Goal: Task Accomplishment & Management: Use online tool/utility

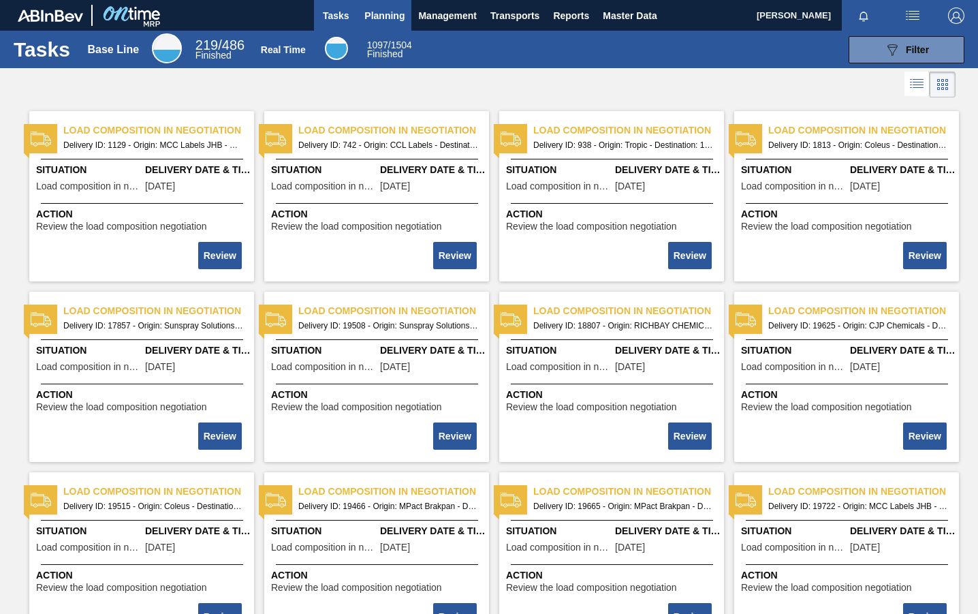
click at [388, 12] on span "Planning" at bounding box center [384, 15] width 40 height 16
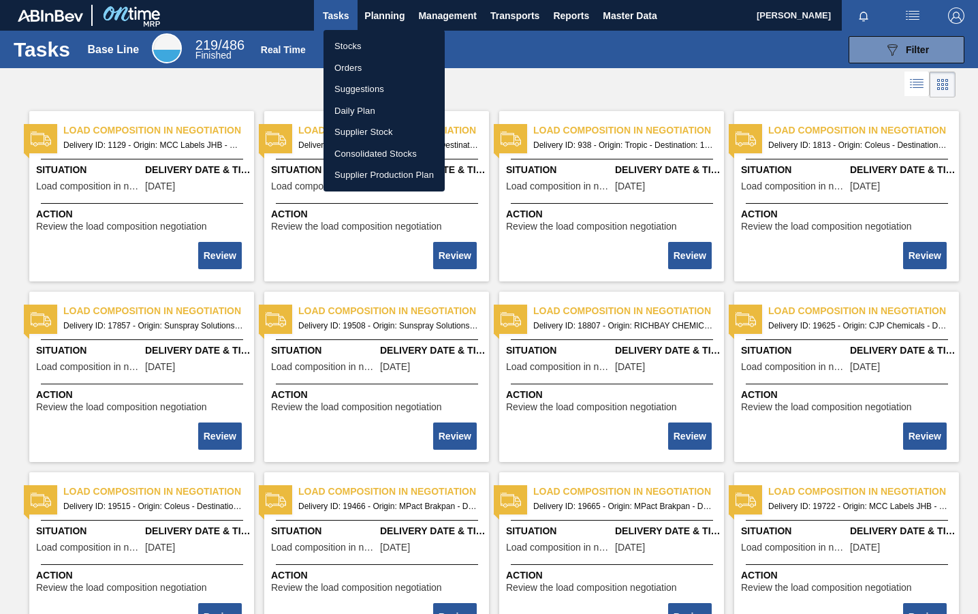
click at [362, 48] on li "Stocks" at bounding box center [384, 46] width 121 height 22
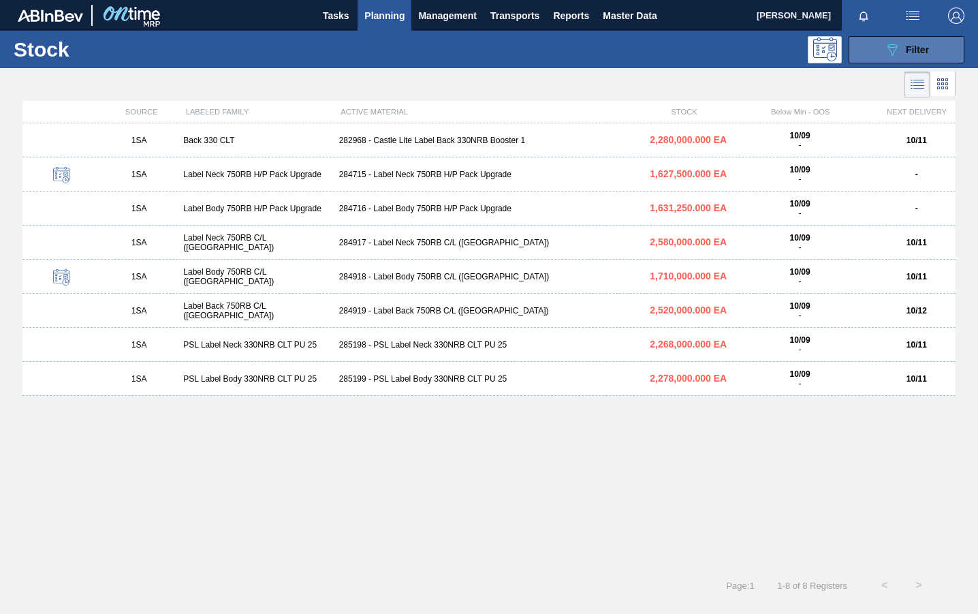
click at [925, 48] on span "Filter" at bounding box center [917, 49] width 23 height 11
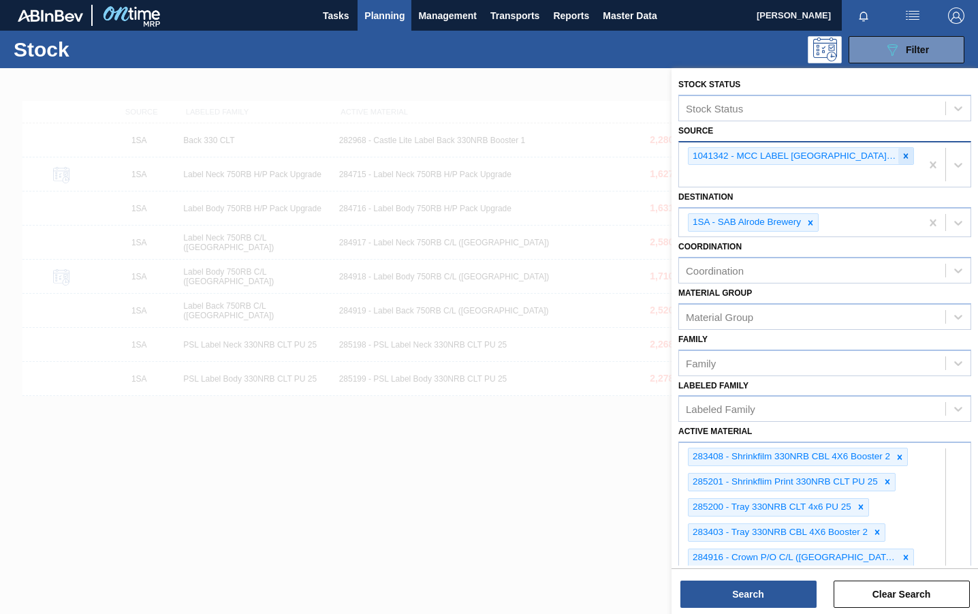
click at [905, 159] on icon at bounding box center [906, 156] width 10 height 10
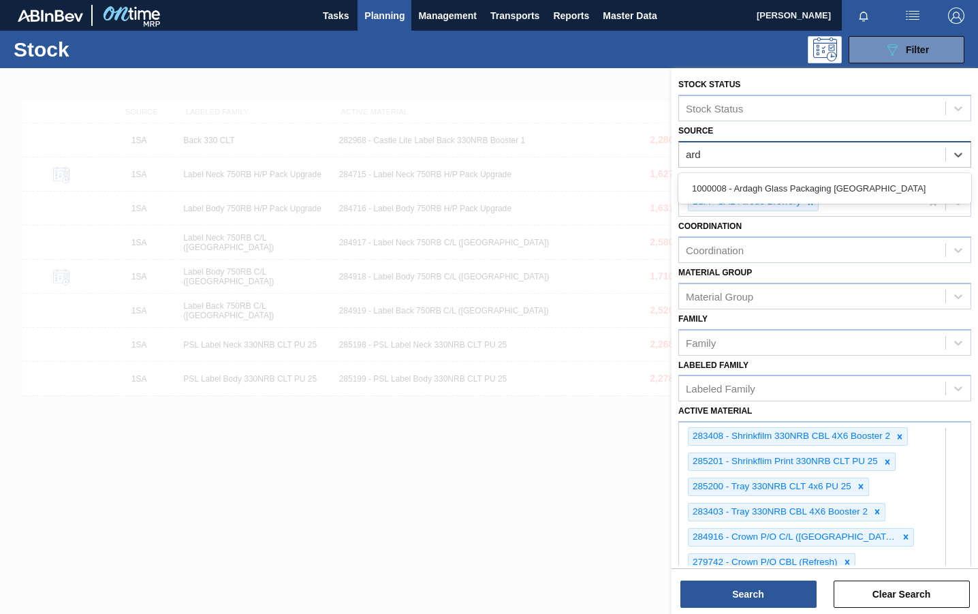
type input "arda"
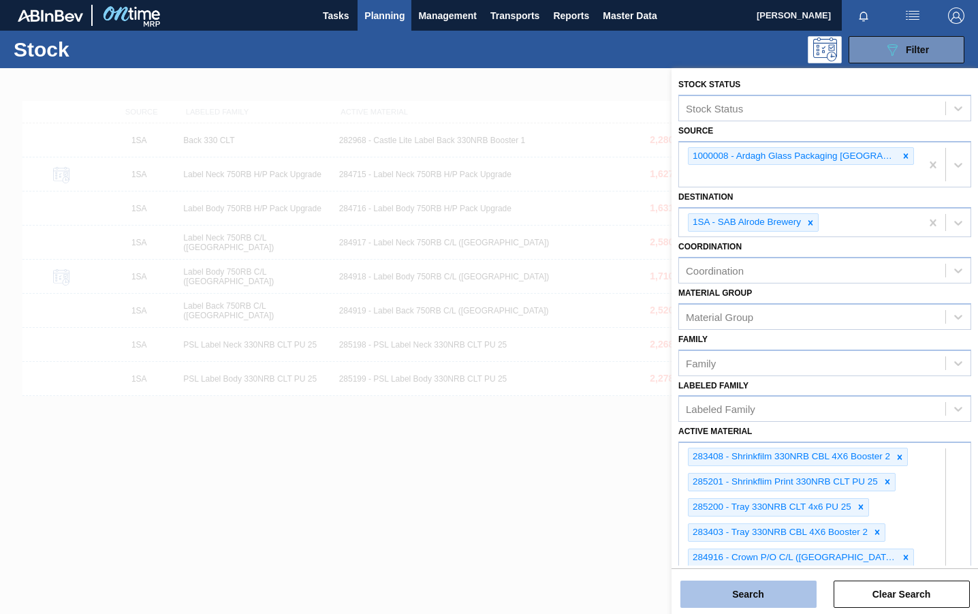
click at [756, 588] on button "Search" at bounding box center [749, 593] width 136 height 27
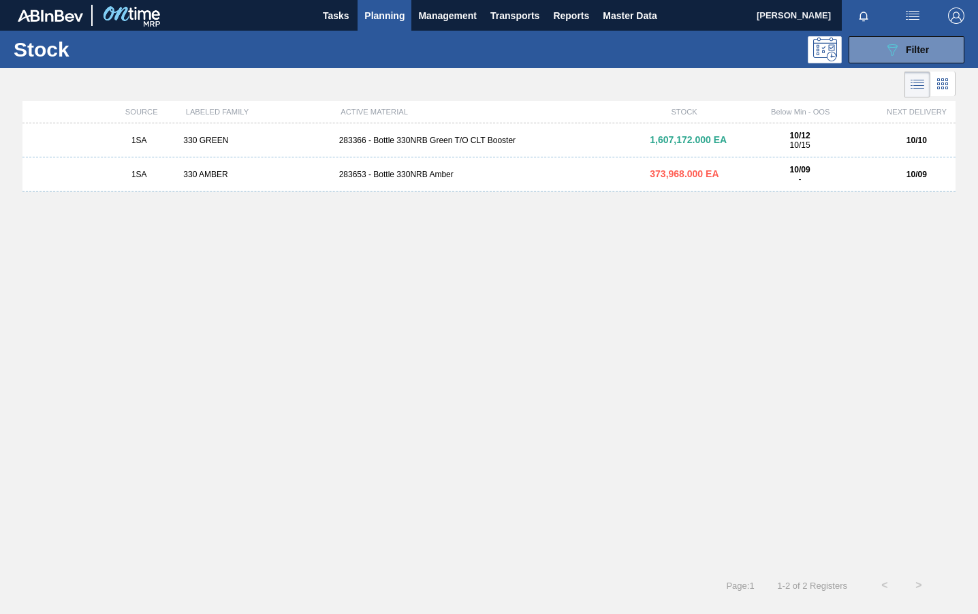
click at [424, 137] on div "283366 - Bottle 330NRB Green T/O CLT Booster" at bounding box center [489, 141] width 311 height 10
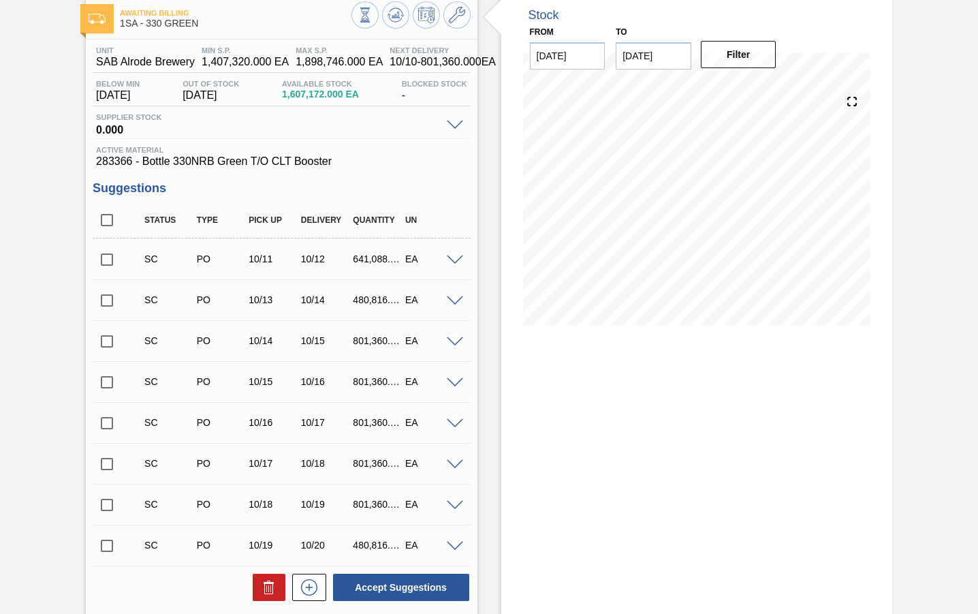
scroll to position [68, 0]
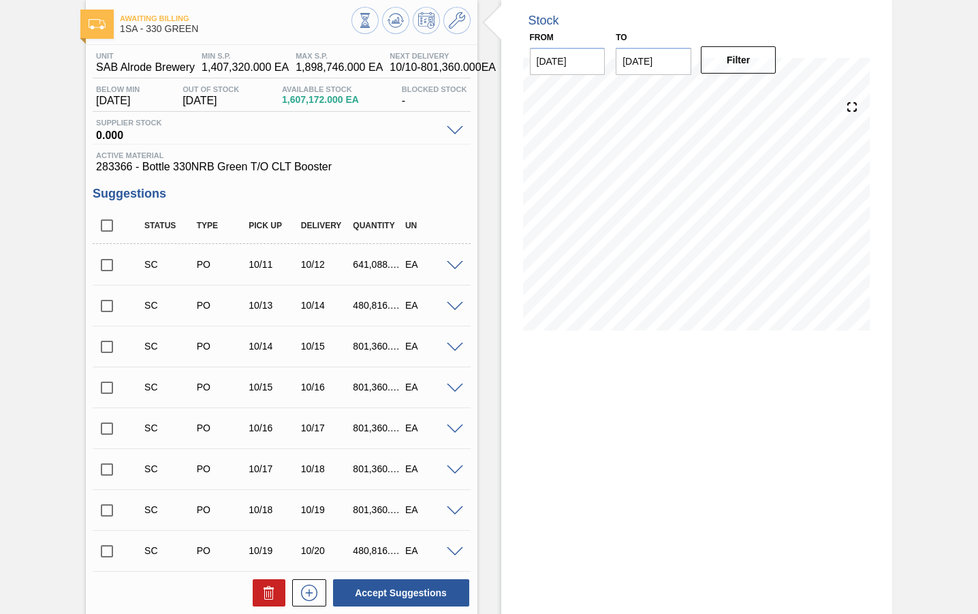
click at [108, 263] on input "checkbox" at bounding box center [107, 265] width 29 height 29
checkbox input "true"
click at [110, 307] on input "checkbox" at bounding box center [107, 306] width 29 height 29
checkbox input "true"
click at [110, 346] on input "checkbox" at bounding box center [107, 346] width 29 height 29
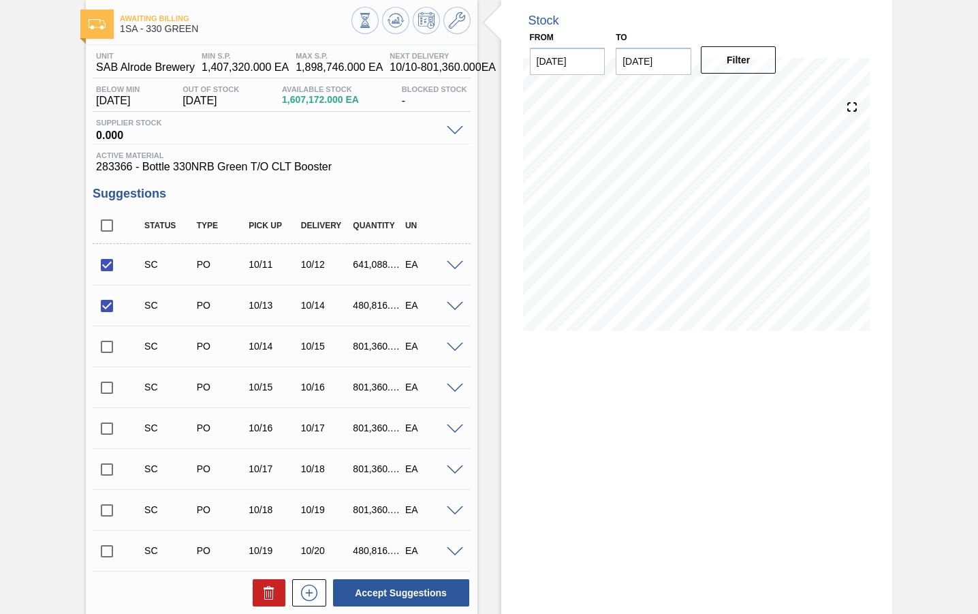
checkbox input "true"
click at [106, 388] on input "checkbox" at bounding box center [107, 387] width 29 height 29
checkbox input "true"
click at [374, 588] on button "Accept Suggestions" at bounding box center [401, 592] width 136 height 27
checkbox input "false"
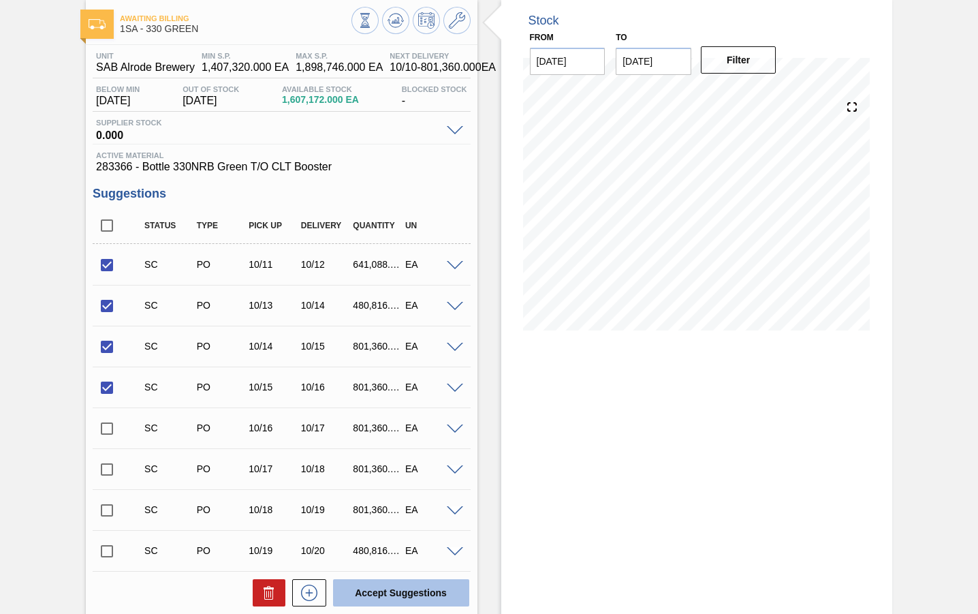
checkbox input "false"
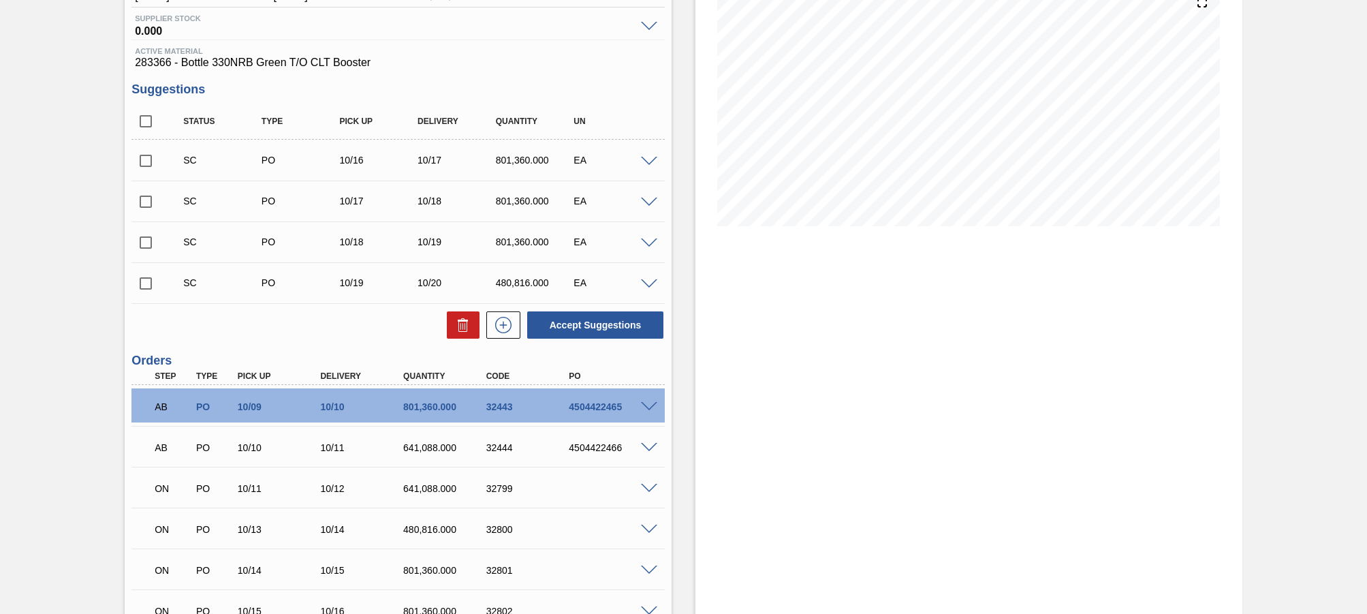
scroll to position [164, 0]
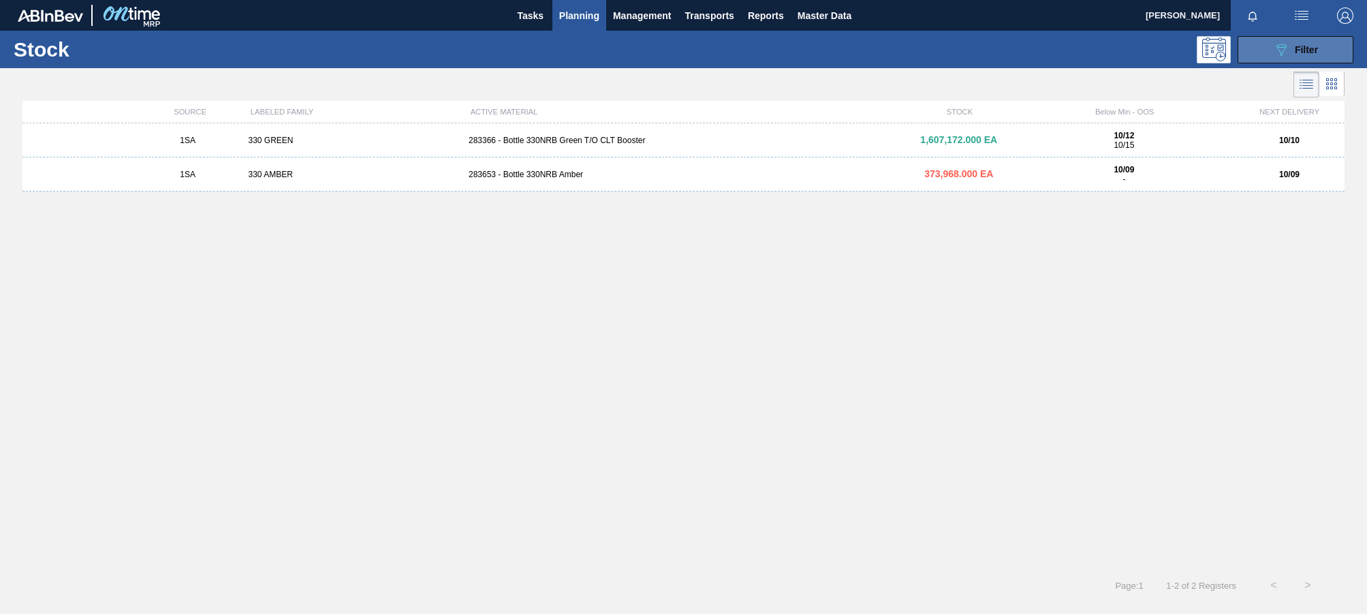
click at [978, 50] on span "Filter" at bounding box center [1306, 49] width 23 height 11
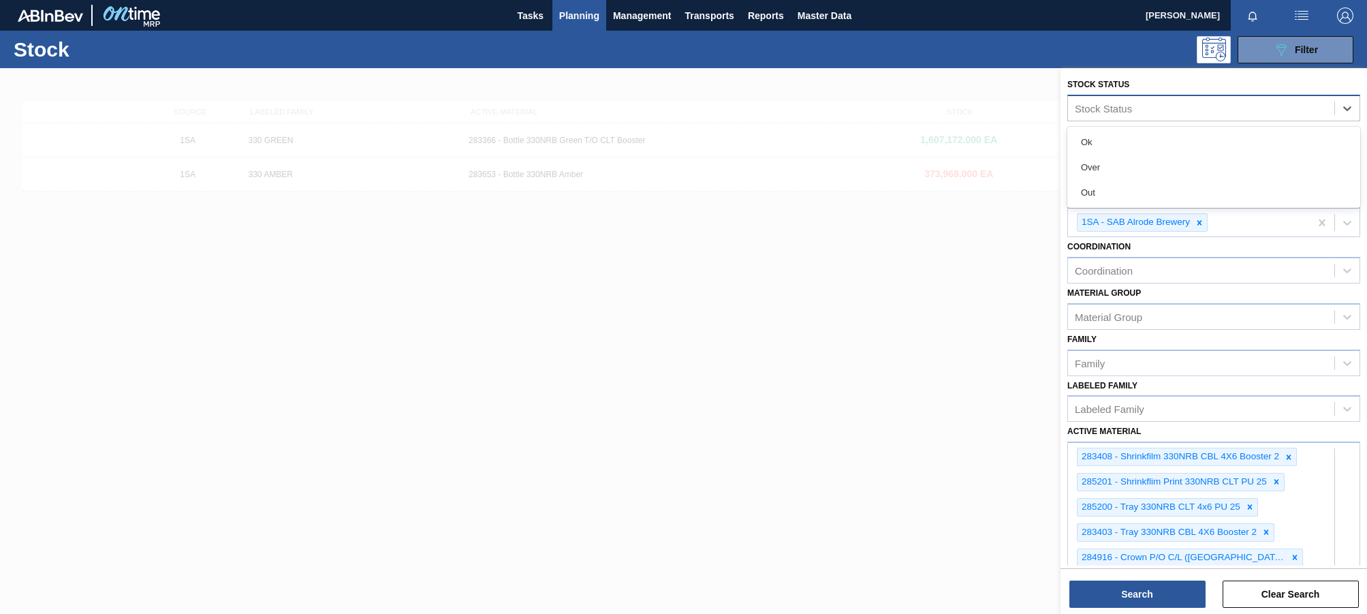
click at [978, 113] on div "Stock Status" at bounding box center [1103, 108] width 57 height 12
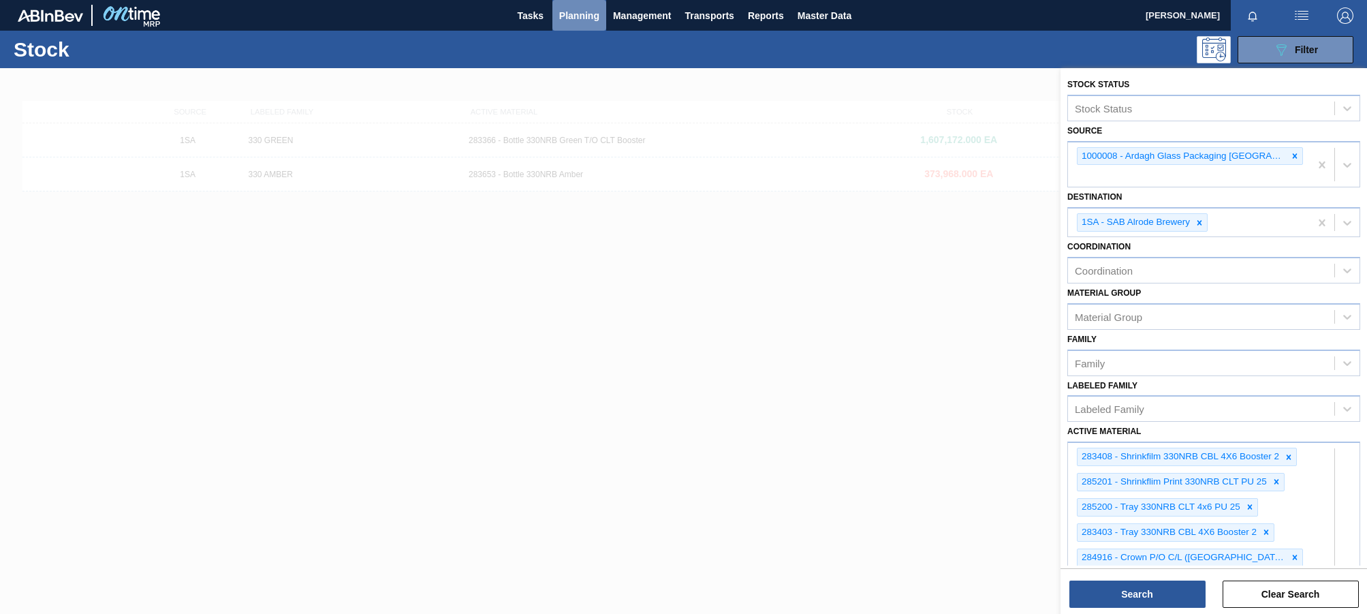
click at [585, 20] on span "Planning" at bounding box center [579, 15] width 40 height 16
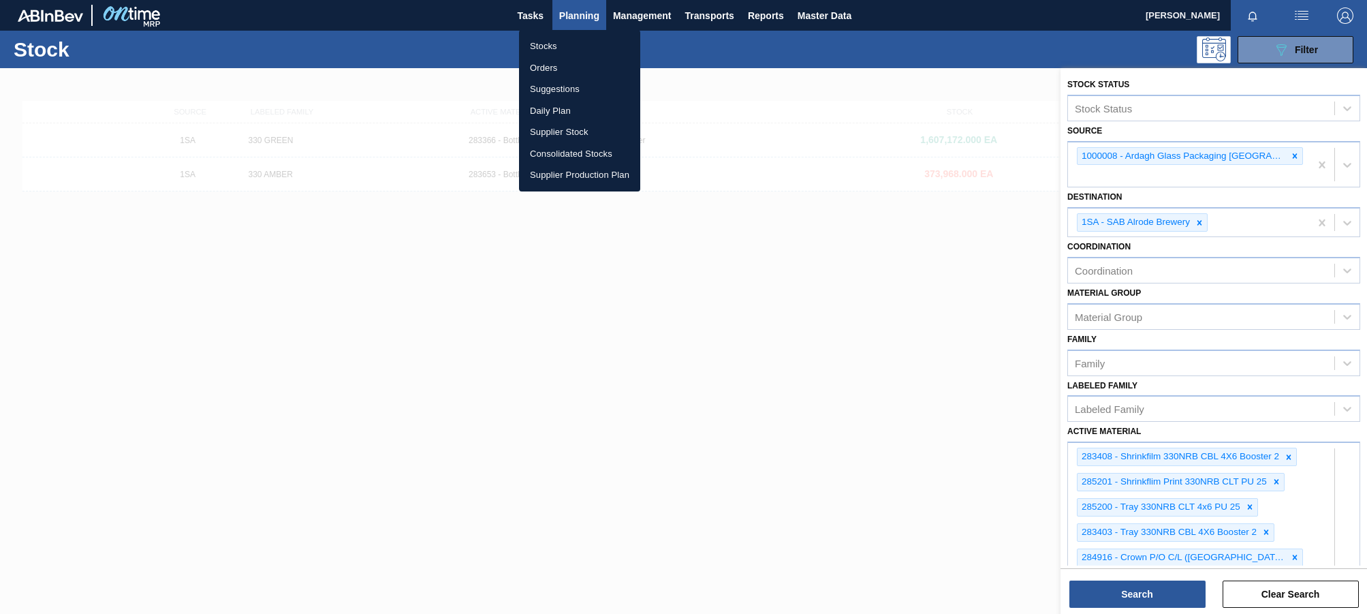
click at [547, 71] on li "Orders" at bounding box center [579, 68] width 121 height 22
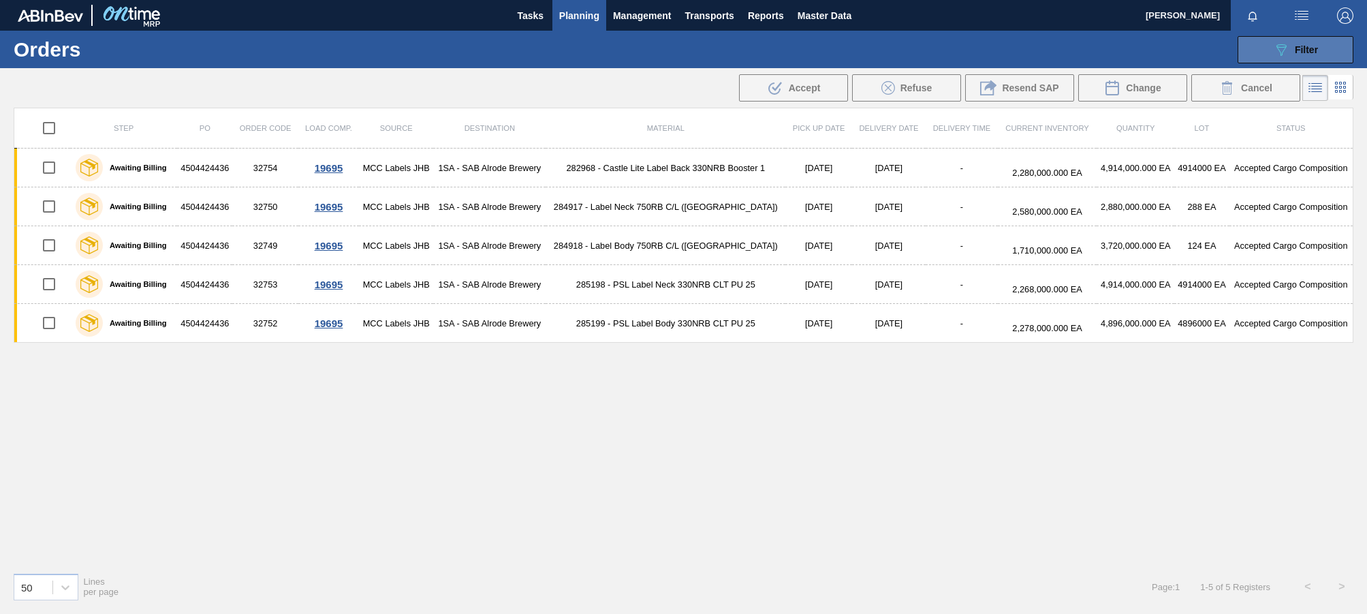
click at [978, 49] on div "089F7B8B-B2A5-4AFE-B5C0-19BA573D28AC Filter" at bounding box center [1295, 50] width 45 height 16
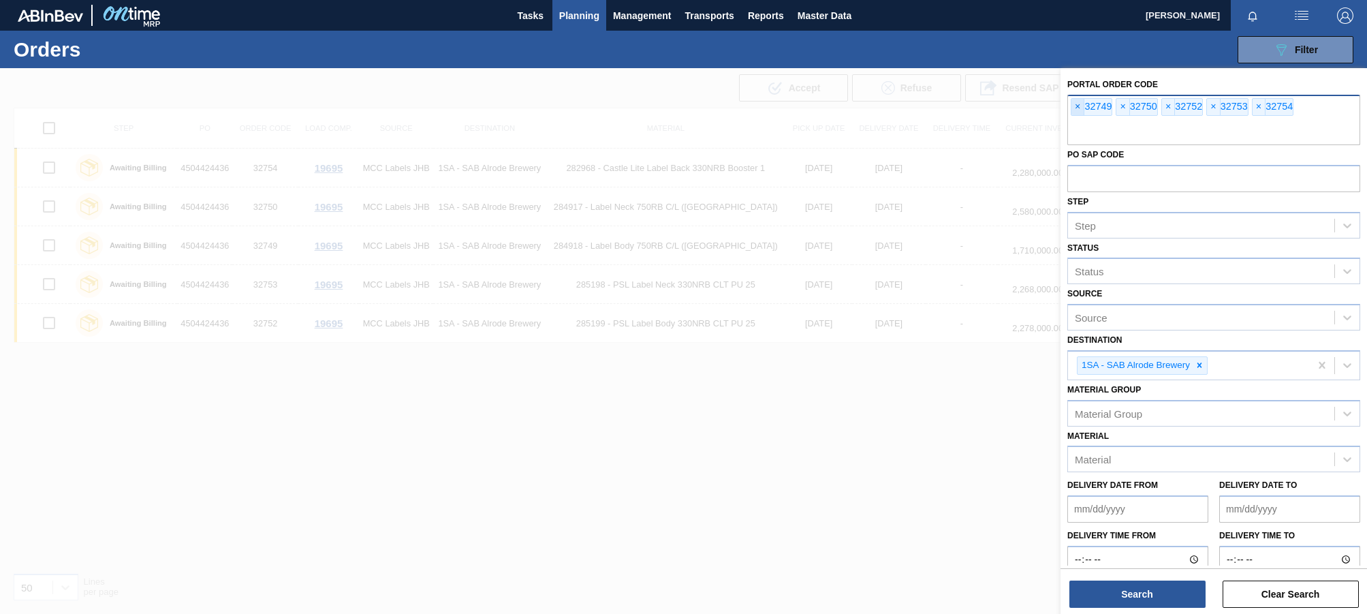
click at [978, 109] on span "×" at bounding box center [1078, 107] width 13 height 16
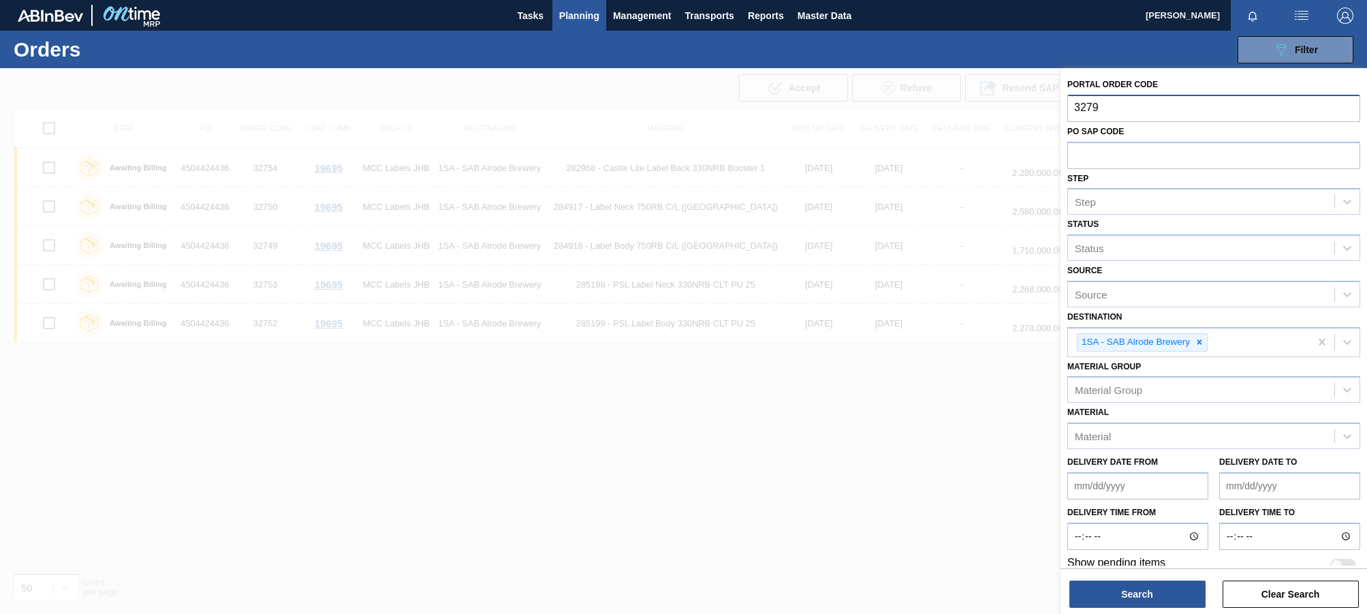
type input "32799"
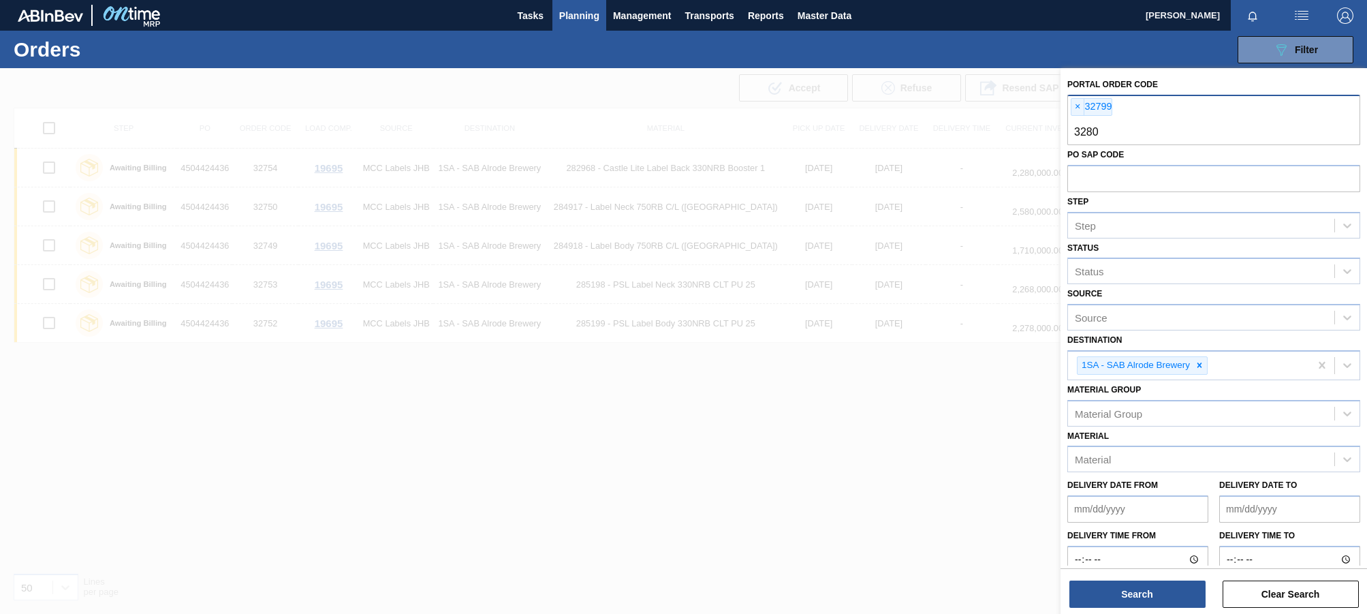
type input "32800"
type input "32801"
type input "32802"
click at [978, 588] on button "Search" at bounding box center [1138, 593] width 136 height 27
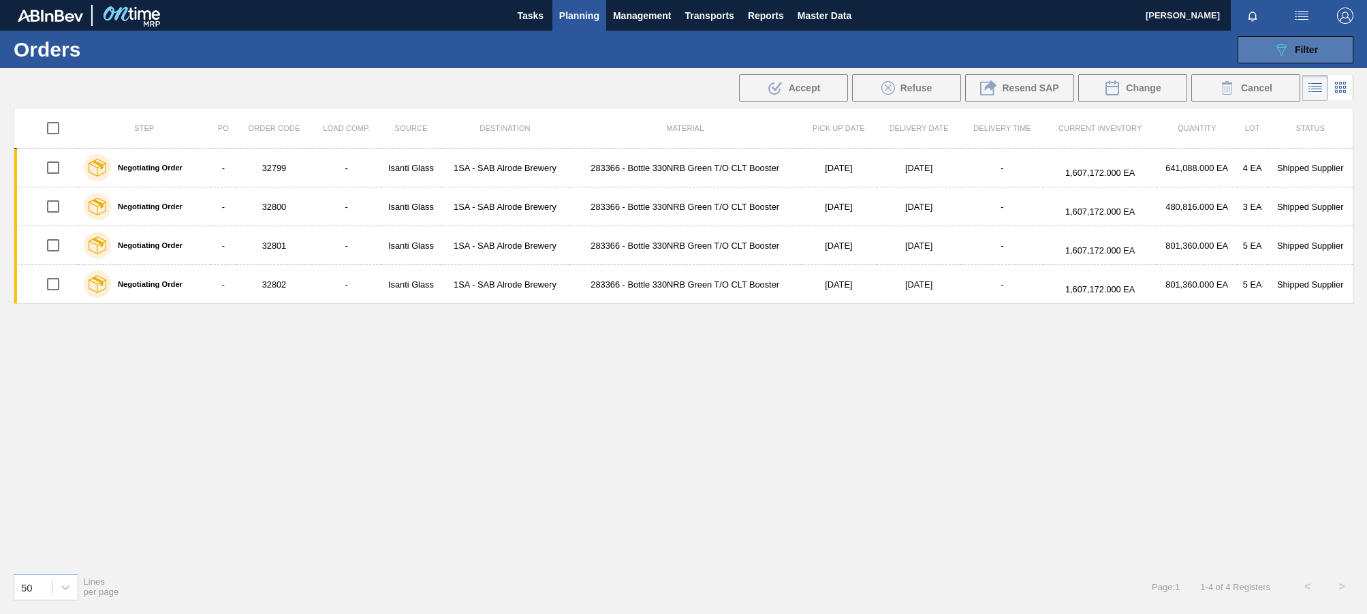
click at [978, 45] on div "089F7B8B-B2A5-4AFE-B5C0-19BA573D28AC Filter" at bounding box center [1295, 50] width 45 height 16
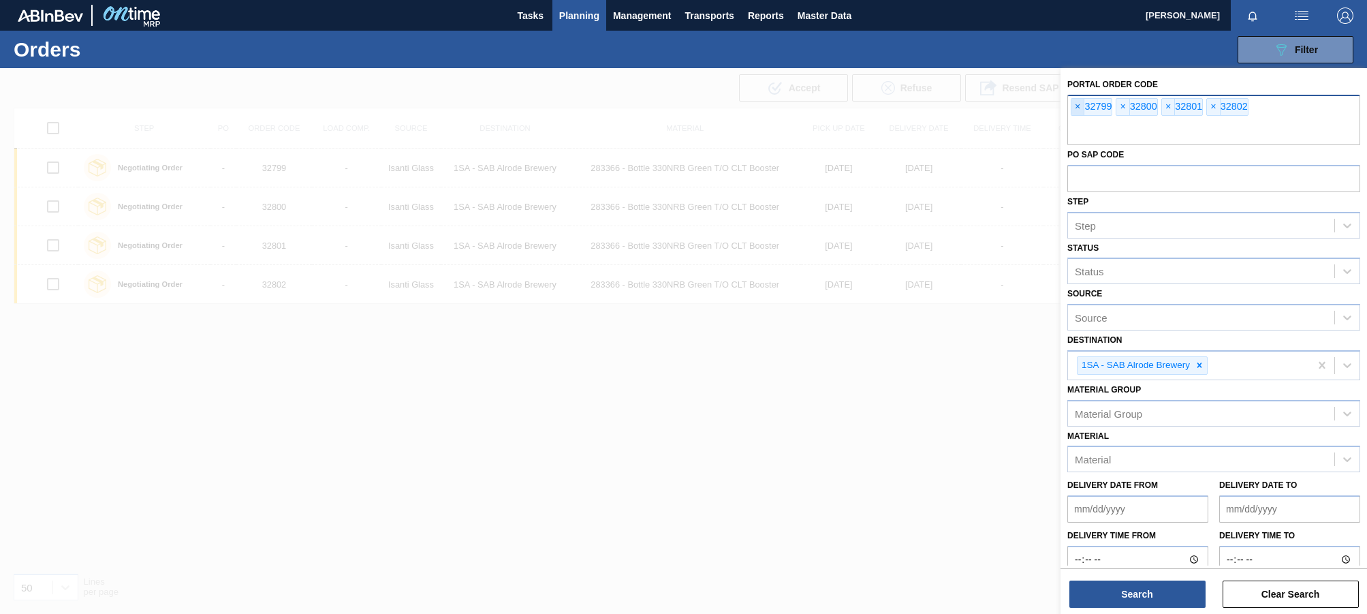
click at [978, 108] on span "×" at bounding box center [1078, 107] width 13 height 16
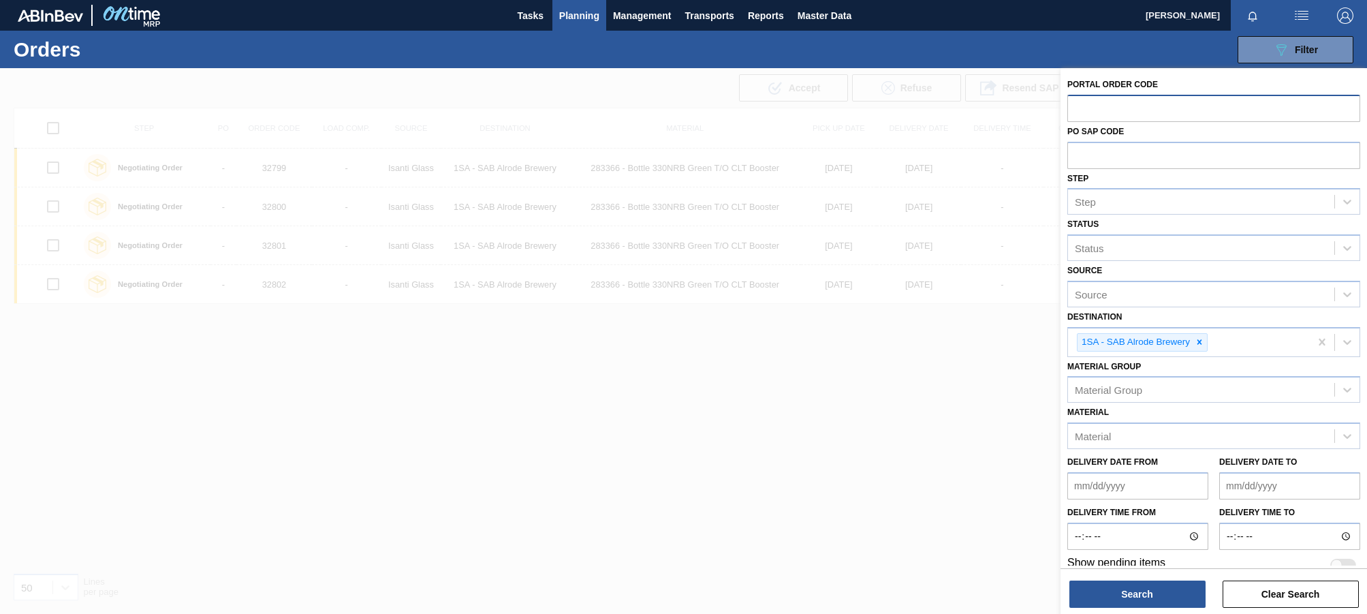
click at [723, 423] on div at bounding box center [683, 375] width 1367 height 614
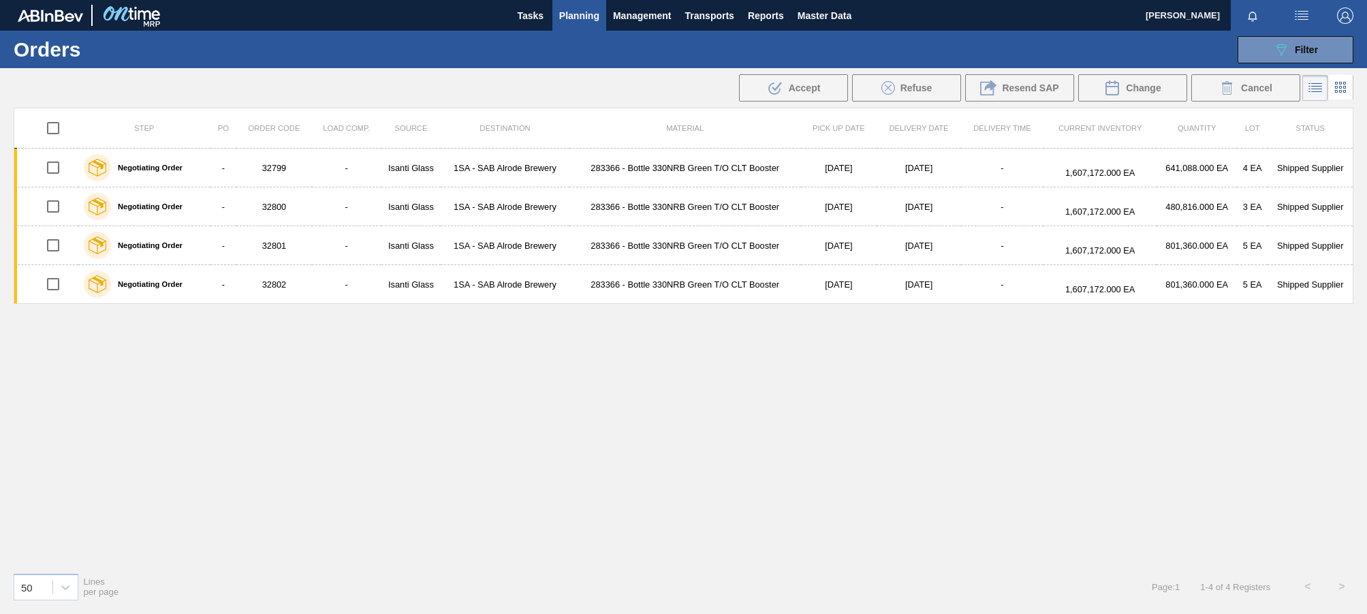
click at [585, 12] on span "Planning" at bounding box center [579, 15] width 40 height 16
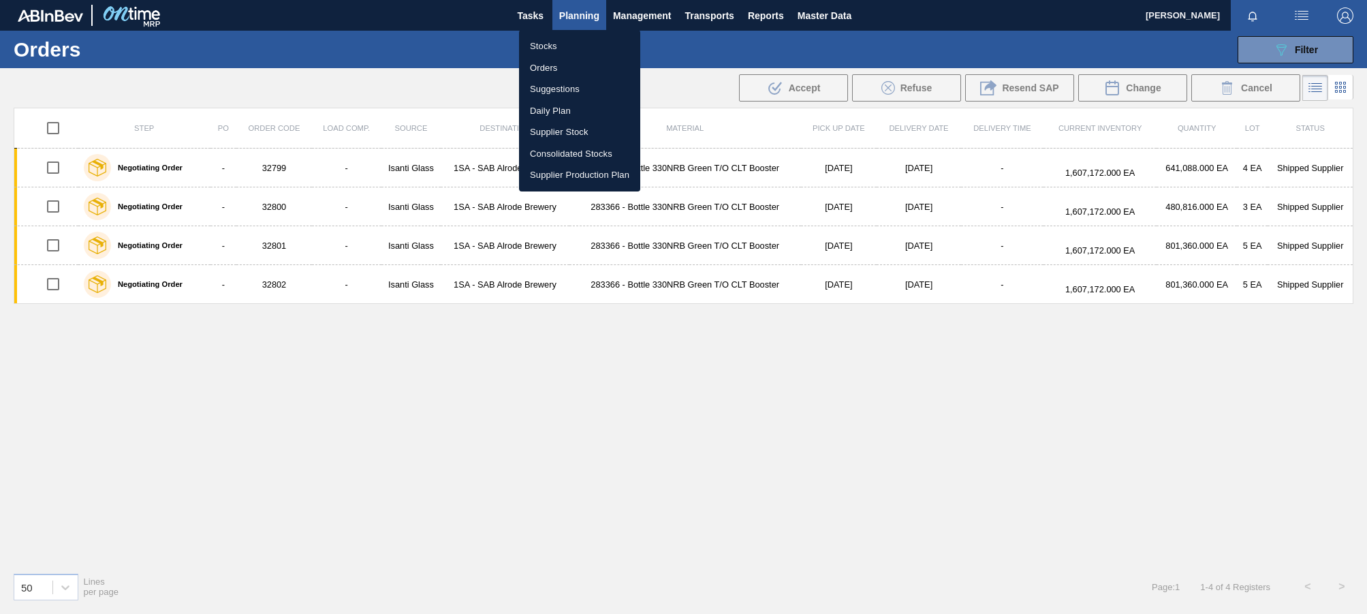
click at [548, 46] on li "Stocks" at bounding box center [579, 46] width 121 height 22
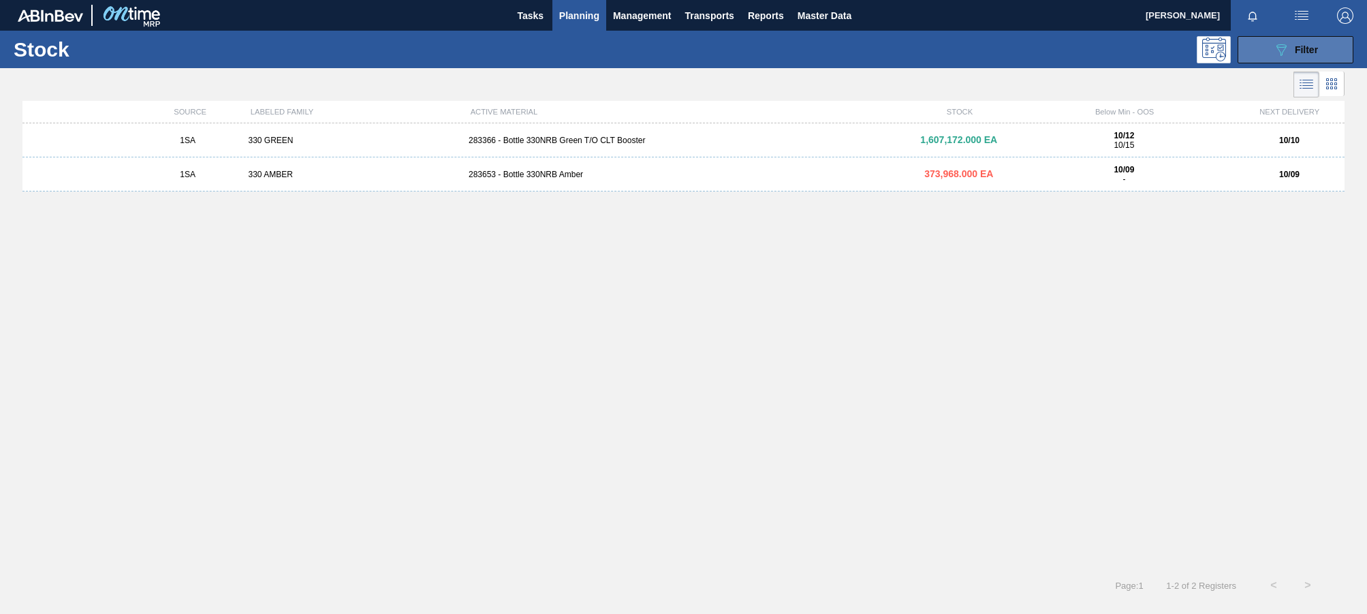
click at [978, 47] on button "089F7B8B-B2A5-4AFE-B5C0-19BA573D28AC Filter" at bounding box center [1296, 49] width 116 height 27
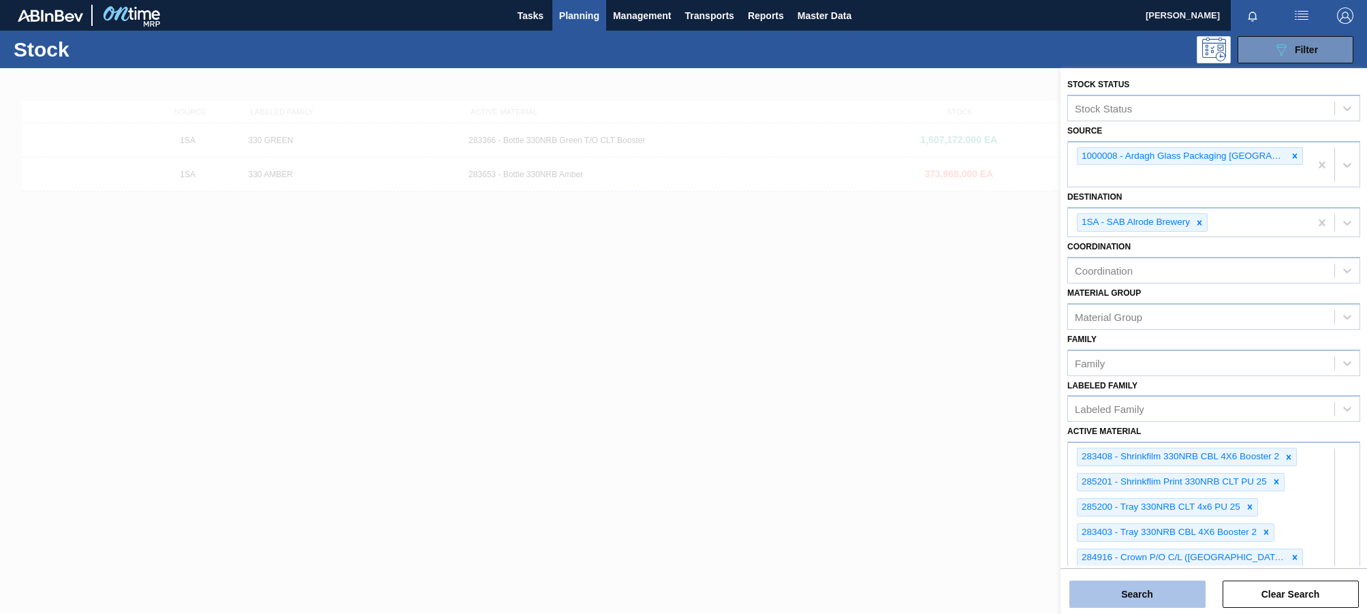
click at [978, 588] on button "Search" at bounding box center [1138, 593] width 136 height 27
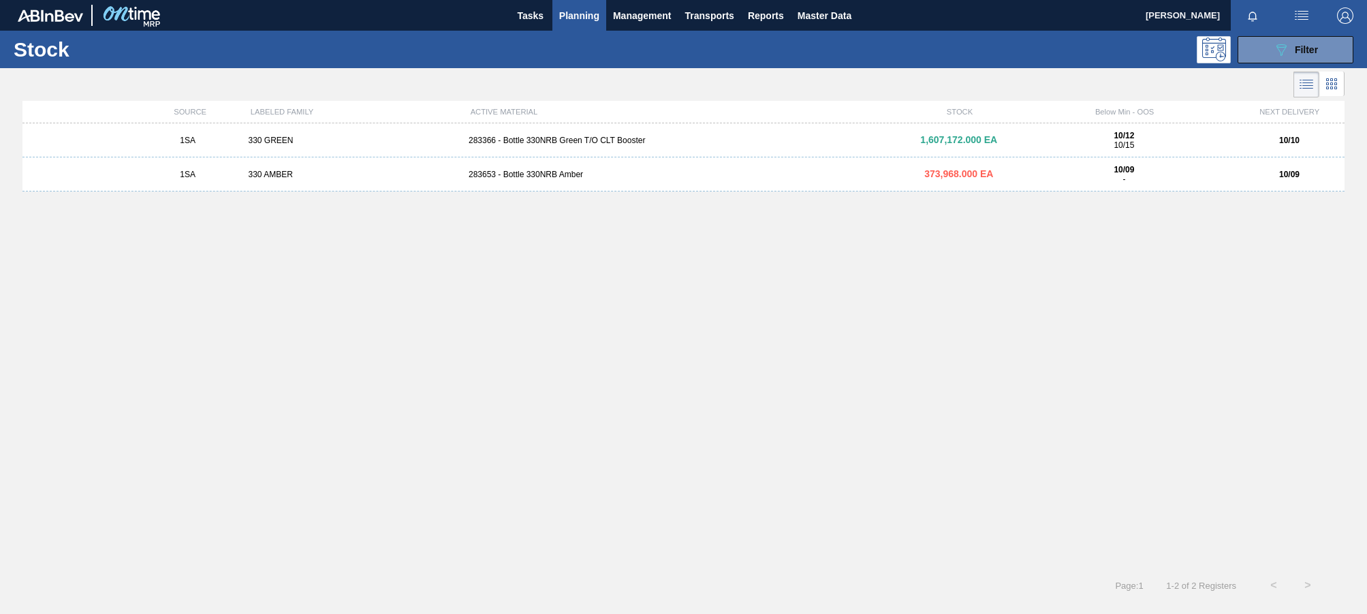
click at [546, 142] on div "283366 - Bottle 330NRB Green T/O CLT Booster" at bounding box center [683, 141] width 441 height 10
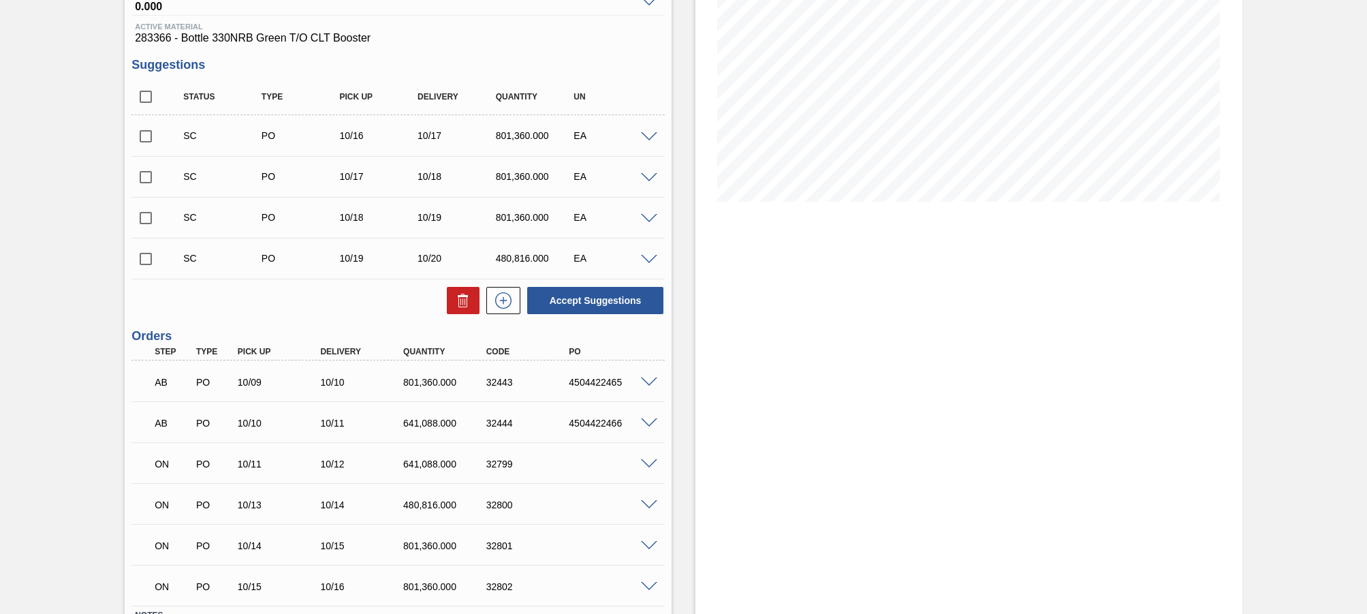
scroll to position [204, 0]
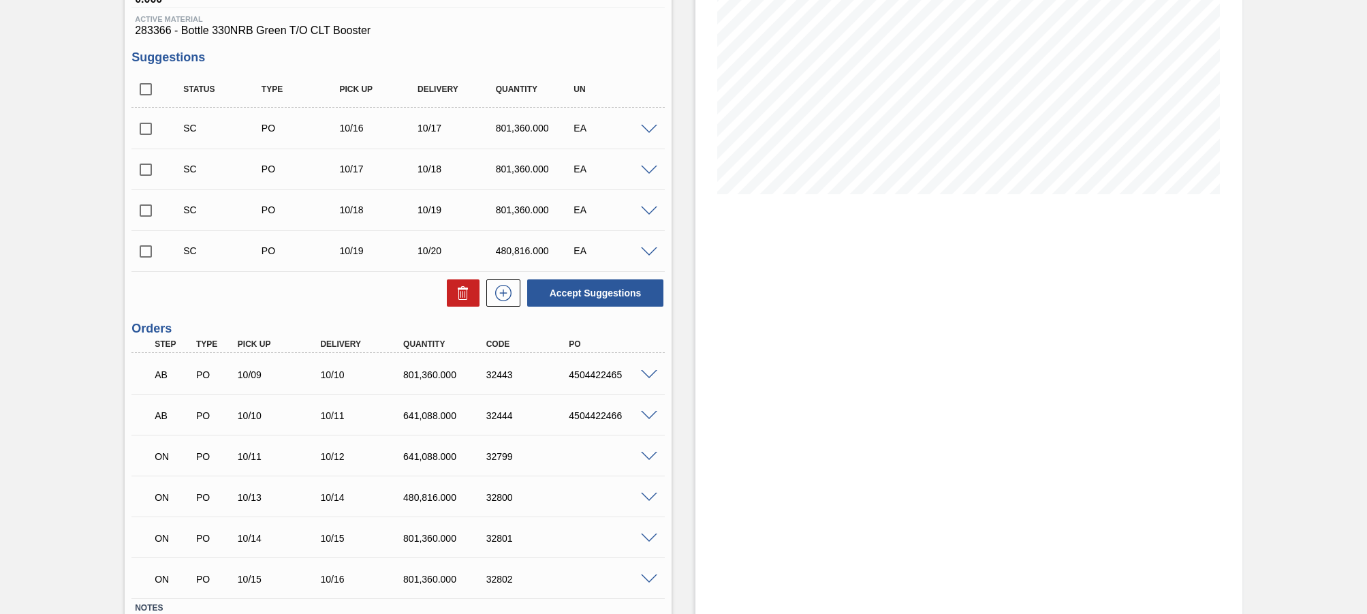
click at [647, 132] on span at bounding box center [649, 130] width 16 height 10
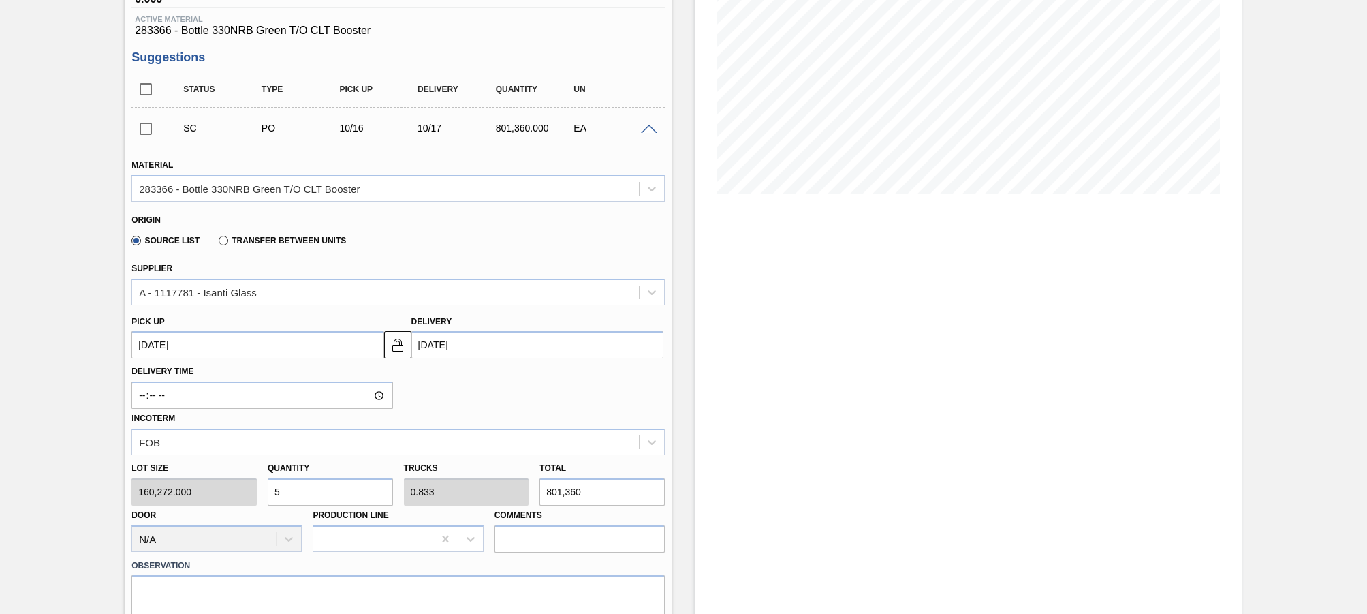
click at [647, 132] on span at bounding box center [649, 130] width 16 height 10
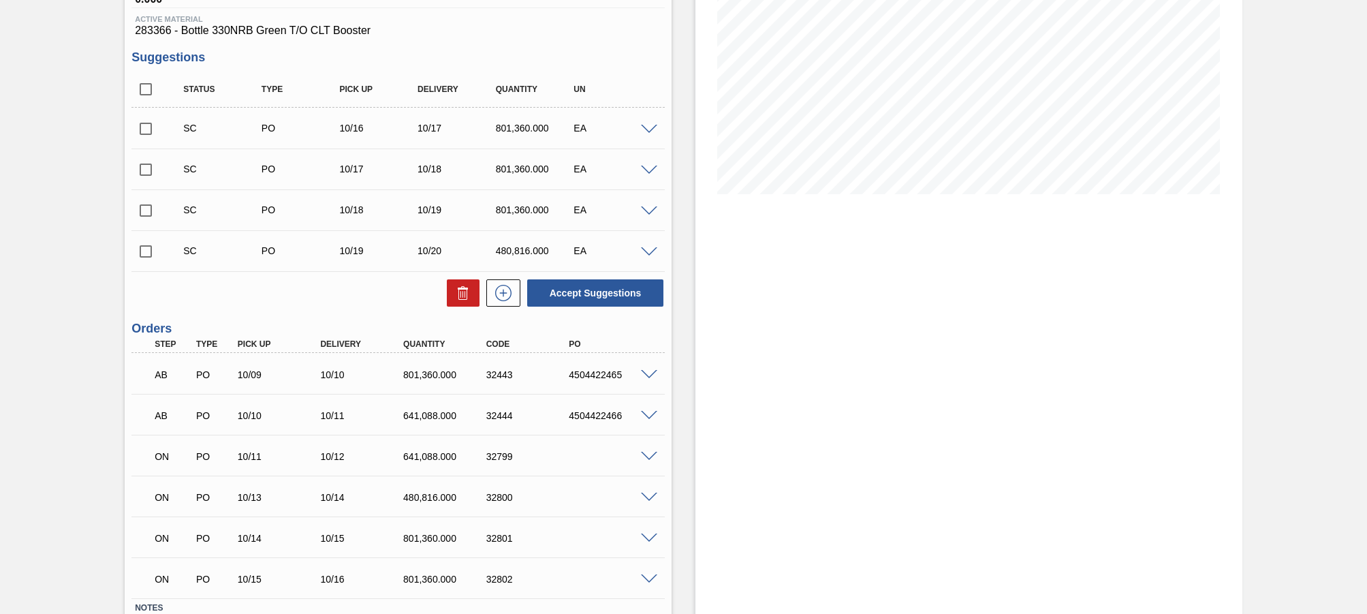
click at [644, 170] on span at bounding box center [649, 171] width 16 height 10
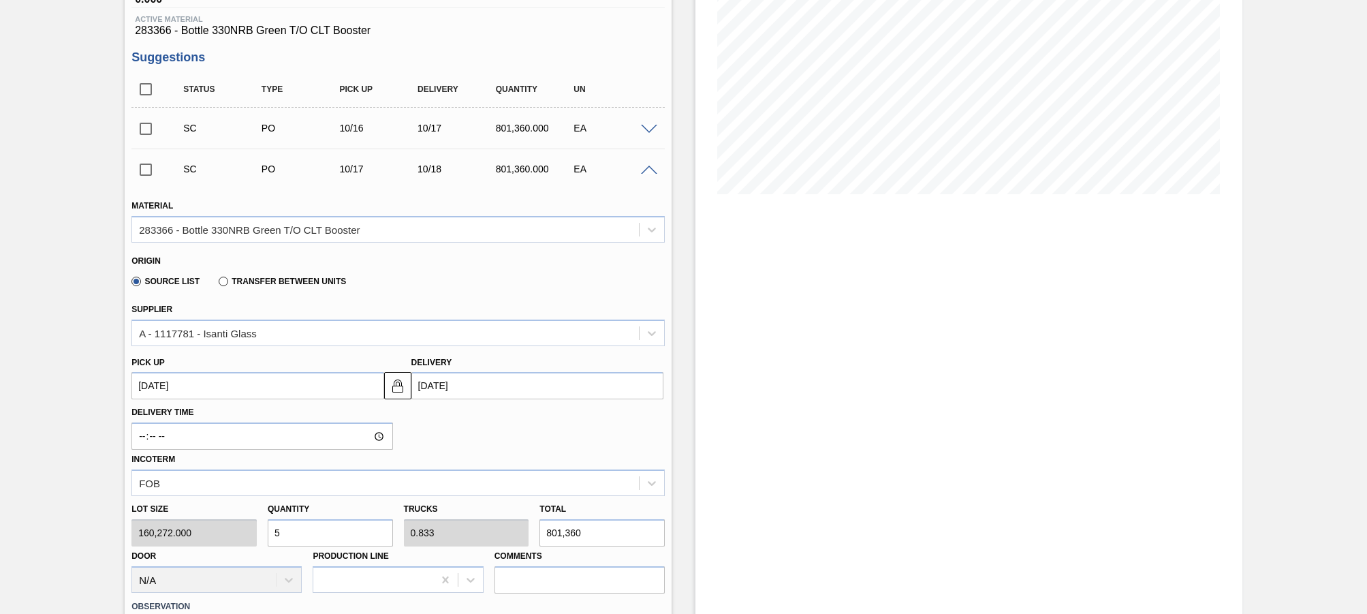
click at [644, 170] on span at bounding box center [649, 171] width 16 height 10
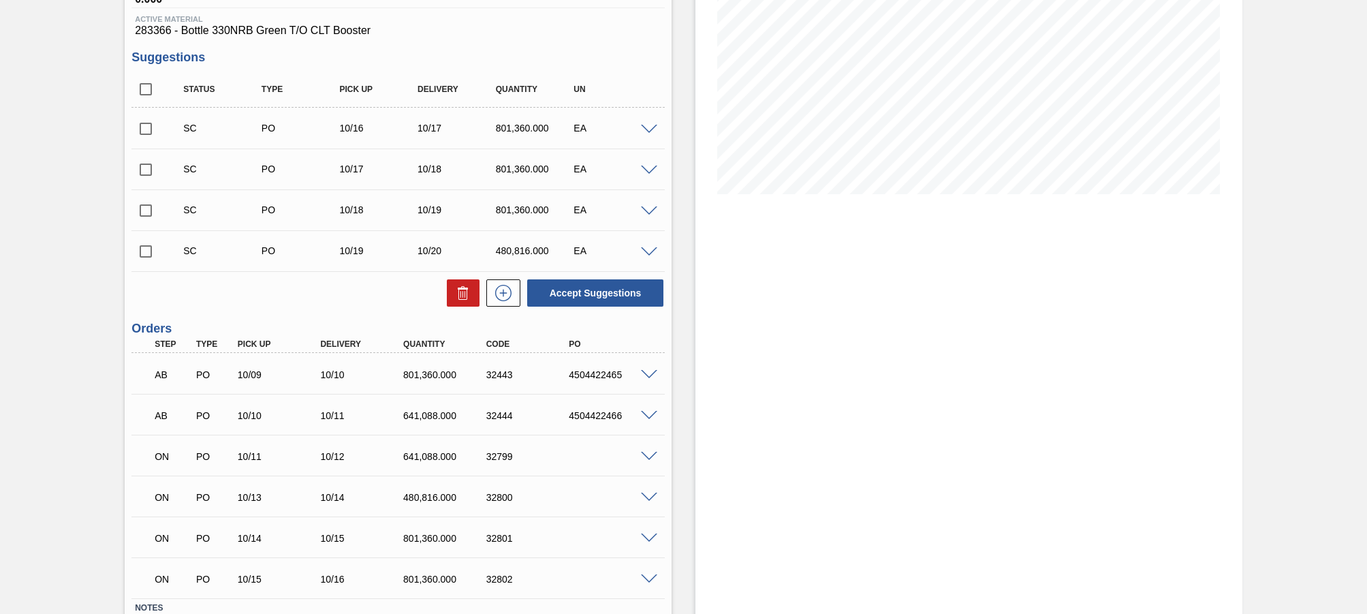
click at [647, 209] on span at bounding box center [649, 211] width 16 height 10
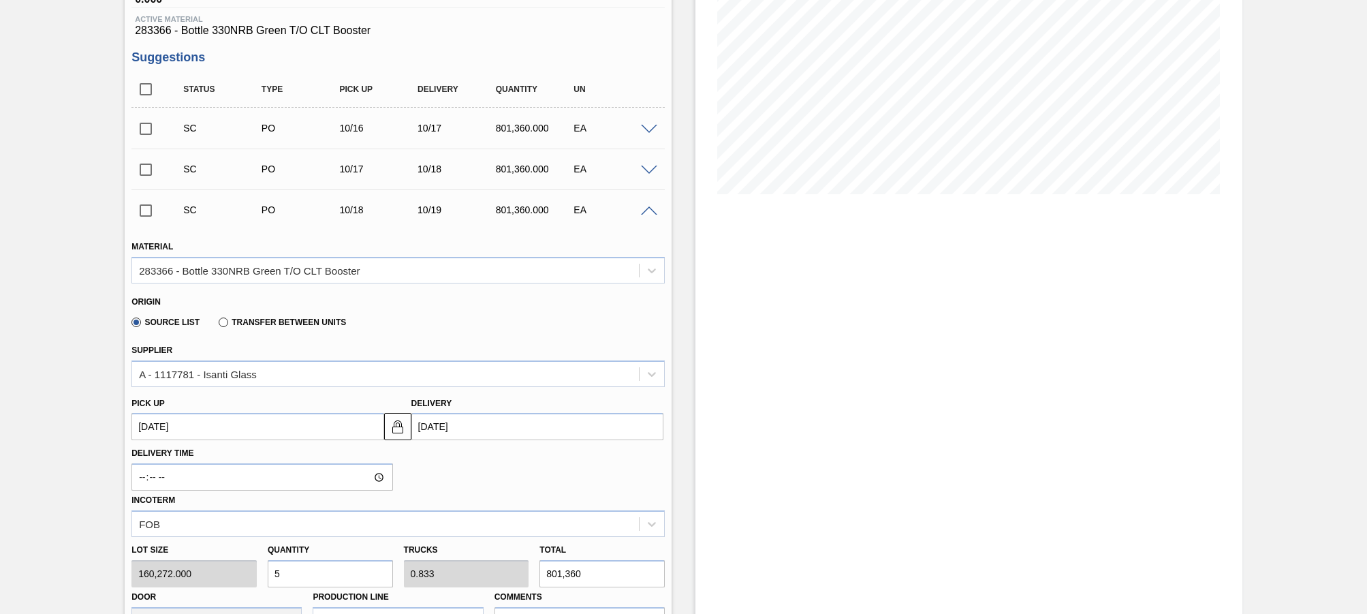
click at [647, 209] on span at bounding box center [649, 211] width 16 height 10
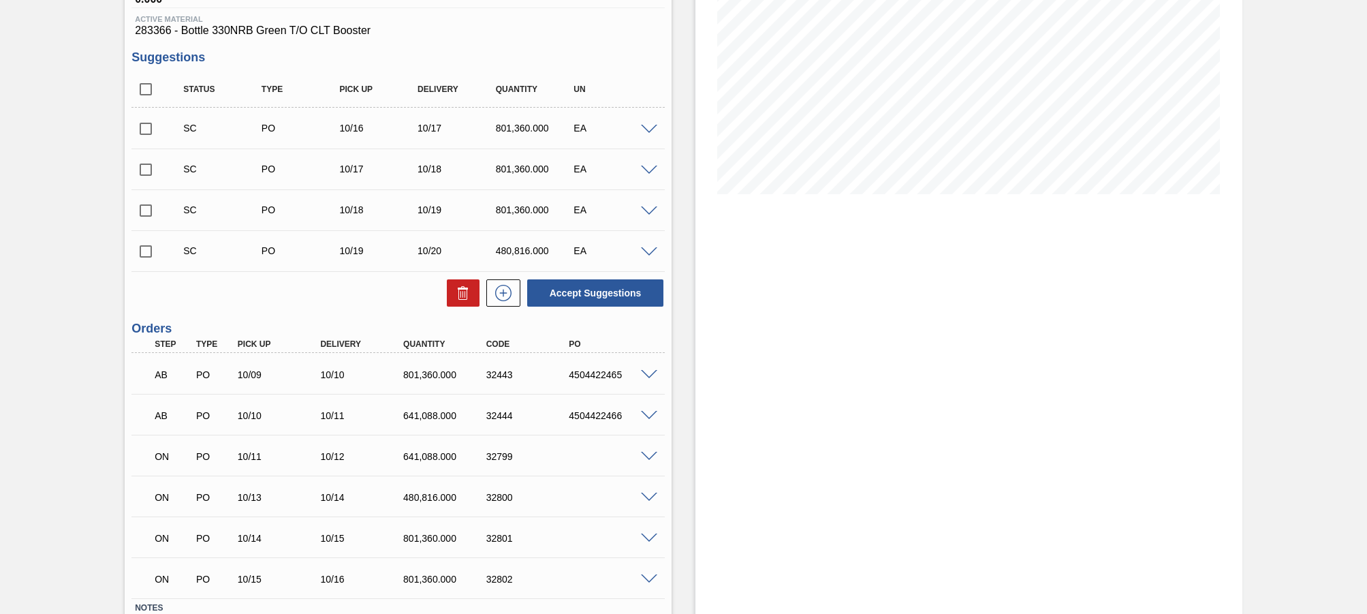
click at [643, 253] on span at bounding box center [649, 252] width 16 height 10
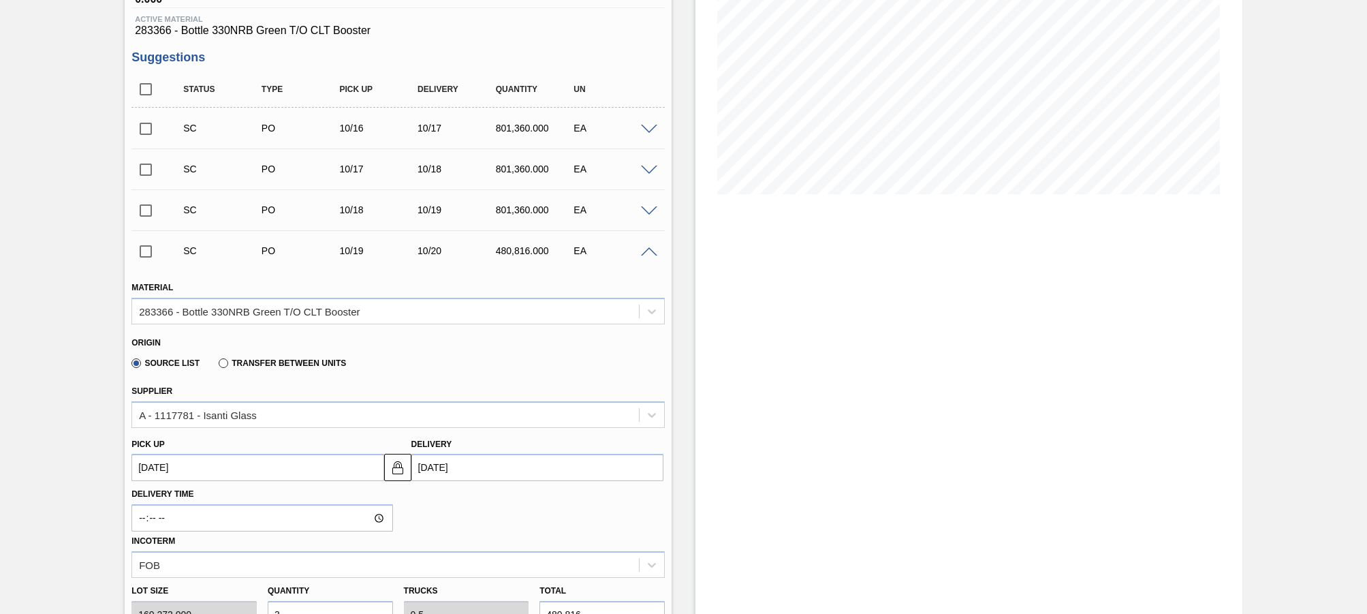
click at [643, 253] on span at bounding box center [649, 252] width 16 height 10
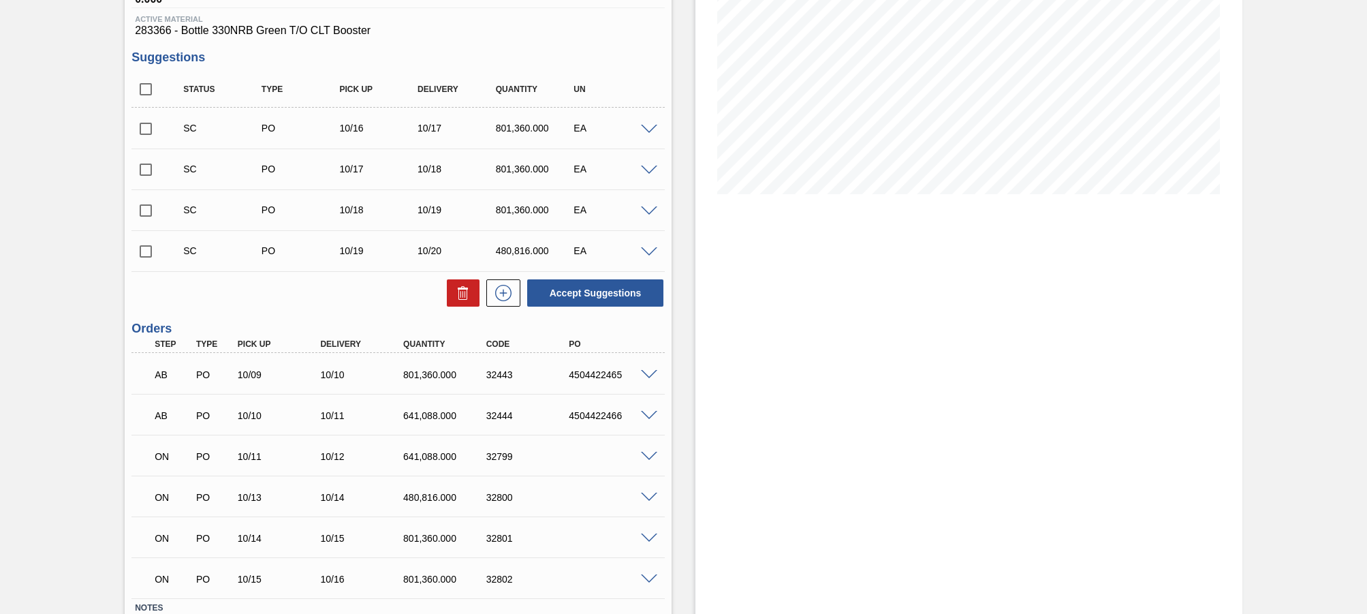
click at [651, 458] on span at bounding box center [649, 457] width 16 height 10
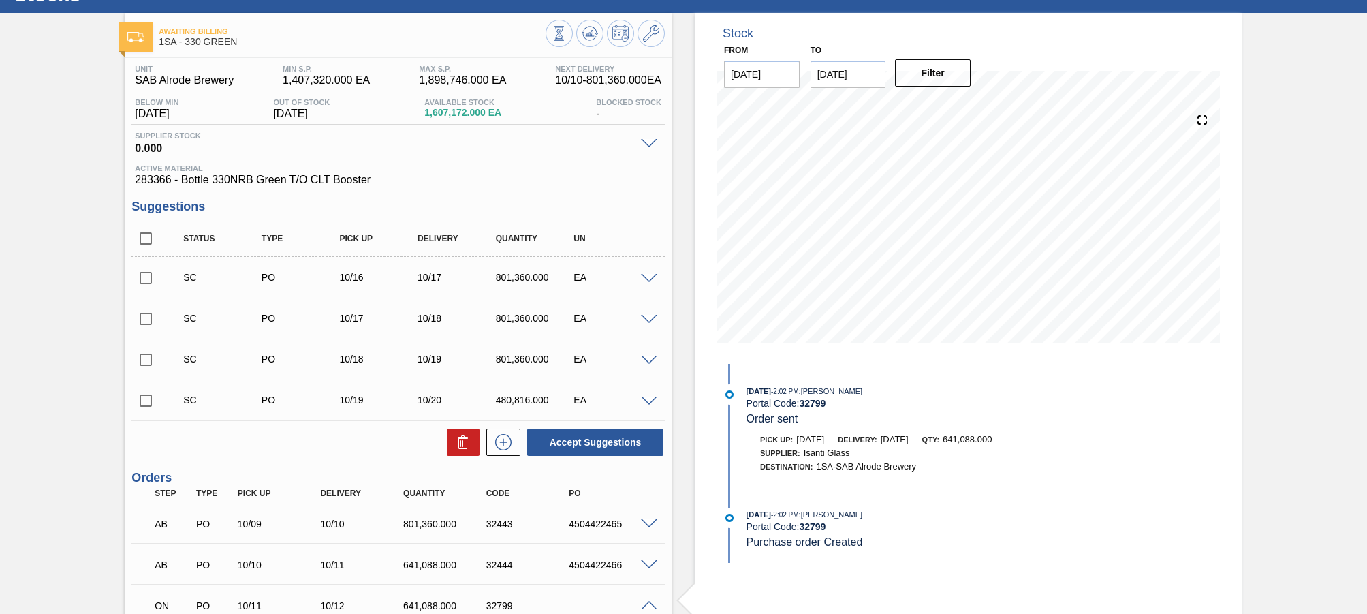
scroll to position [0, 0]
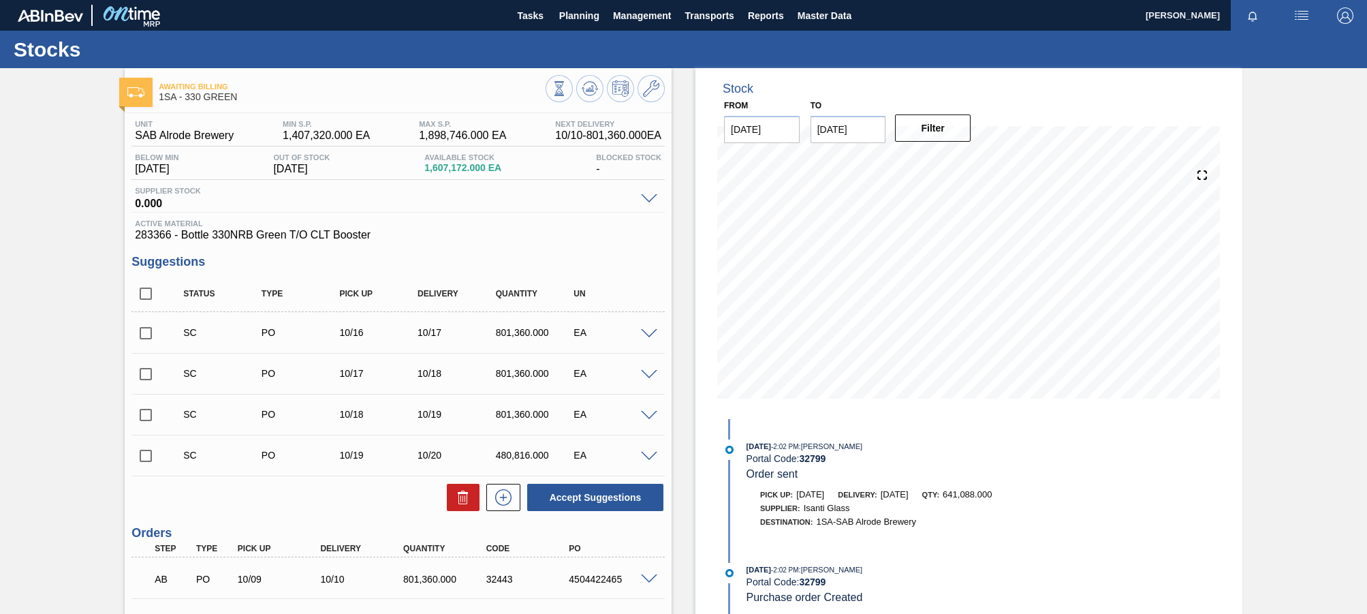
click at [644, 337] on span at bounding box center [649, 334] width 16 height 10
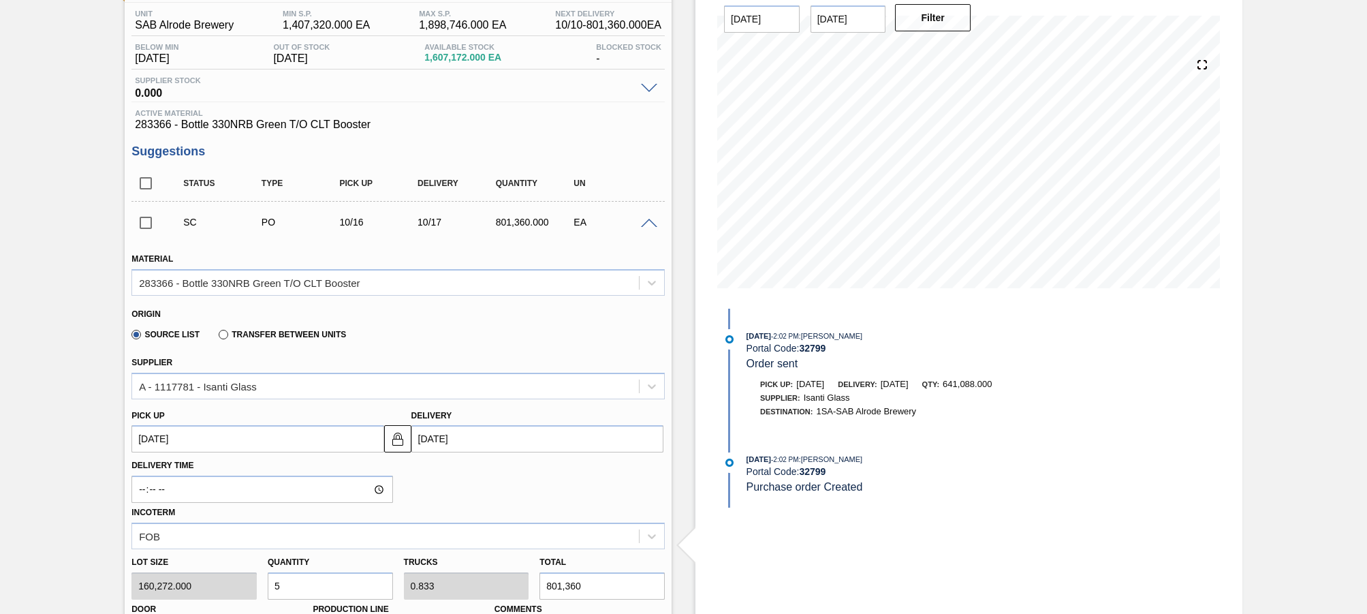
scroll to position [136, 0]
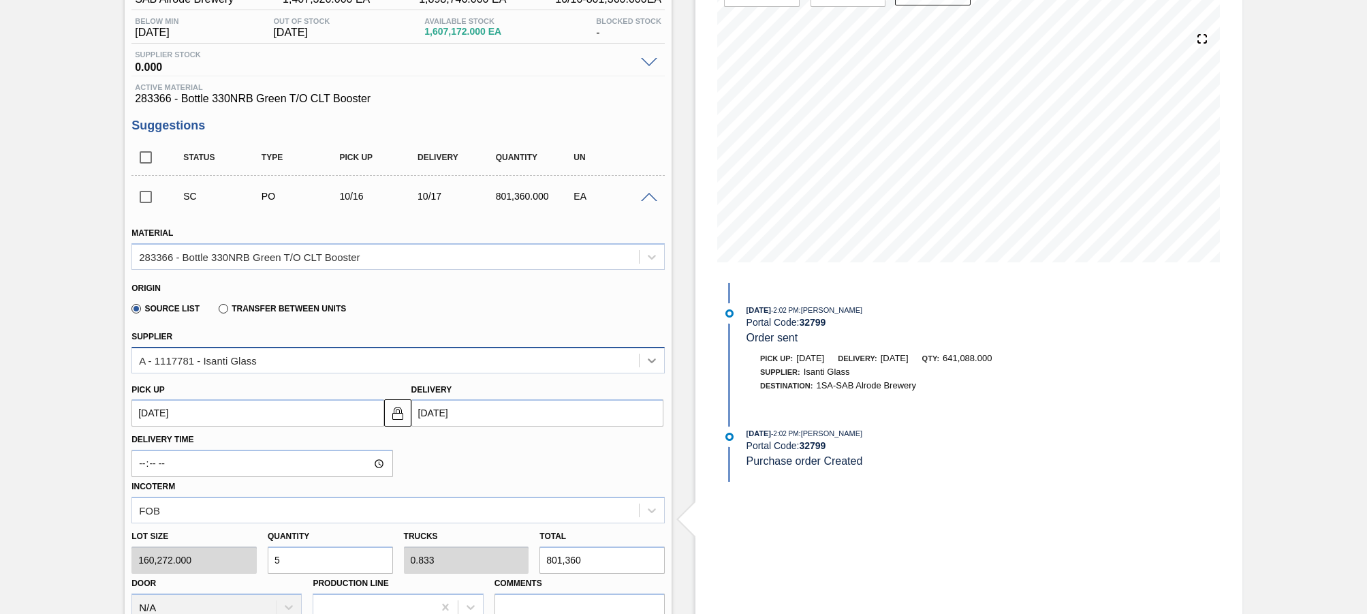
click at [649, 361] on icon at bounding box center [652, 360] width 8 height 5
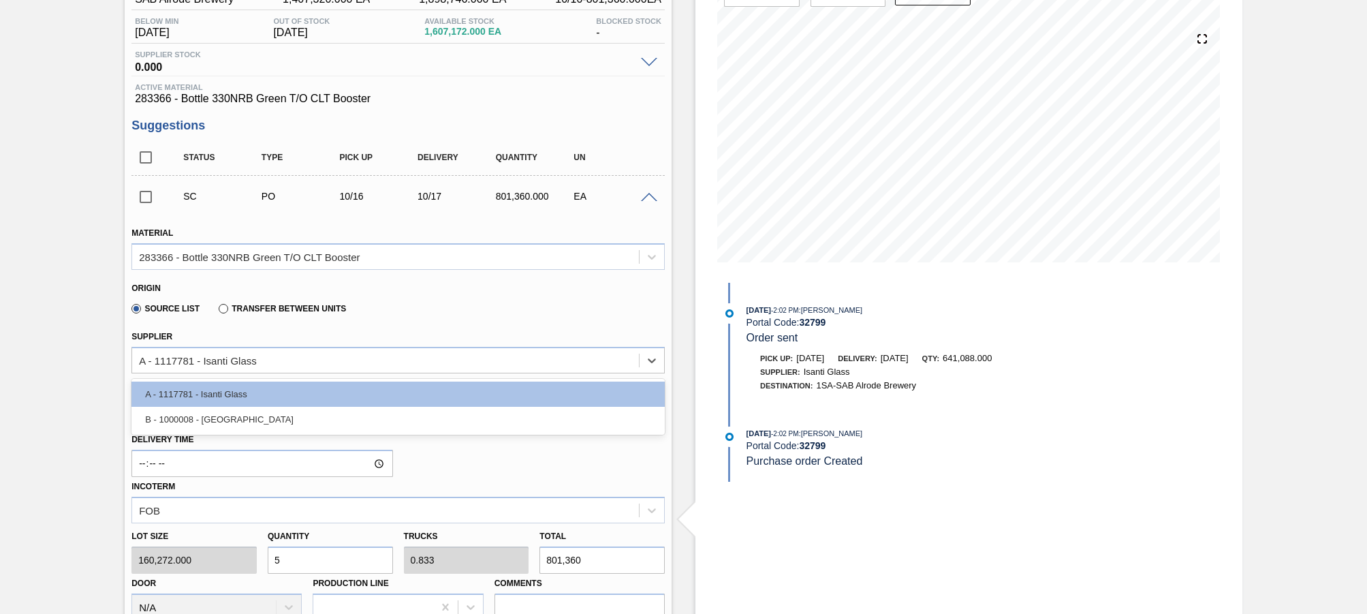
click at [630, 315] on div "Source List Transfer between Units" at bounding box center [392, 306] width 522 height 27
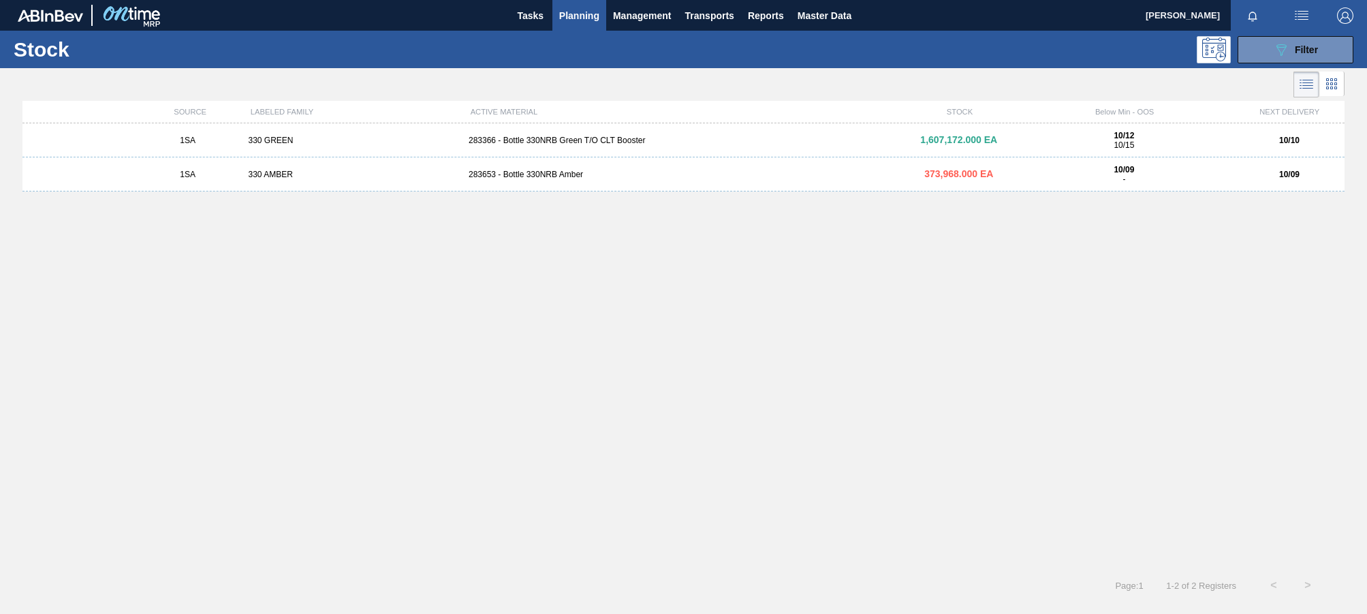
click at [562, 173] on div "283653 - Bottle 330NRB Amber" at bounding box center [683, 175] width 441 height 10
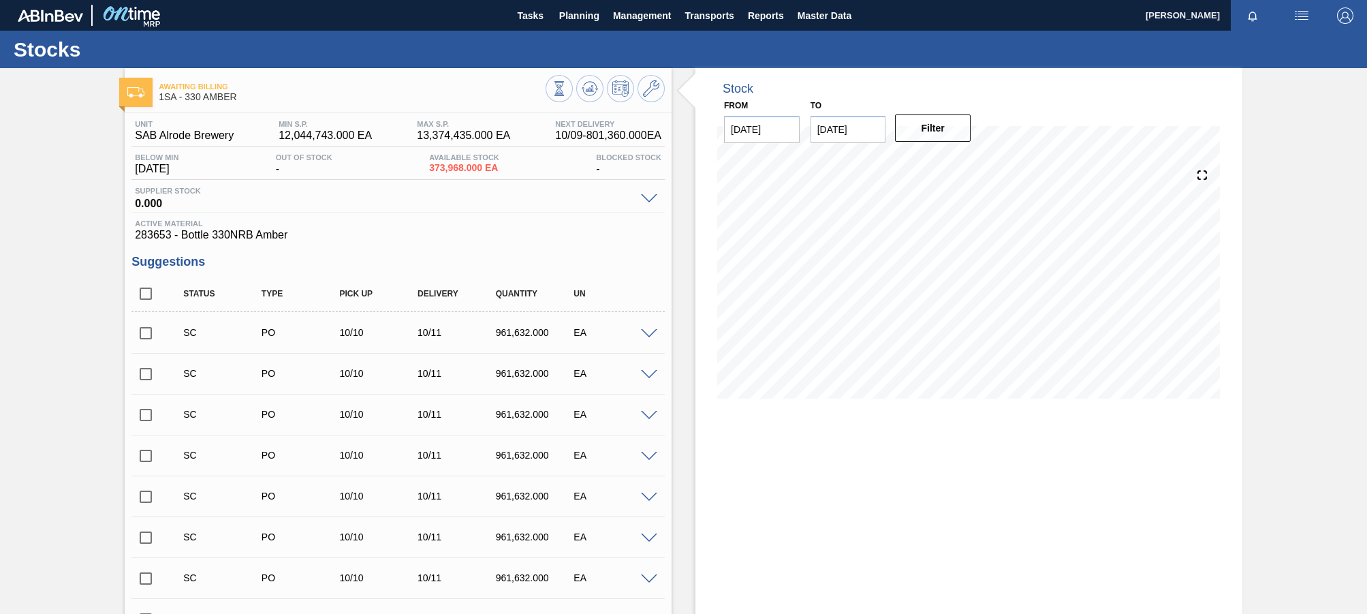
click at [651, 330] on span at bounding box center [649, 334] width 16 height 10
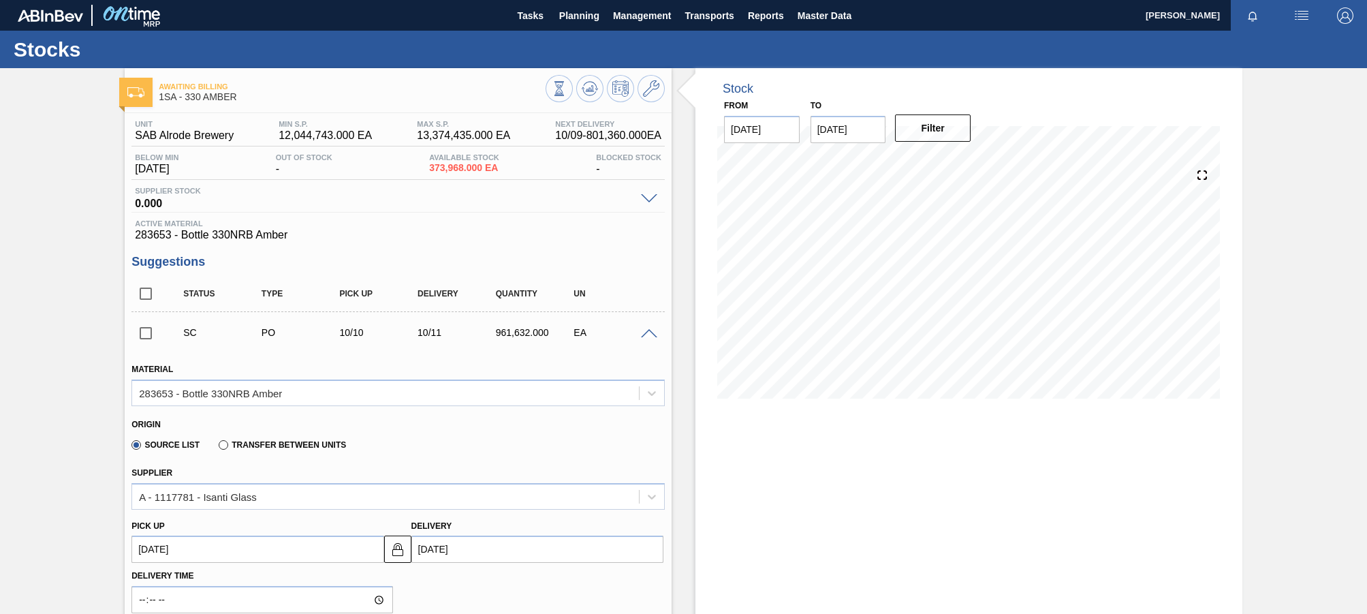
click at [651, 330] on span at bounding box center [649, 334] width 16 height 10
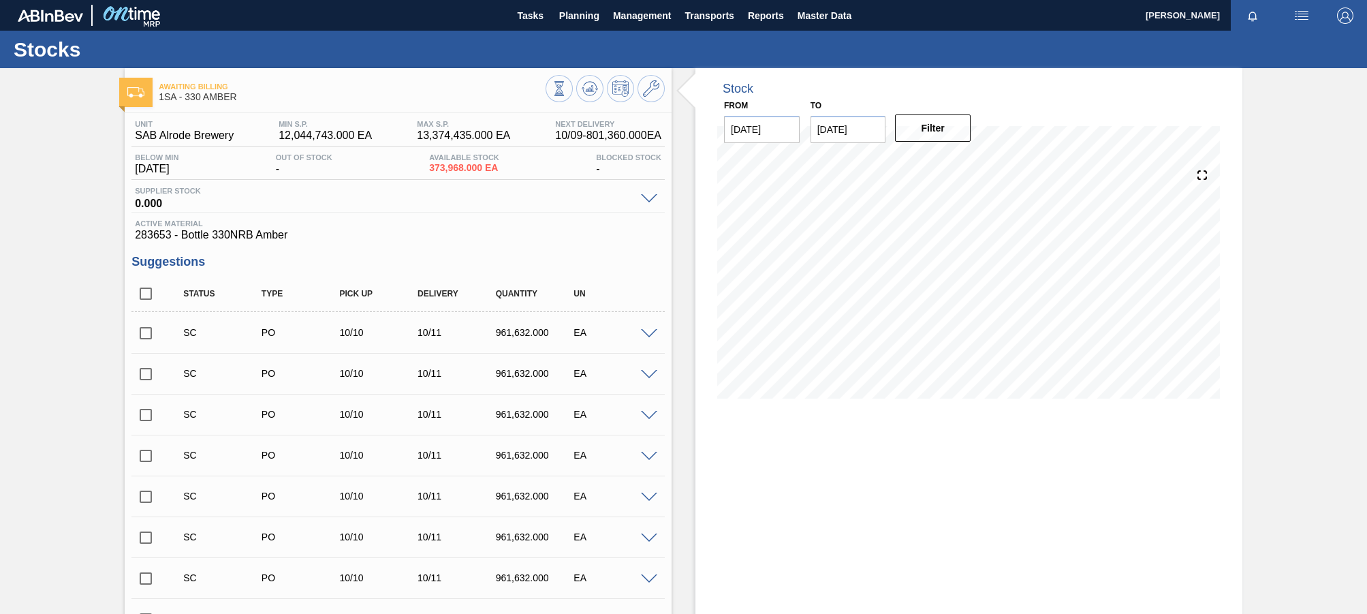
click at [148, 337] on input "checkbox" at bounding box center [145, 333] width 29 height 29
checkbox input "true"
click at [647, 373] on span at bounding box center [649, 375] width 16 height 10
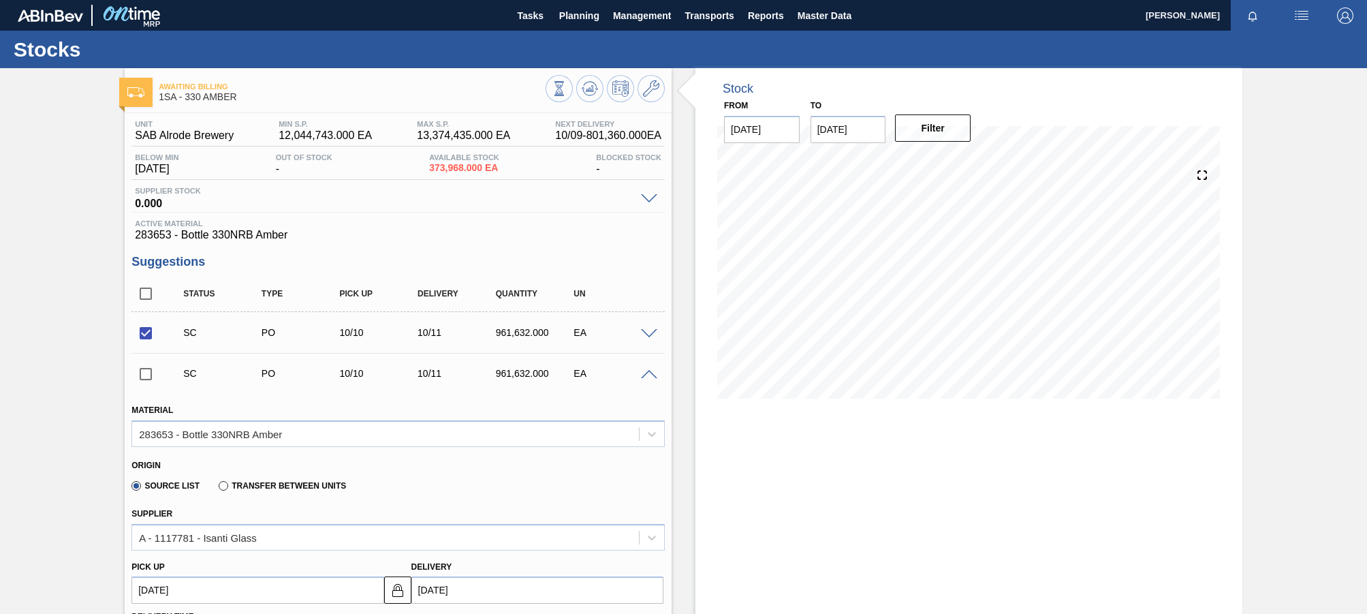
click at [145, 373] on input "checkbox" at bounding box center [145, 374] width 29 height 29
checkbox input "true"
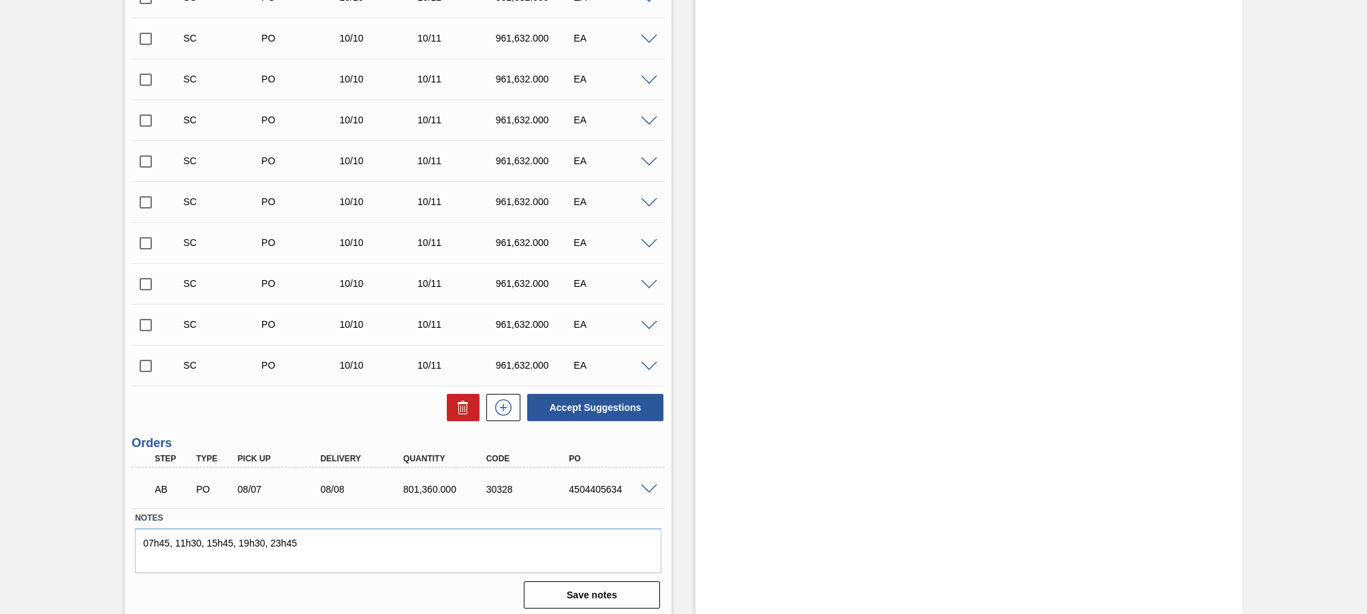
scroll to position [973, 0]
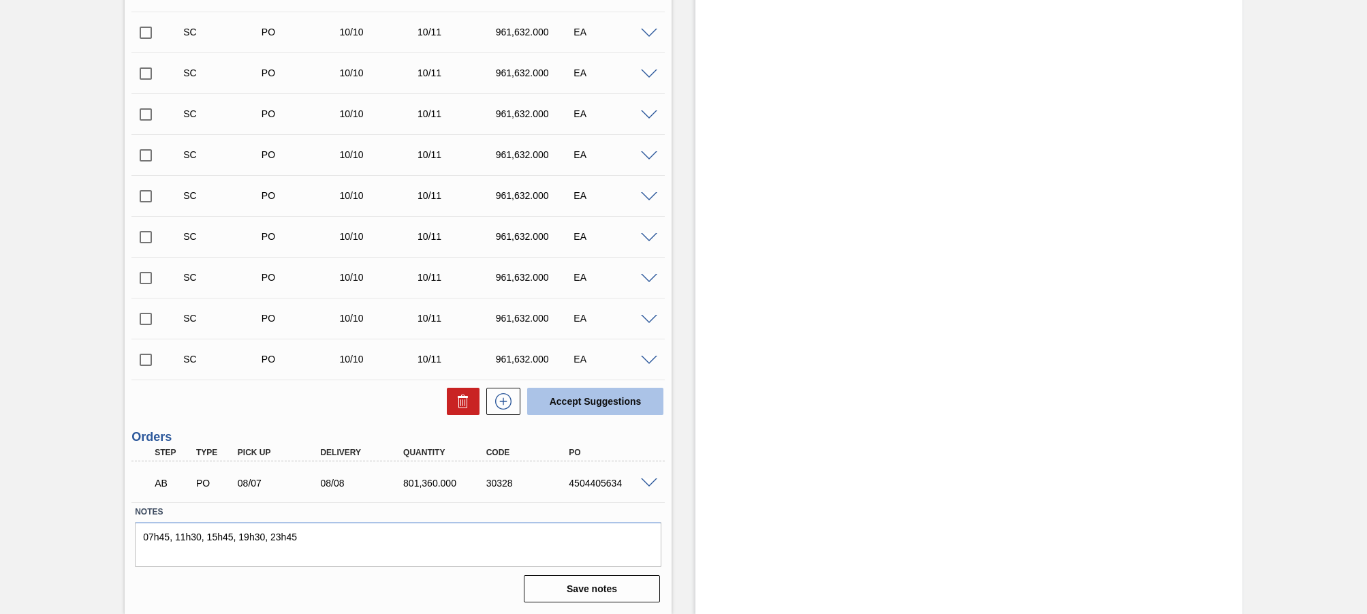
click at [575, 394] on button "Accept Suggestions" at bounding box center [595, 401] width 136 height 27
checkbox input "false"
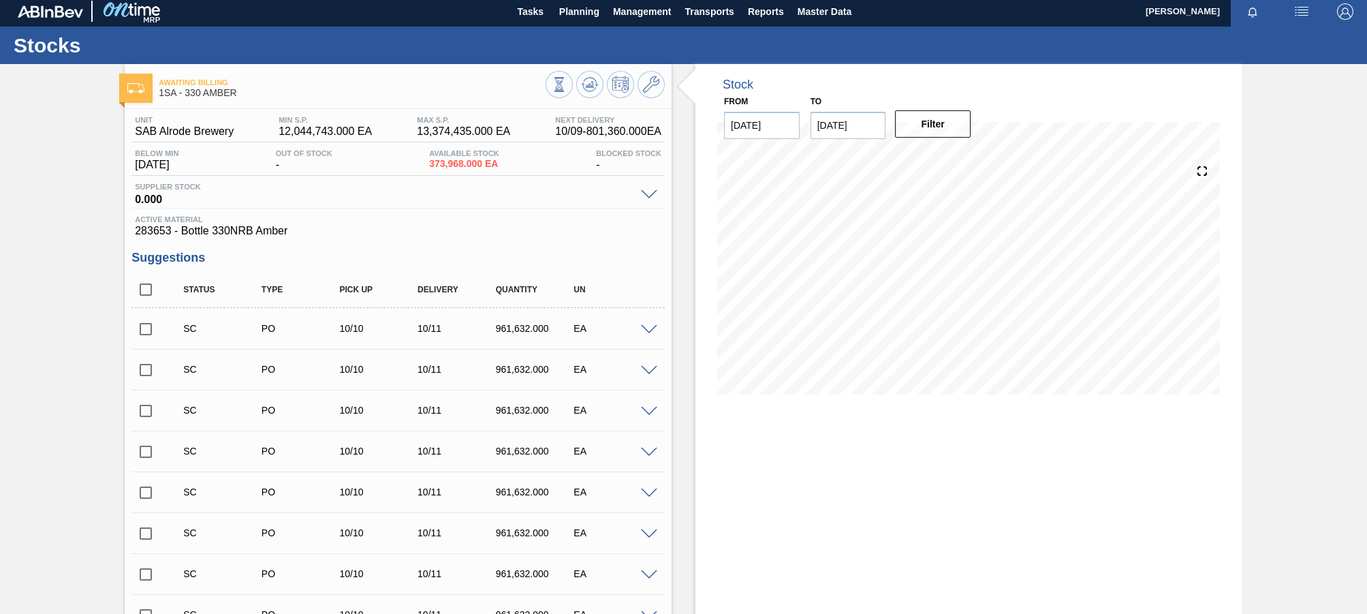
scroll to position [0, 0]
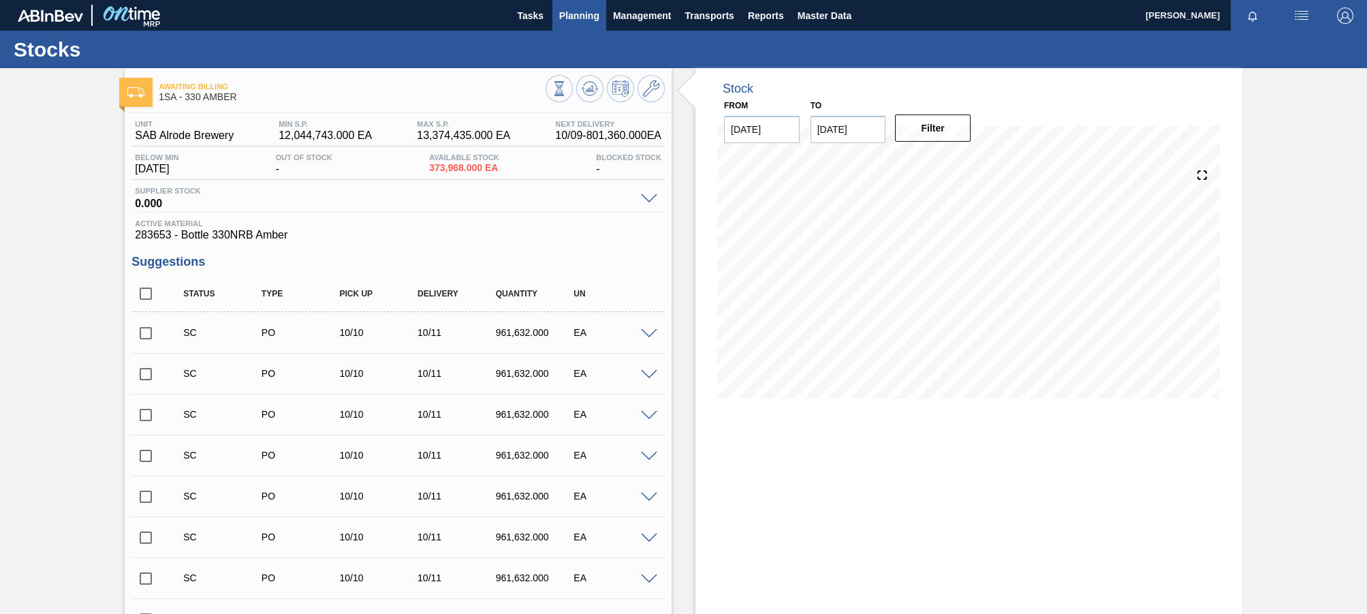
click at [585, 12] on span "Planning" at bounding box center [579, 15] width 40 height 16
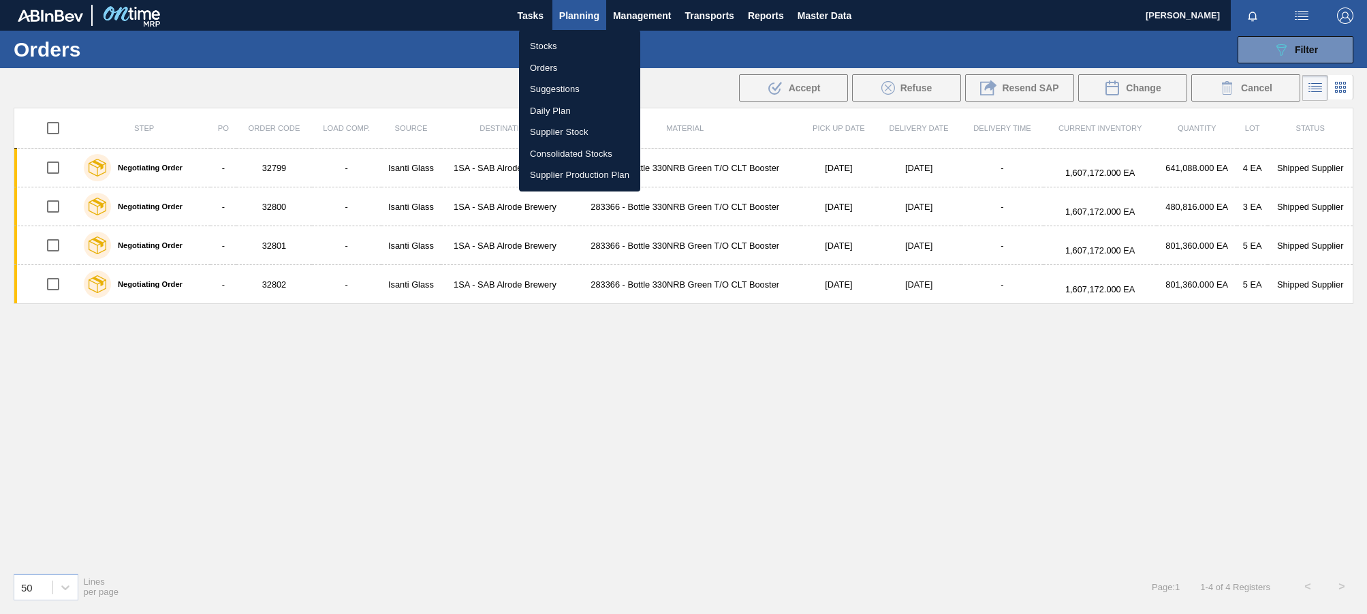
click at [555, 372] on div at bounding box center [683, 307] width 1367 height 614
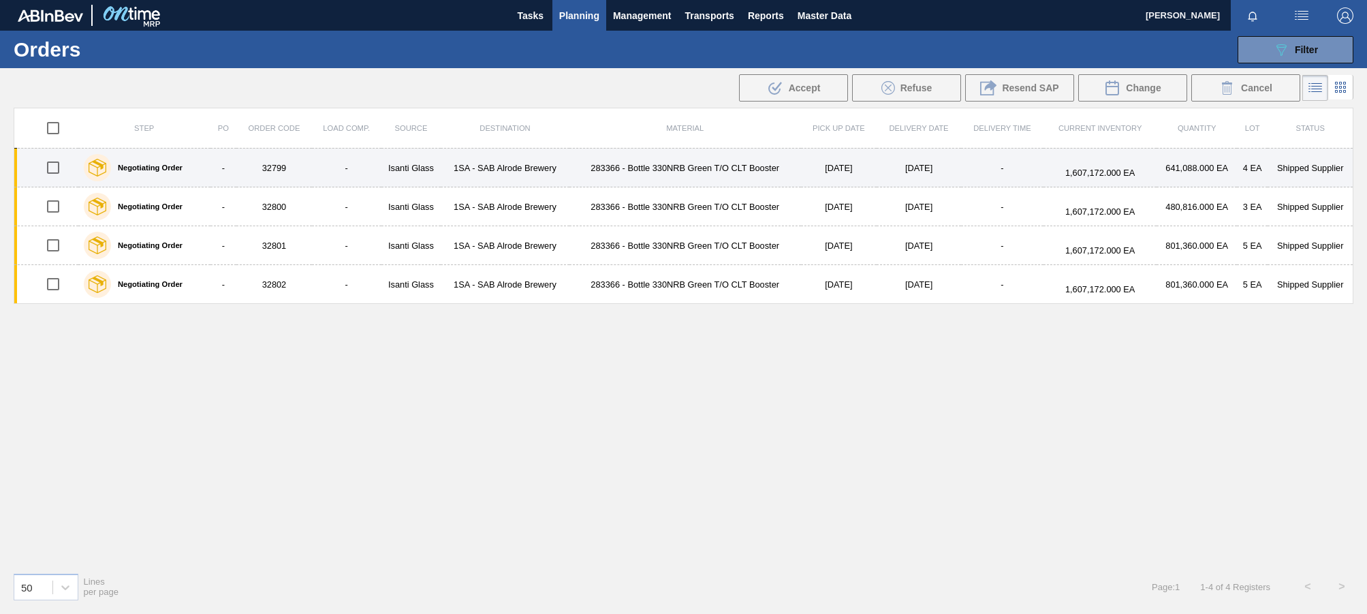
click at [279, 167] on td "32799" at bounding box center [273, 168] width 75 height 39
click at [55, 170] on input "checkbox" at bounding box center [53, 167] width 29 height 29
checkbox input "true"
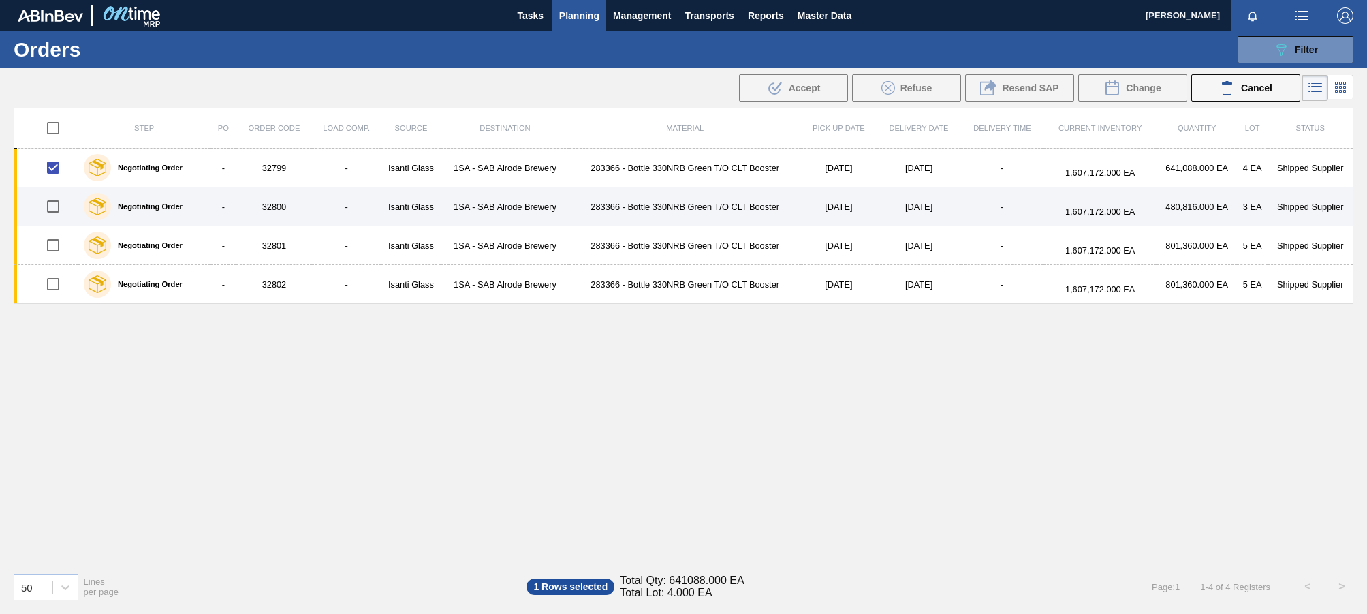
click at [57, 206] on input "checkbox" at bounding box center [53, 206] width 29 height 29
checkbox input "true"
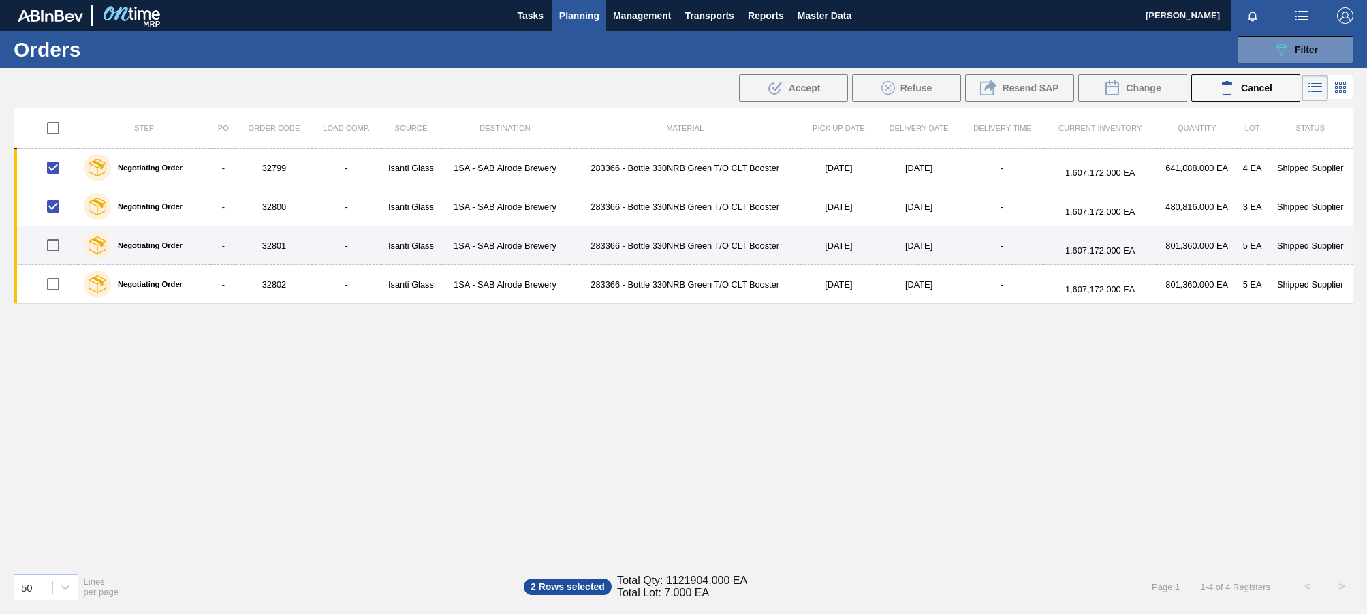
click at [55, 238] on input "checkbox" at bounding box center [53, 245] width 29 height 29
checkbox input "true"
drag, startPoint x: 55, startPoint y: 285, endPoint x: 226, endPoint y: 235, distance: 178.9
click at [55, 285] on input "checkbox" at bounding box center [53, 284] width 29 height 29
checkbox input "true"
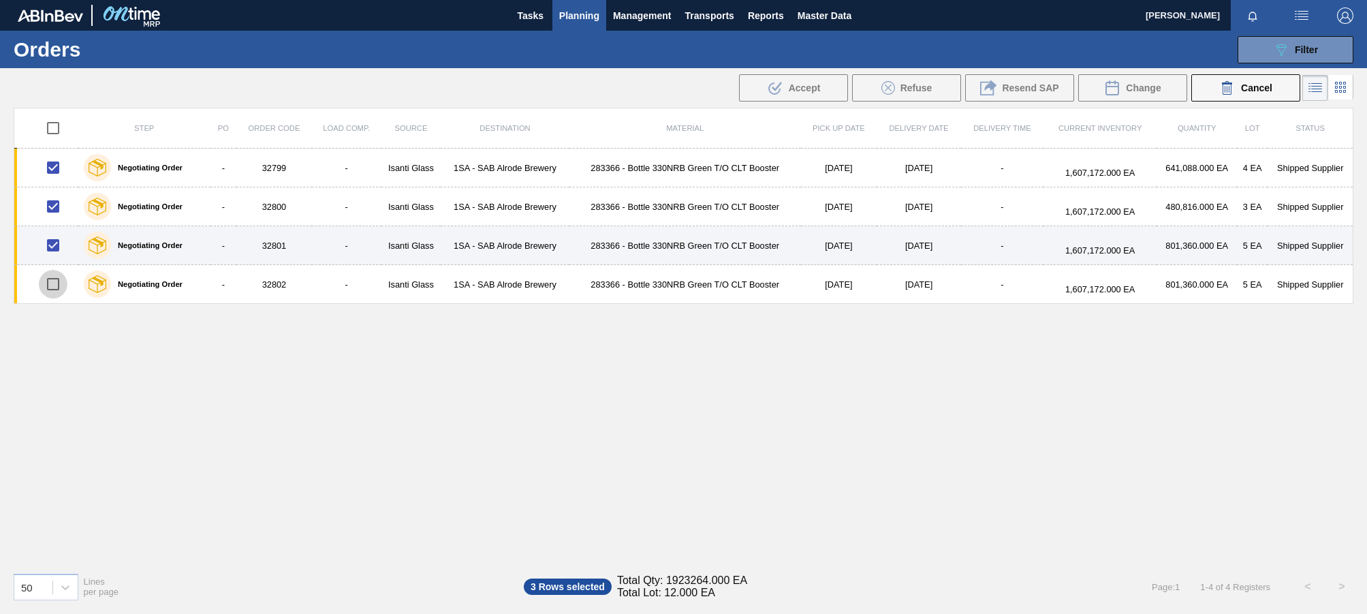
checkbox input "true"
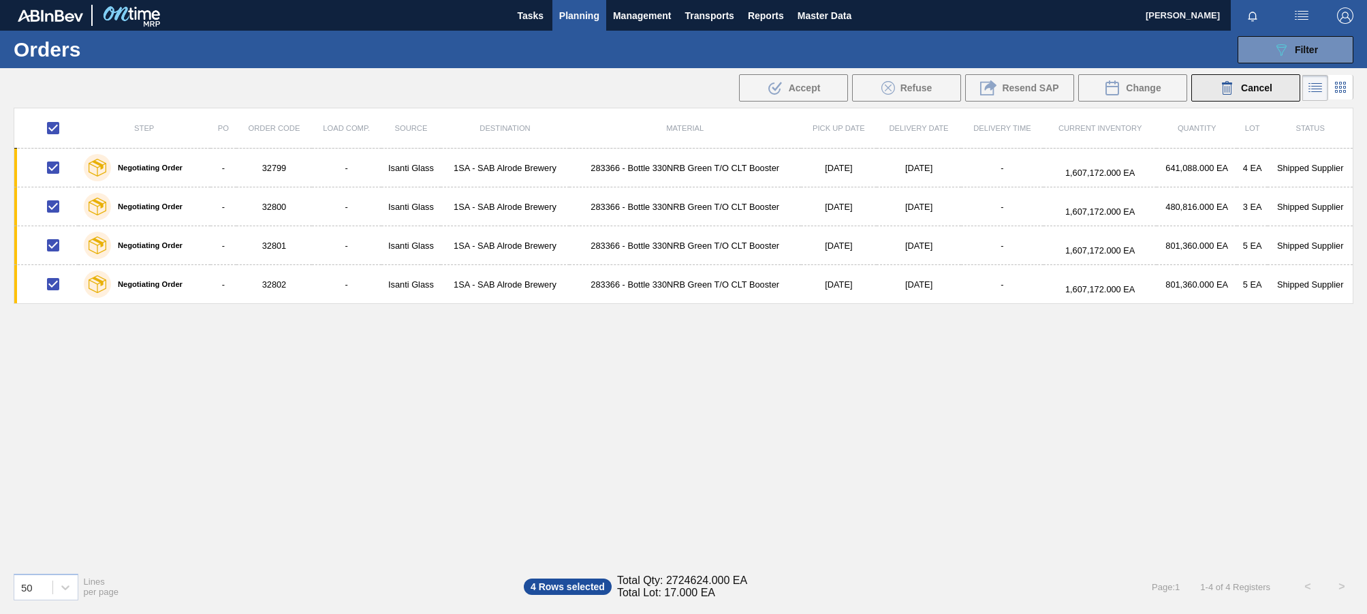
click at [978, 89] on span "Cancel" at bounding box center [1256, 87] width 31 height 11
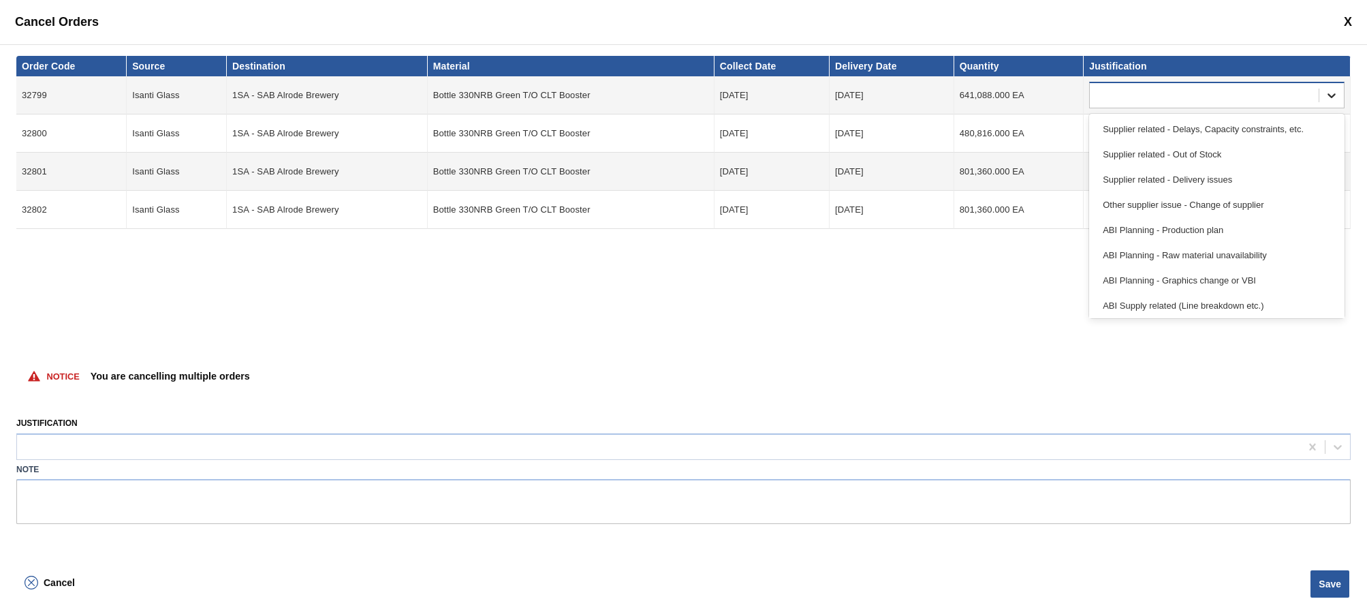
click at [978, 95] on icon at bounding box center [1332, 96] width 14 height 14
click at [978, 205] on div "Other supplier issue - Change of supplier" at bounding box center [1216, 204] width 255 height 25
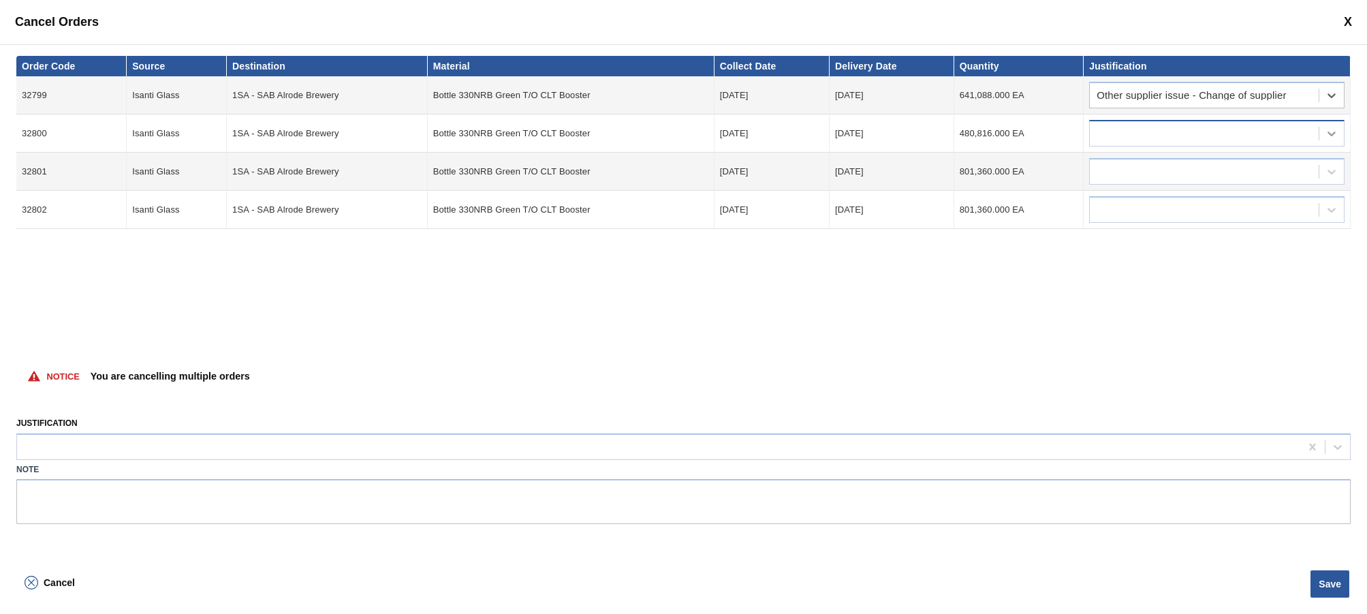
click at [978, 135] on icon at bounding box center [1332, 133] width 8 height 5
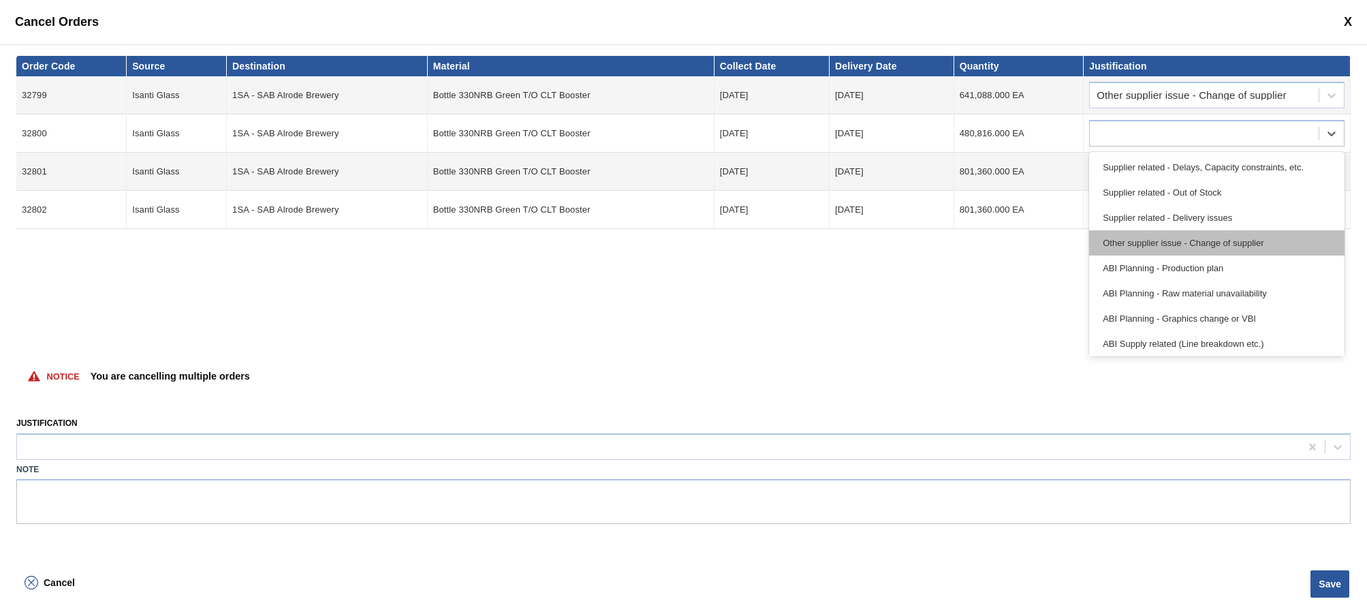
click at [978, 241] on div "Other supplier issue - Change of supplier" at bounding box center [1216, 242] width 255 height 25
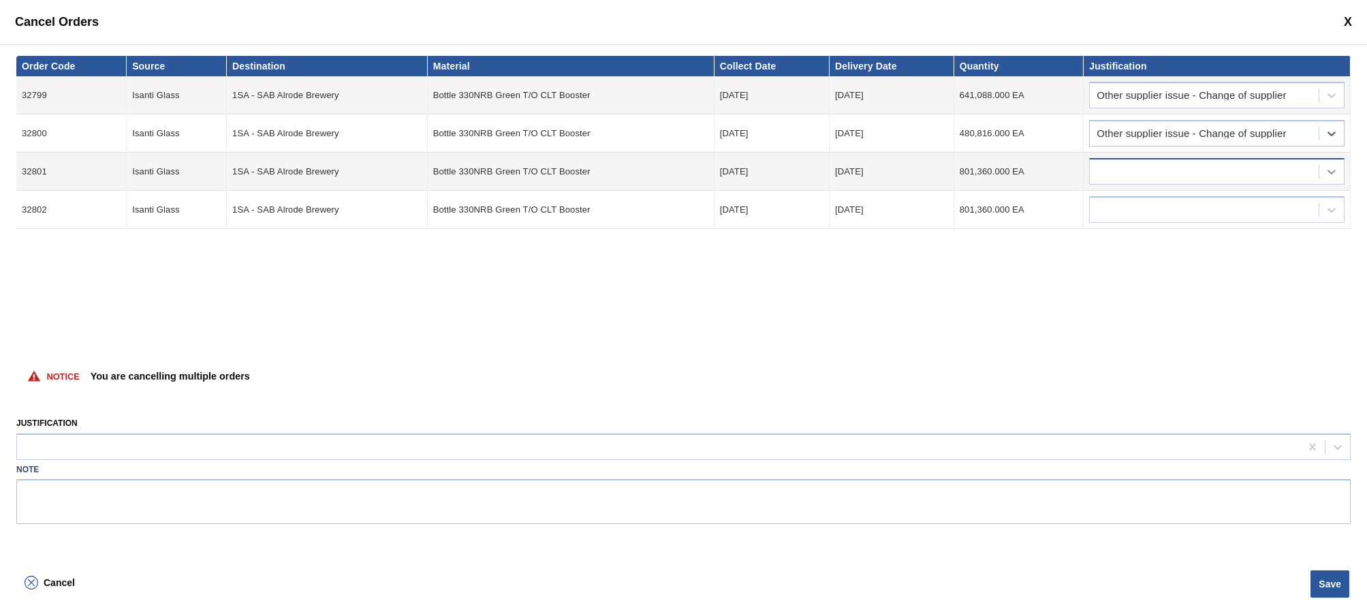
click at [978, 172] on icon at bounding box center [1332, 172] width 8 height 5
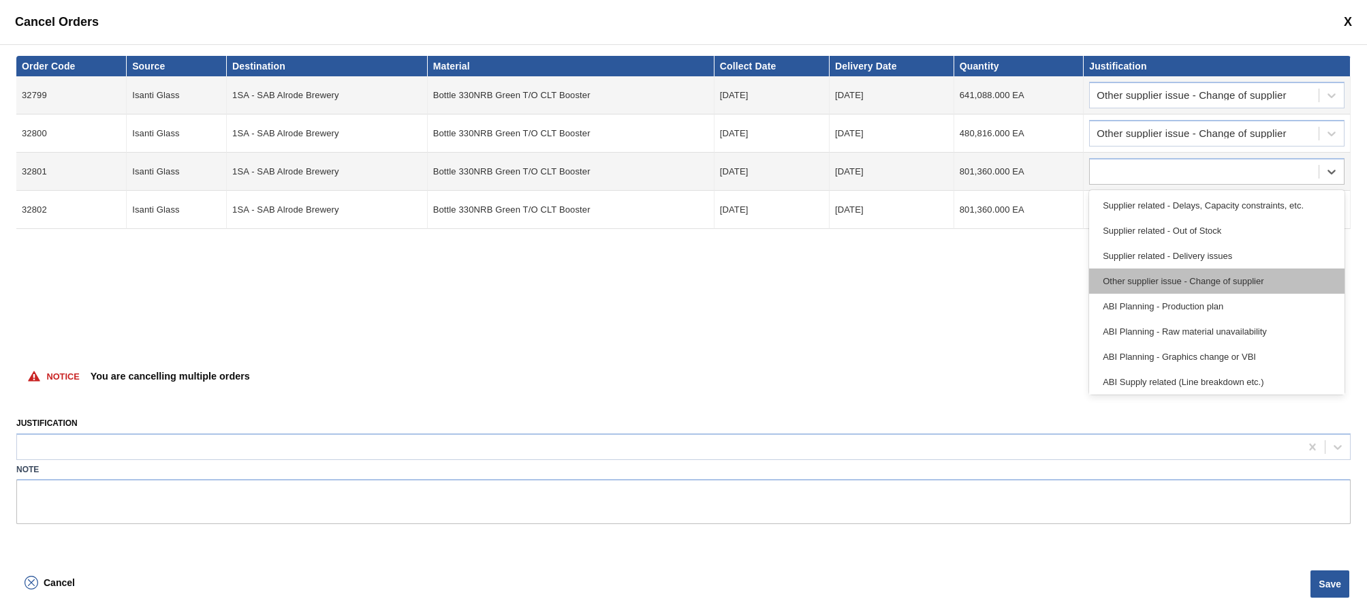
click at [978, 274] on div "Other supplier issue - Change of supplier" at bounding box center [1216, 280] width 255 height 25
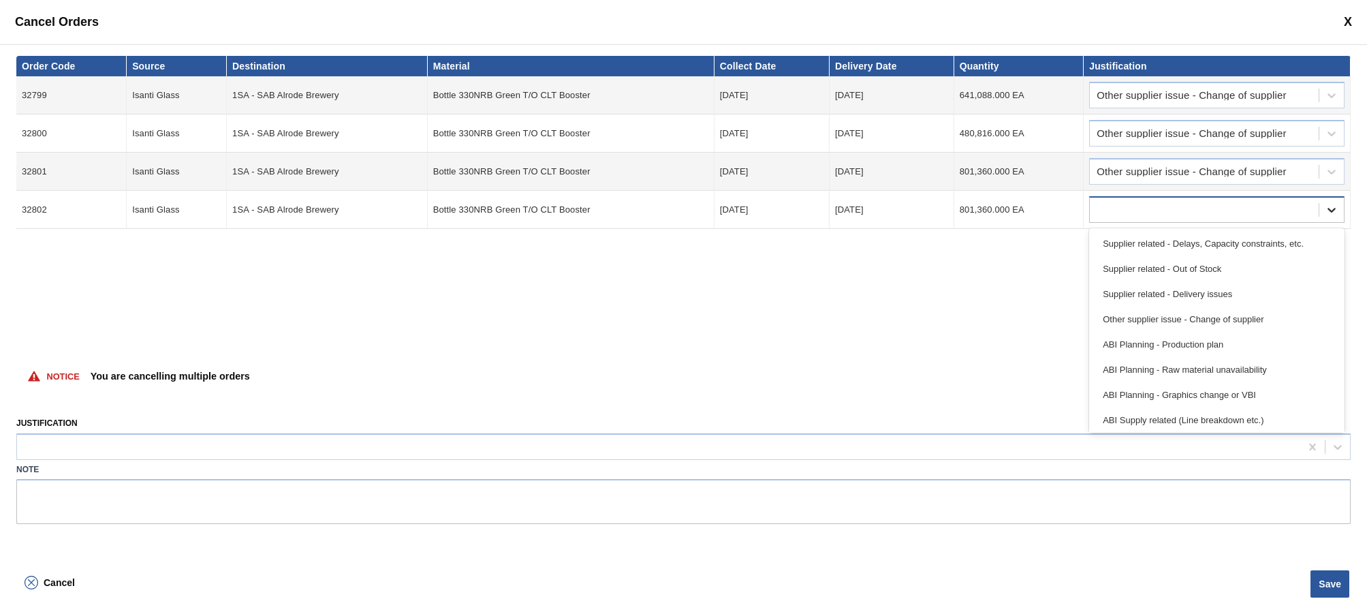
click at [978, 211] on icon at bounding box center [1332, 210] width 14 height 14
click at [978, 316] on div "Other supplier issue - Change of supplier" at bounding box center [1216, 319] width 255 height 25
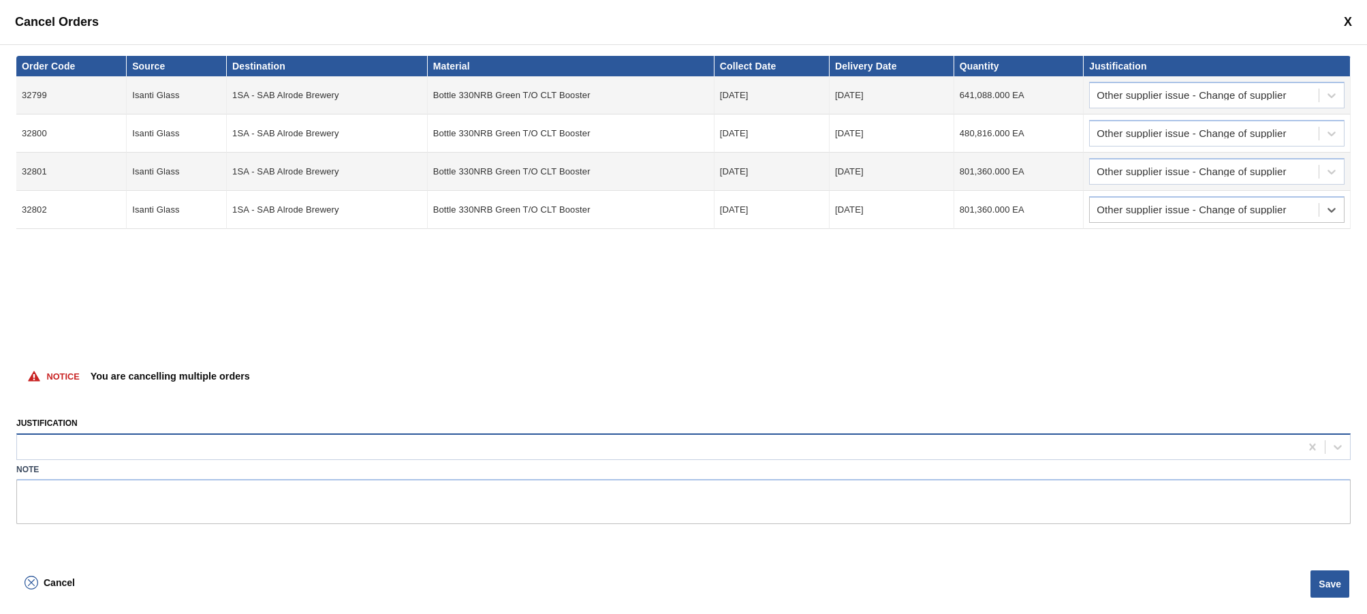
click at [84, 454] on div at bounding box center [658, 447] width 1283 height 20
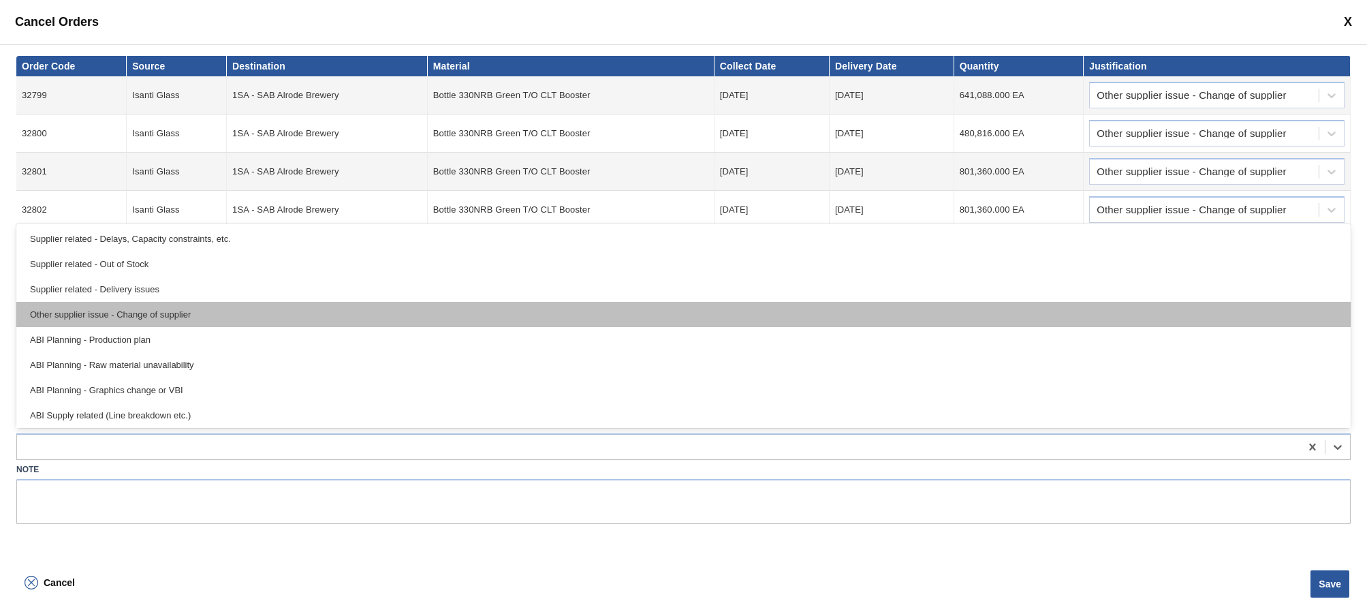
click at [167, 313] on div "Other supplier issue - Change of supplier" at bounding box center [683, 314] width 1335 height 25
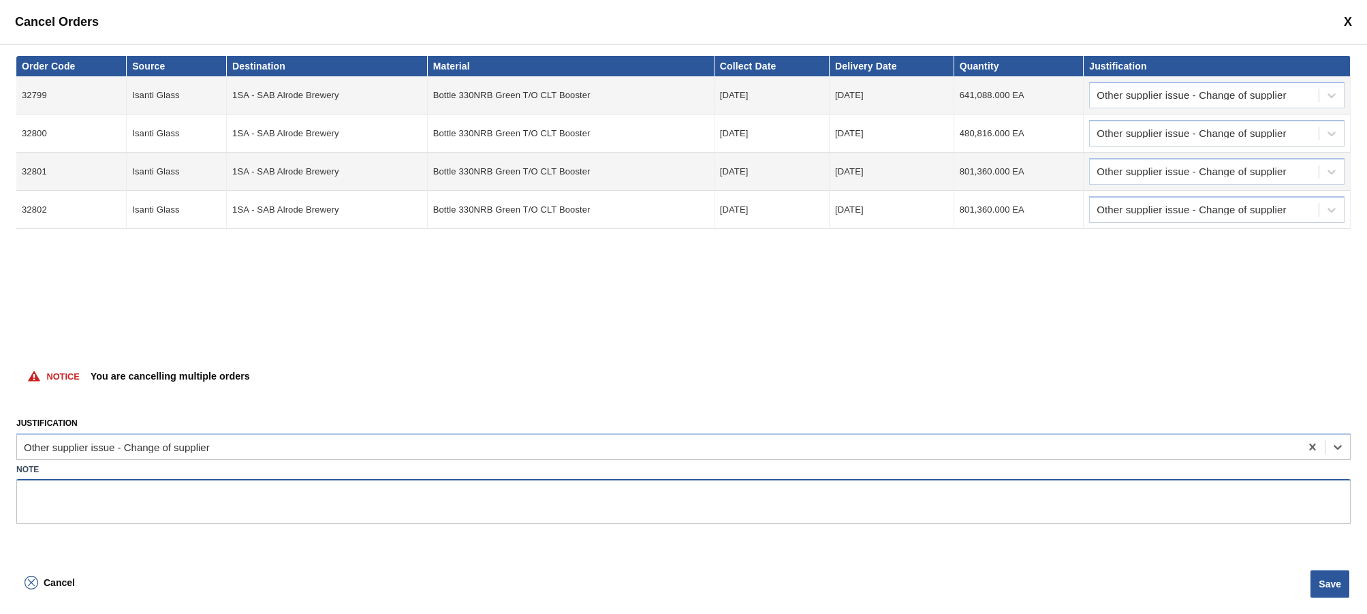
click at [72, 506] on textarea at bounding box center [683, 501] width 1335 height 45
type textarea "n"
type textarea "aRDAGH INSTEAD OF"
drag, startPoint x: 134, startPoint y: 495, endPoint x: 18, endPoint y: 497, distance: 116.5
click at [18, 497] on textarea "aRDAGH INSTEAD OF" at bounding box center [683, 501] width 1335 height 45
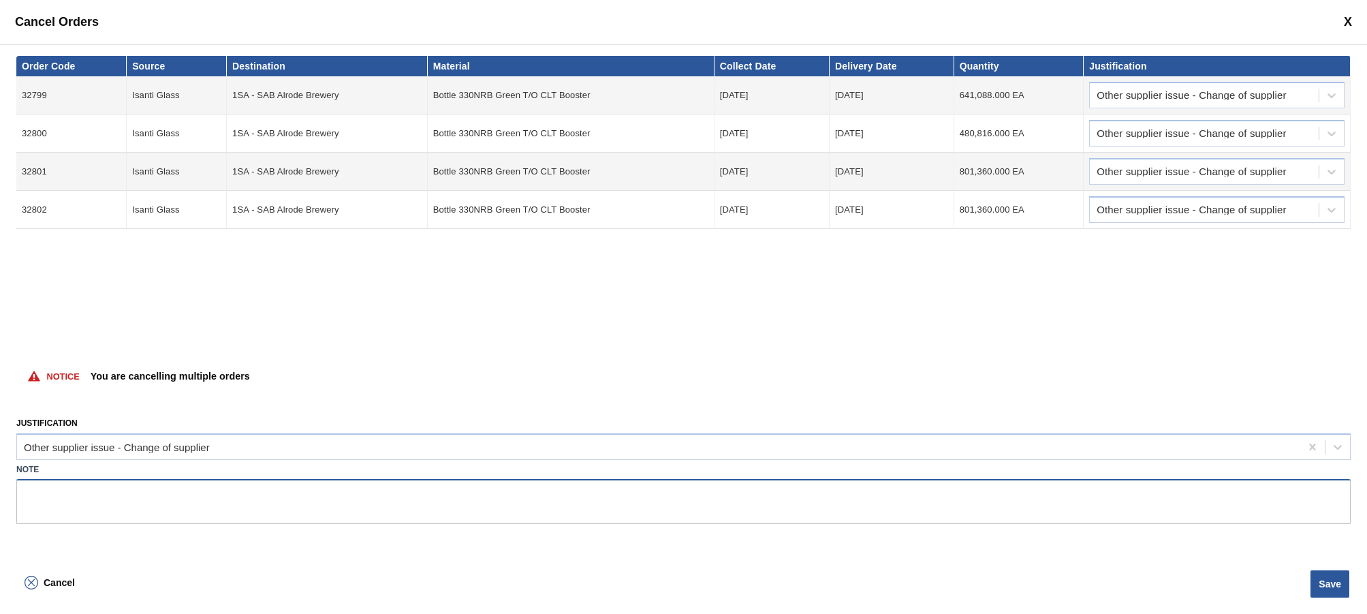
type textarea "a"
type textarea "Ardagh instead of Isanti"
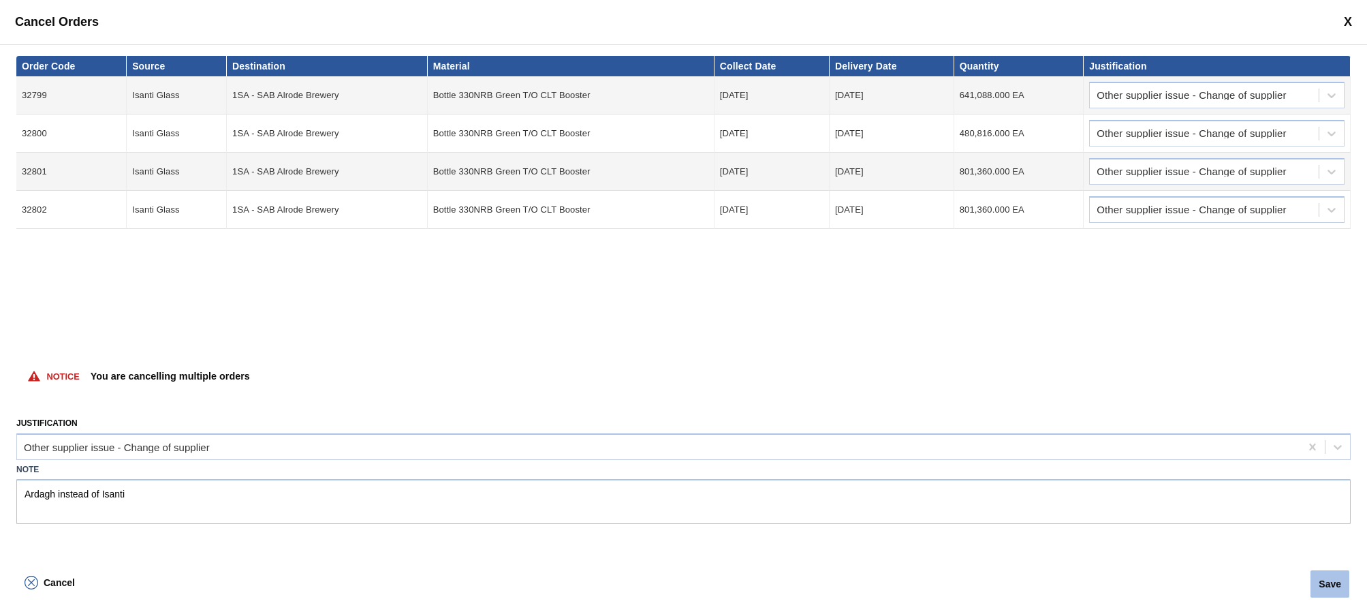
click at [978, 582] on button "Save" at bounding box center [1330, 583] width 39 height 27
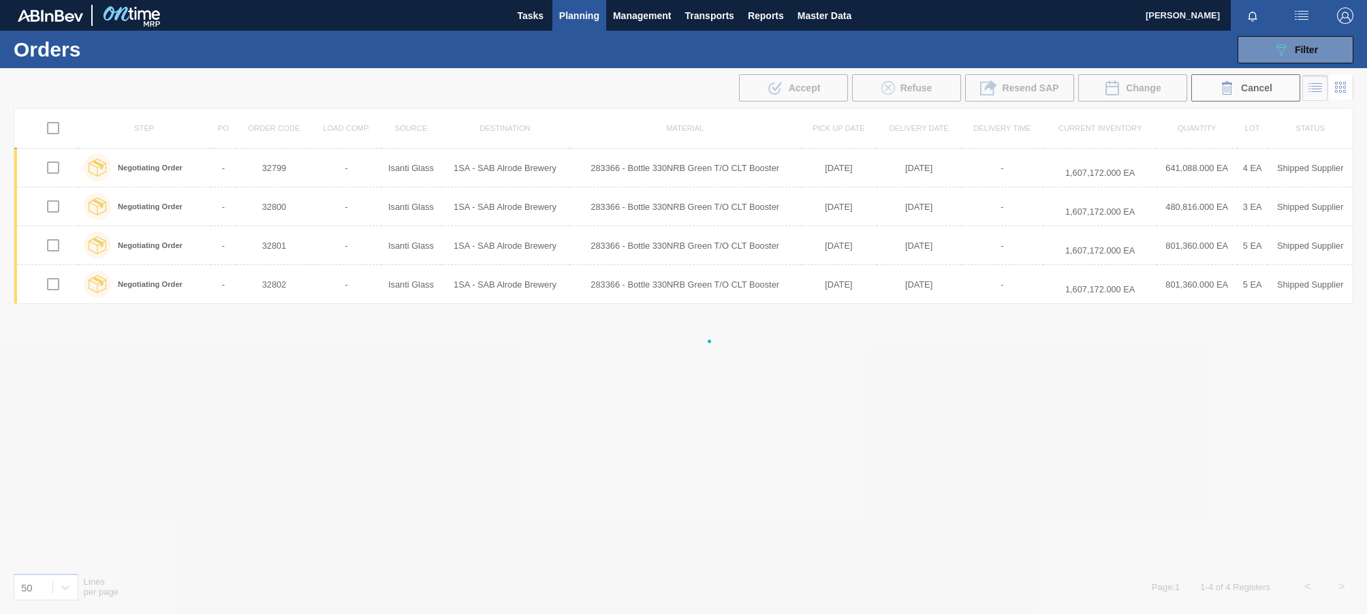
checkbox input "false"
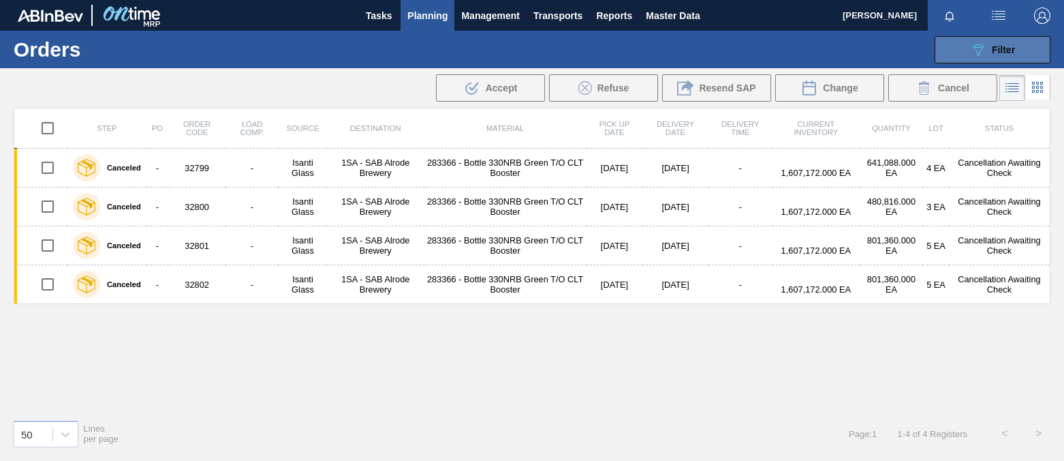
click at [978, 52] on button "089F7B8B-B2A5-4AFE-B5C0-19BA573D28AC Filter" at bounding box center [993, 49] width 116 height 27
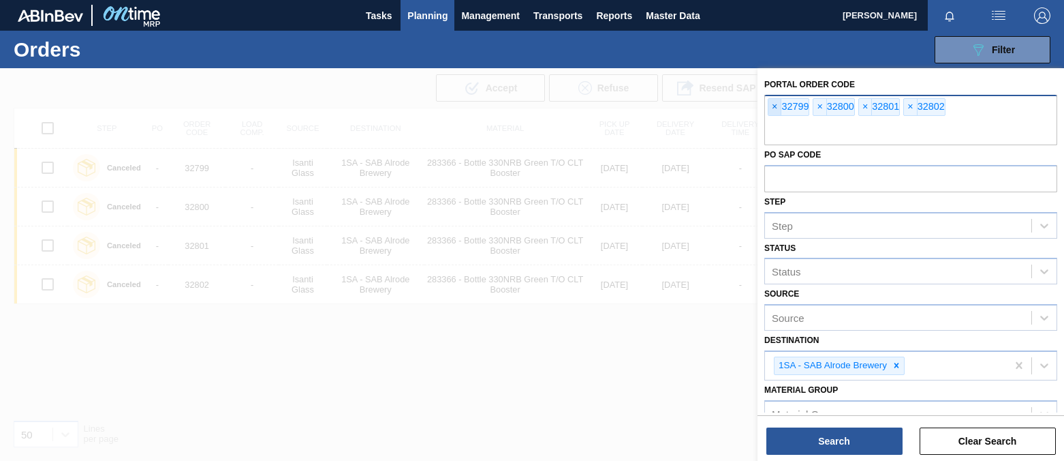
click at [774, 105] on span "×" at bounding box center [774, 107] width 13 height 16
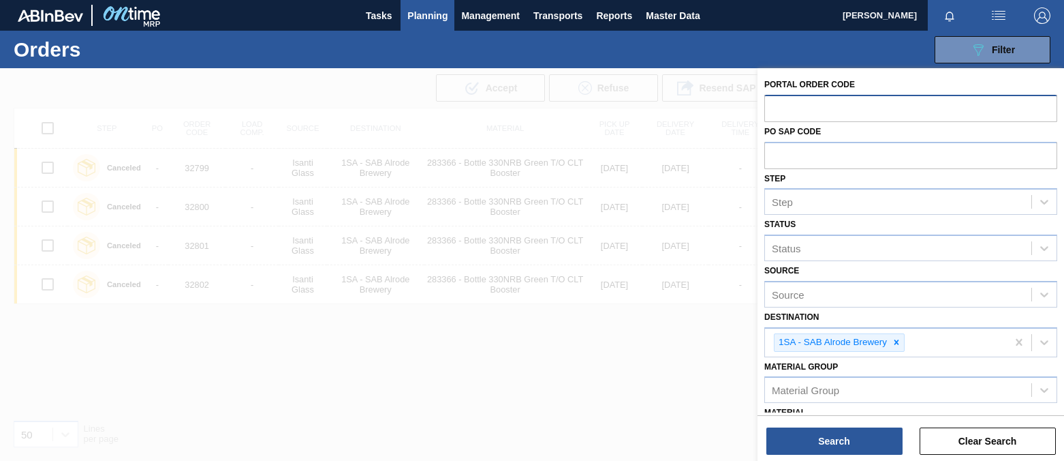
click at [774, 105] on input "text" at bounding box center [910, 108] width 293 height 26
type input "32804"
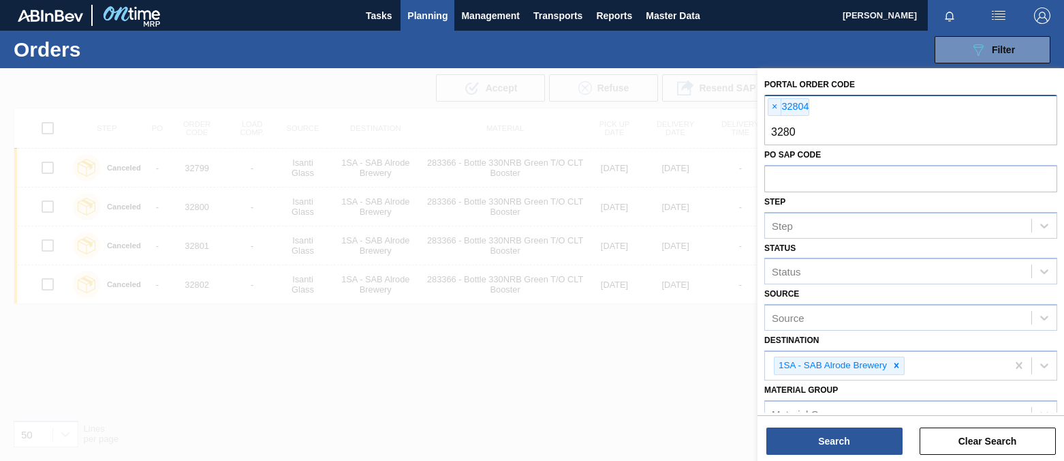
type input "32805"
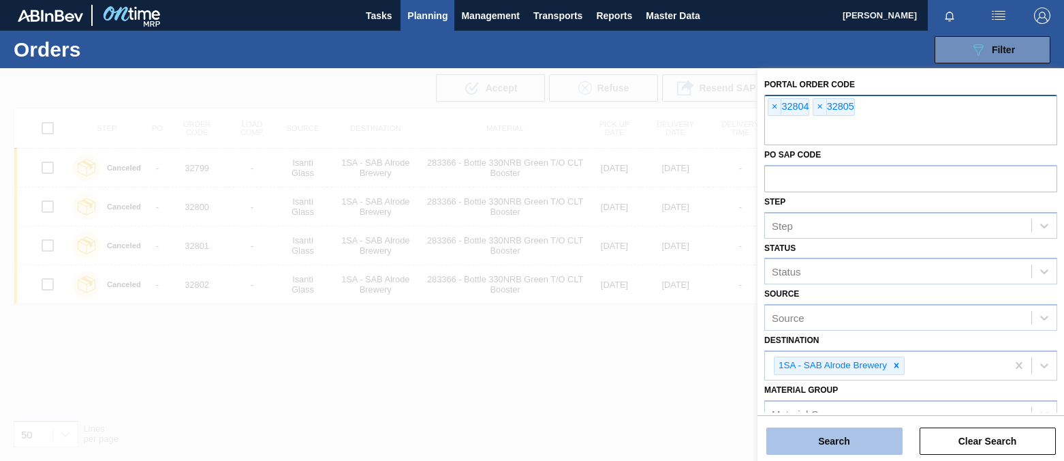
click at [832, 444] on button "Search" at bounding box center [834, 440] width 136 height 27
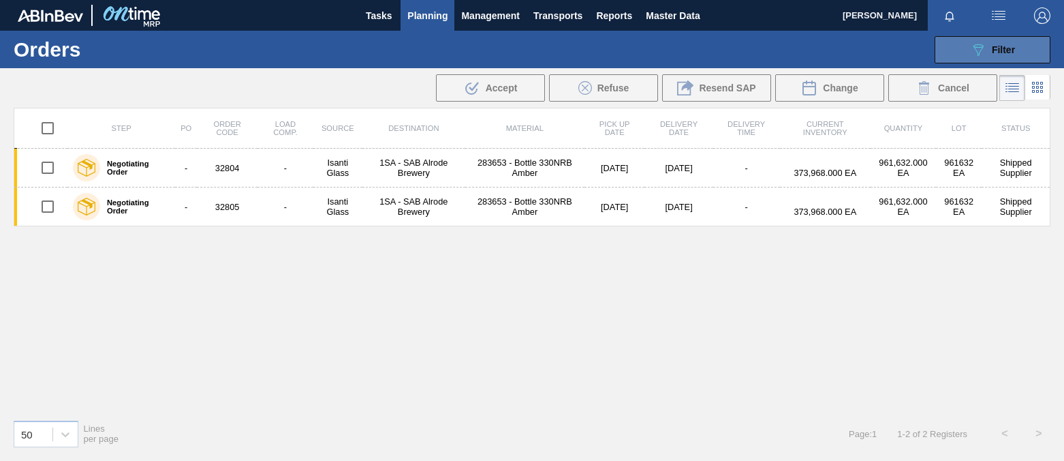
click at [978, 53] on span "Filter" at bounding box center [1003, 49] width 23 height 11
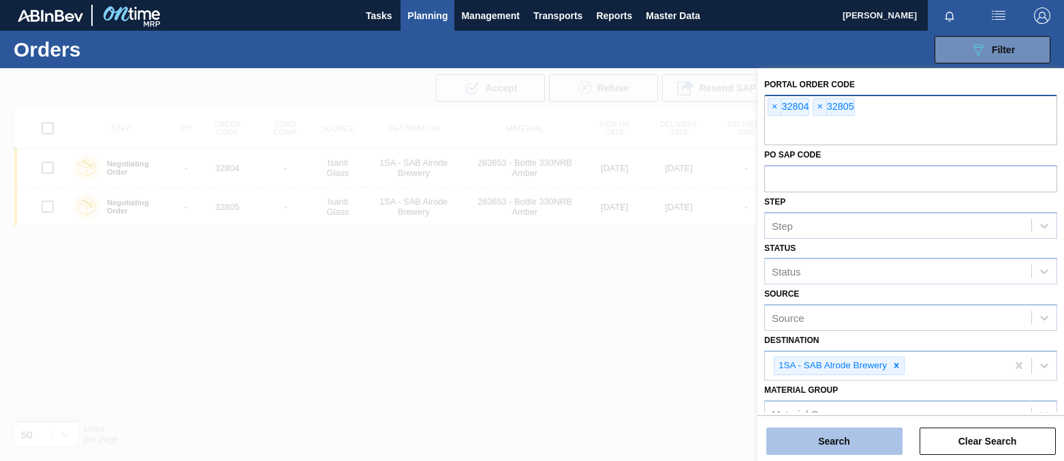
click at [877, 441] on button "Search" at bounding box center [834, 440] width 136 height 27
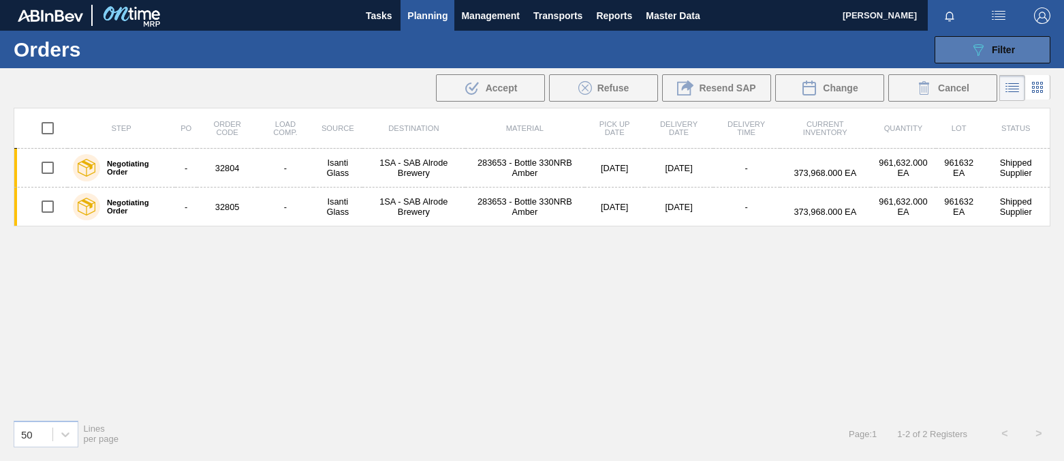
click at [978, 48] on span "Filter" at bounding box center [1003, 49] width 23 height 11
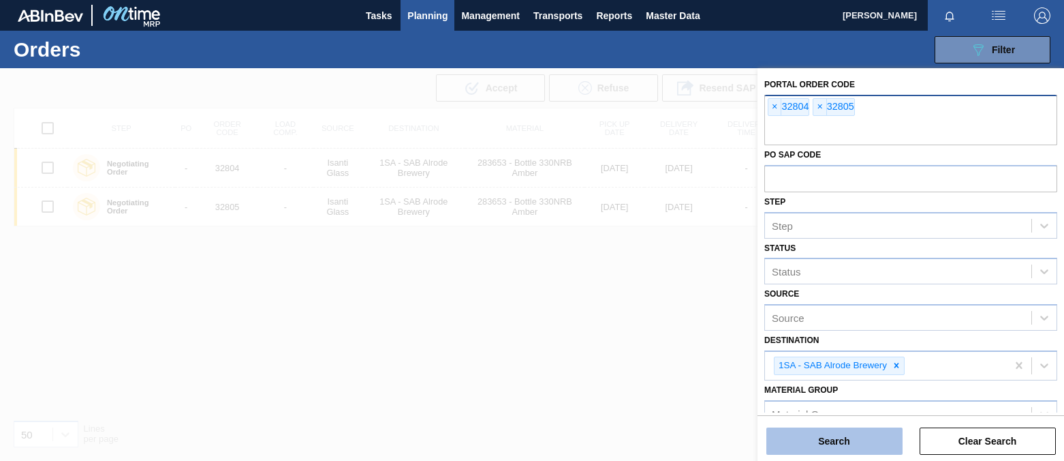
click at [807, 446] on button "Search" at bounding box center [834, 440] width 136 height 27
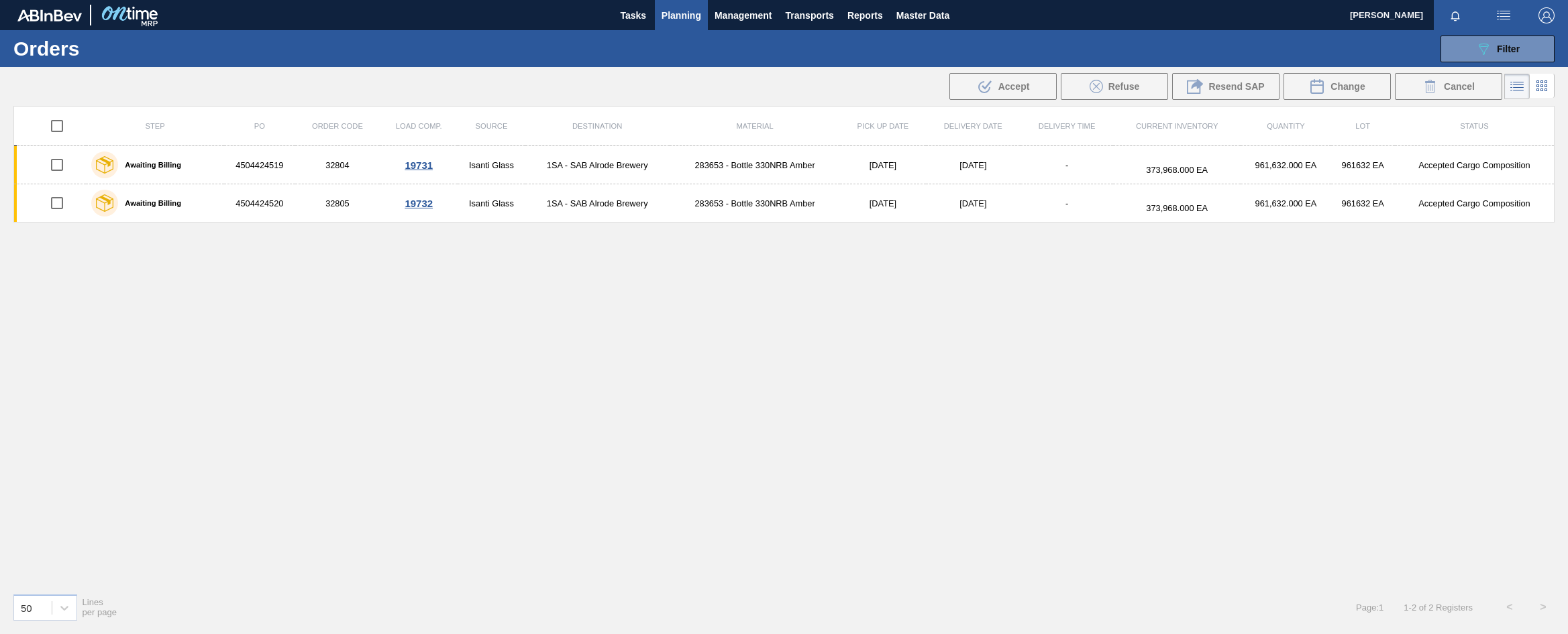
click at [680, 20] on span "Planning" at bounding box center [682, 15] width 39 height 16
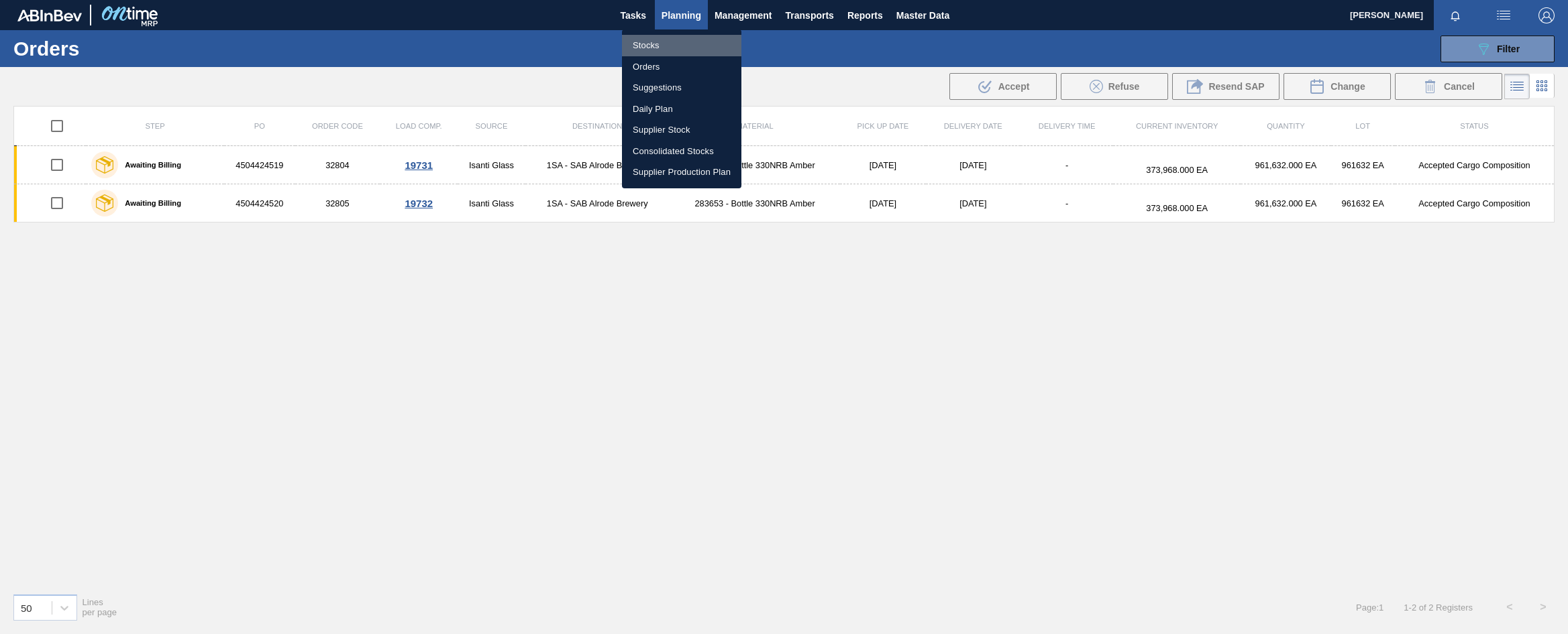
click at [637, 49] on li "Stocks" at bounding box center [682, 45] width 119 height 22
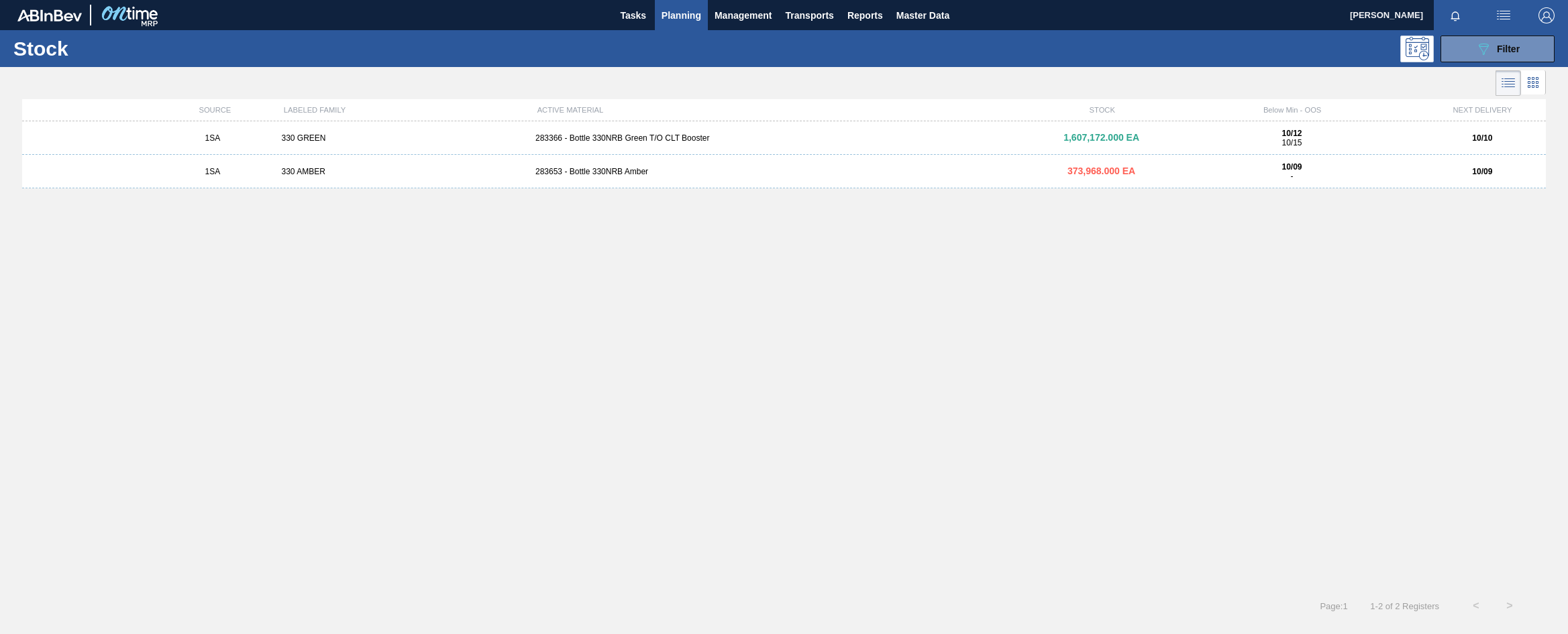
click at [649, 139] on div "283366 - Bottle 330NRB Green T/O CLT Booster" at bounding box center [784, 139] width 508 height 10
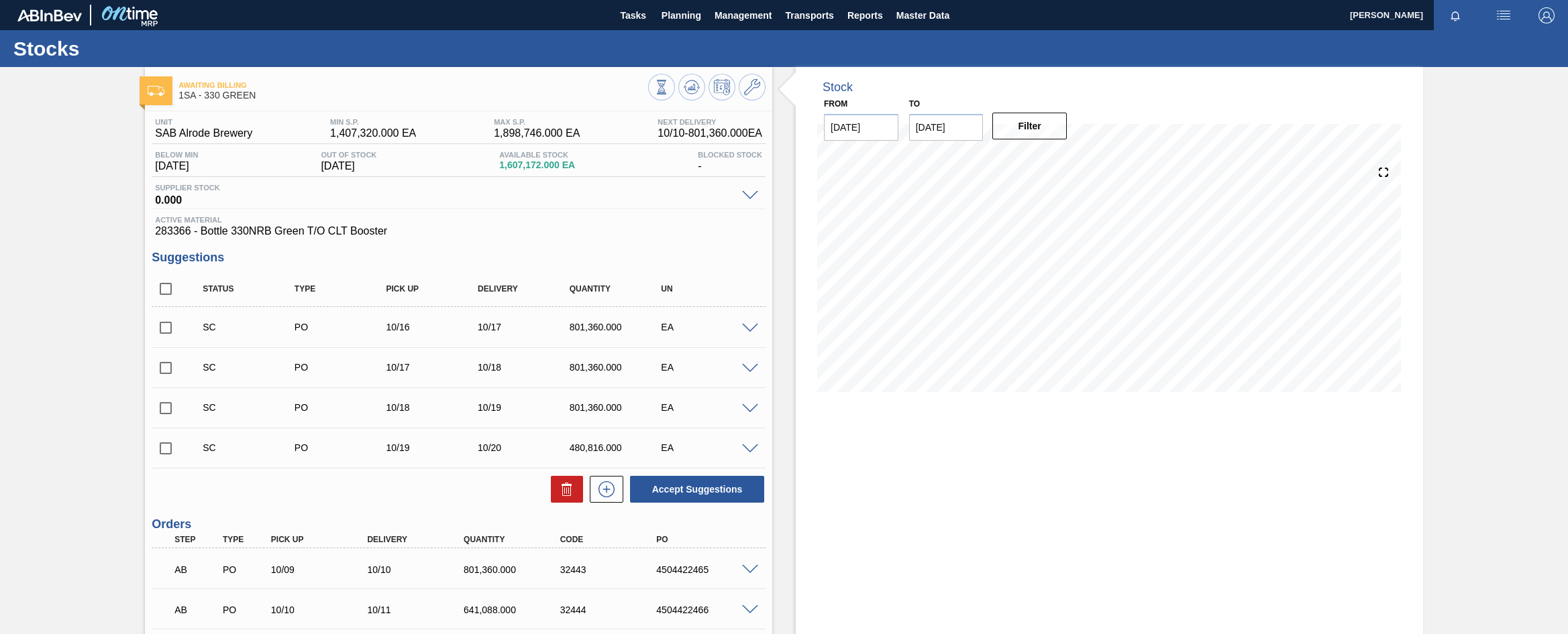
click at [751, 327] on span at bounding box center [750, 329] width 16 height 10
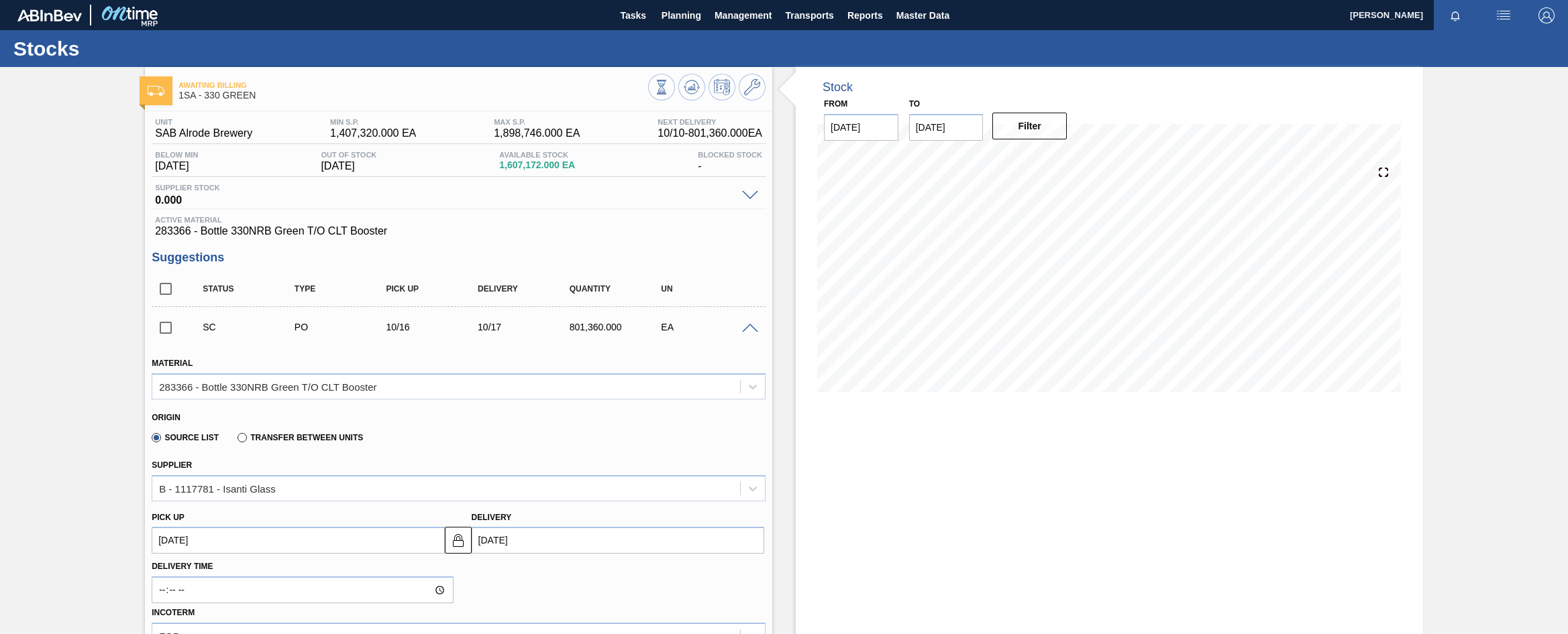
click at [751, 327] on span at bounding box center [750, 329] width 16 height 10
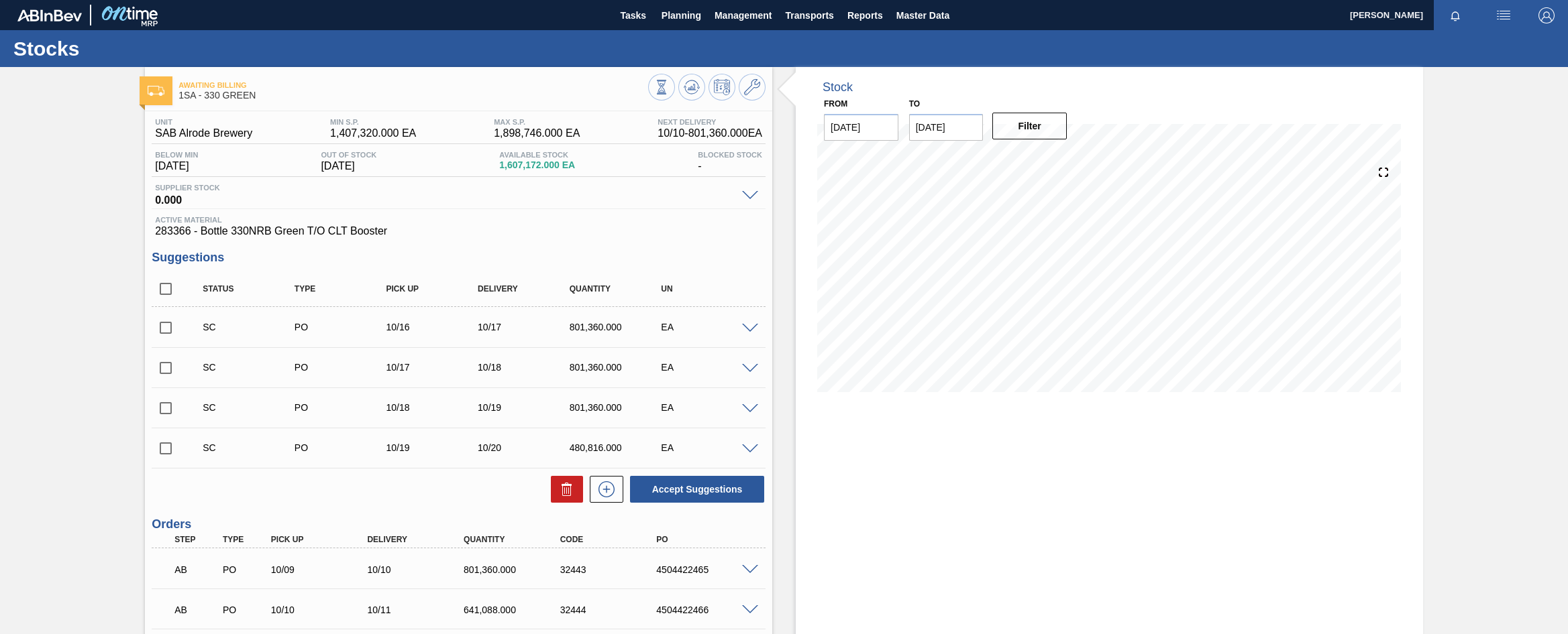
click at [748, 330] on span at bounding box center [750, 329] width 16 height 10
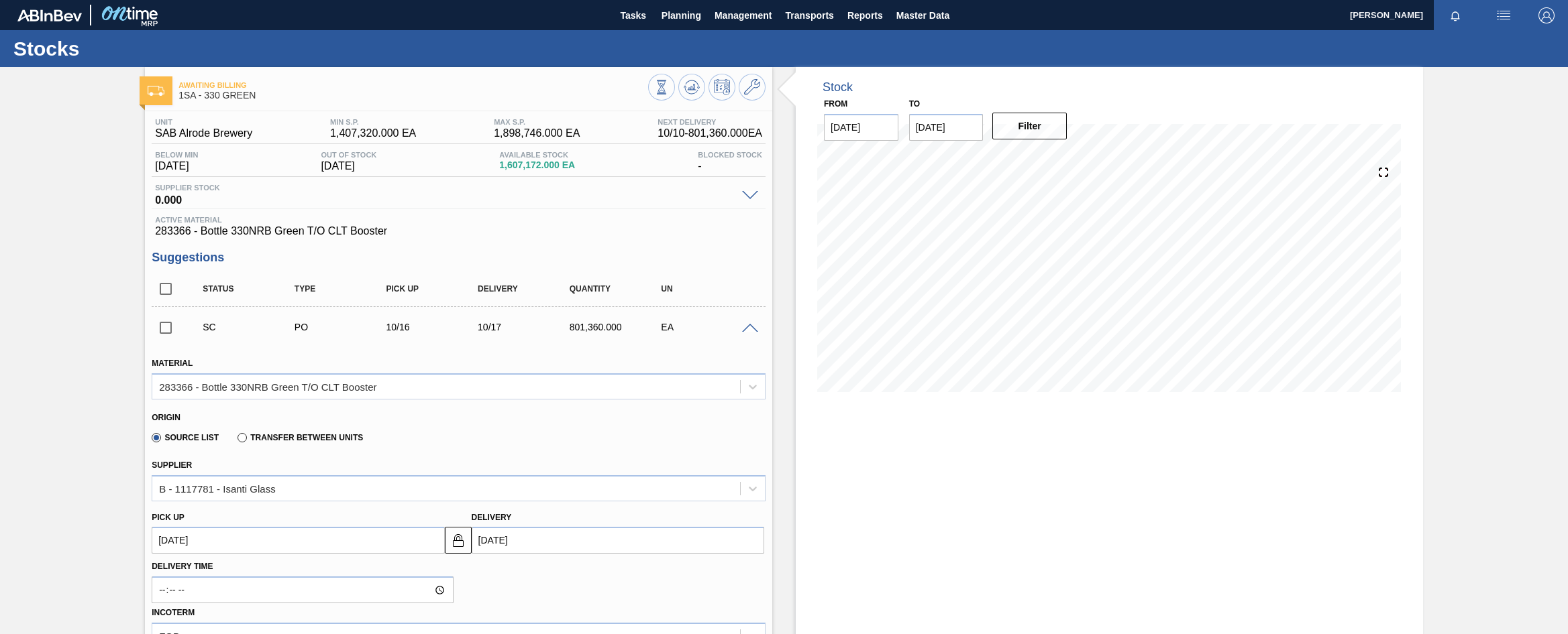
click at [748, 330] on span at bounding box center [750, 329] width 16 height 10
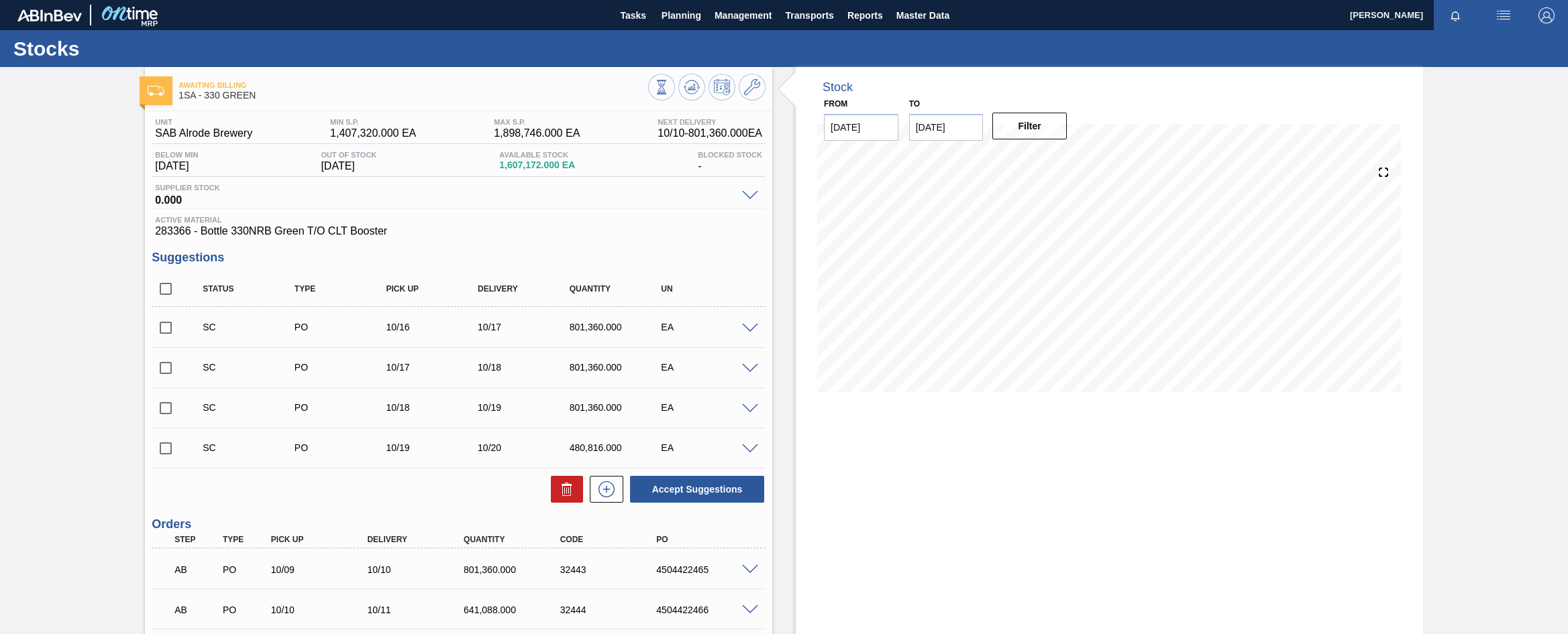
click at [748, 330] on span at bounding box center [750, 329] width 16 height 10
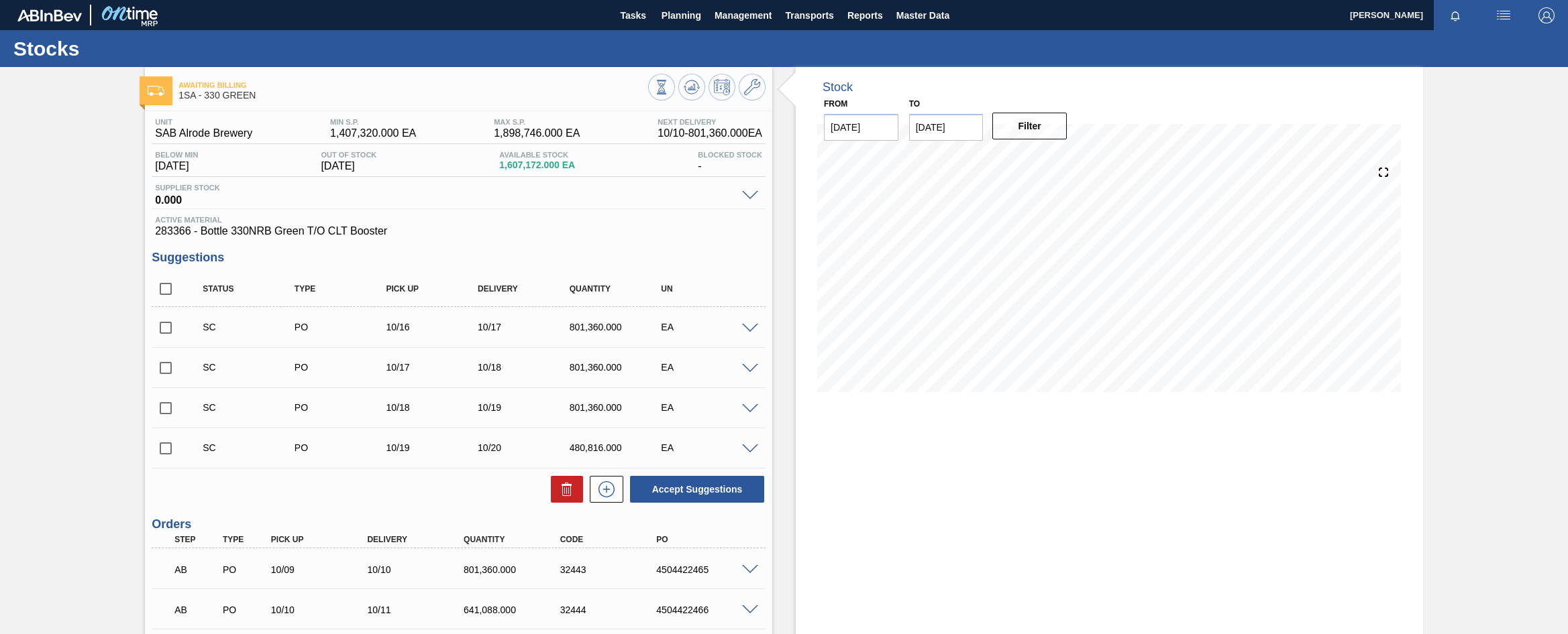
click at [745, 330] on span at bounding box center [750, 329] width 16 height 10
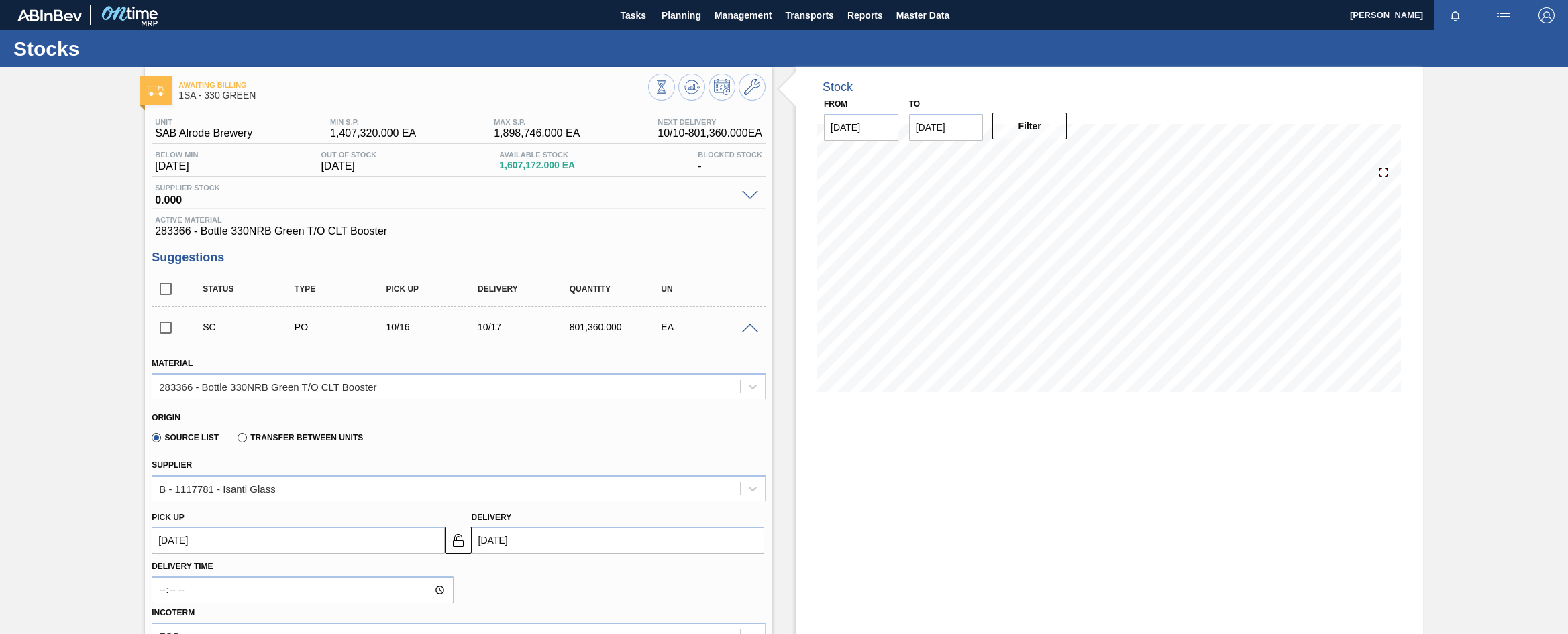
click at [746, 329] on span at bounding box center [750, 329] width 16 height 10
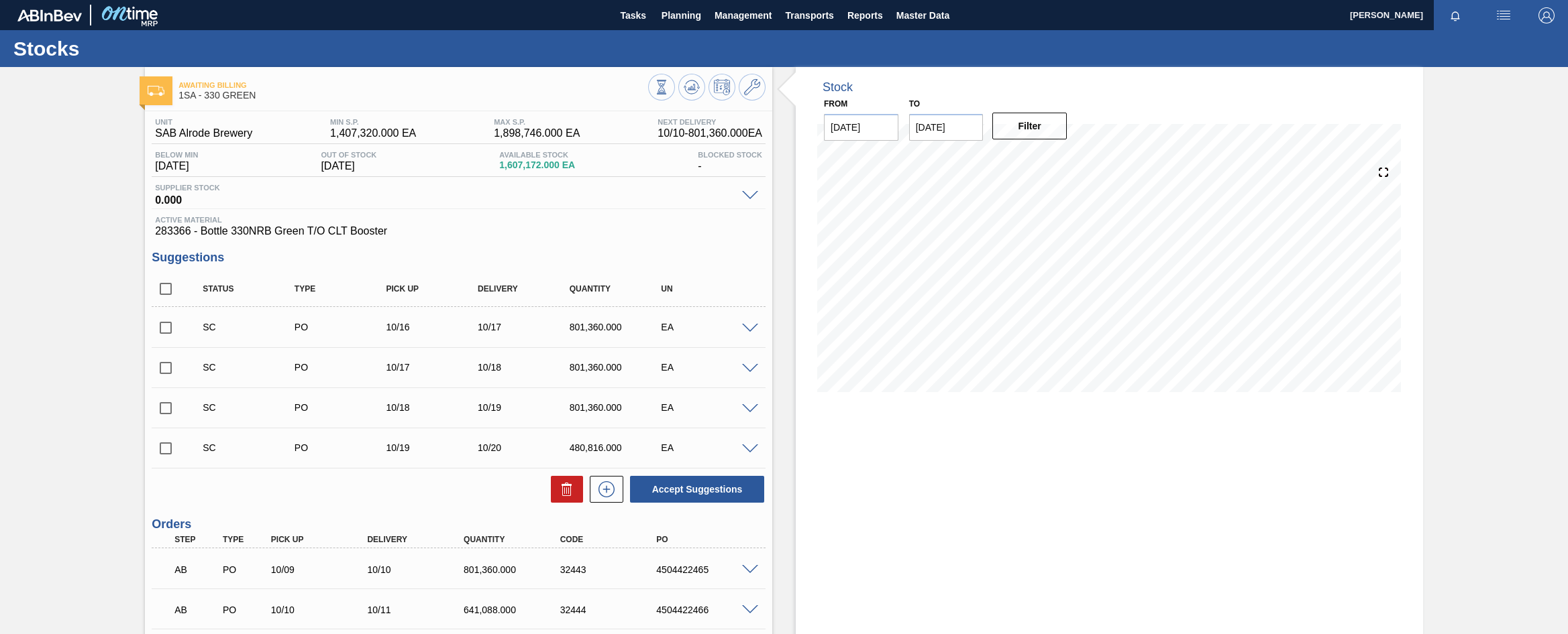
click at [752, 370] on span at bounding box center [750, 369] width 16 height 10
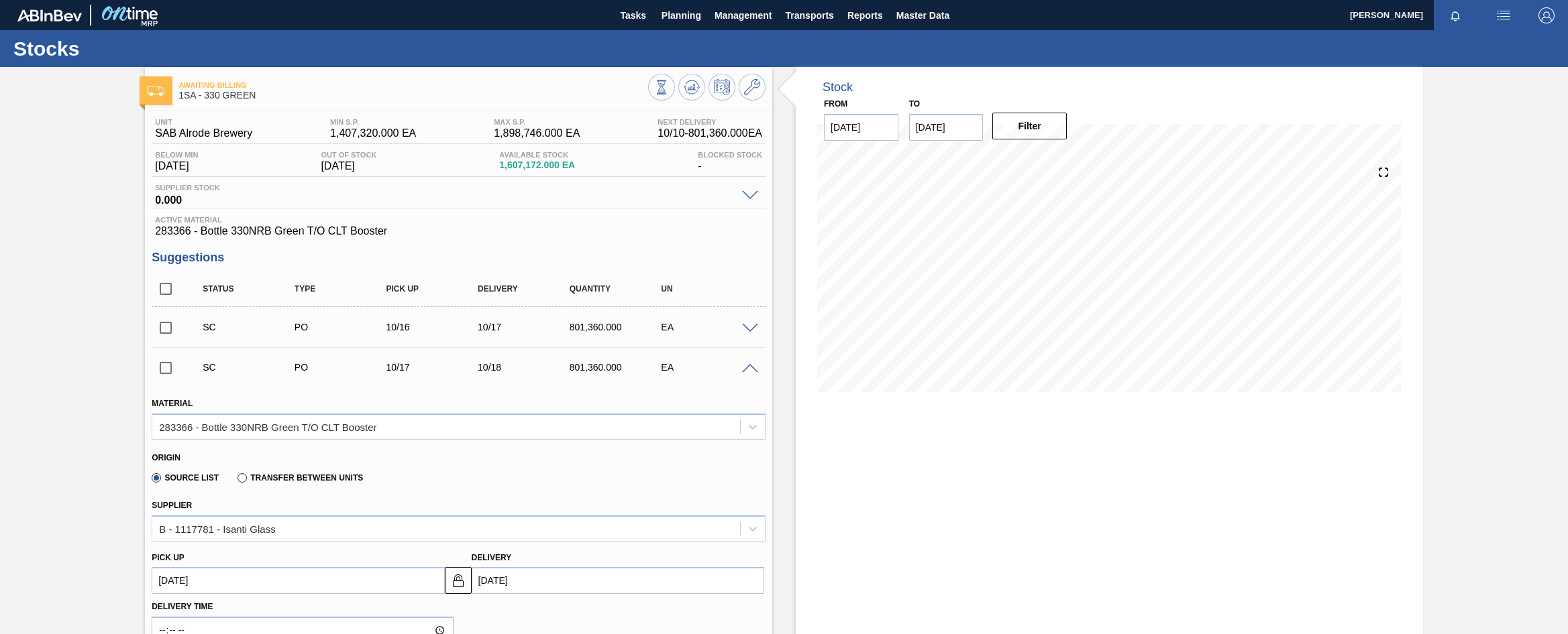
click at [752, 370] on span at bounding box center [750, 369] width 16 height 10
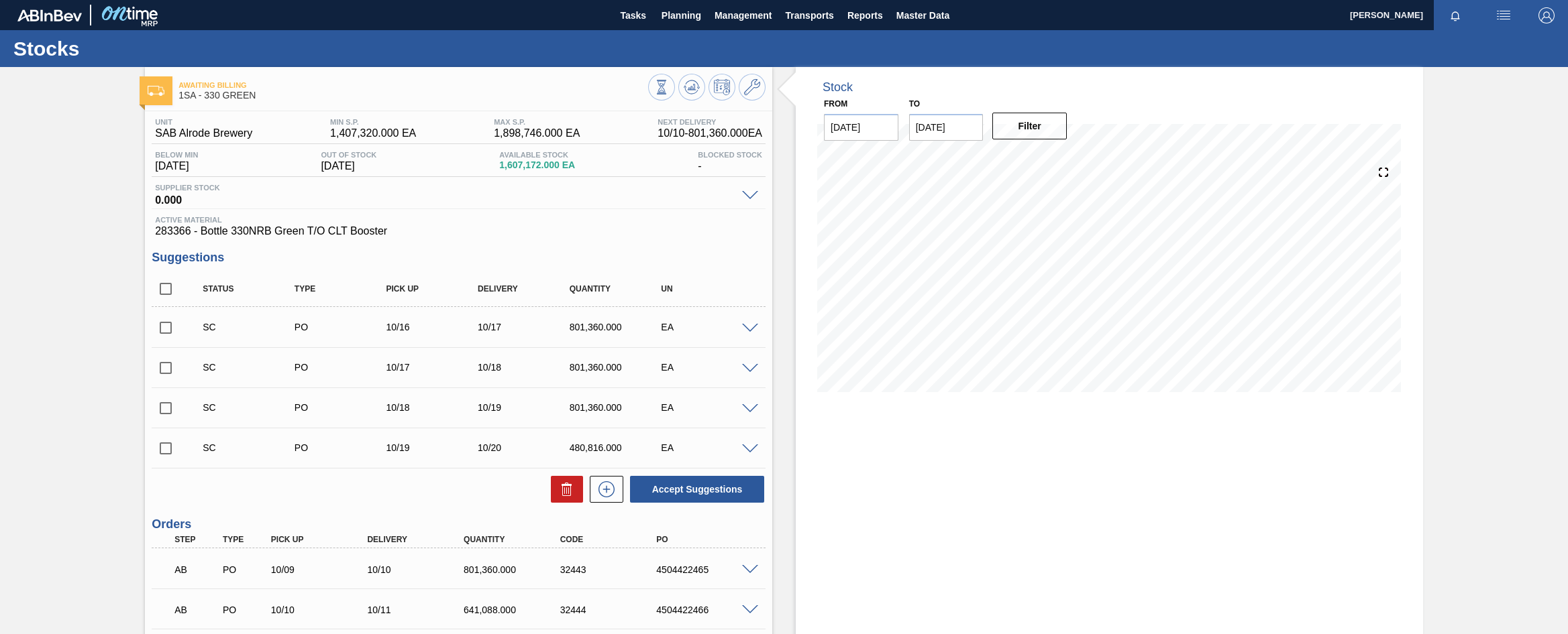
click at [752, 410] on span at bounding box center [750, 410] width 16 height 10
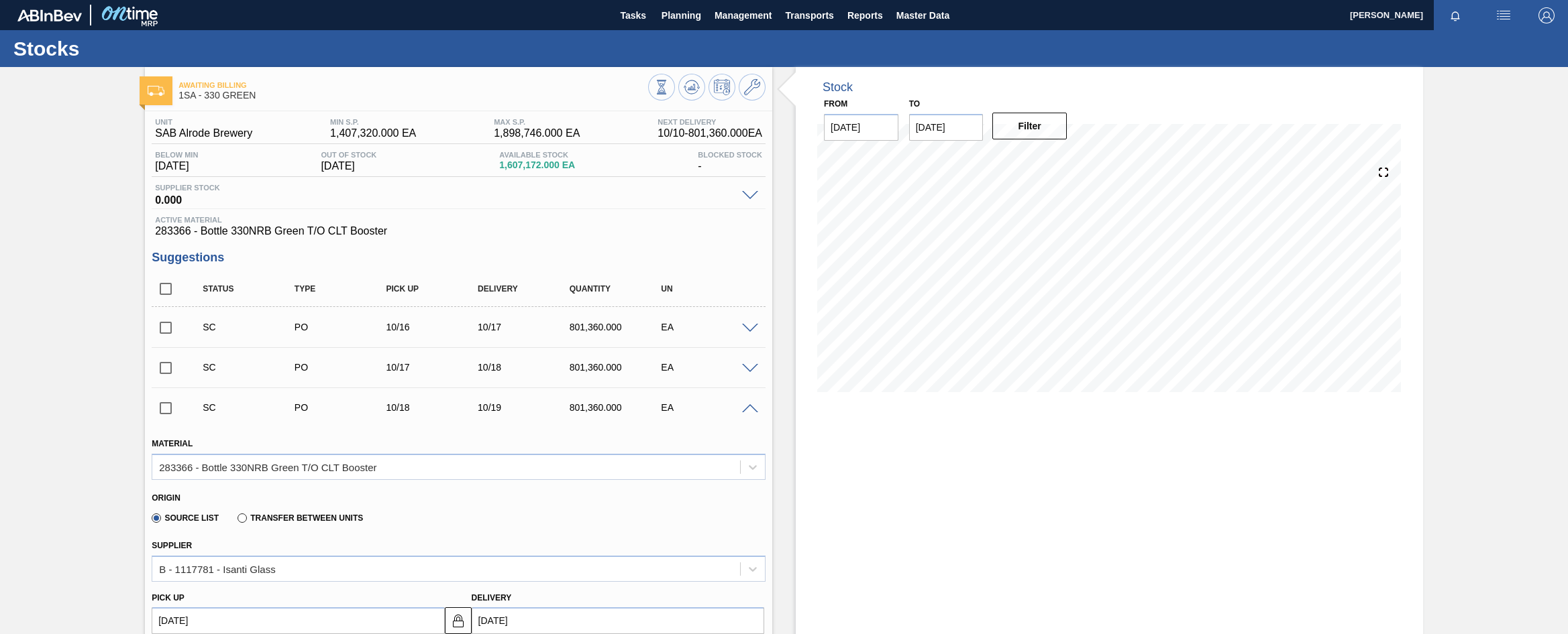
click at [752, 410] on span at bounding box center [750, 410] width 16 height 10
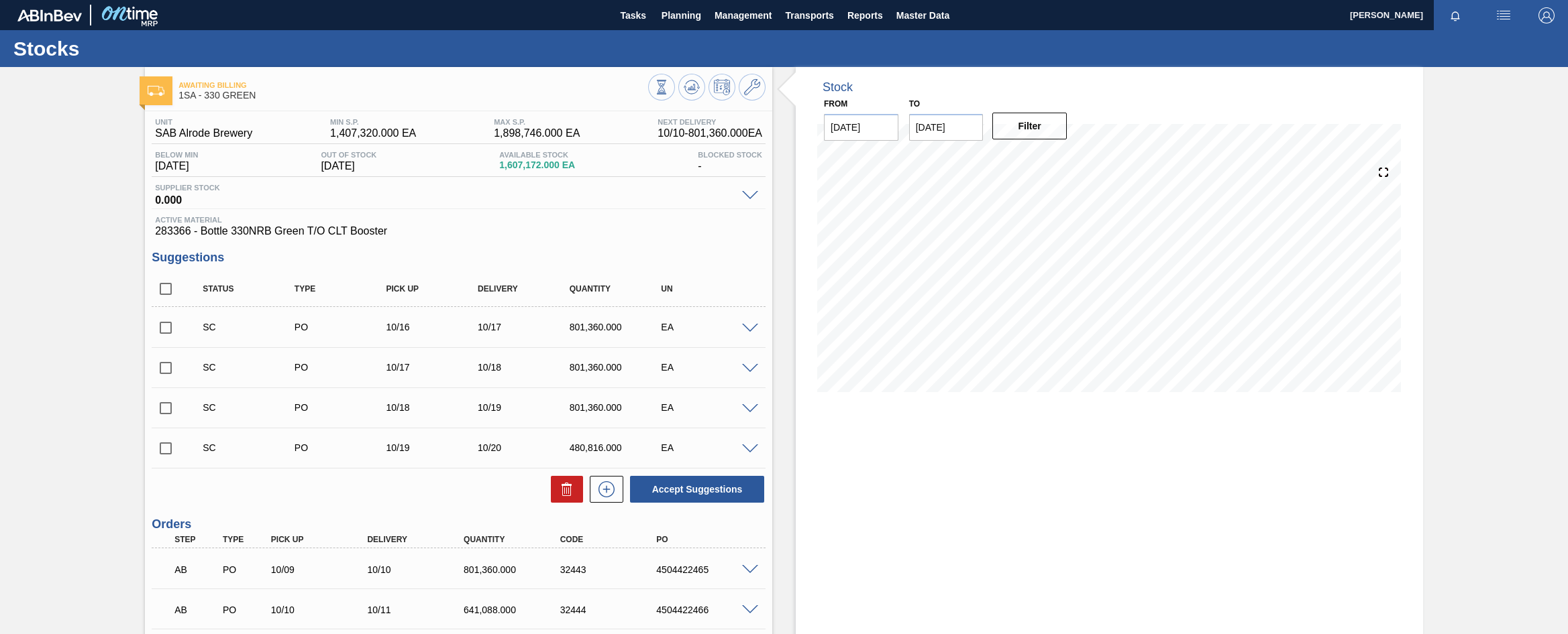
click at [750, 447] on span at bounding box center [750, 450] width 16 height 10
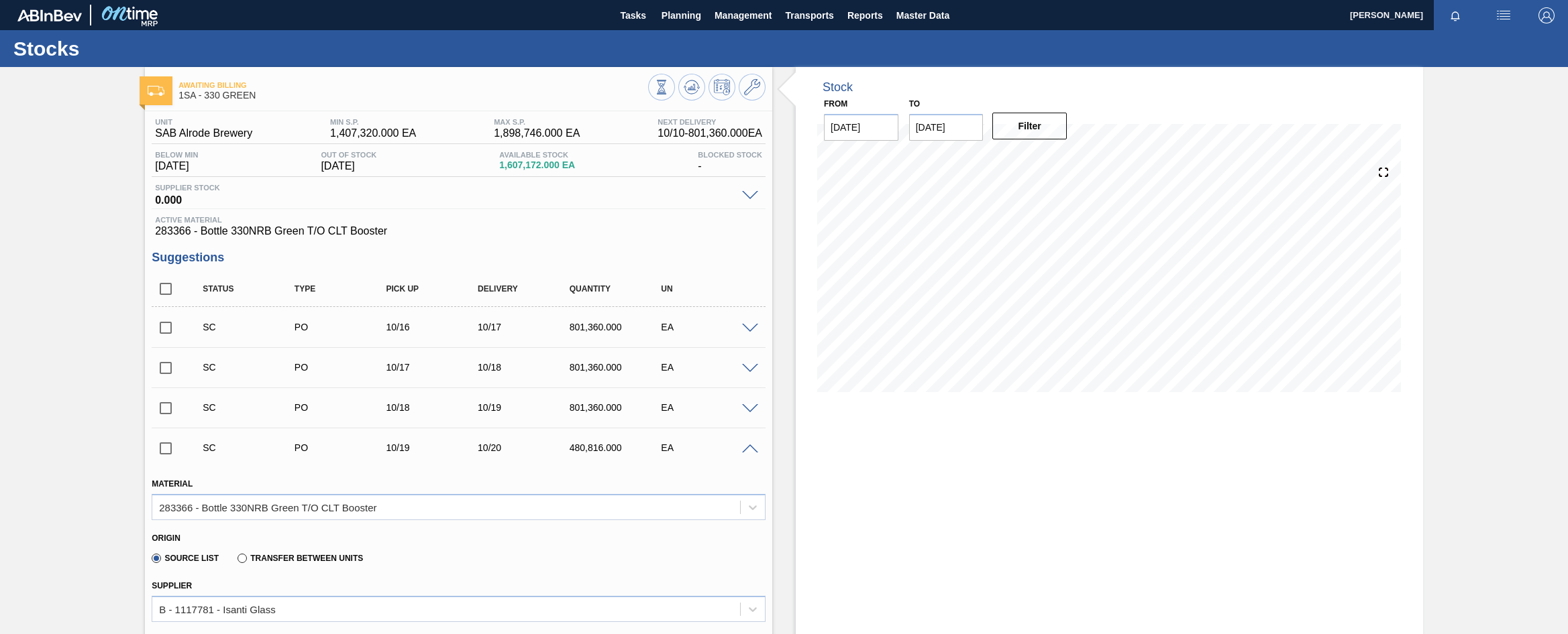
click at [750, 451] on span at bounding box center [750, 450] width 16 height 10
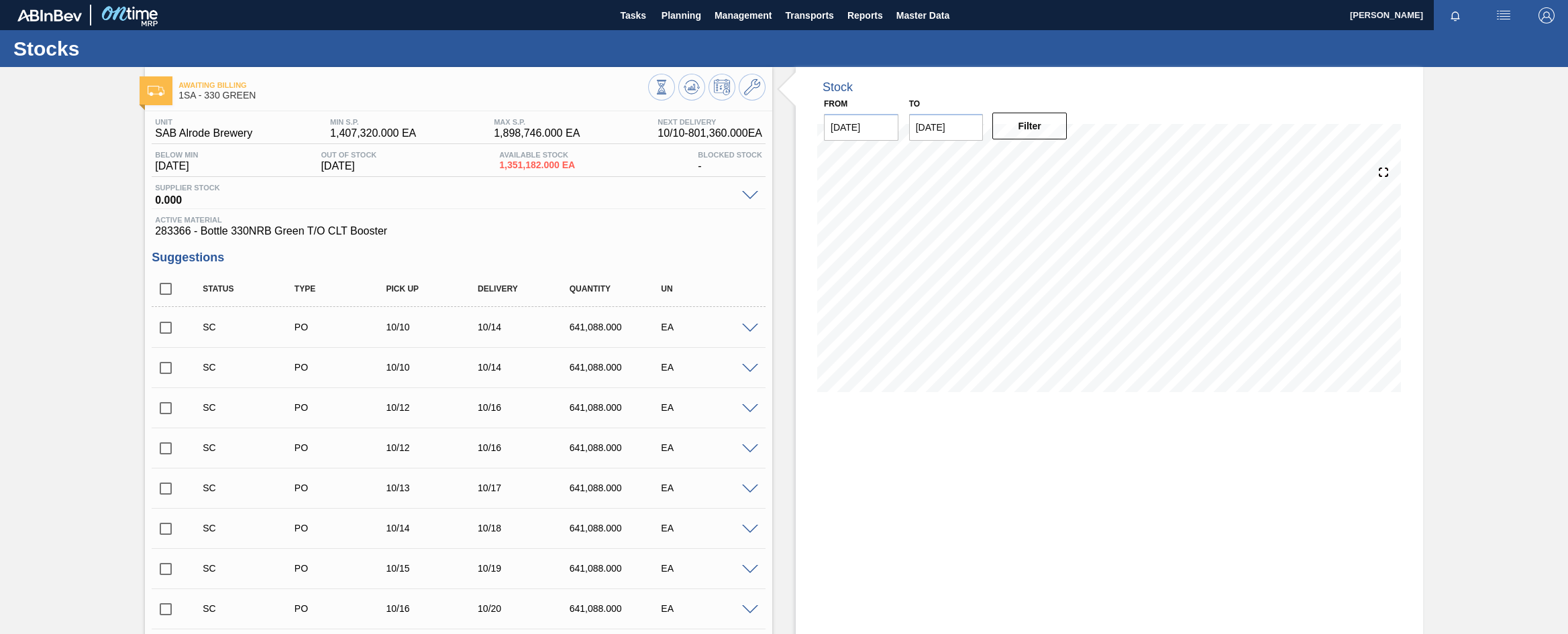
click at [751, 328] on span at bounding box center [750, 329] width 16 height 10
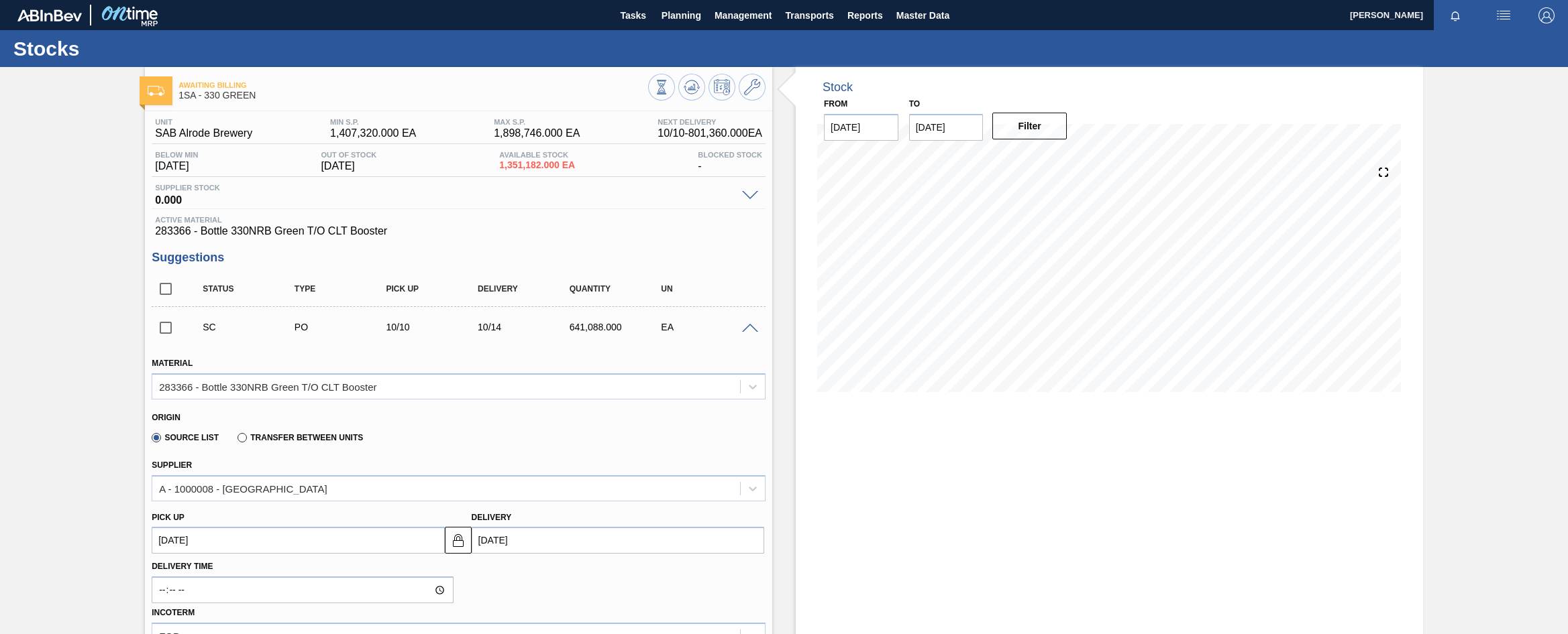
click at [751, 328] on span at bounding box center [750, 329] width 16 height 10
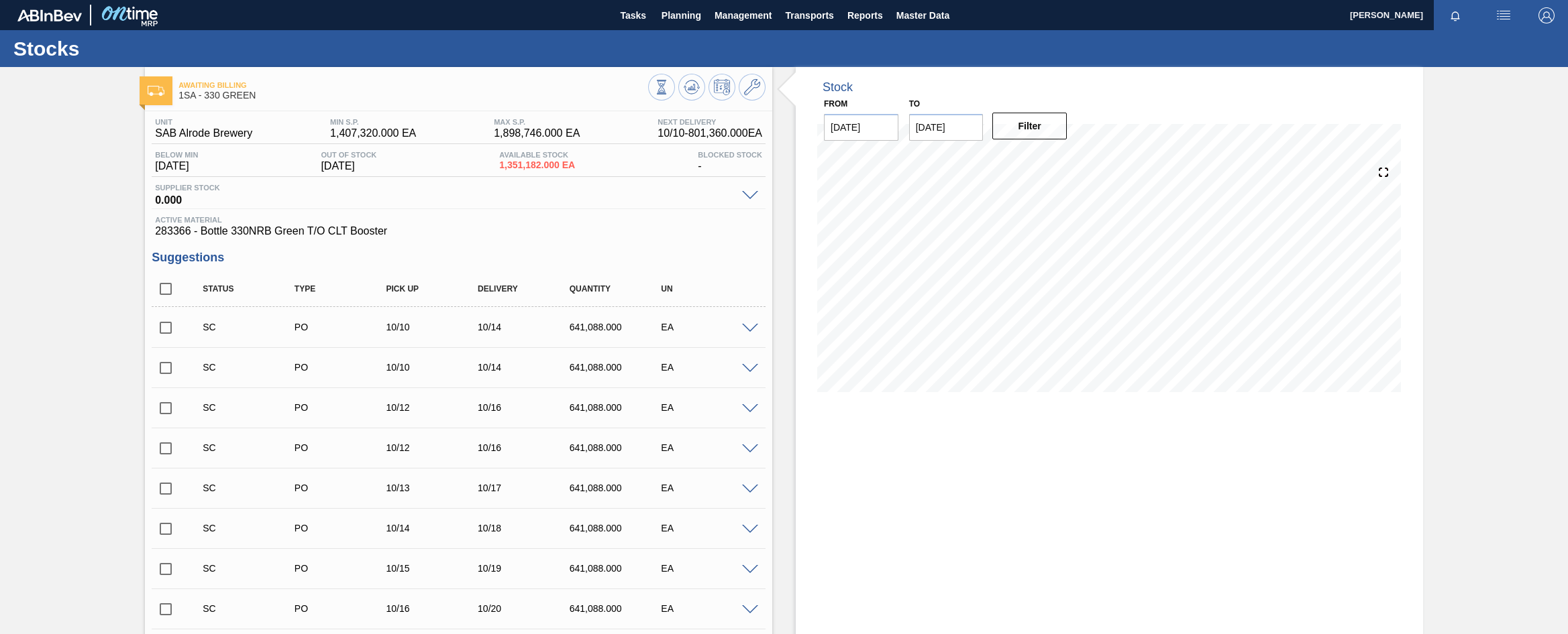
click at [163, 329] on input "checkbox" at bounding box center [165, 328] width 29 height 29
checkbox input "true"
click at [748, 367] on span at bounding box center [750, 369] width 16 height 10
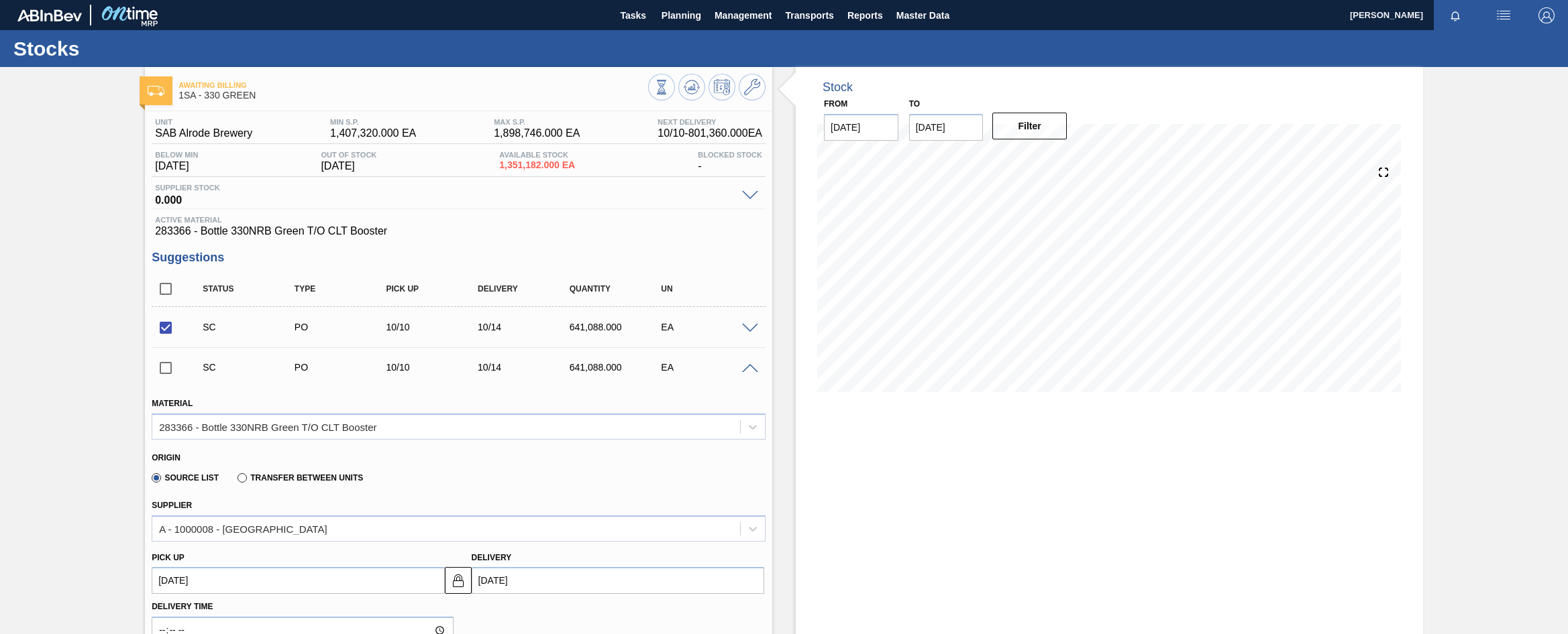
click at [748, 367] on span at bounding box center [750, 369] width 16 height 10
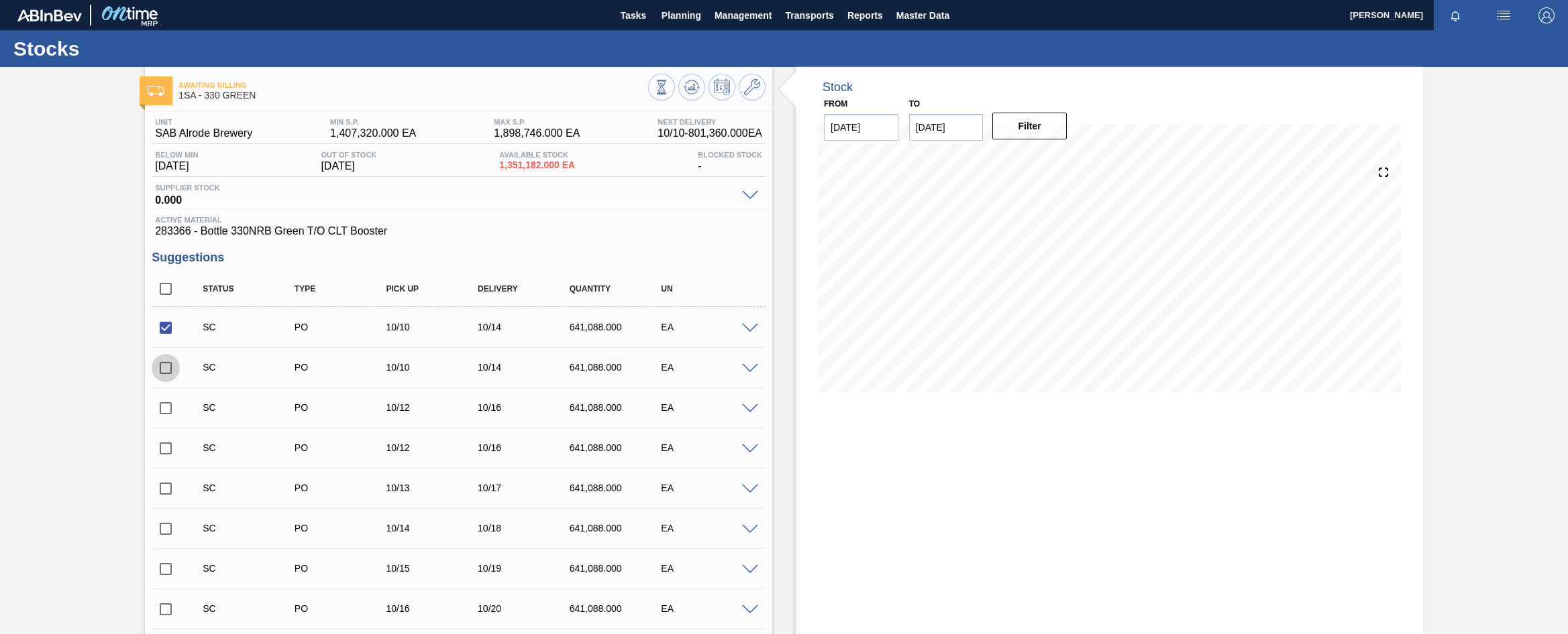
click at [167, 371] on input "checkbox" at bounding box center [165, 368] width 29 height 29
checkbox input "true"
click at [750, 407] on span at bounding box center [750, 410] width 16 height 10
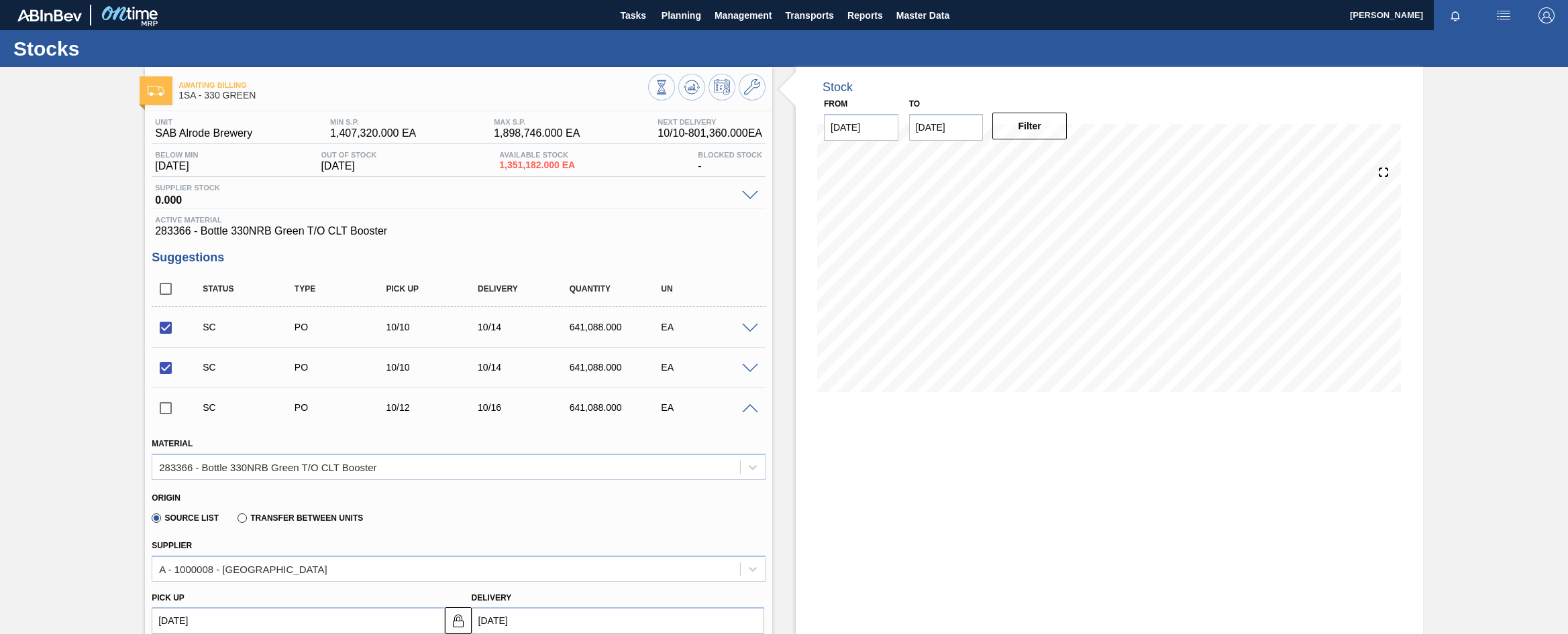
click at [750, 407] on span at bounding box center [750, 410] width 16 height 10
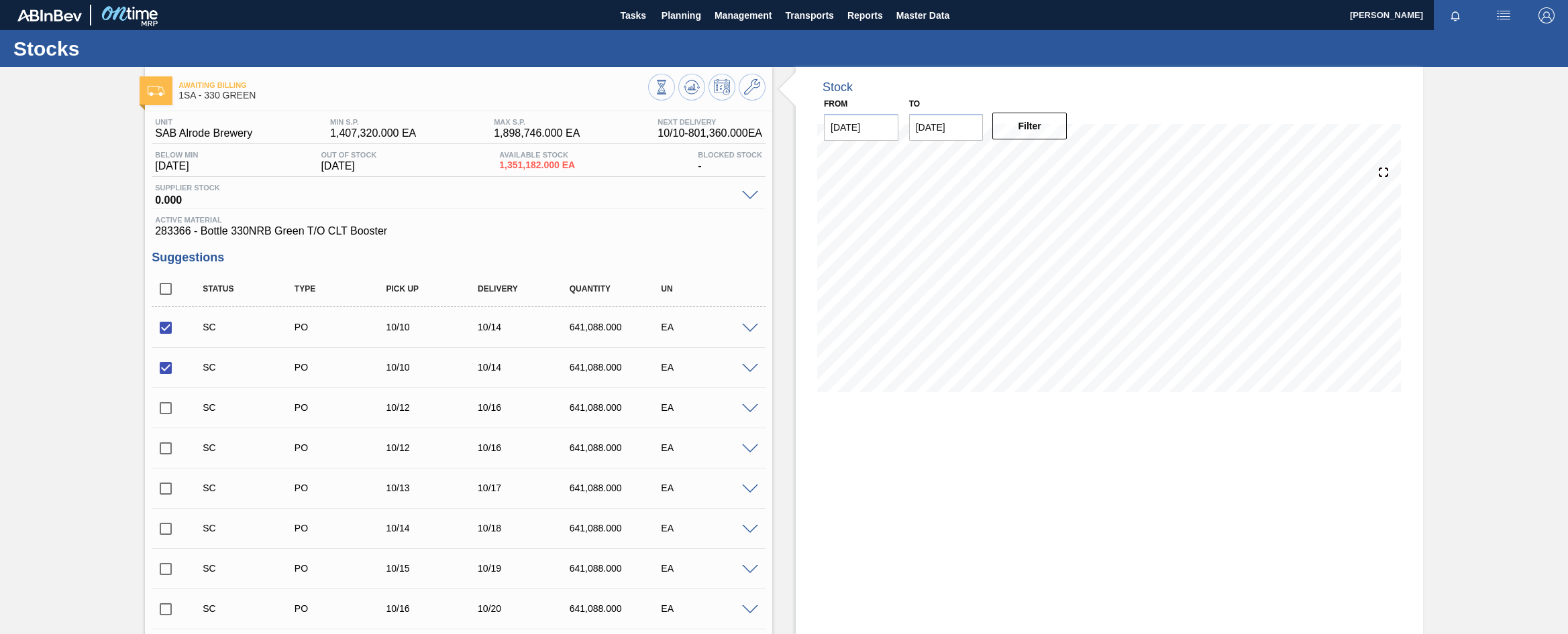
click at [163, 407] on input "checkbox" at bounding box center [165, 409] width 29 height 29
checkbox input "true"
click at [749, 445] on span at bounding box center [750, 450] width 16 height 10
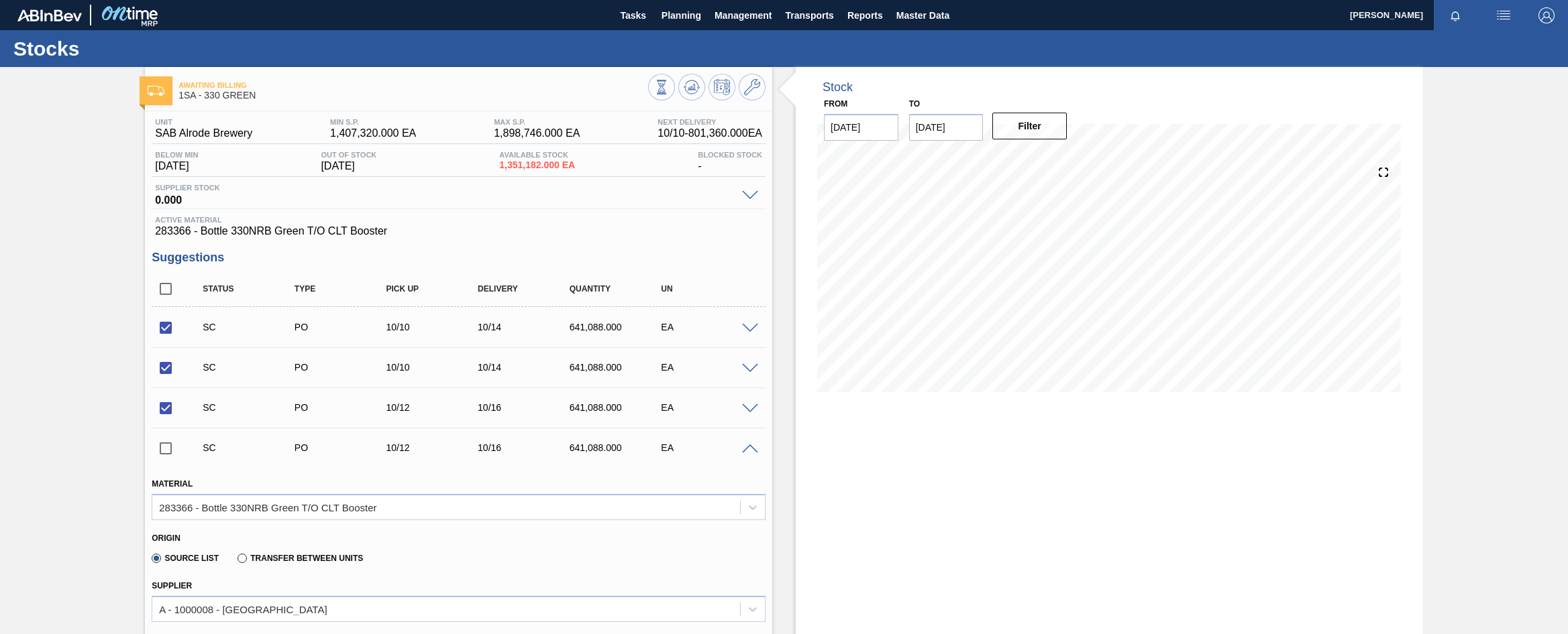
click at [749, 445] on span at bounding box center [750, 450] width 16 height 10
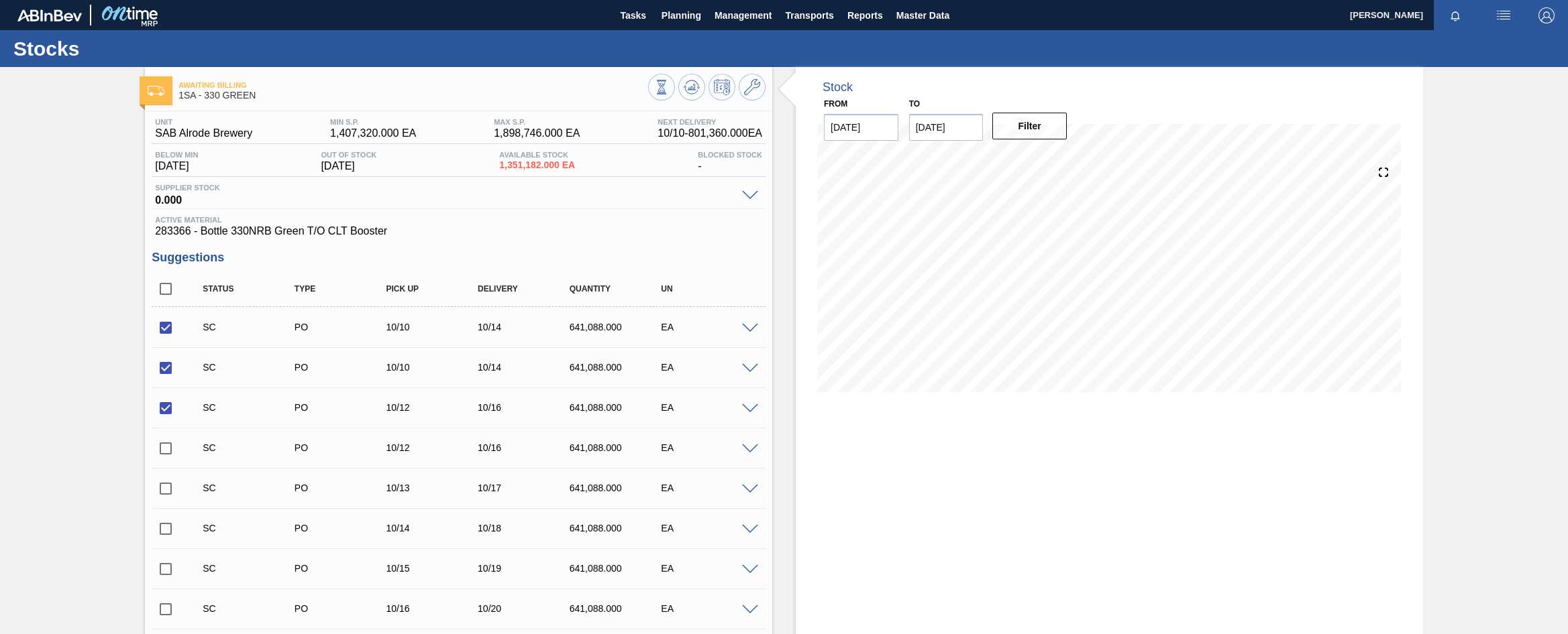
click at [164, 448] on input "checkbox" at bounding box center [165, 448] width 29 height 29
checkbox input "true"
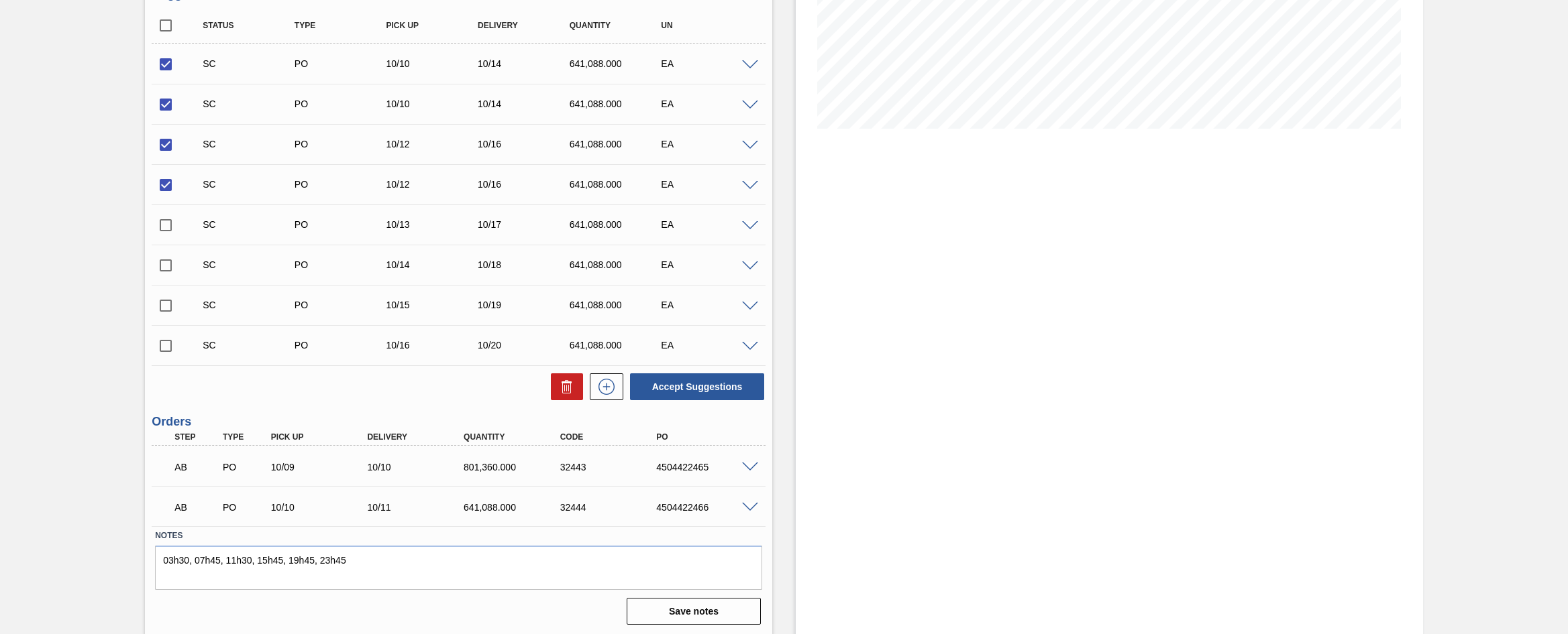
scroll to position [266, 0]
click at [689, 388] on button "Accept Suggestions" at bounding box center [697, 384] width 134 height 27
checkbox input "false"
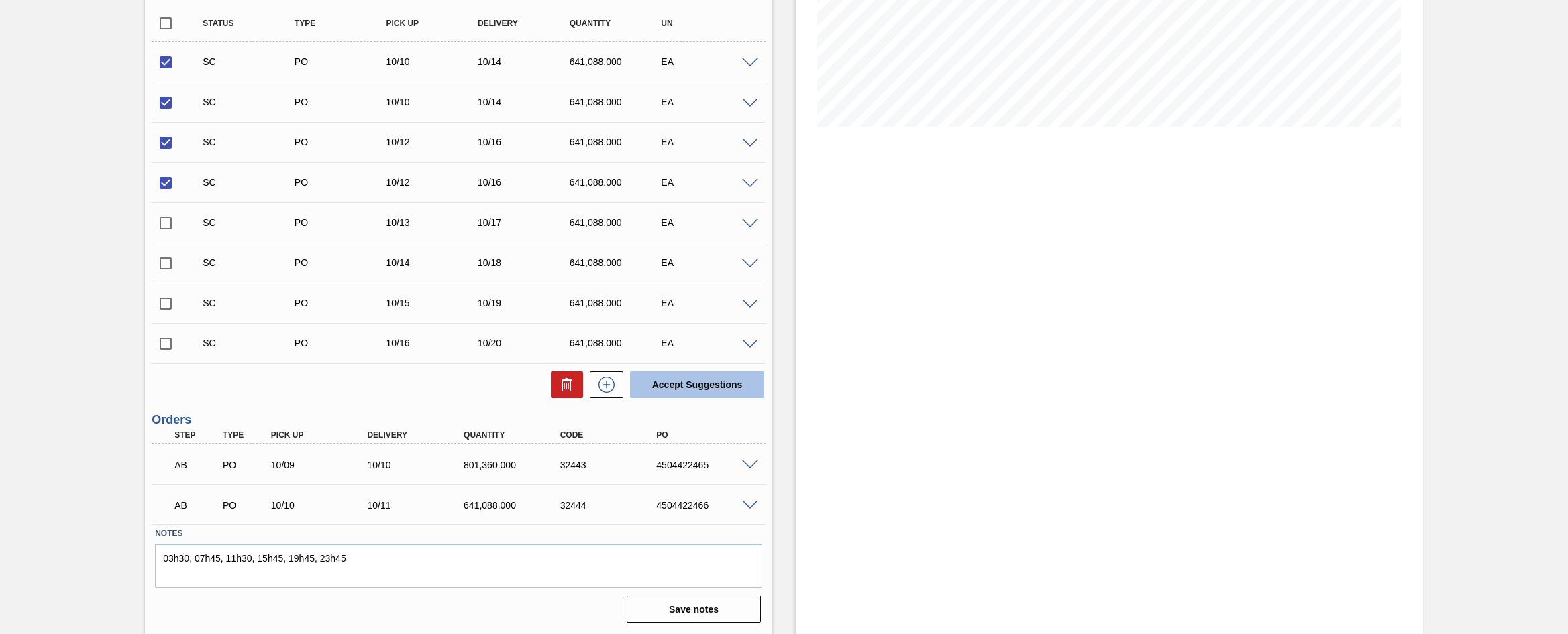
checkbox input "false"
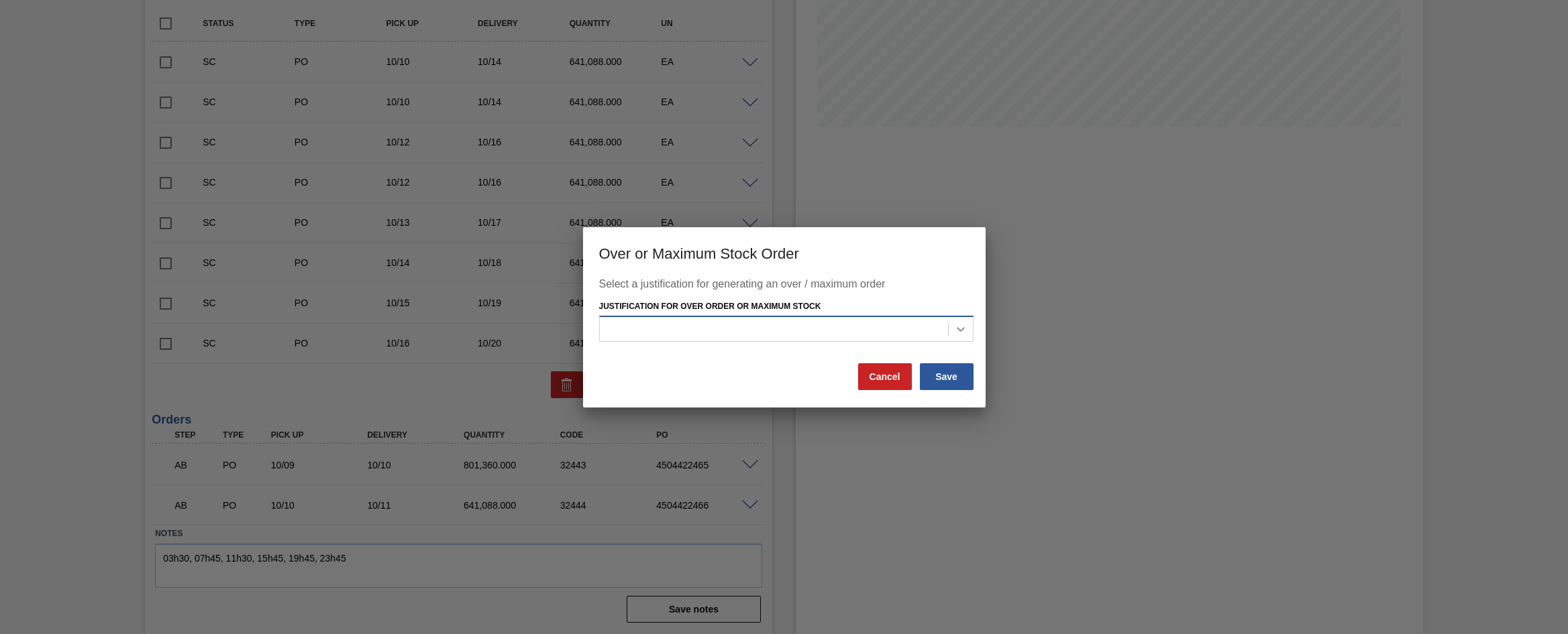
click at [966, 327] on icon at bounding box center [961, 330] width 14 height 14
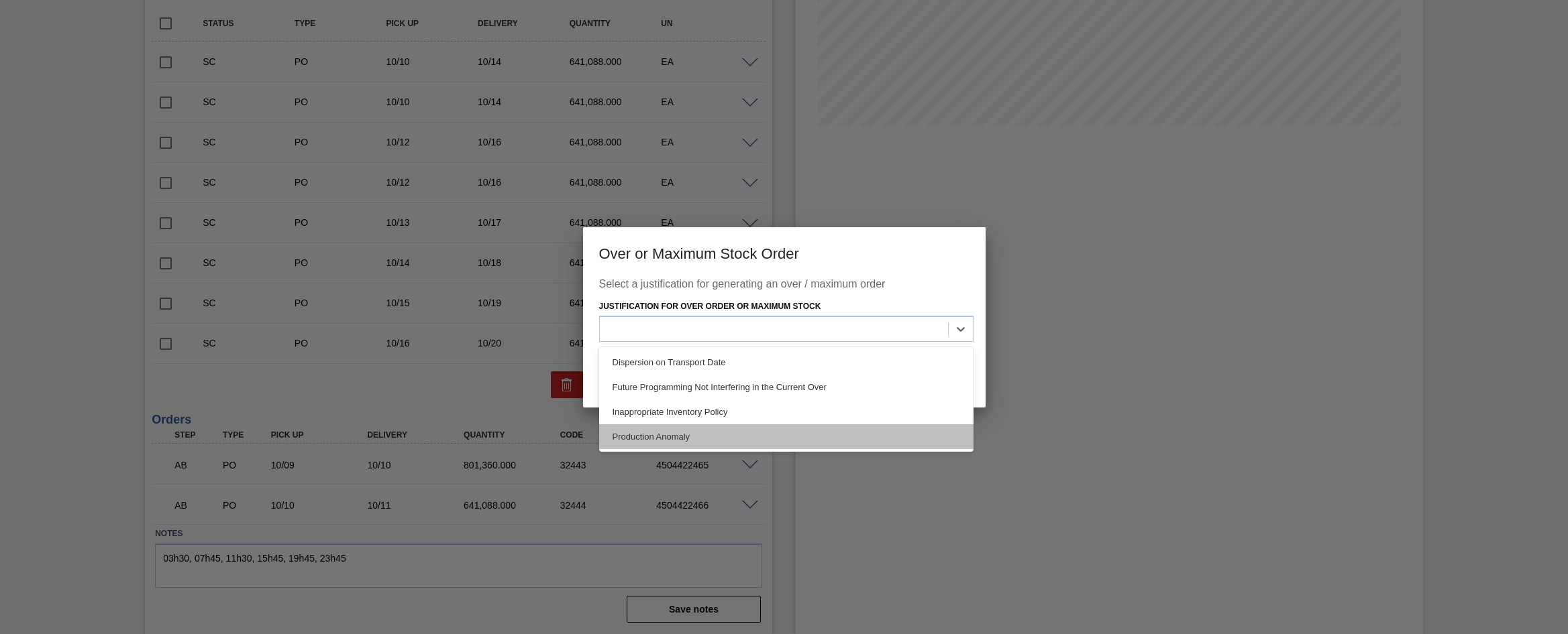
click at [666, 437] on div "Production Anomaly" at bounding box center [786, 436] width 374 height 25
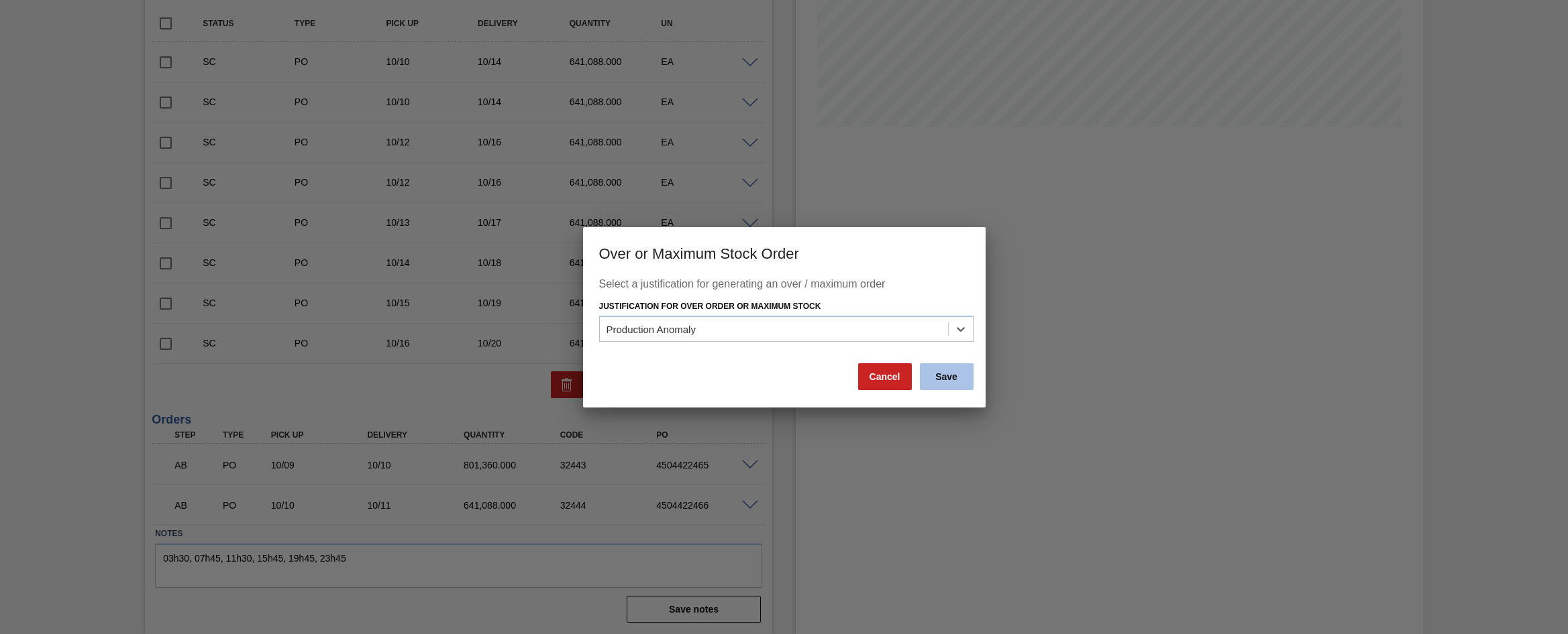
click at [954, 373] on button "Save" at bounding box center [947, 376] width 54 height 27
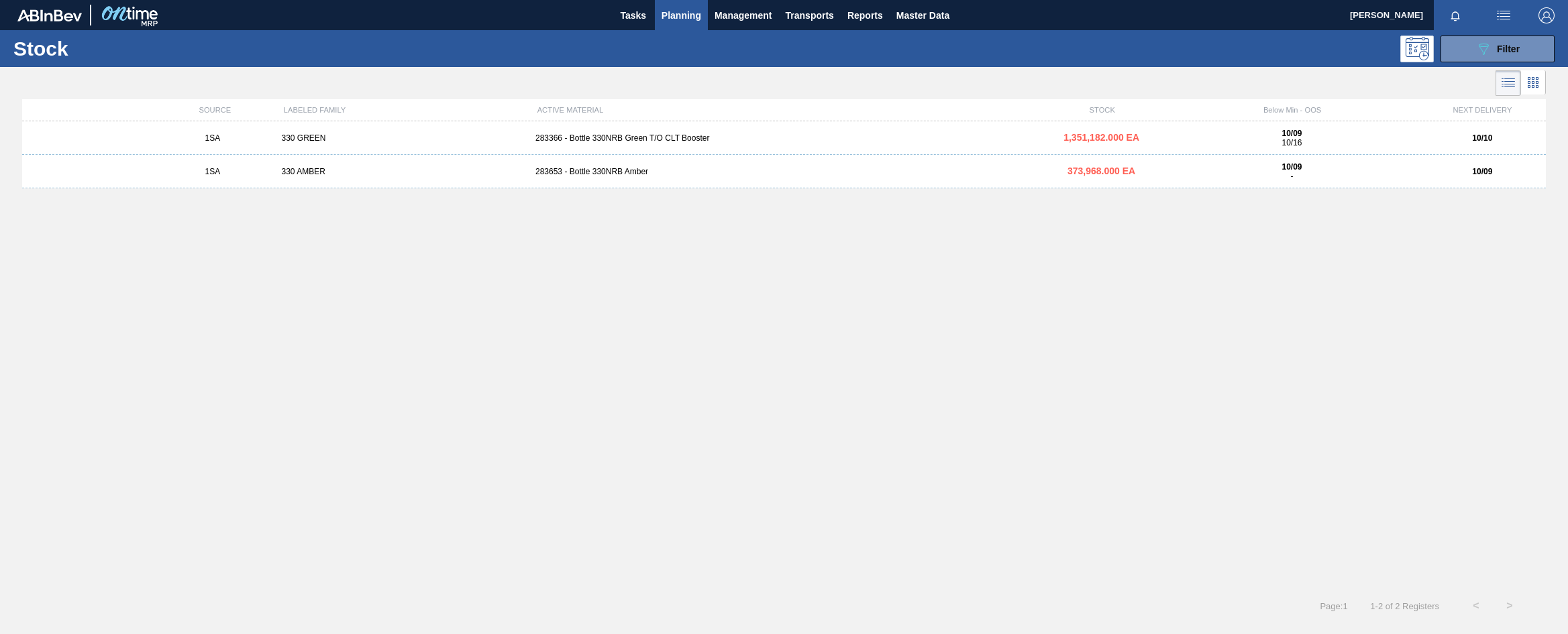
click at [686, 14] on span "Planning" at bounding box center [682, 15] width 39 height 16
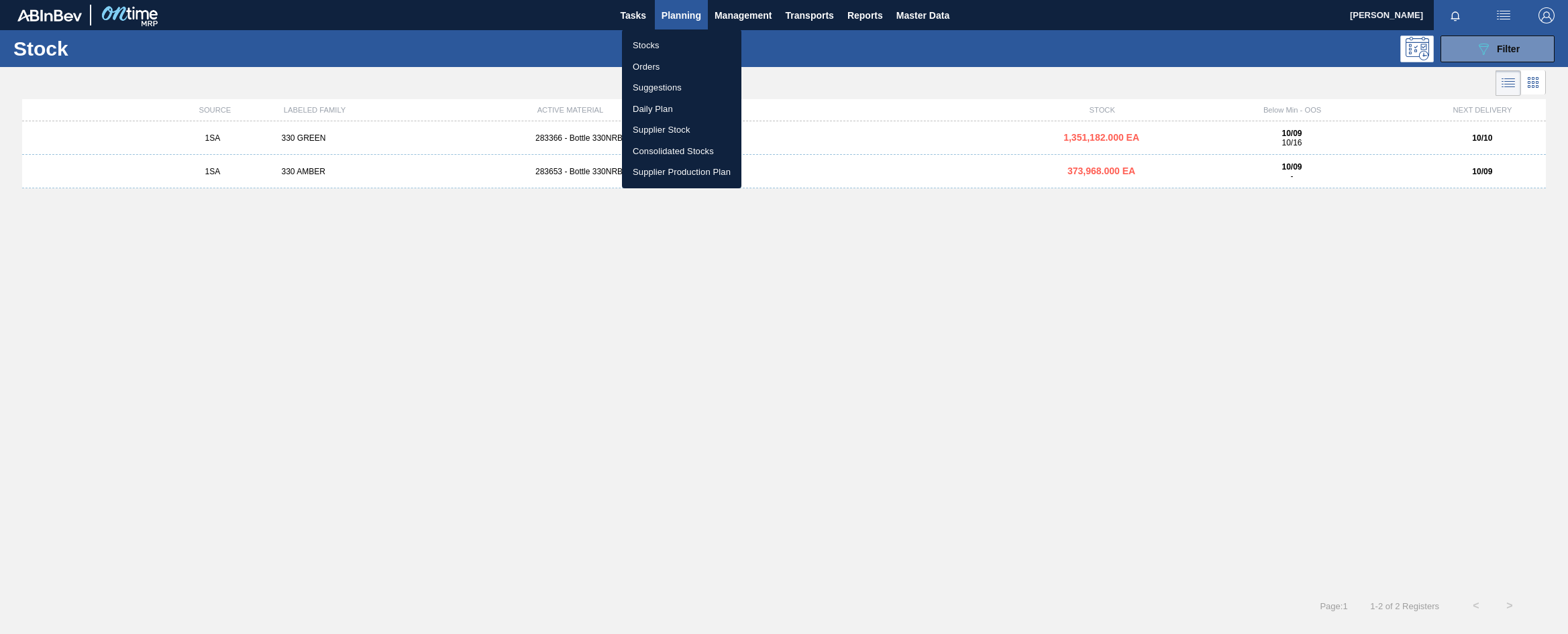
click at [657, 68] on li "Orders" at bounding box center [682, 67] width 119 height 22
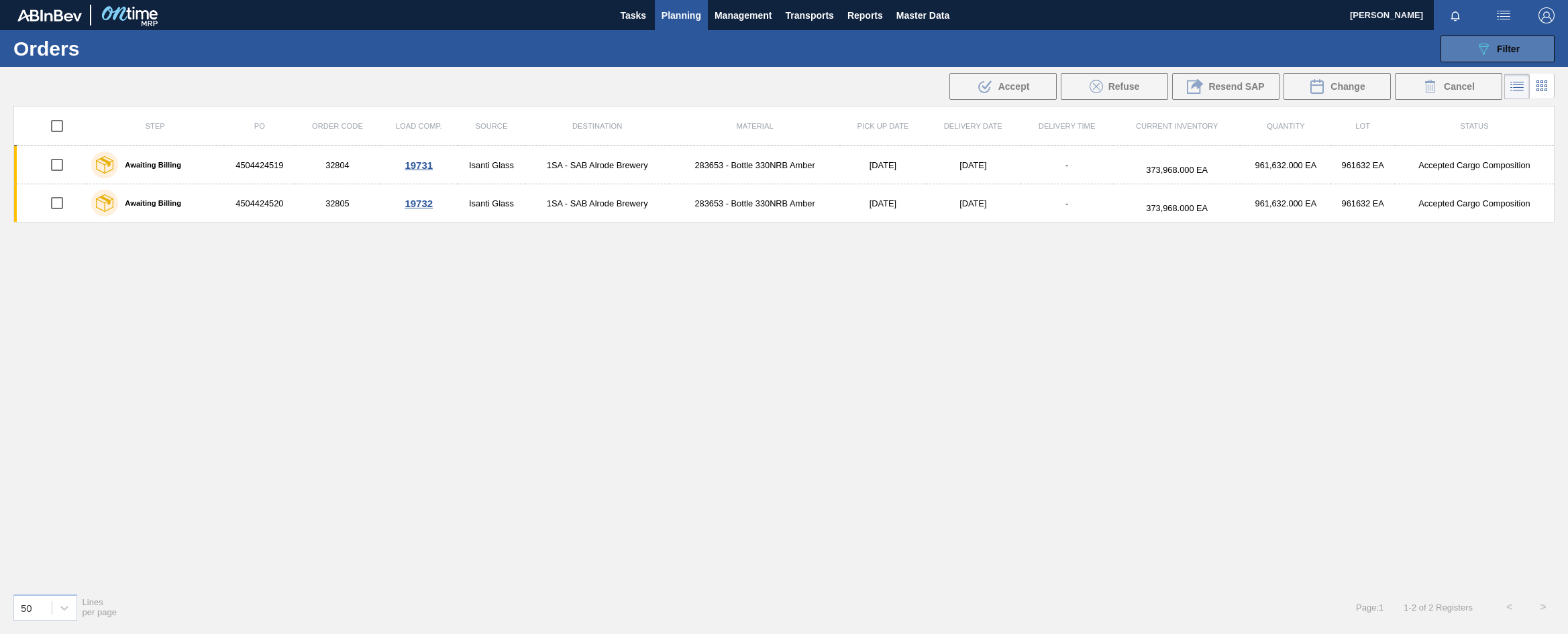
click at [1509, 44] on span "Filter" at bounding box center [1508, 48] width 23 height 11
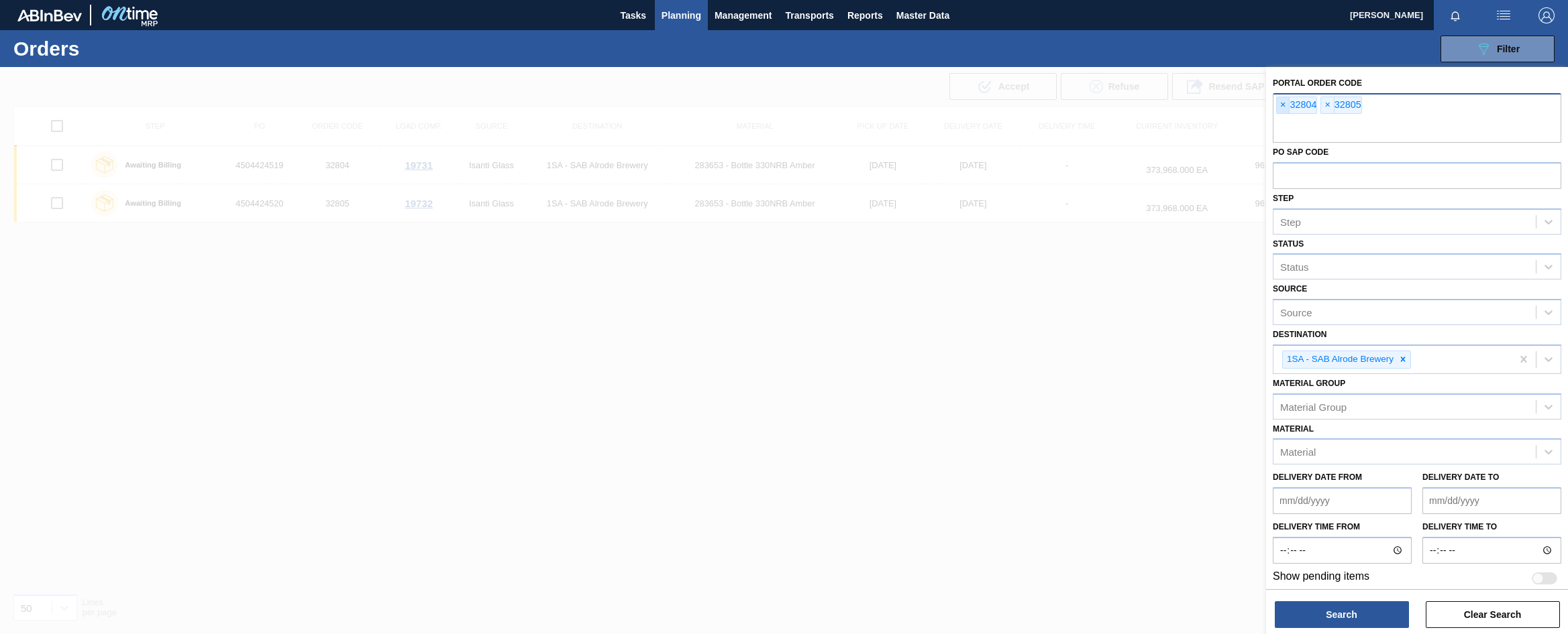
click at [1283, 103] on span "×" at bounding box center [1282, 105] width 13 height 16
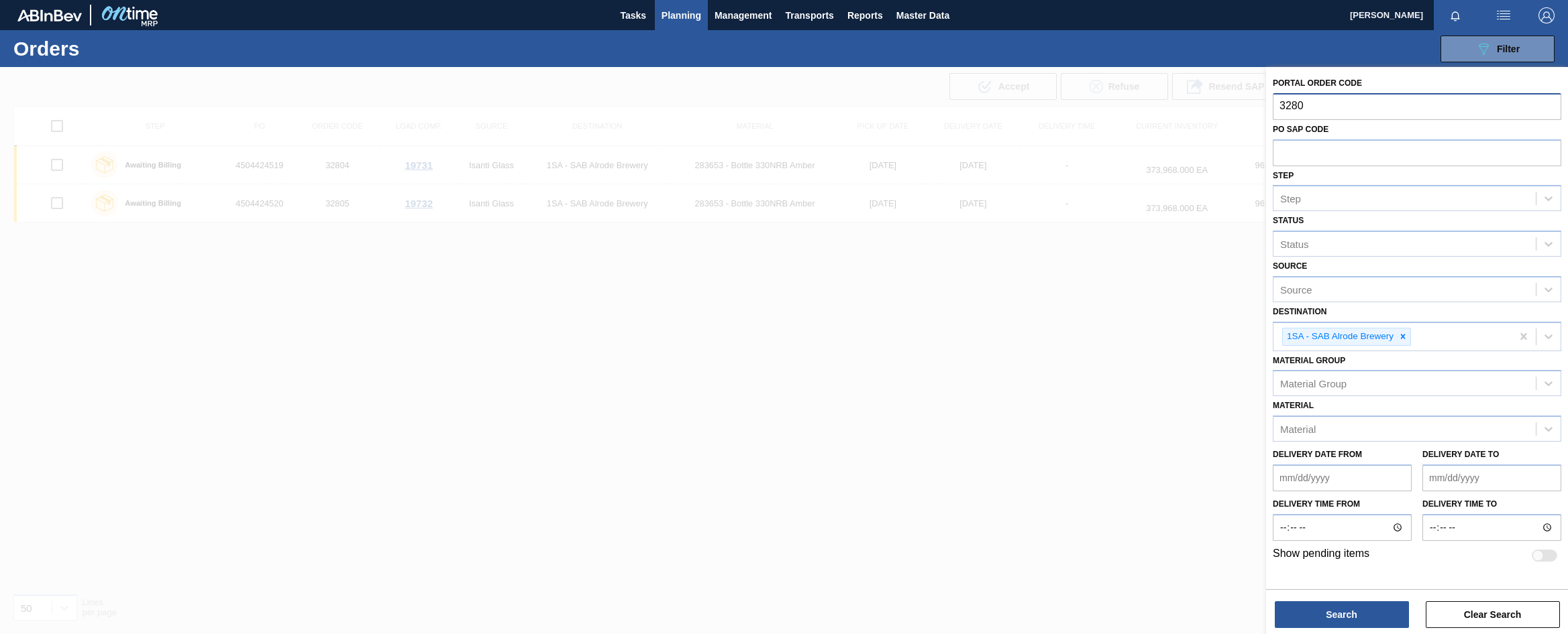
type input "32809"
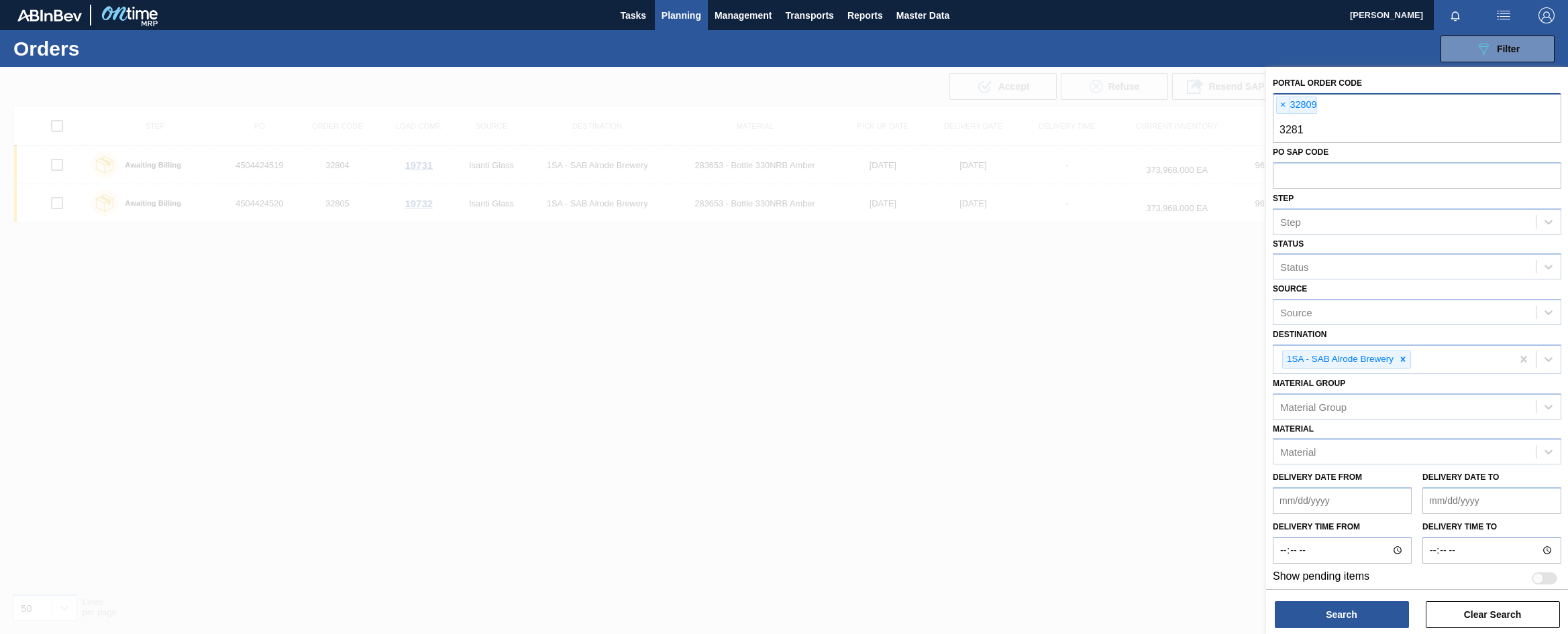
type input "32810"
click at [1308, 122] on input "328" at bounding box center [1416, 130] width 289 height 26
type input "32811"
type input "32812"
click at [1339, 611] on button "Search" at bounding box center [1341, 614] width 134 height 27
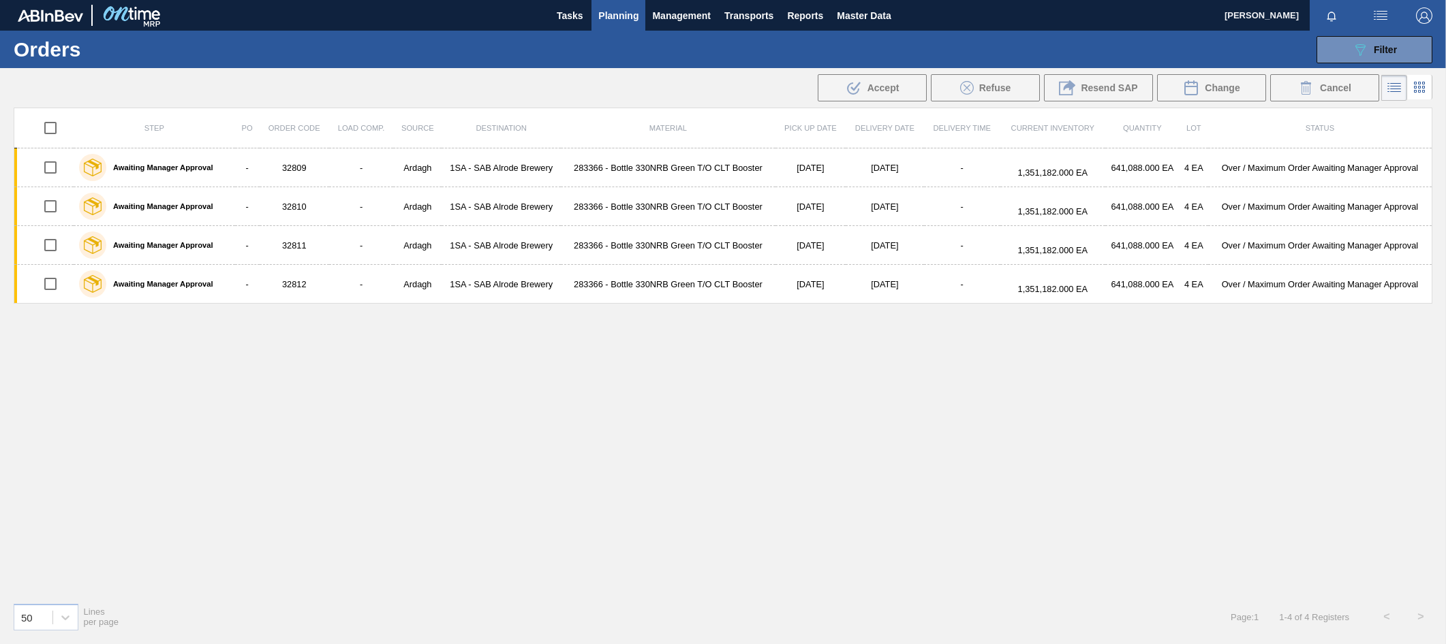
click at [216, 42] on h1 "Orders" at bounding box center [117, 50] width 207 height 16
click at [1389, 46] on span "Filter" at bounding box center [1384, 49] width 23 height 11
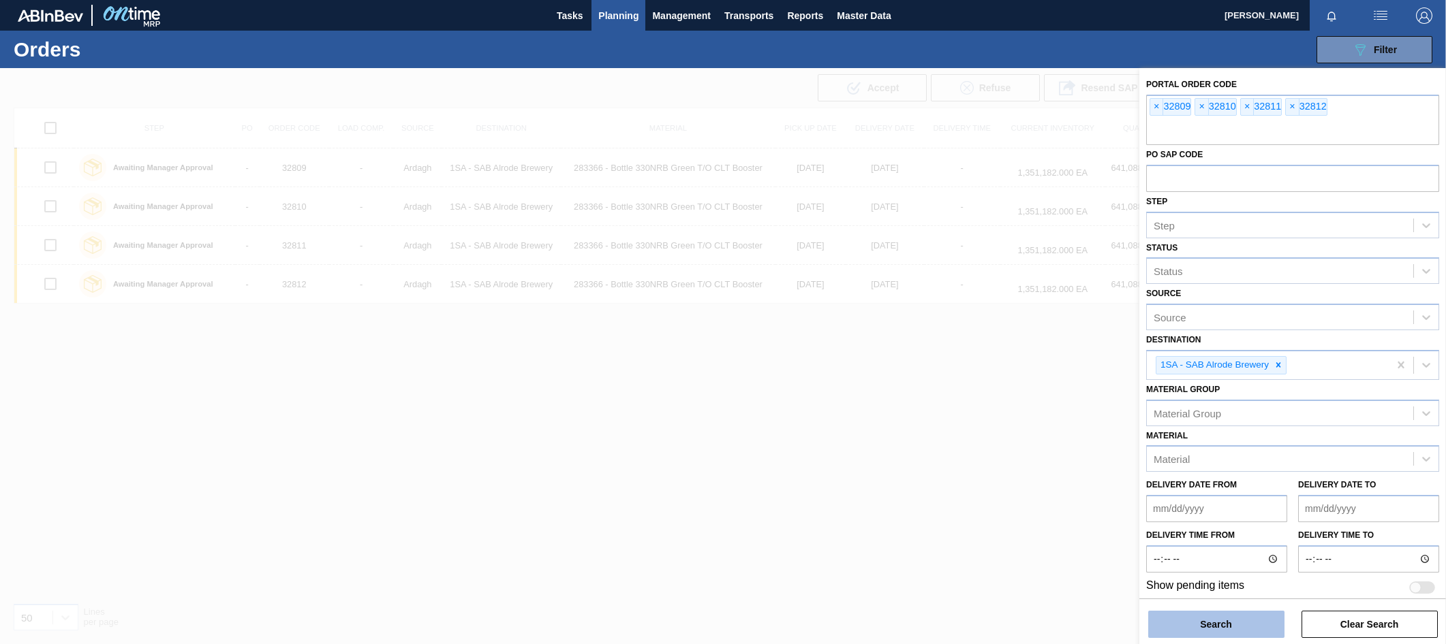
click at [1196, 614] on button "Search" at bounding box center [1216, 624] width 136 height 27
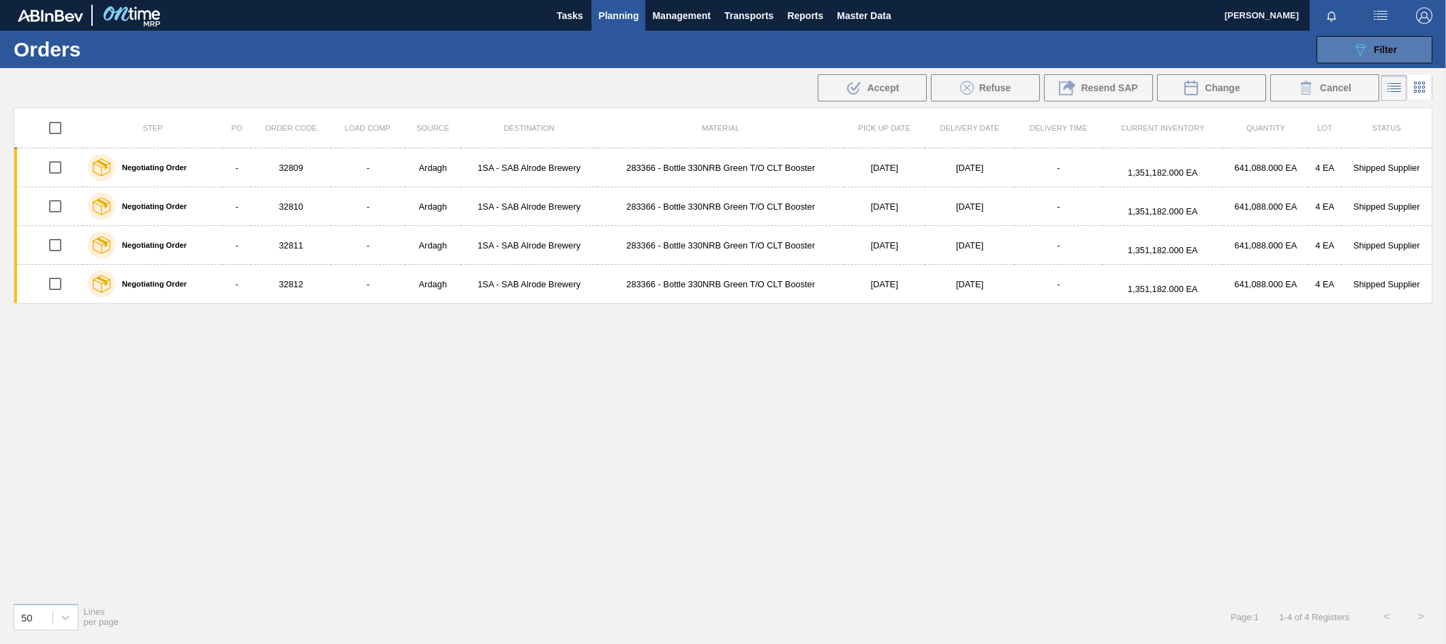
click at [1403, 53] on button "089F7B8B-B2A5-4AFE-B5C0-19BA573D28AC Filter" at bounding box center [1374, 49] width 116 height 27
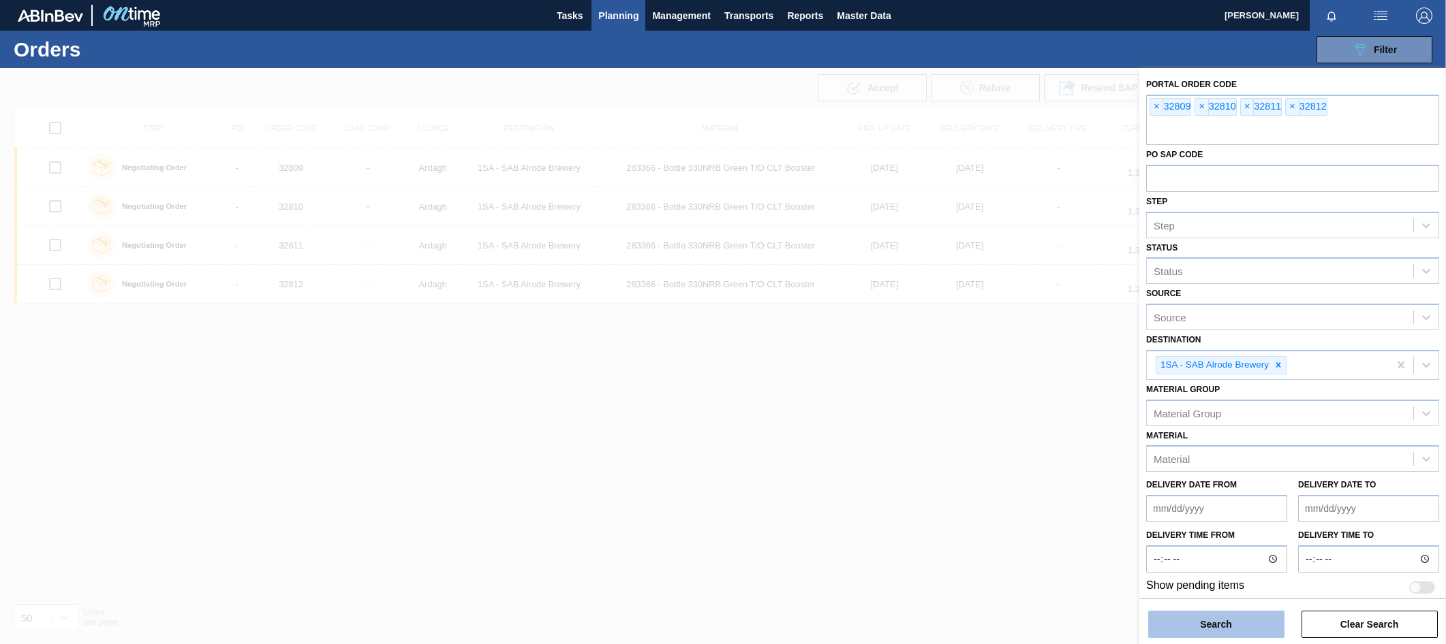
click at [1202, 634] on button "Search" at bounding box center [1216, 624] width 136 height 27
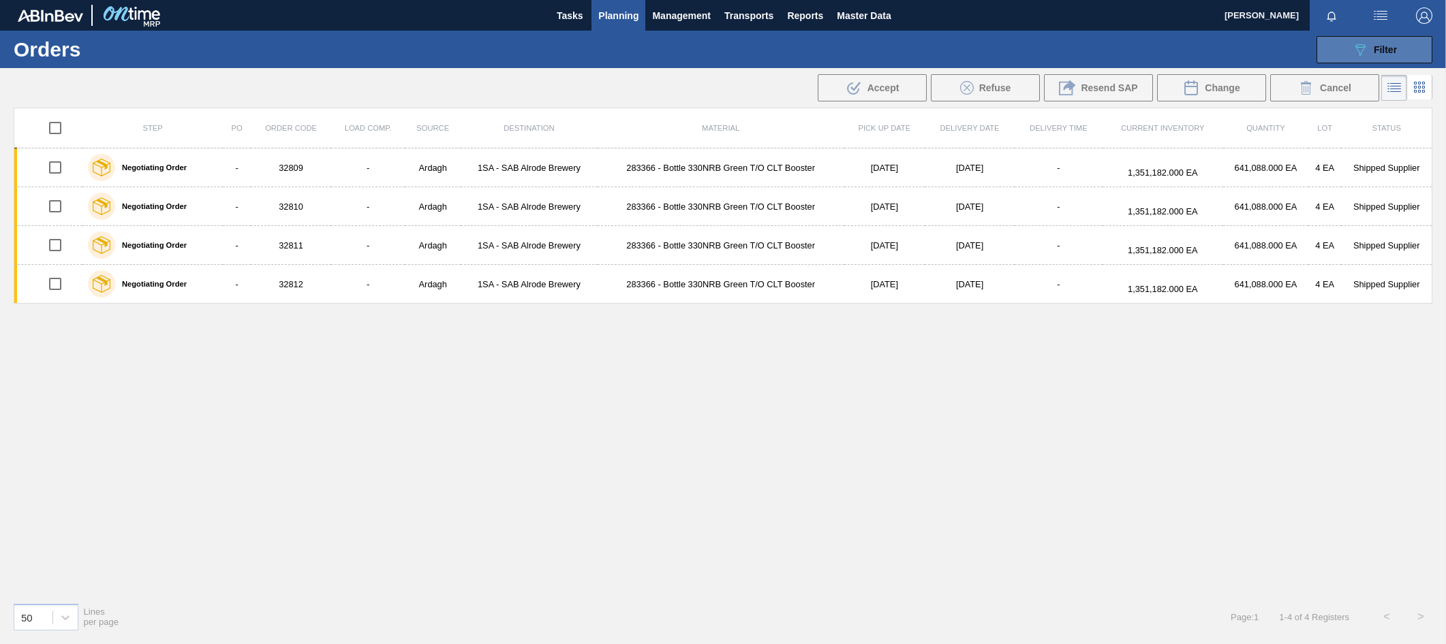
click at [1406, 48] on button "089F7B8B-B2A5-4AFE-B5C0-19BA573D28AC Filter" at bounding box center [1374, 49] width 116 height 27
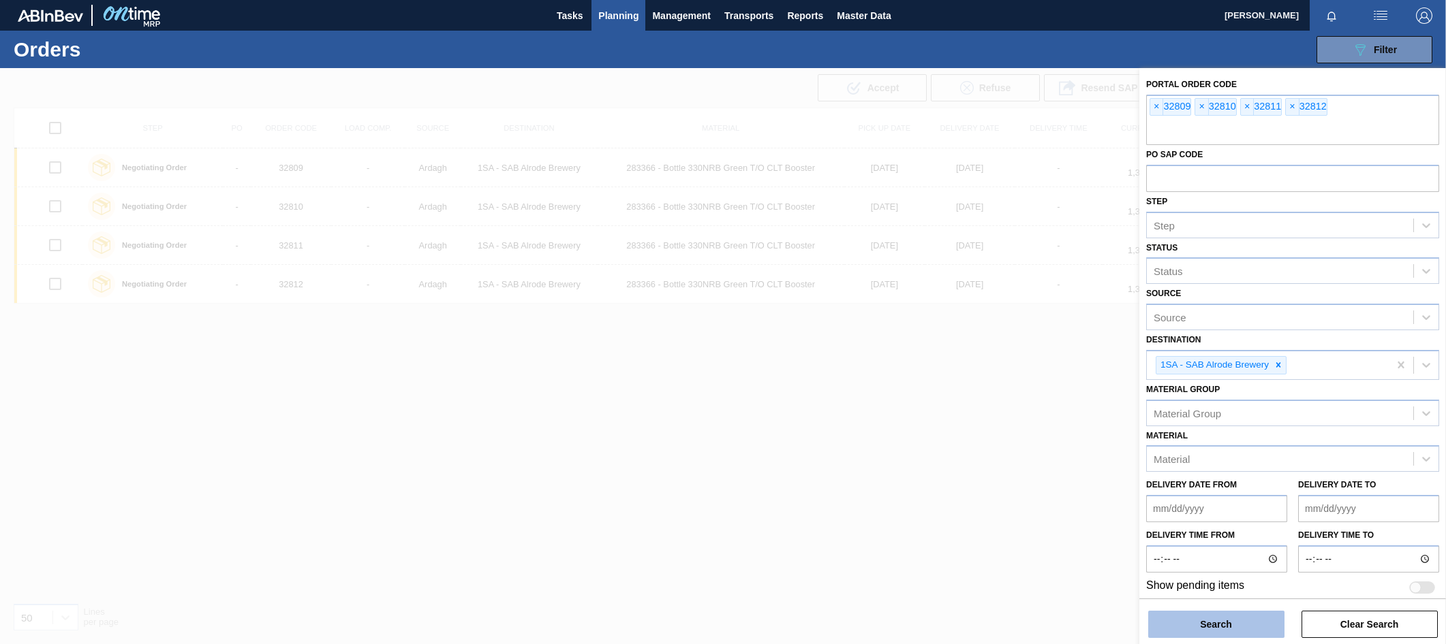
click at [1181, 618] on button "Search" at bounding box center [1216, 624] width 136 height 27
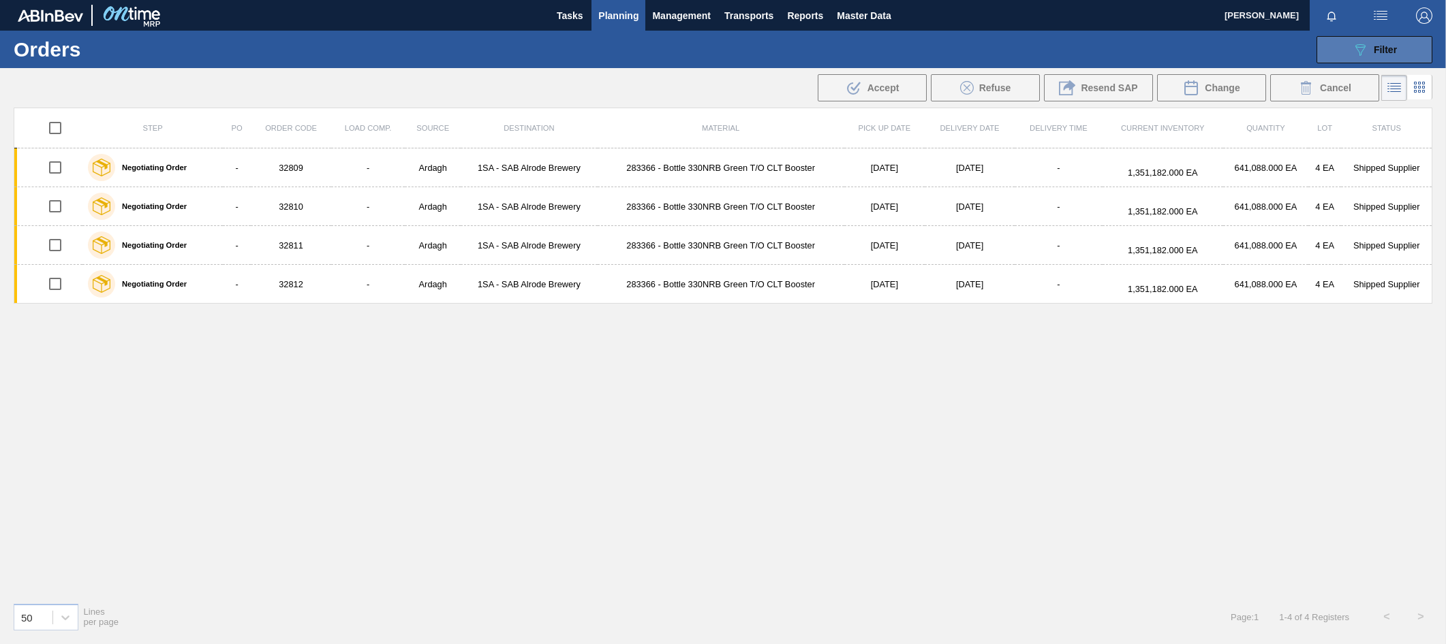
click at [1378, 48] on span "Filter" at bounding box center [1384, 49] width 23 height 11
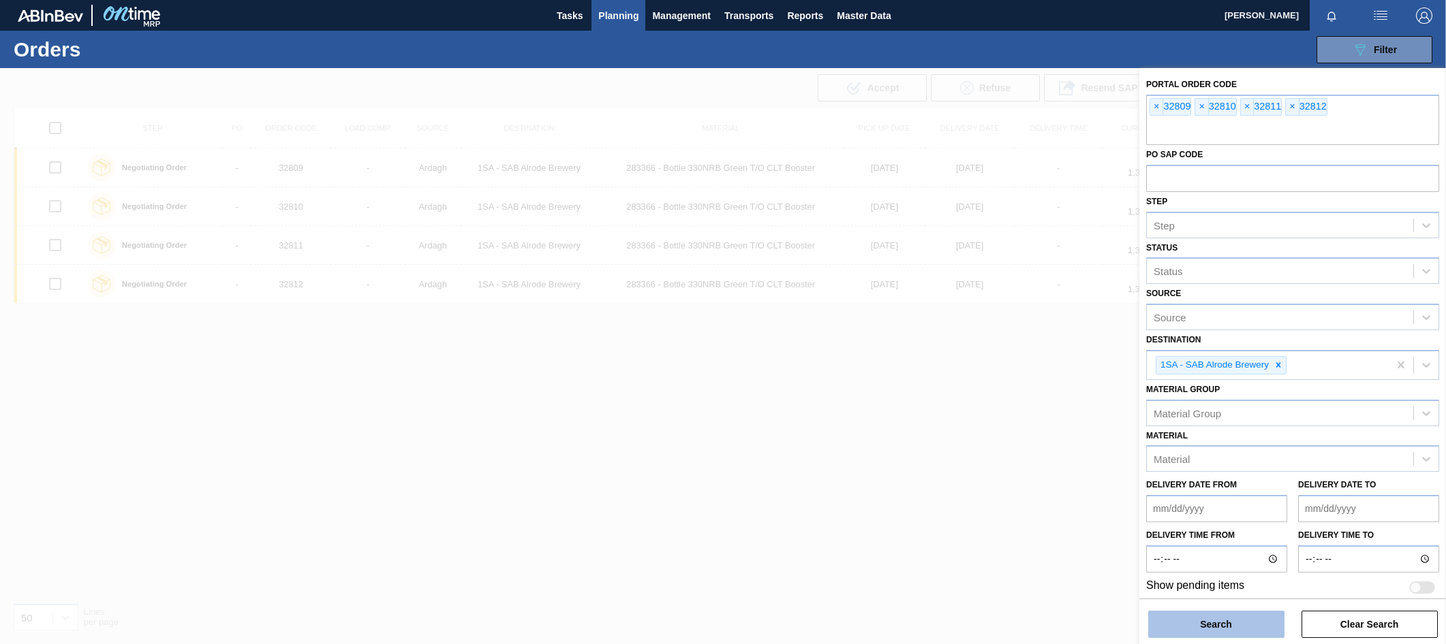
click at [1212, 617] on button "Search" at bounding box center [1216, 624] width 136 height 27
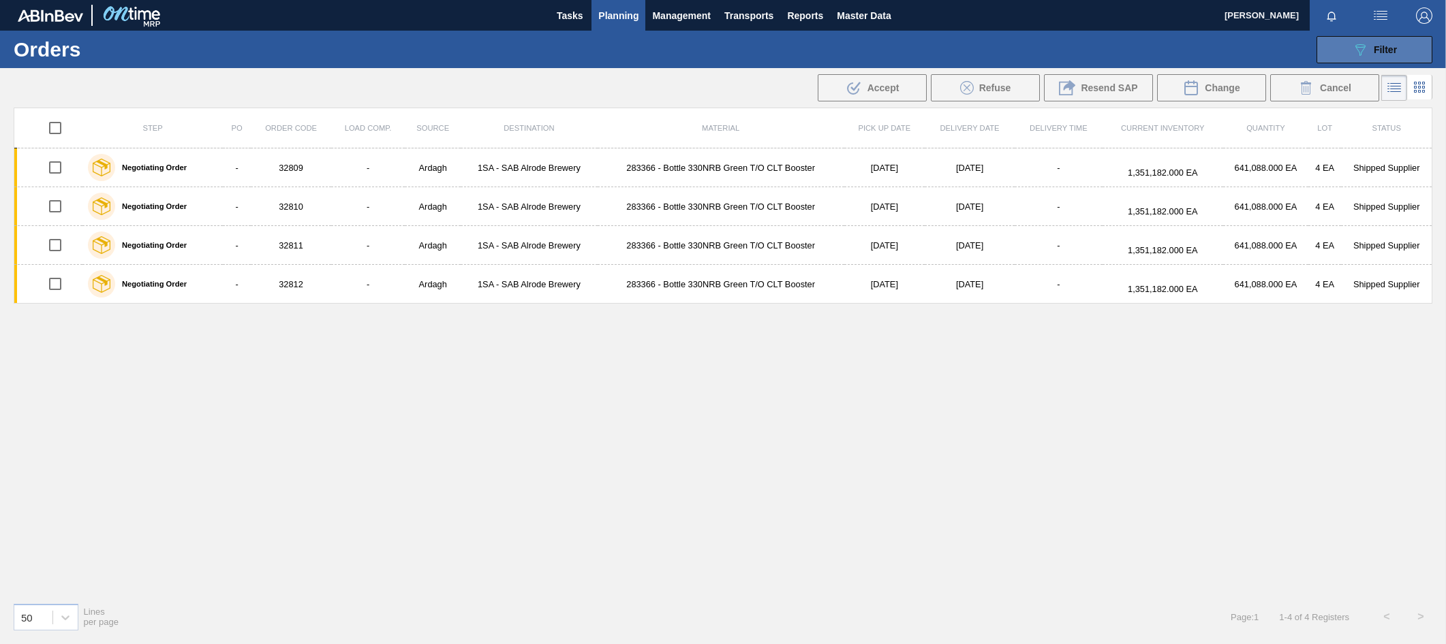
click at [1363, 50] on icon "089F7B8B-B2A5-4AFE-B5C0-19BA573D28AC" at bounding box center [1360, 50] width 16 height 16
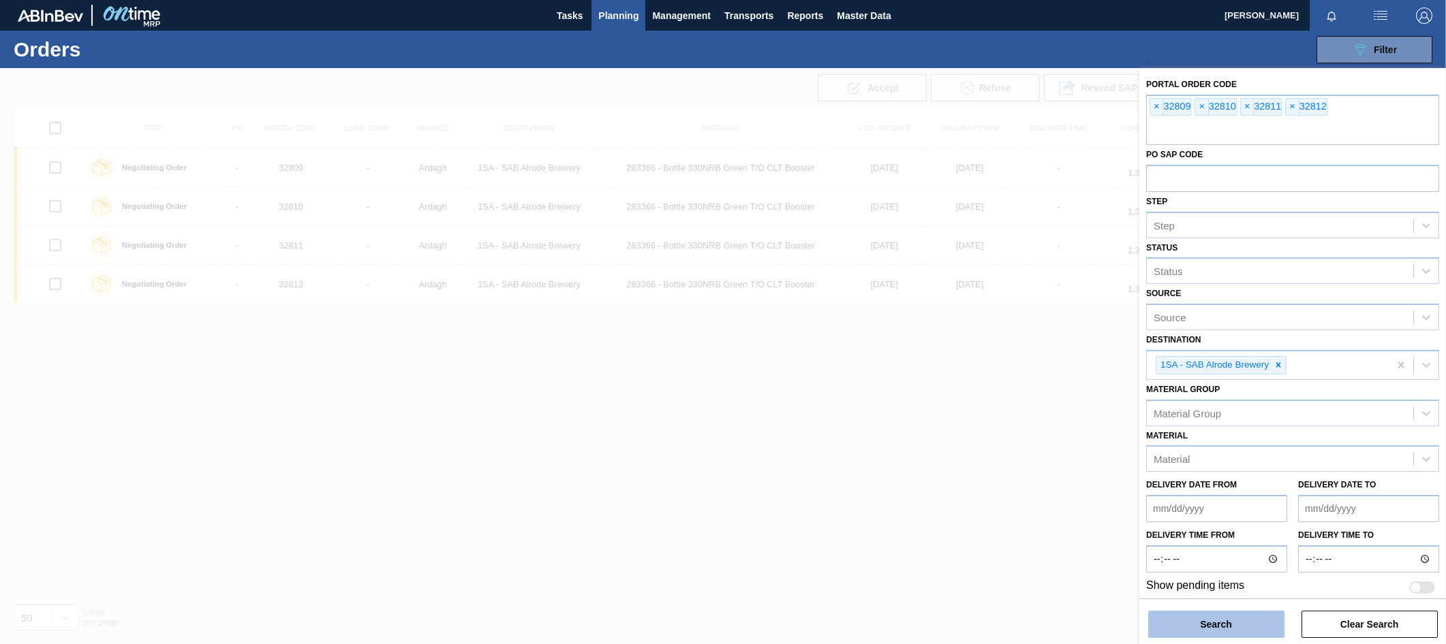
click at [1191, 630] on button "Search" at bounding box center [1216, 624] width 136 height 27
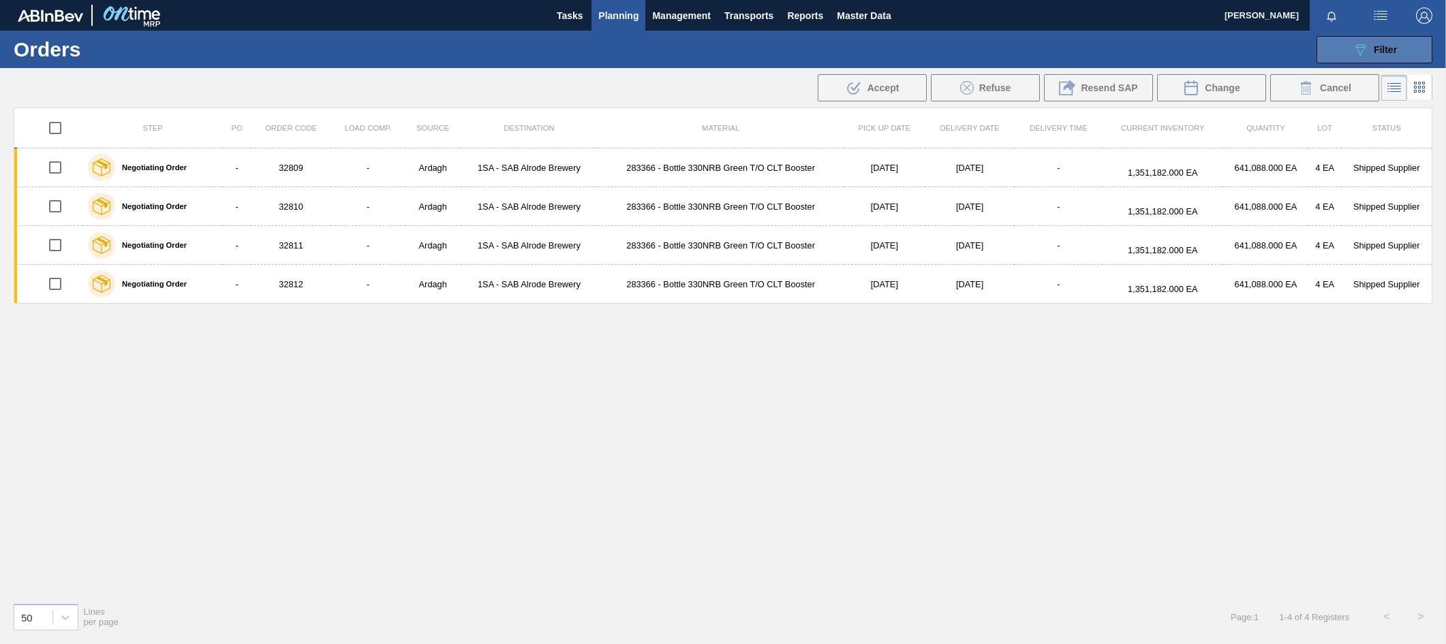
click at [1403, 41] on button "089F7B8B-B2A5-4AFE-B5C0-19BA573D28AC Filter" at bounding box center [1374, 49] width 116 height 27
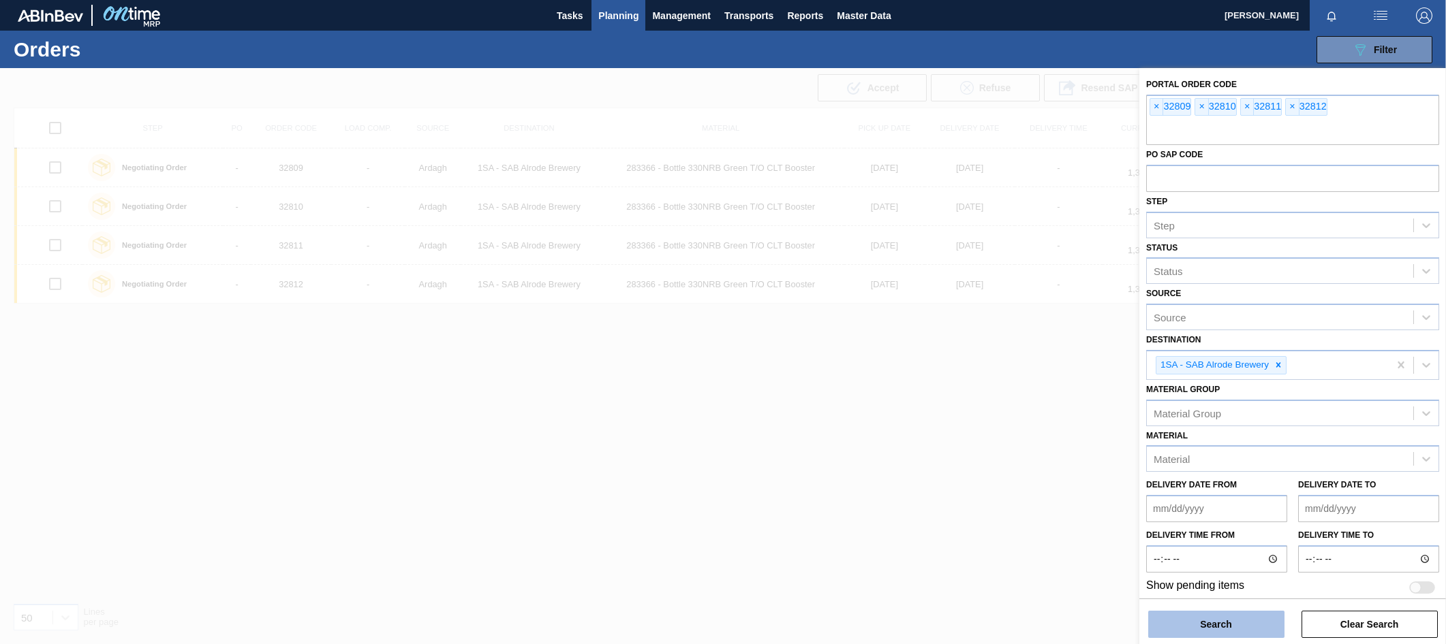
click at [1212, 626] on button "Search" at bounding box center [1216, 624] width 136 height 27
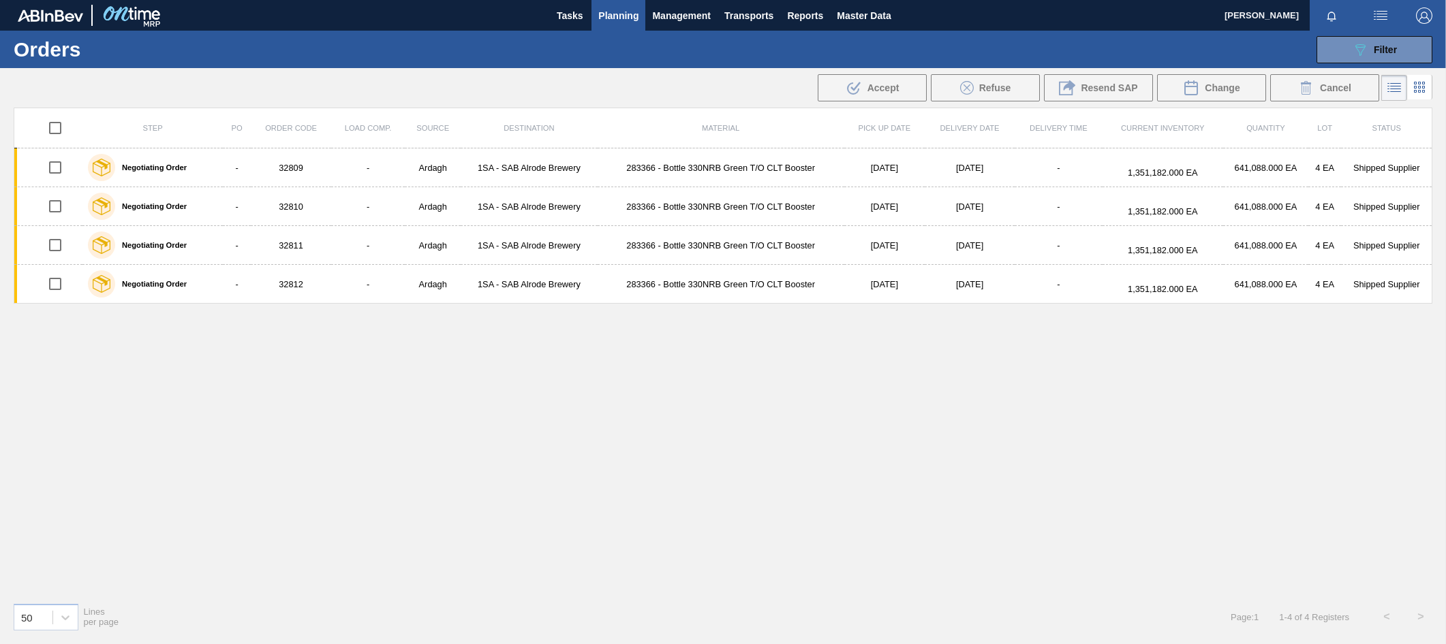
click at [229, 345] on div "Step PO Order Code Load Comp. Source Destination Material Pick up Date Delivery…" at bounding box center [723, 350] width 1418 height 484
click at [654, 317] on div "Step PO Order Code Load Comp. Source Destination Material Pick up Date Delivery…" at bounding box center [723, 350] width 1418 height 484
click at [1380, 50] on span "Filter" at bounding box center [1384, 49] width 23 height 11
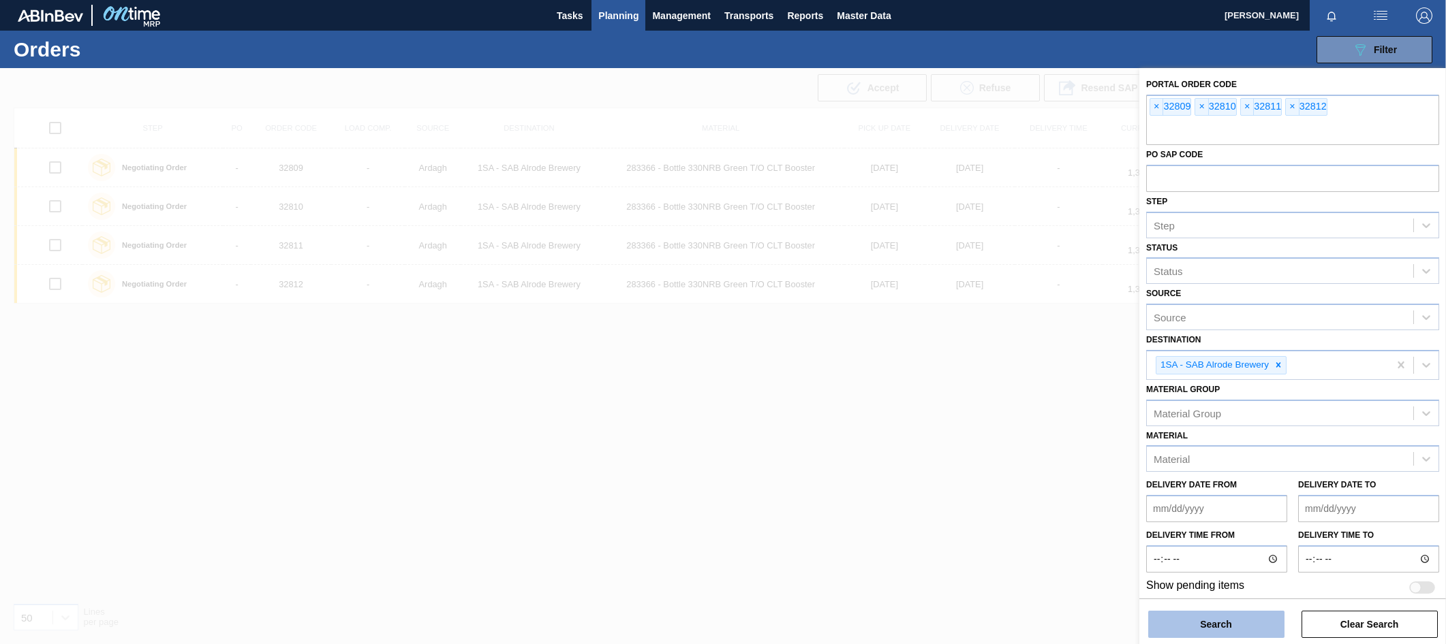
click at [1190, 614] on button "Search" at bounding box center [1216, 624] width 136 height 27
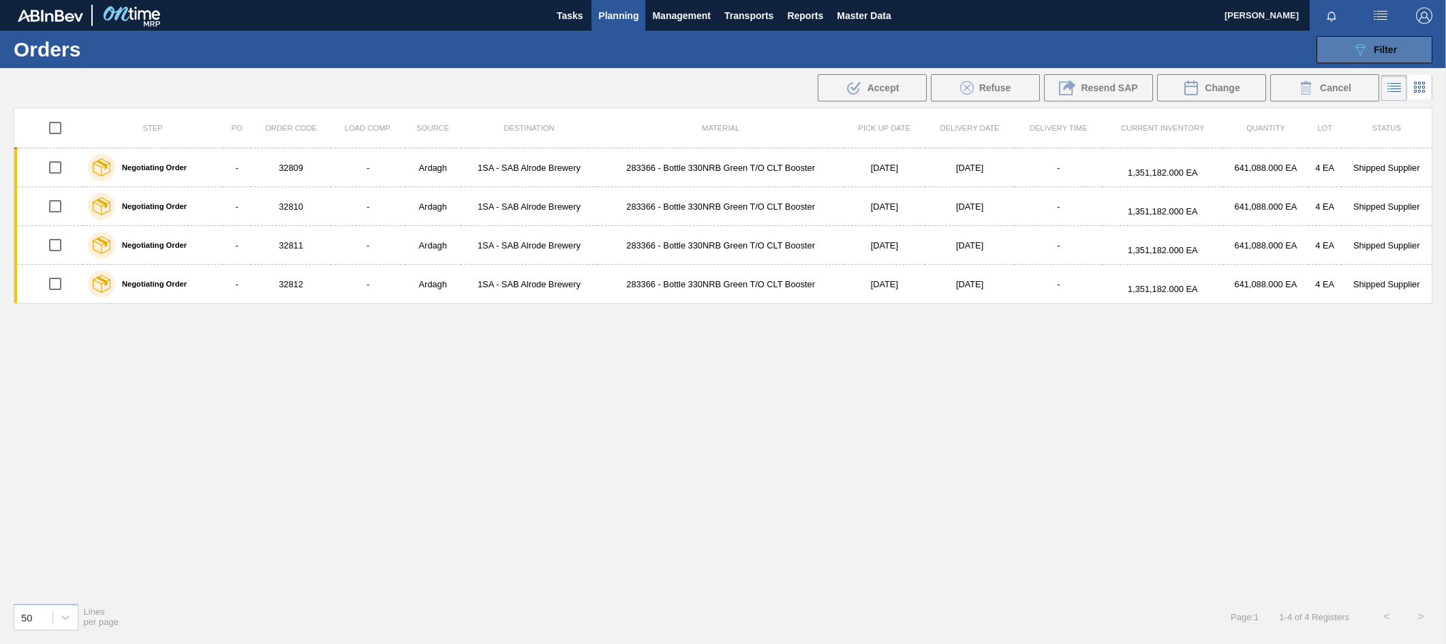
click at [1392, 47] on span "Filter" at bounding box center [1384, 49] width 23 height 11
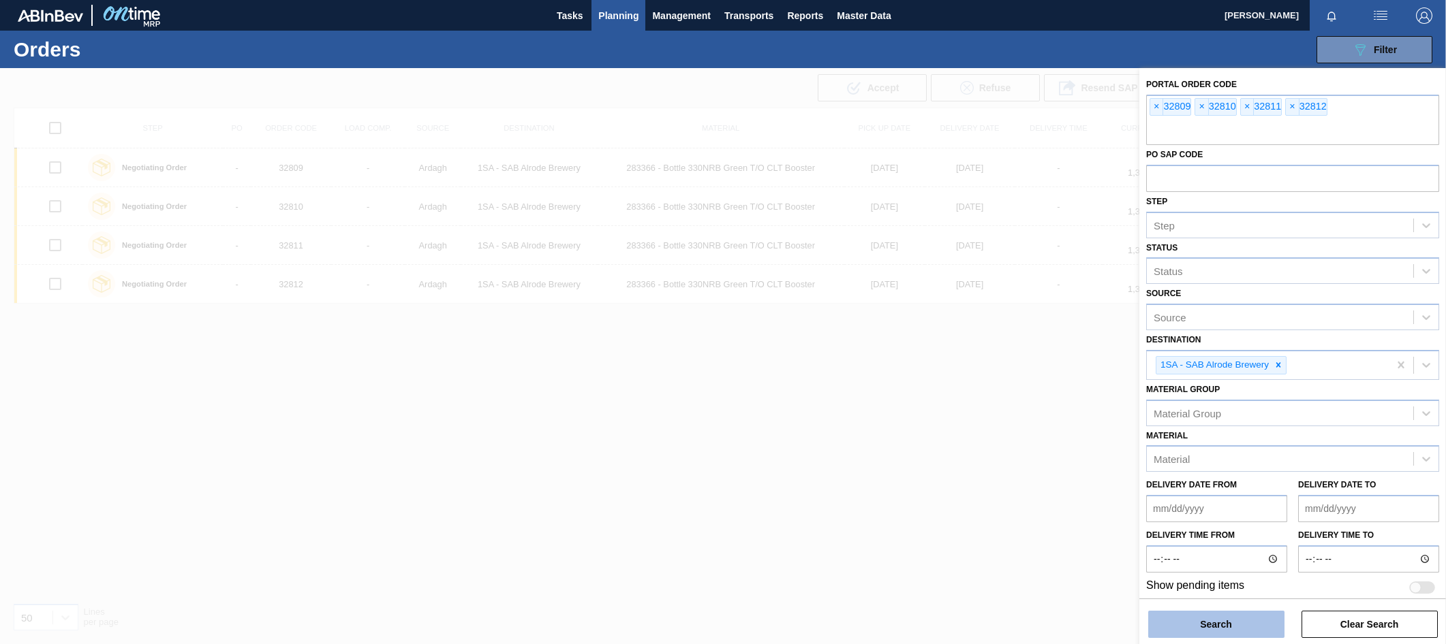
click at [1196, 621] on button "Search" at bounding box center [1216, 624] width 136 height 27
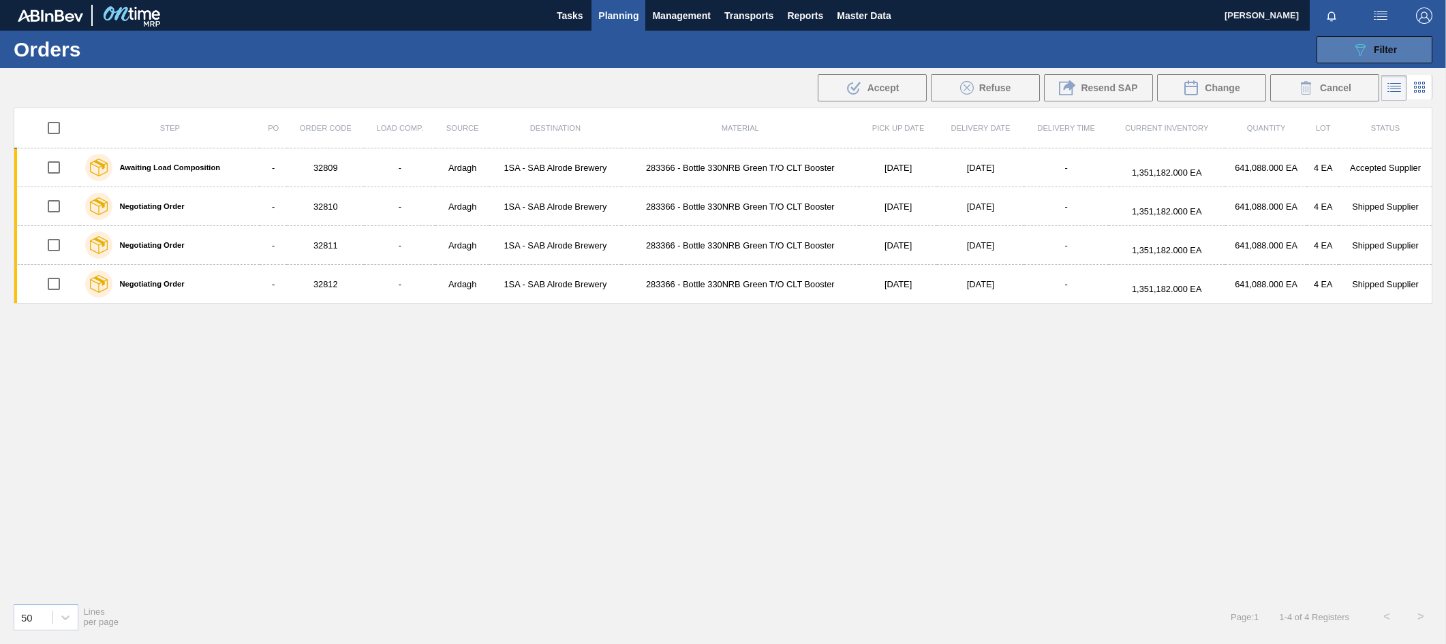
click at [1386, 53] on span "Filter" at bounding box center [1384, 49] width 23 height 11
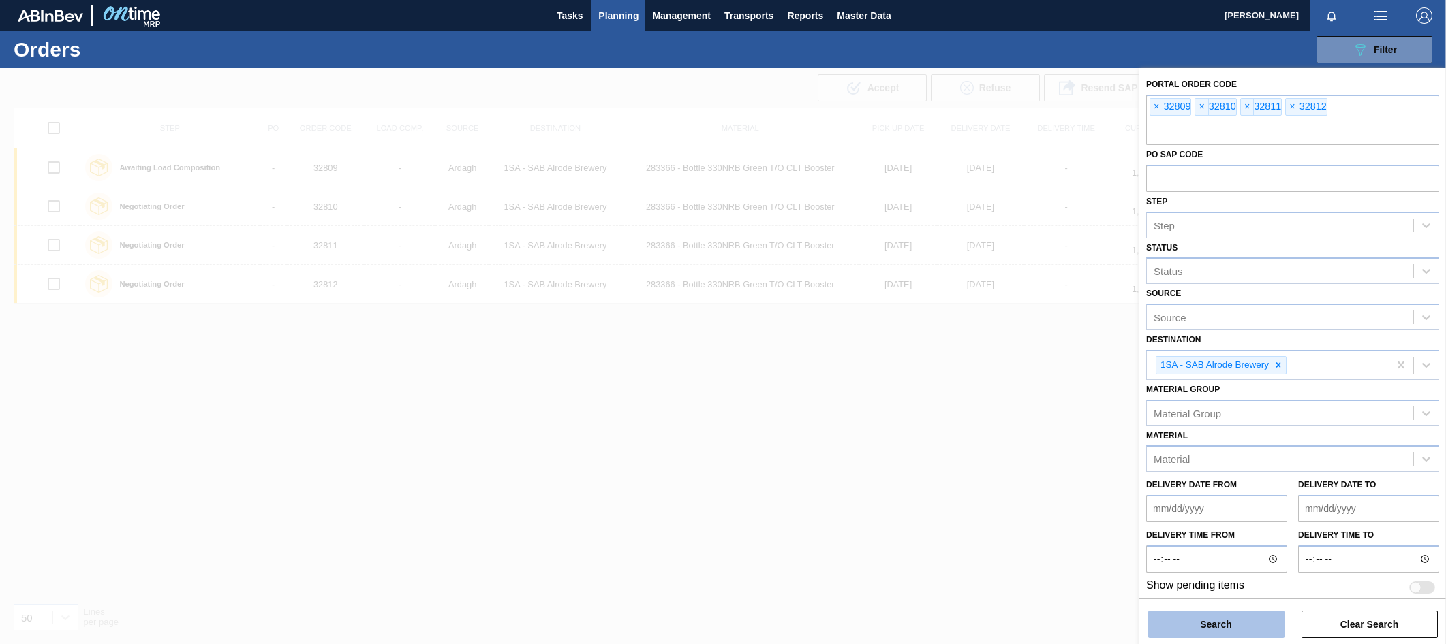
click at [1211, 622] on button "Search" at bounding box center [1216, 624] width 136 height 27
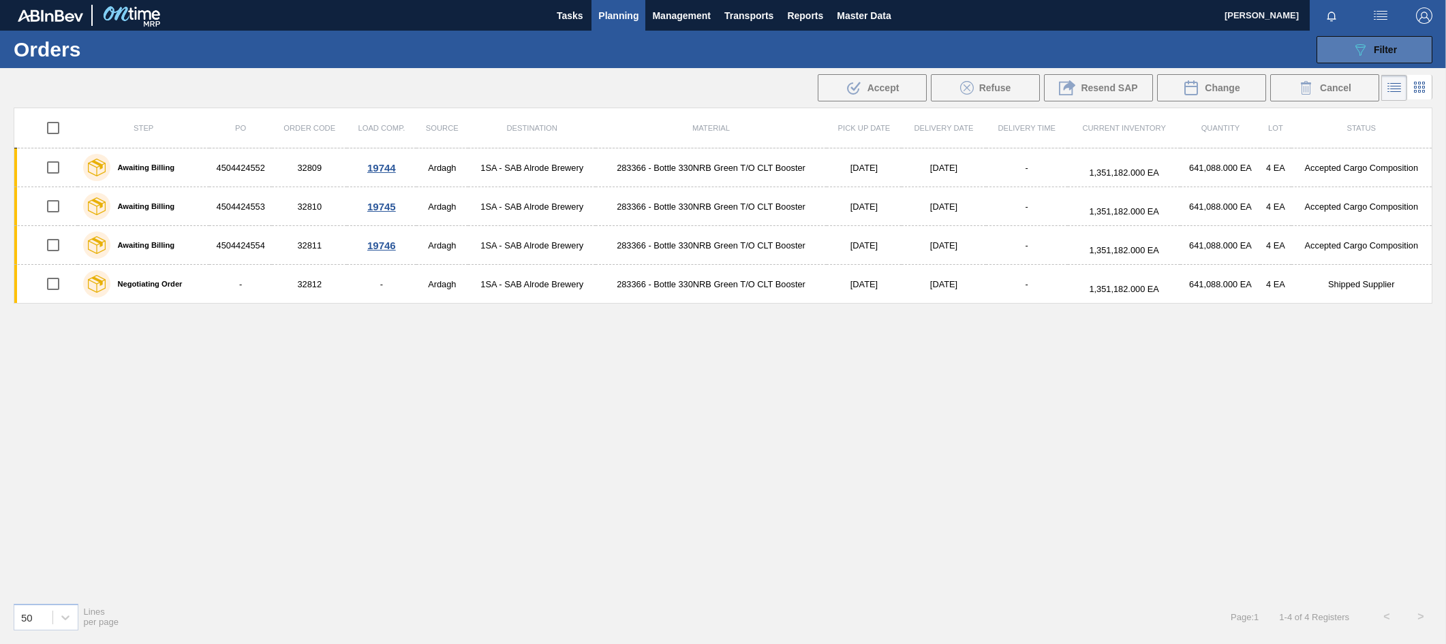
click at [1380, 50] on span "Filter" at bounding box center [1384, 49] width 23 height 11
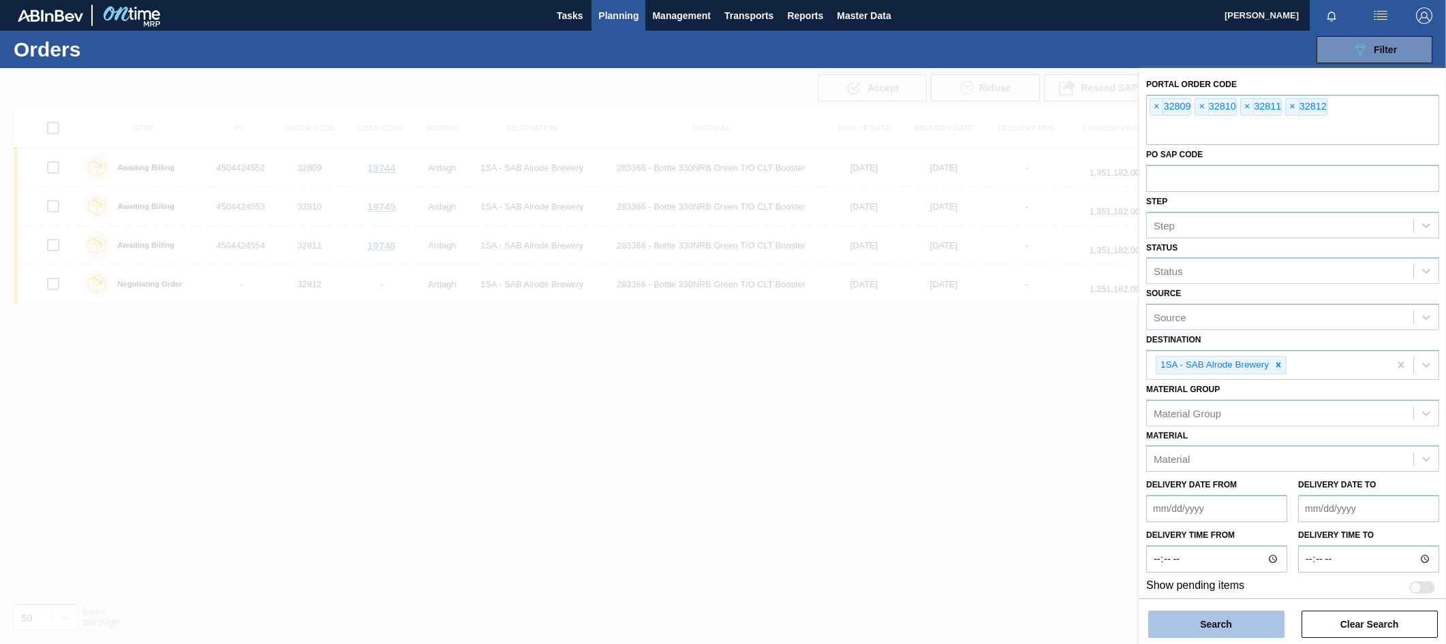
click at [1252, 619] on button "Search" at bounding box center [1216, 624] width 136 height 27
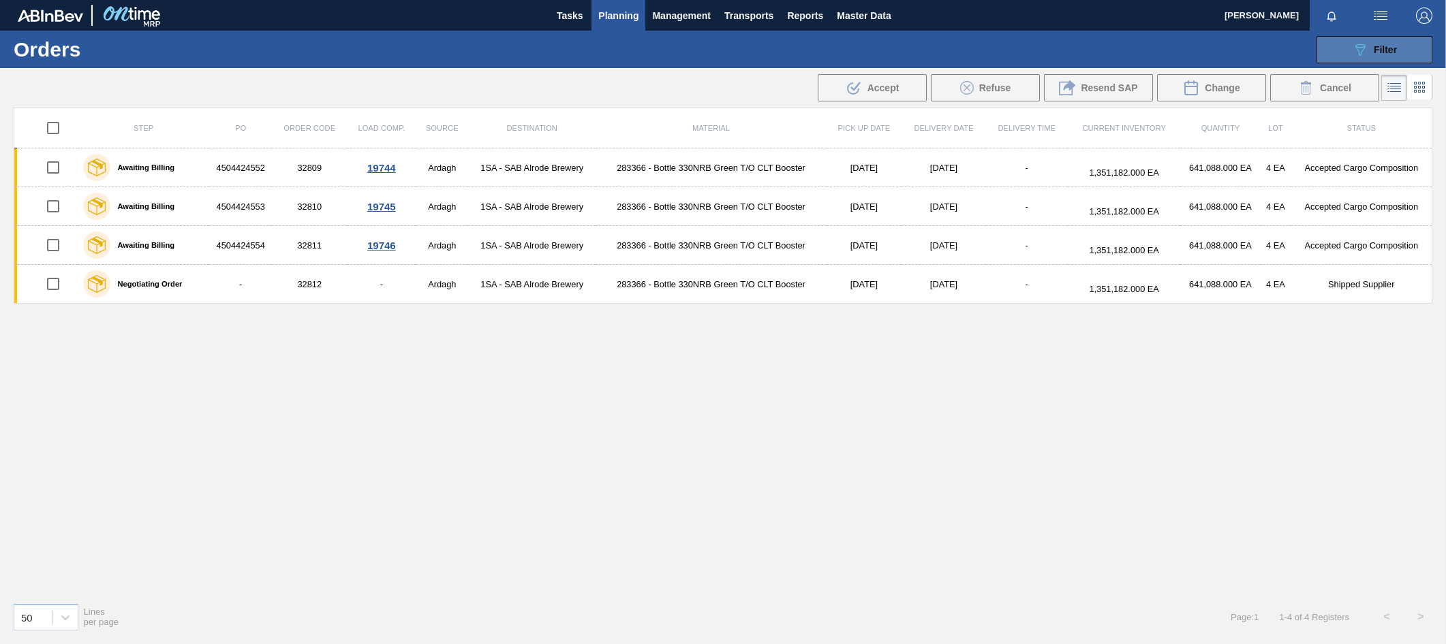
click at [1382, 53] on span "Filter" at bounding box center [1384, 49] width 23 height 11
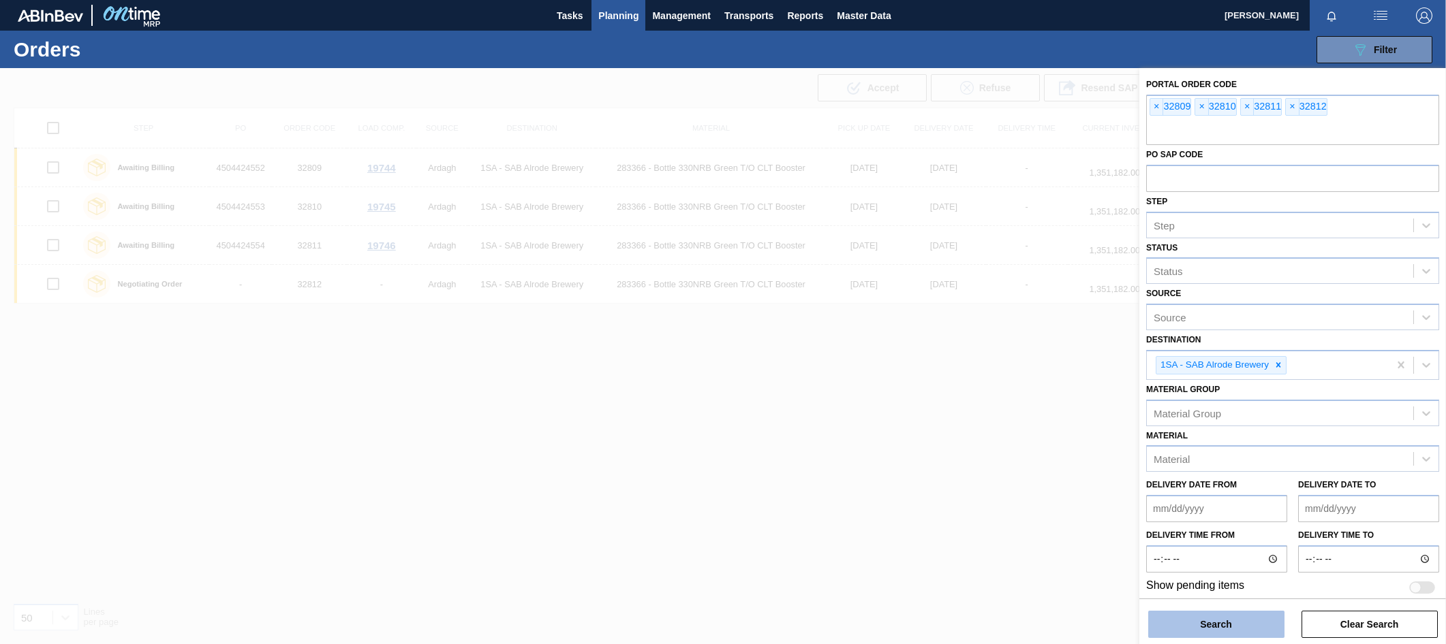
click at [1189, 625] on button "Search" at bounding box center [1216, 624] width 136 height 27
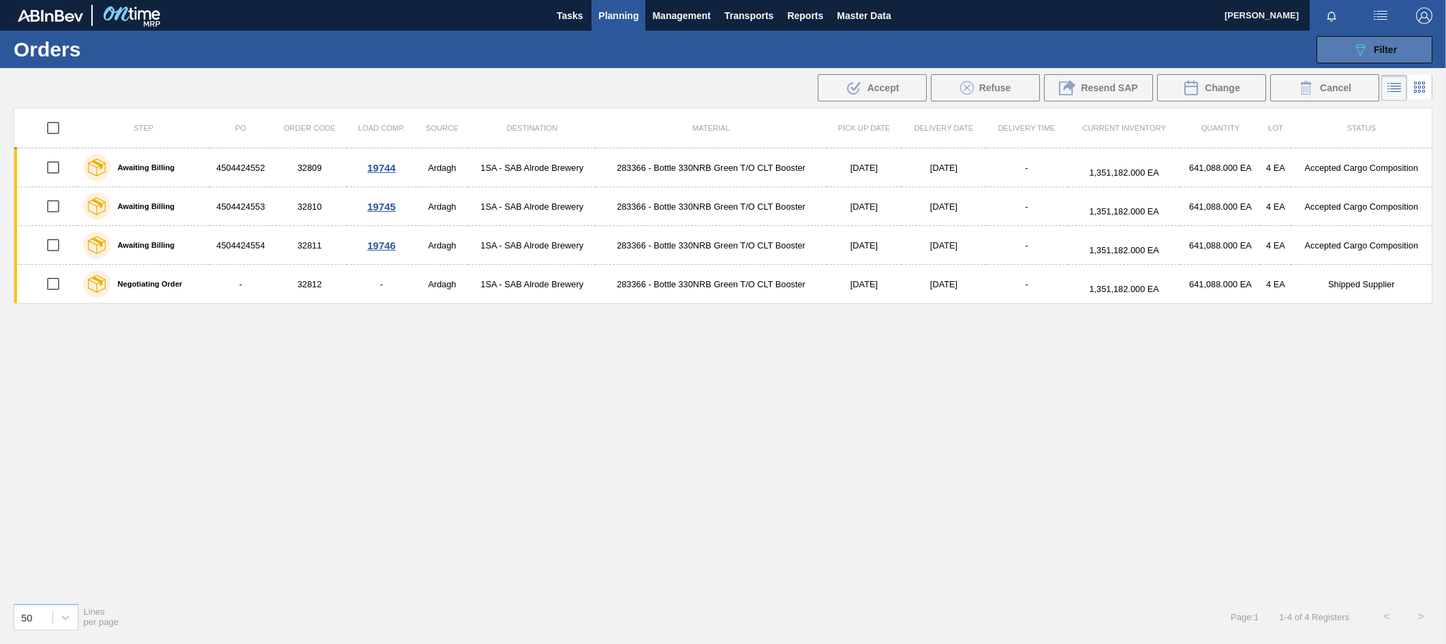
click at [1401, 48] on button "089F7B8B-B2A5-4AFE-B5C0-19BA573D28AC Filter" at bounding box center [1374, 49] width 116 height 27
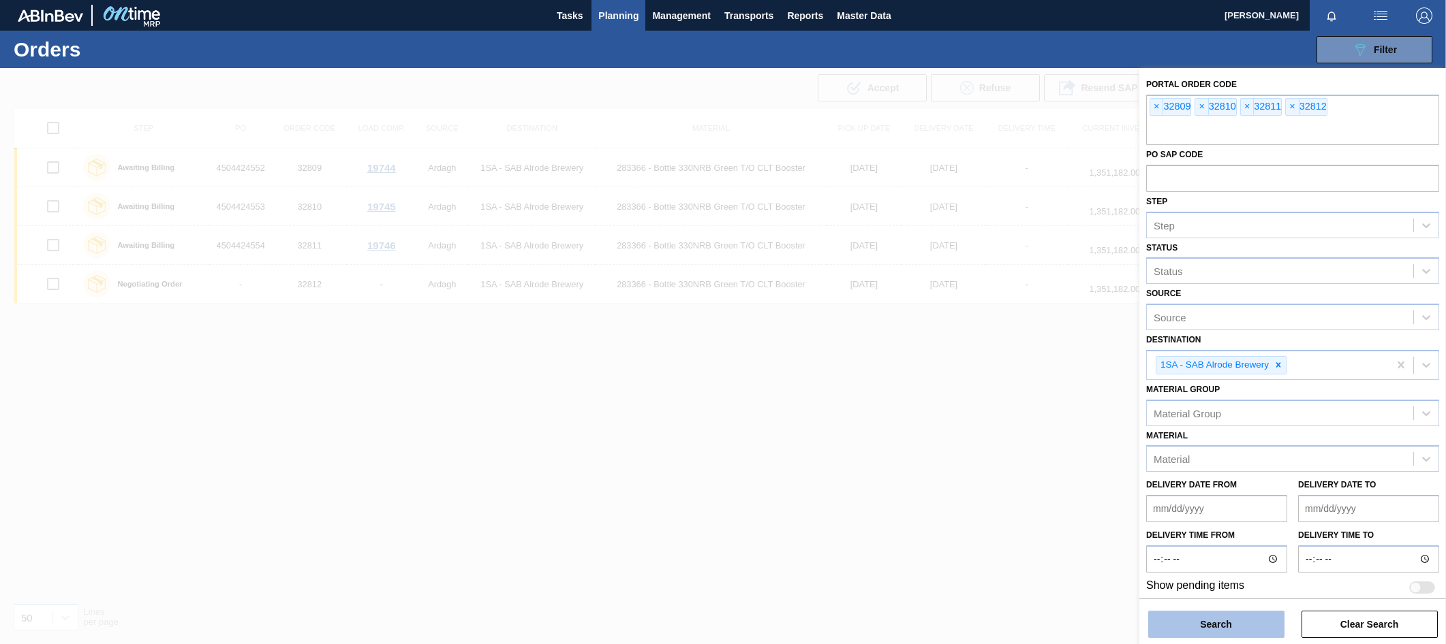
click at [1187, 617] on button "Search" at bounding box center [1216, 624] width 136 height 27
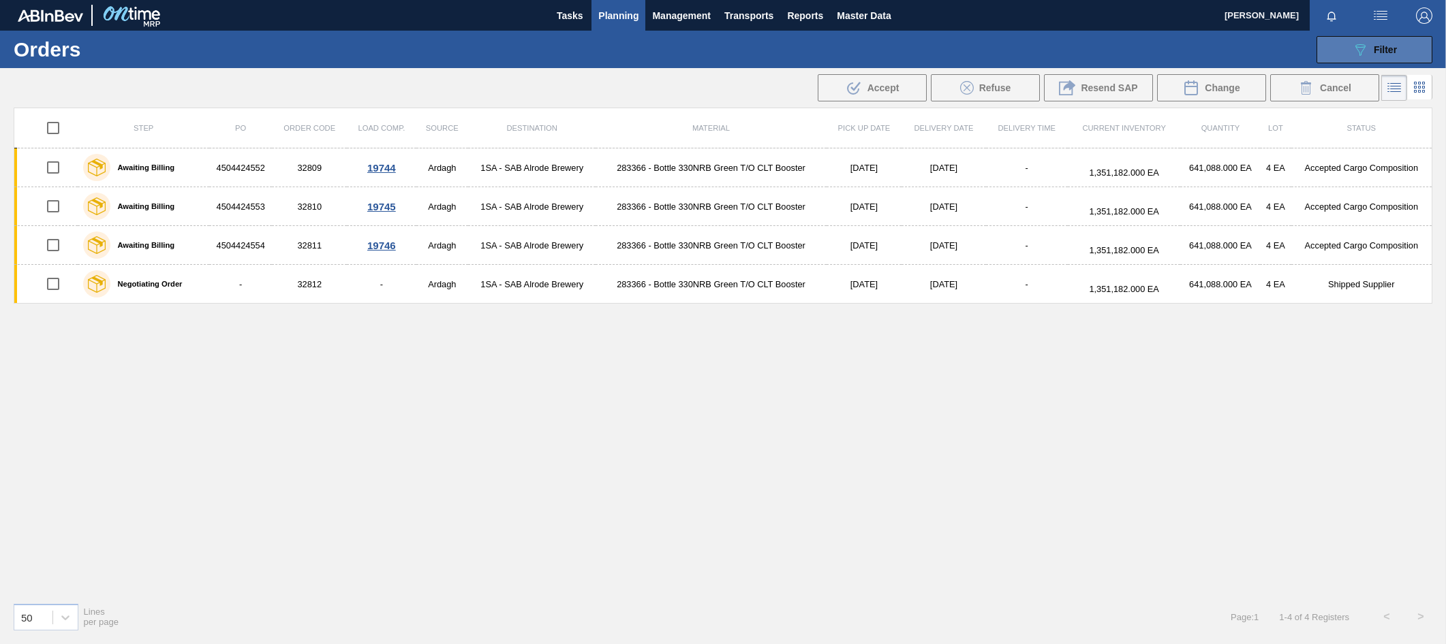
click at [1402, 46] on button "089F7B8B-B2A5-4AFE-B5C0-19BA573D28AC Filter" at bounding box center [1374, 49] width 116 height 27
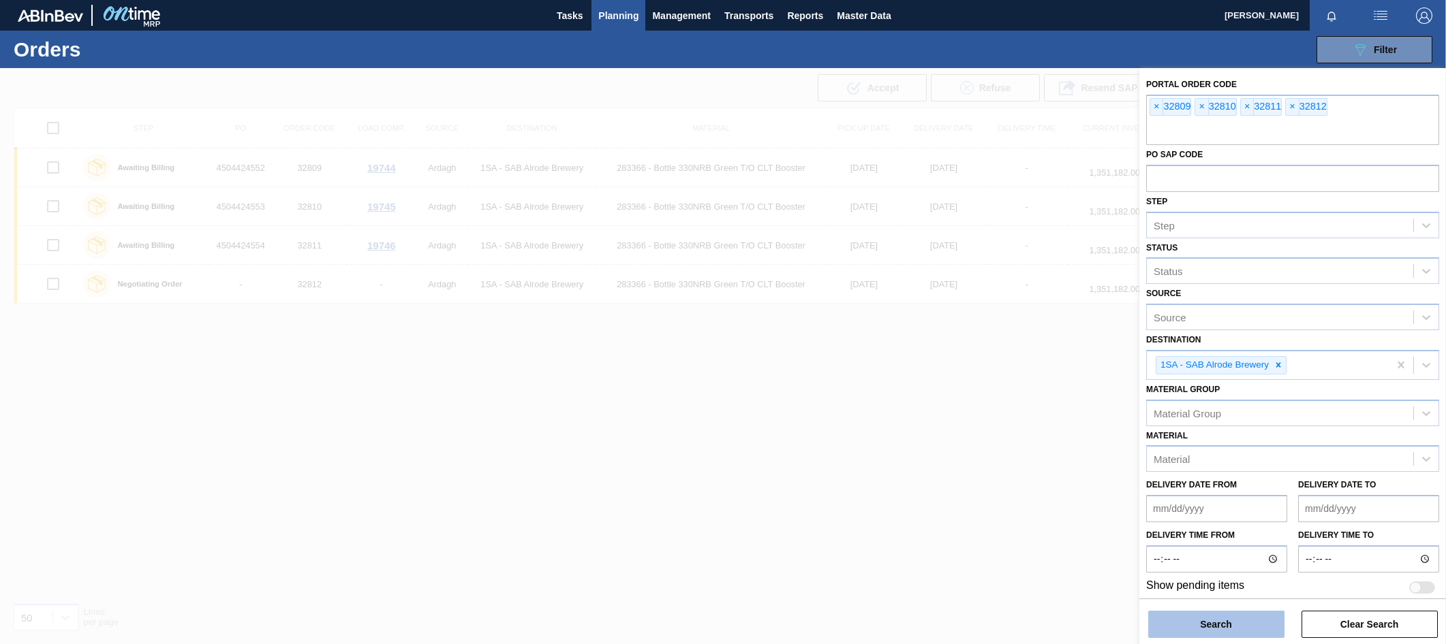
click at [1214, 623] on button "Search" at bounding box center [1216, 624] width 136 height 27
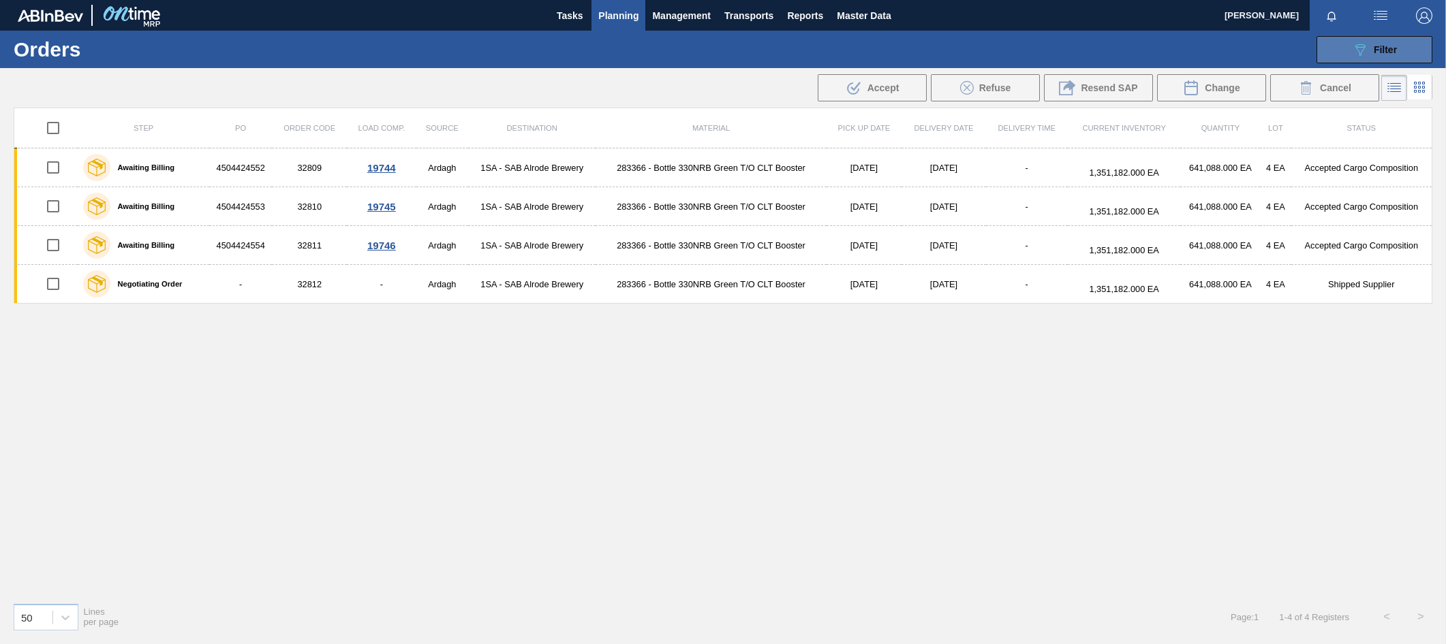
click at [1378, 50] on span "Filter" at bounding box center [1384, 49] width 23 height 11
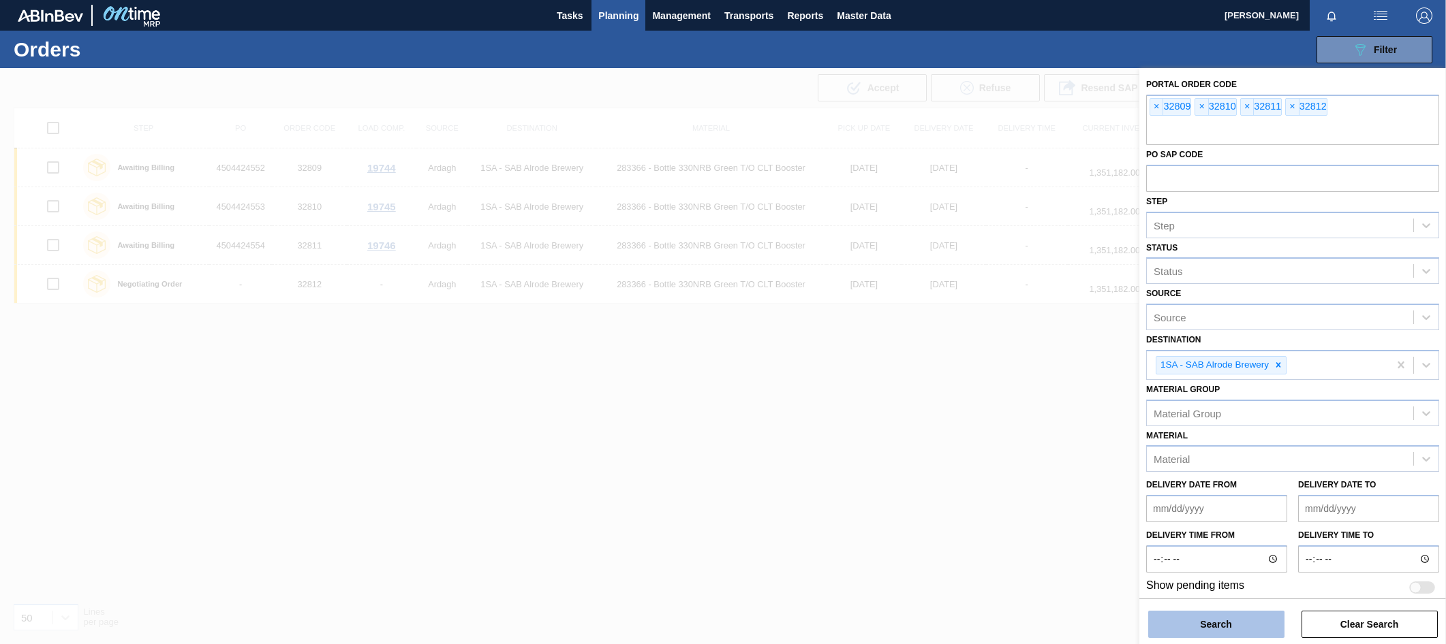
click at [1219, 621] on button "Search" at bounding box center [1216, 624] width 136 height 27
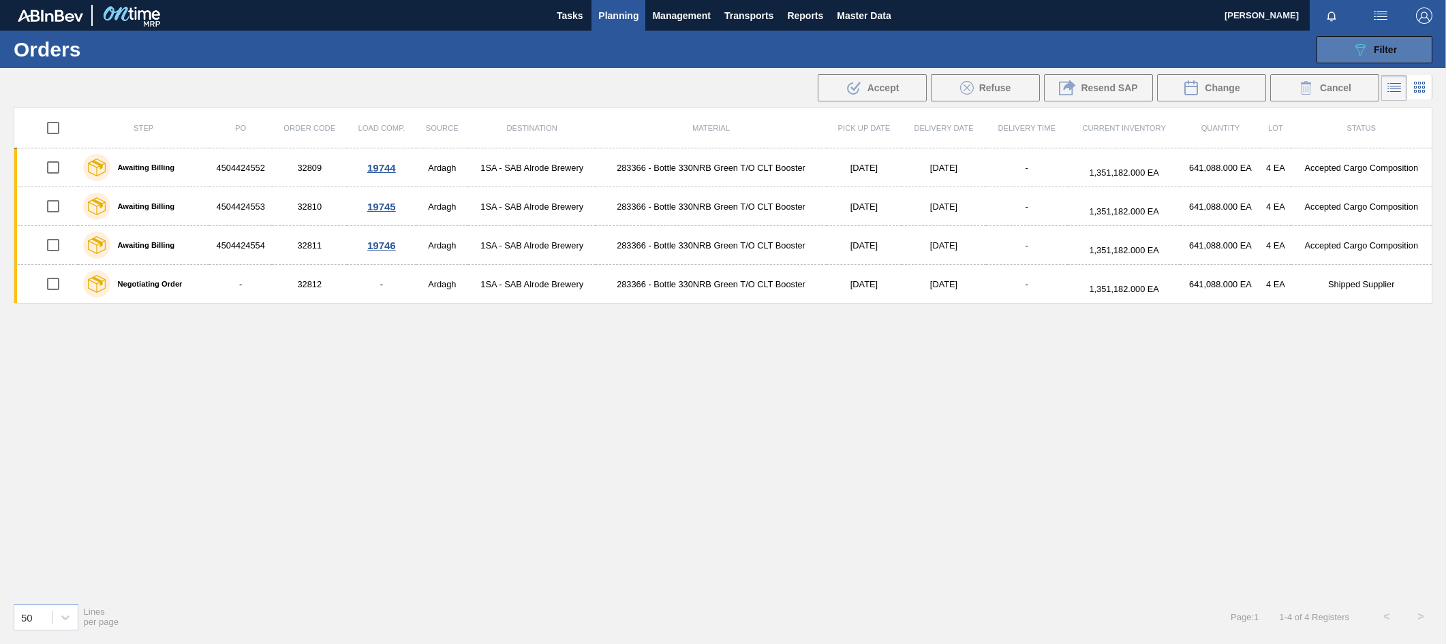
click at [1375, 47] on span "Filter" at bounding box center [1384, 49] width 23 height 11
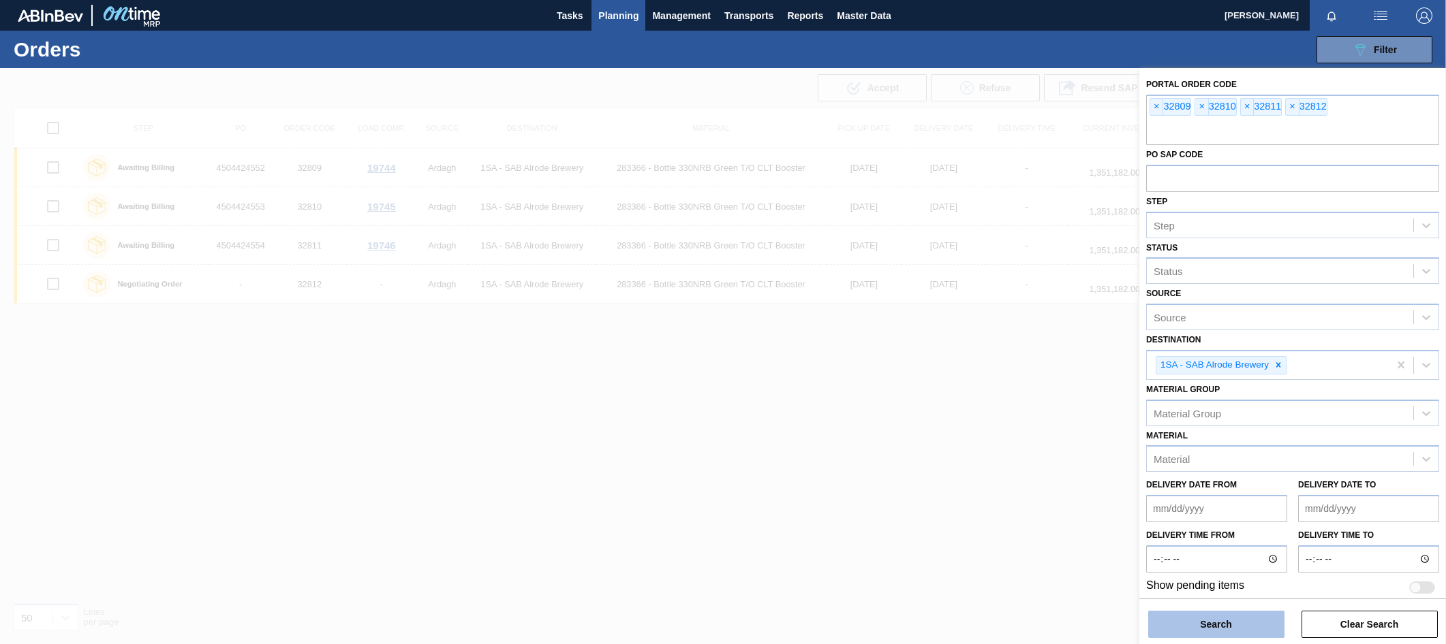
click at [1202, 627] on button "Search" at bounding box center [1216, 624] width 136 height 27
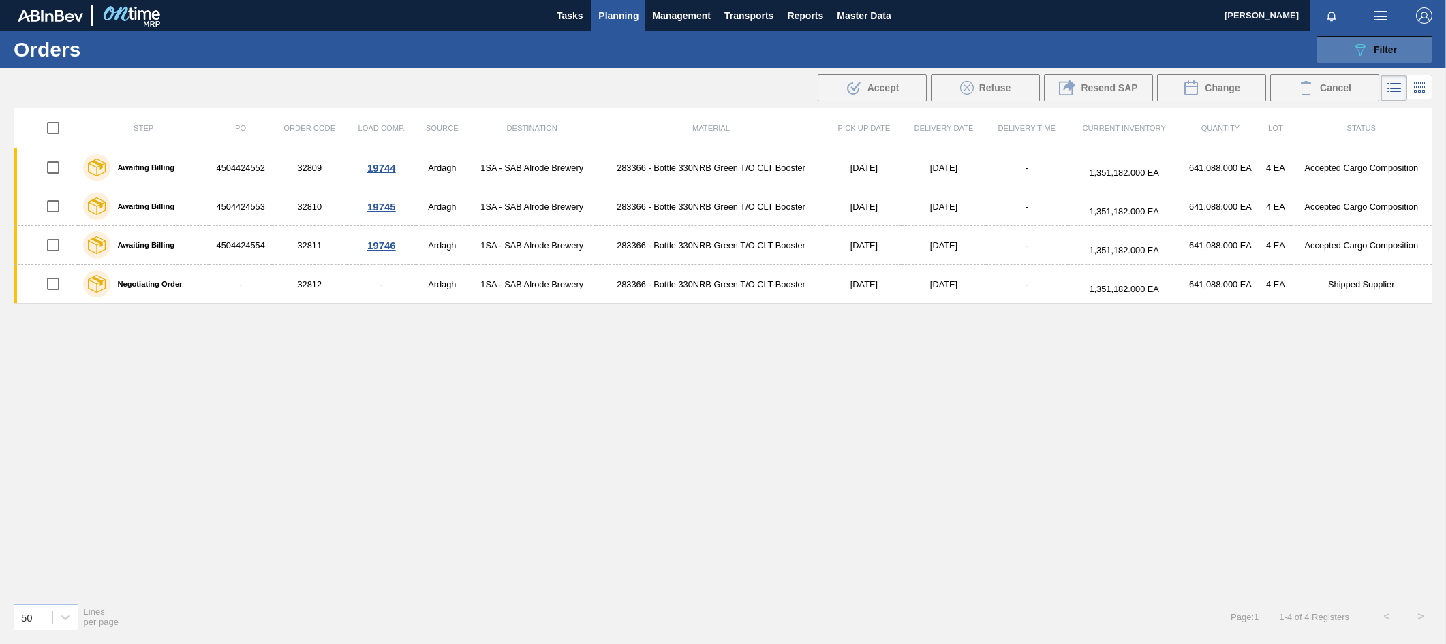
click at [1382, 52] on span "Filter" at bounding box center [1384, 49] width 23 height 11
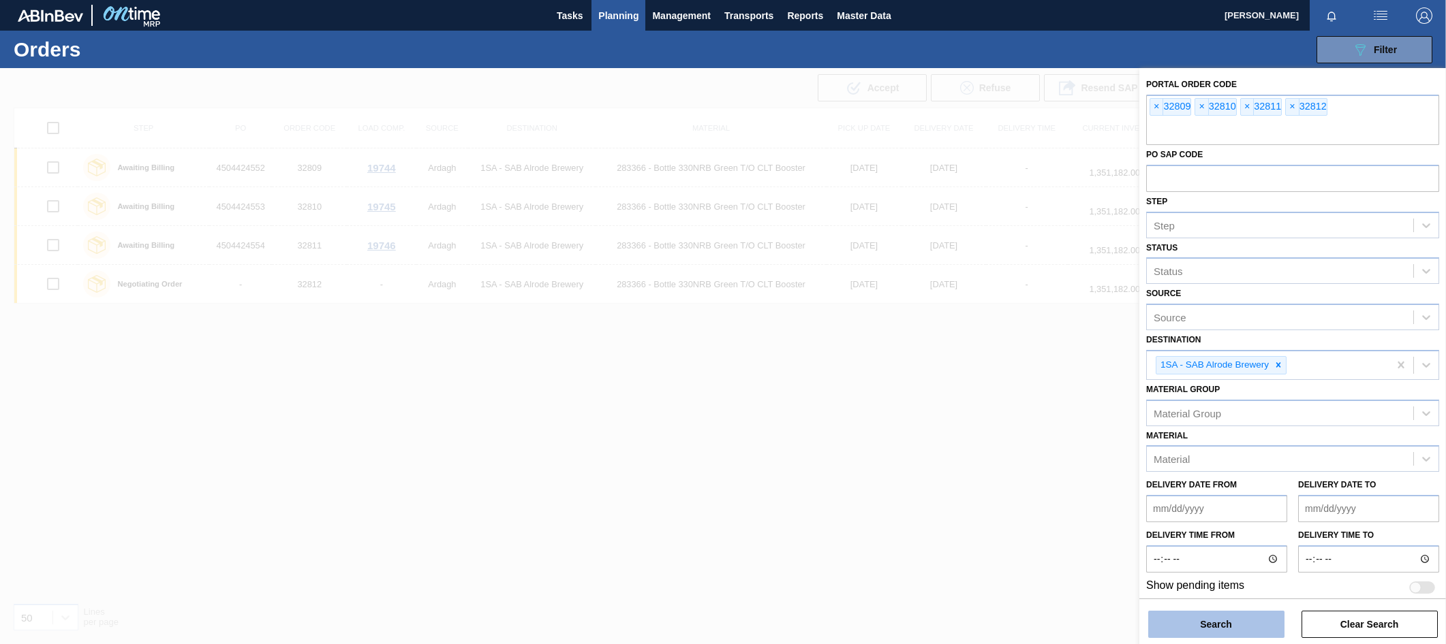
click at [1201, 615] on button "Search" at bounding box center [1216, 624] width 136 height 27
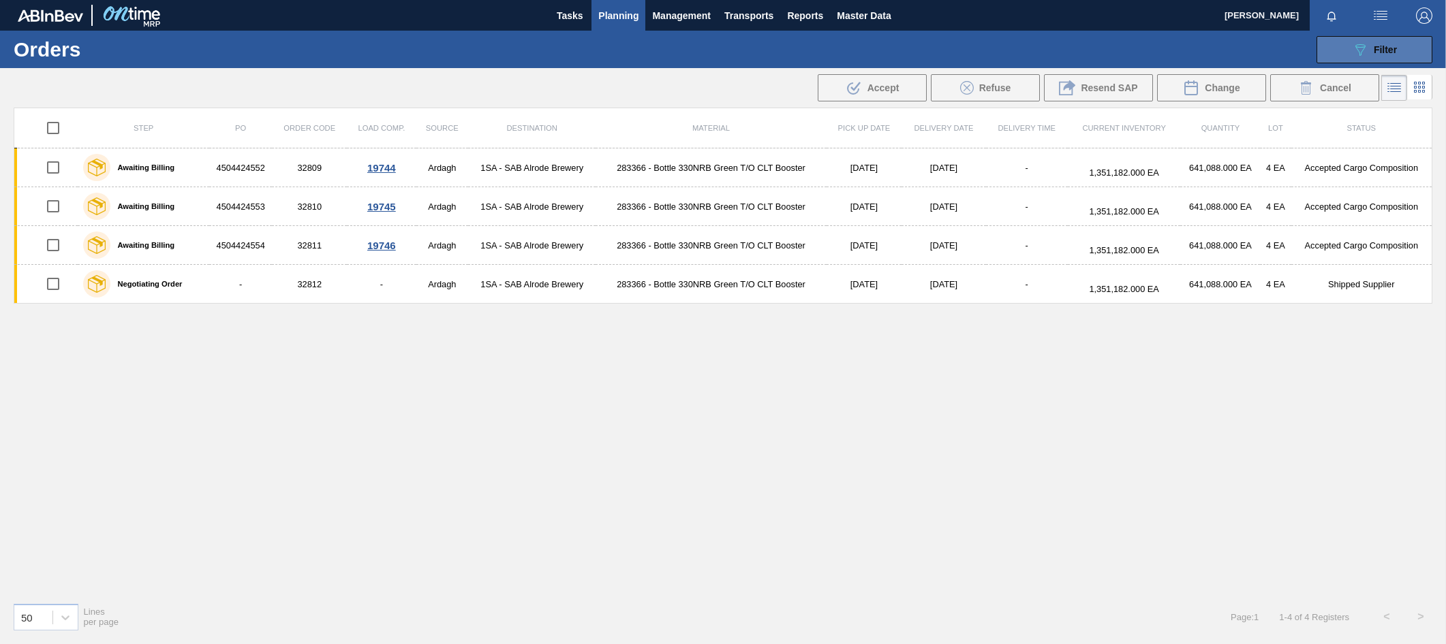
click at [1389, 50] on span "Filter" at bounding box center [1384, 49] width 23 height 11
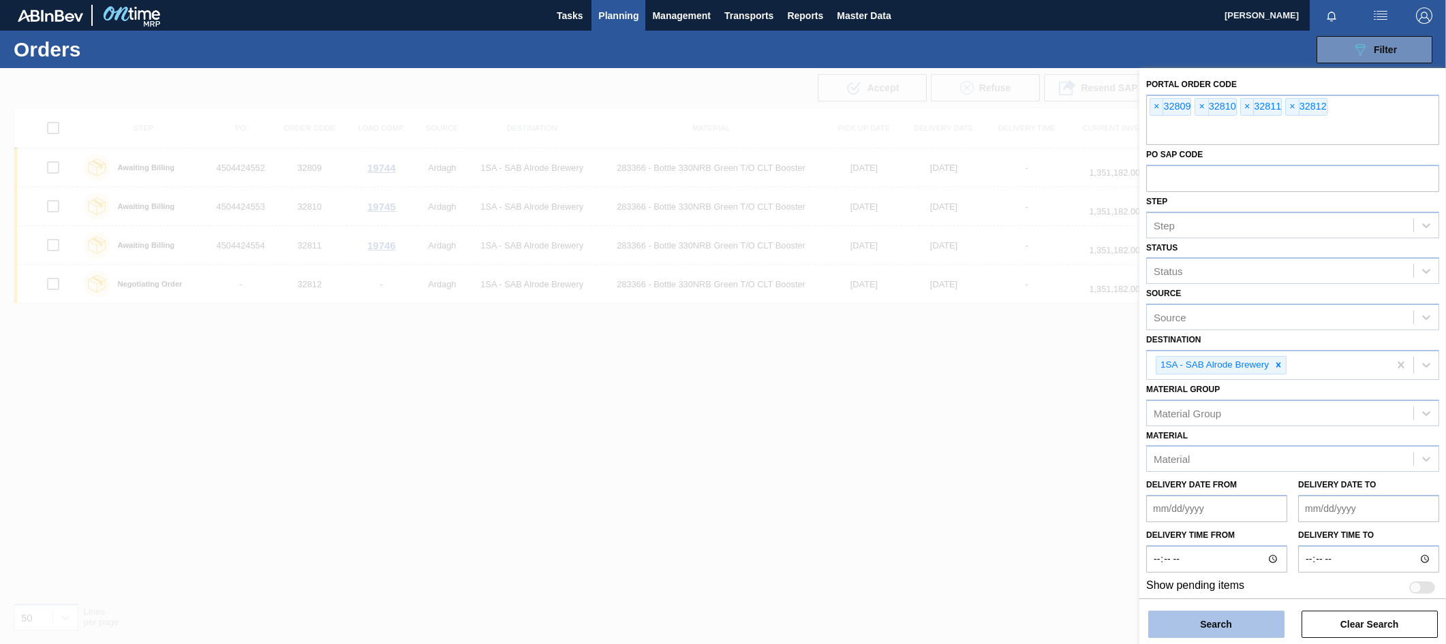
click at [1232, 623] on button "Search" at bounding box center [1216, 624] width 136 height 27
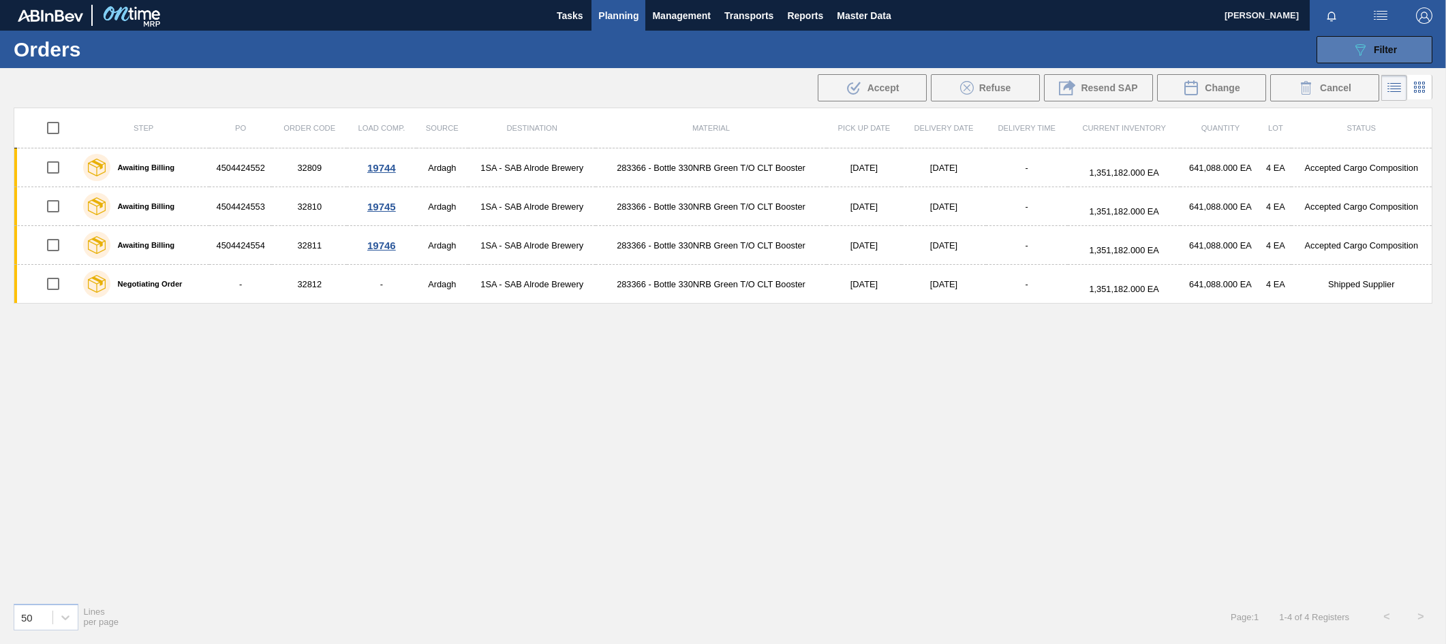
click at [1390, 48] on span "Filter" at bounding box center [1384, 49] width 23 height 11
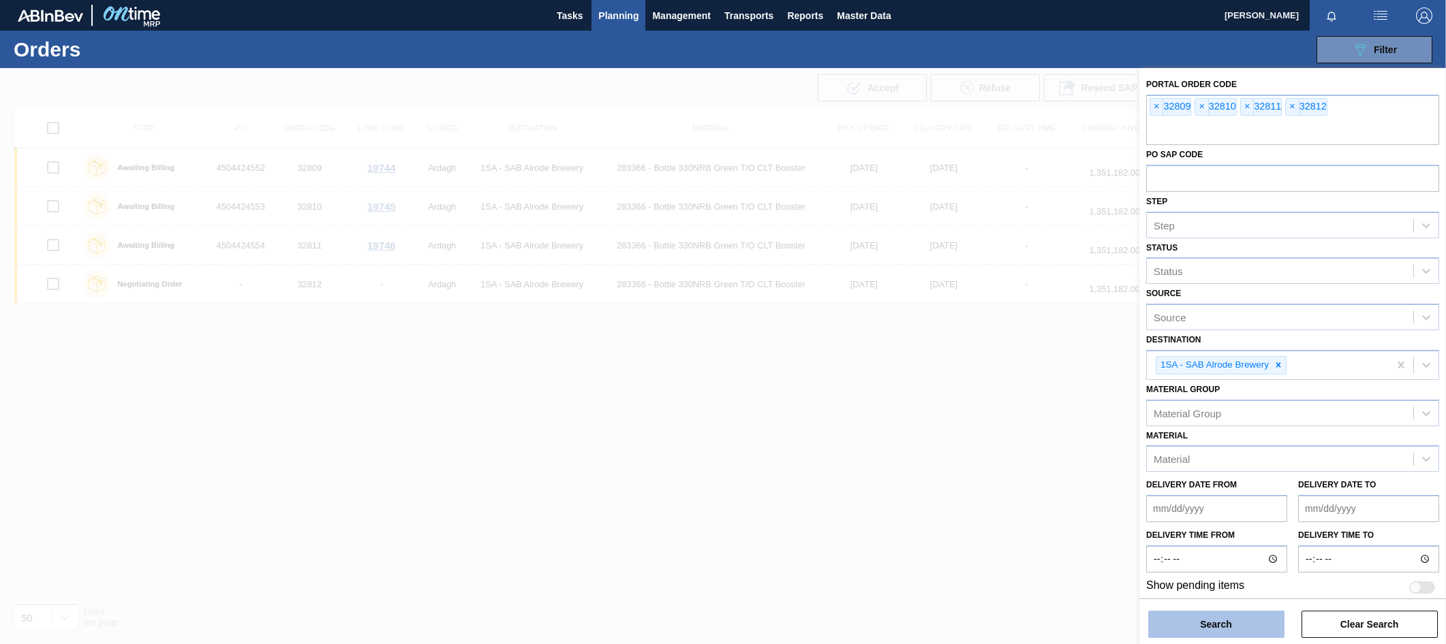
click at [1193, 627] on button "Search" at bounding box center [1216, 624] width 136 height 27
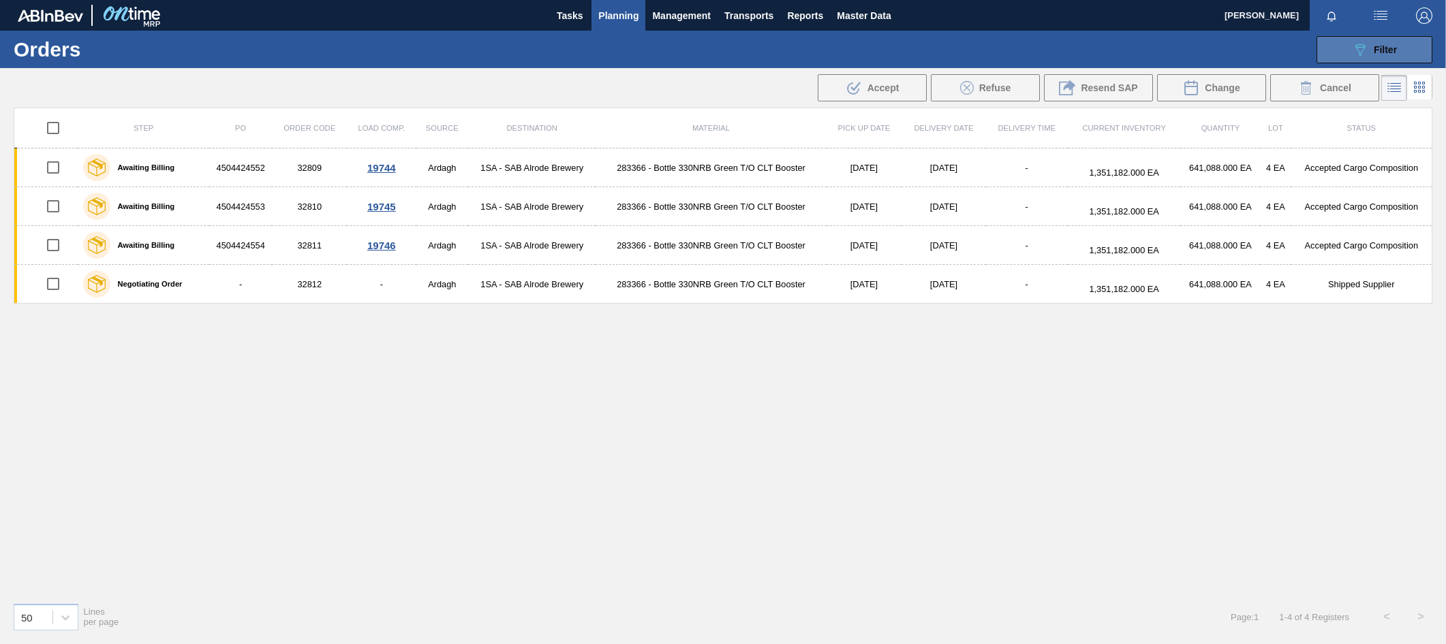
click at [1405, 50] on button "089F7B8B-B2A5-4AFE-B5C0-19BA573D28AC Filter" at bounding box center [1374, 49] width 116 height 27
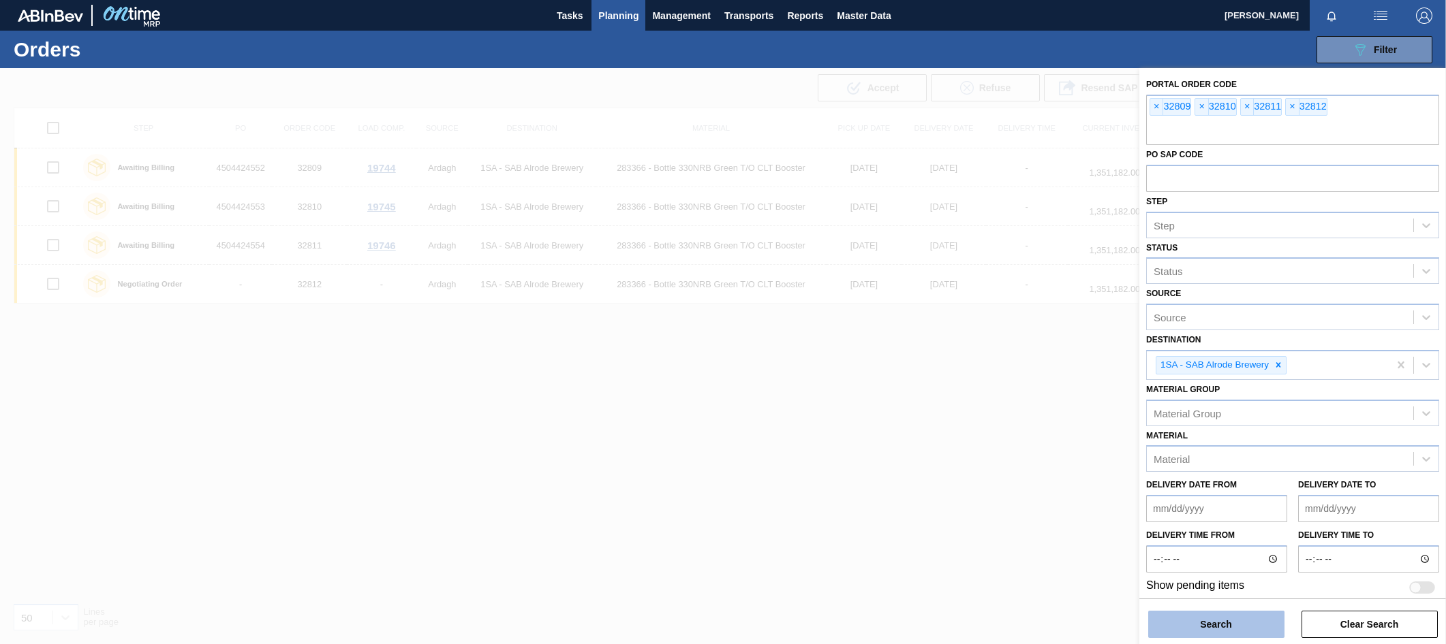
click at [1203, 621] on button "Search" at bounding box center [1216, 624] width 136 height 27
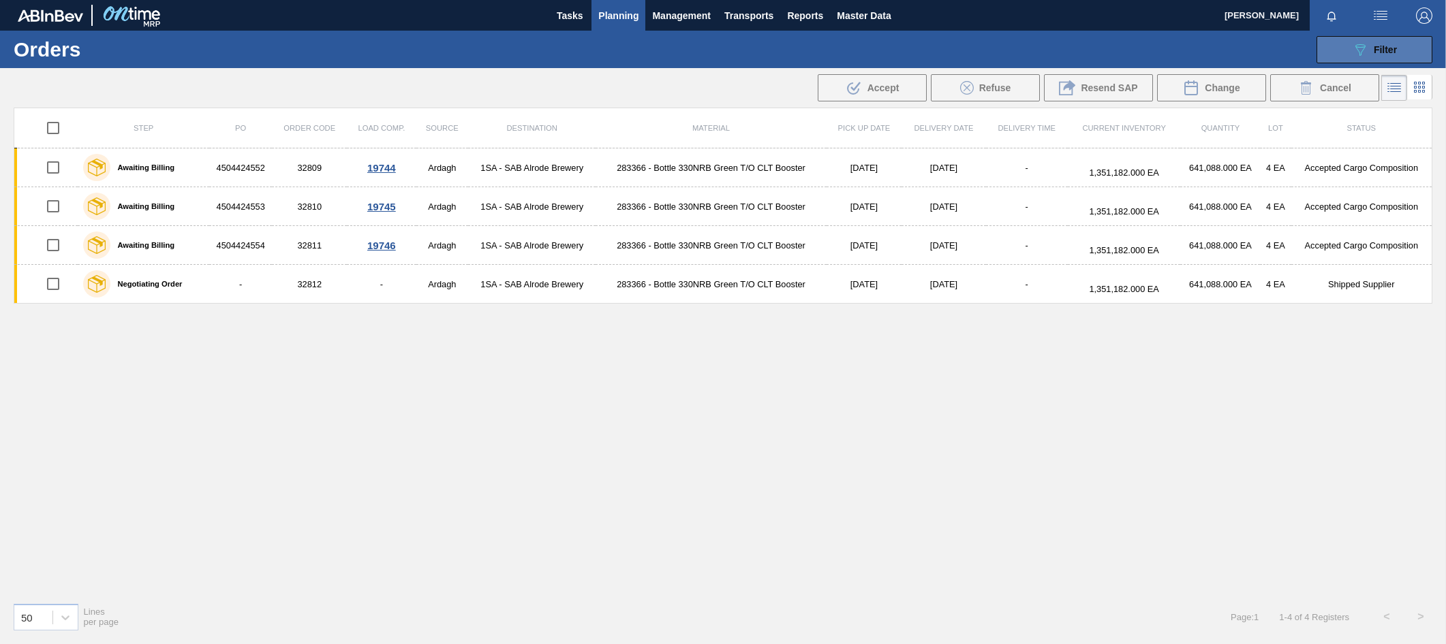
click at [1382, 44] on span "Filter" at bounding box center [1384, 49] width 23 height 11
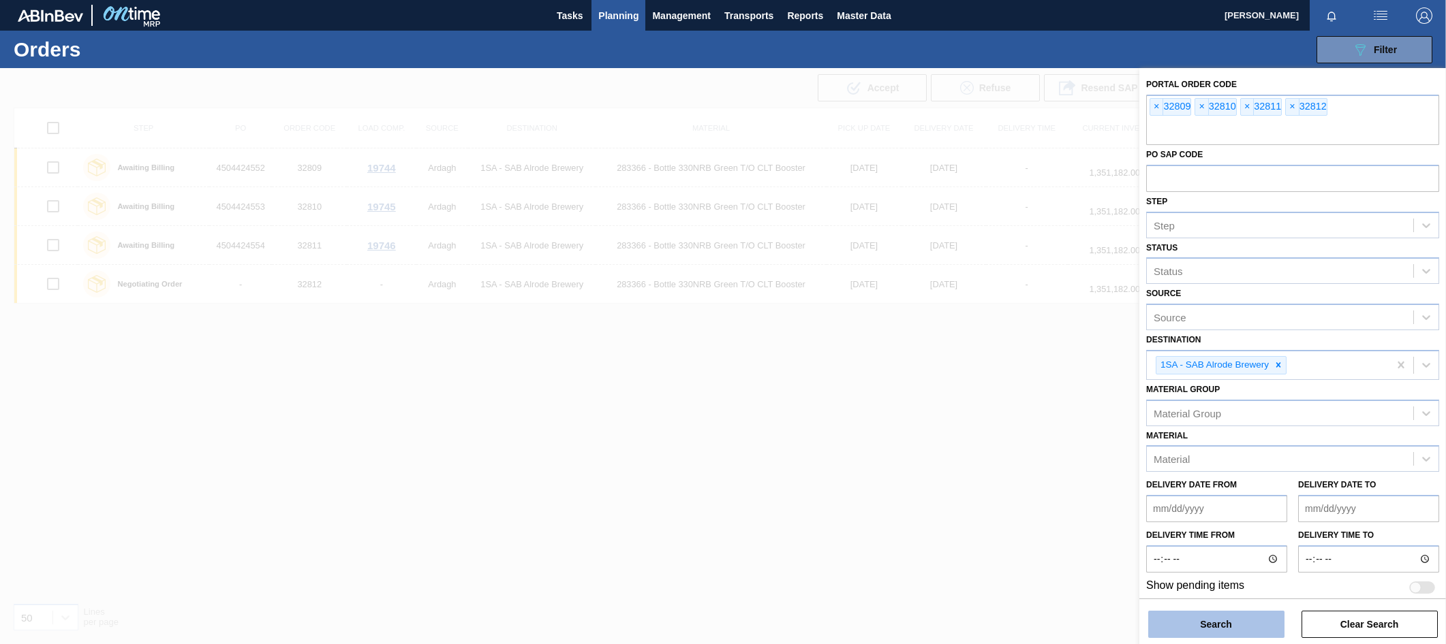
click at [1200, 623] on button "Search" at bounding box center [1216, 624] width 136 height 27
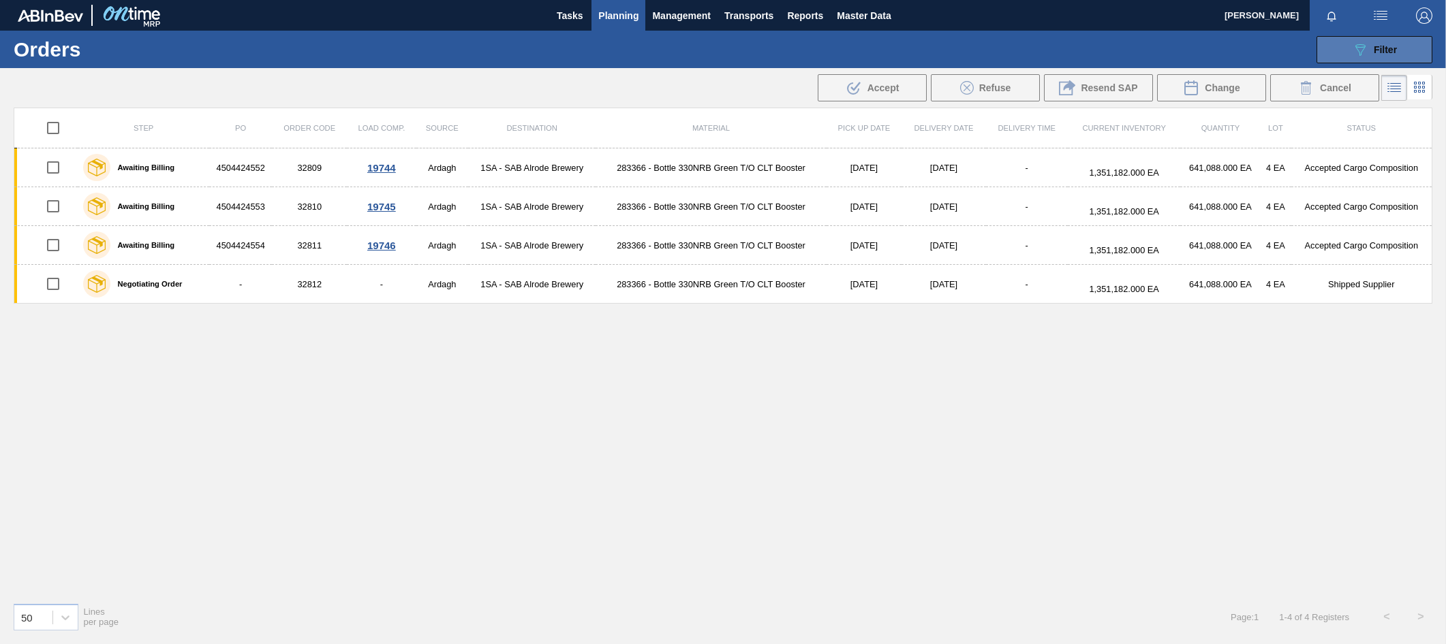
click at [1380, 51] on span "Filter" at bounding box center [1384, 49] width 23 height 11
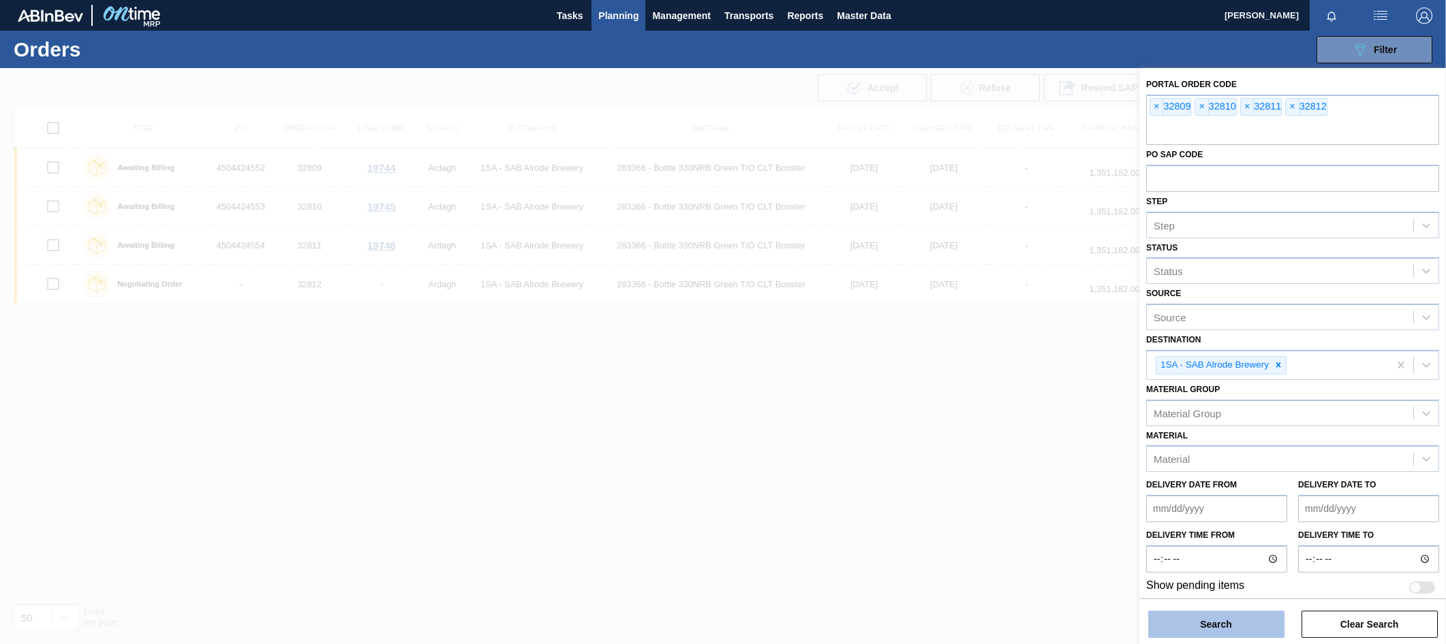
click at [1188, 621] on button "Search" at bounding box center [1216, 624] width 136 height 27
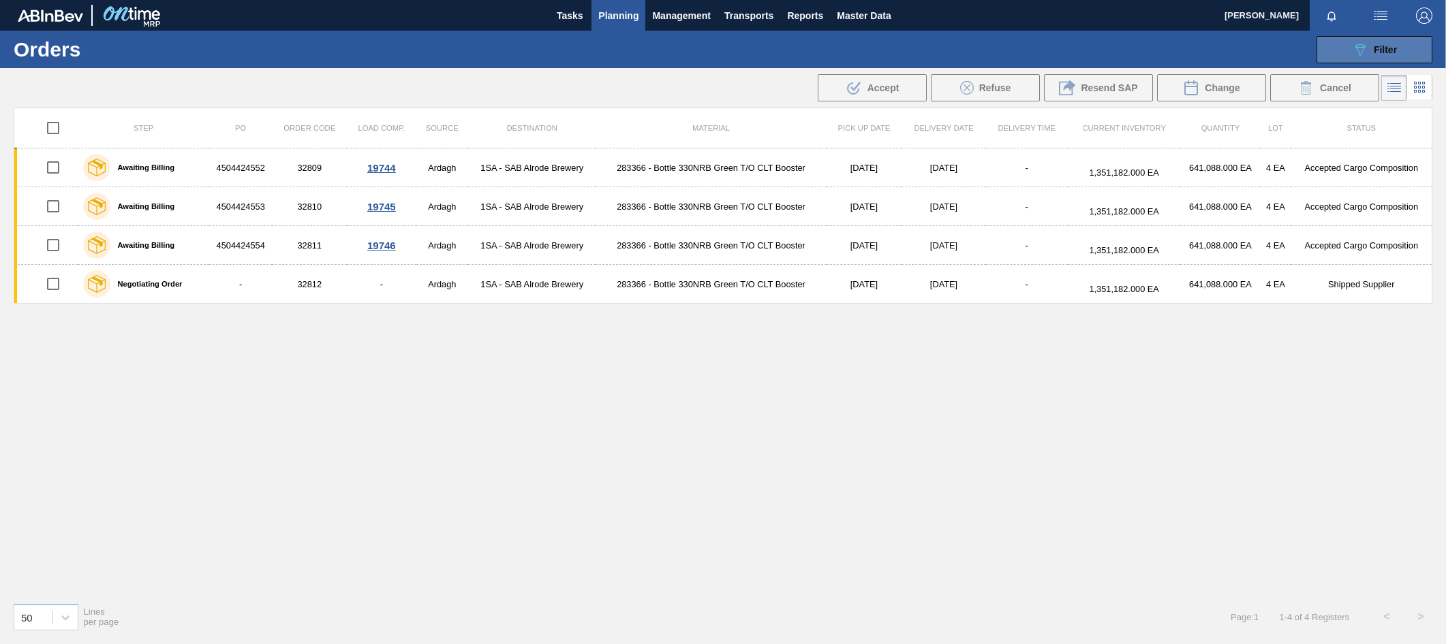
click at [1380, 48] on span "Filter" at bounding box center [1384, 49] width 23 height 11
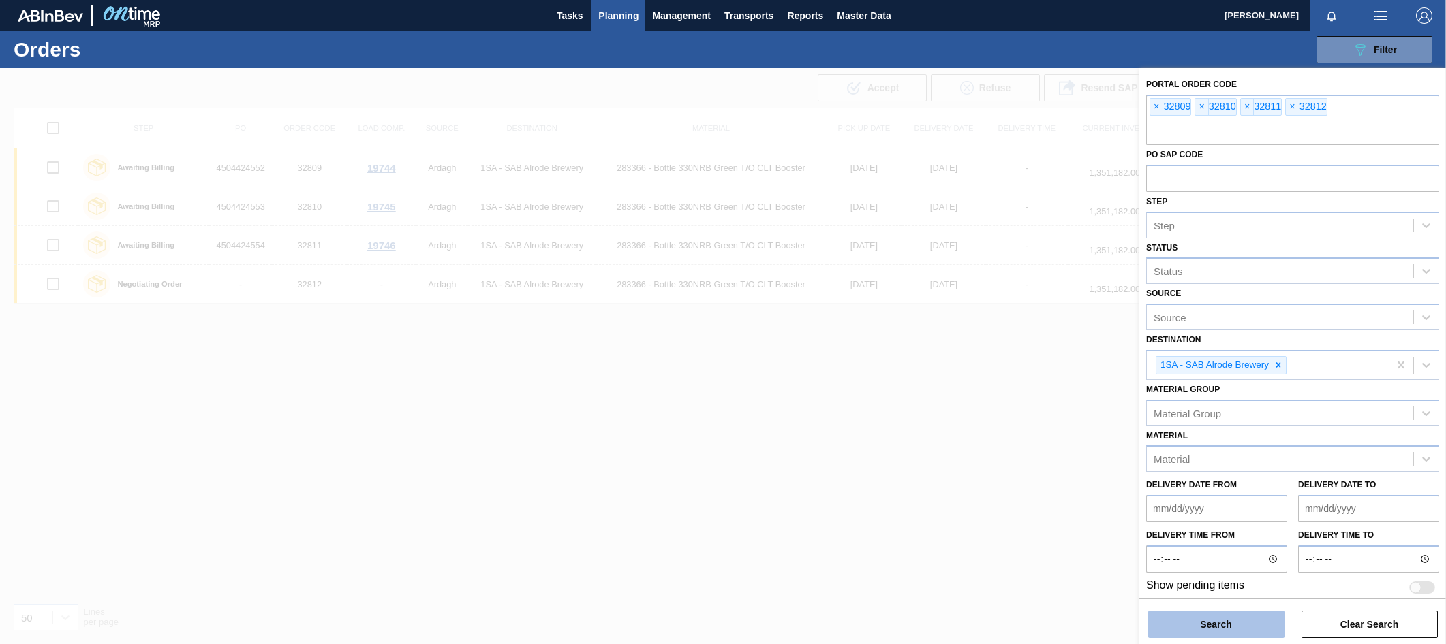
click at [1223, 626] on button "Search" at bounding box center [1216, 624] width 136 height 27
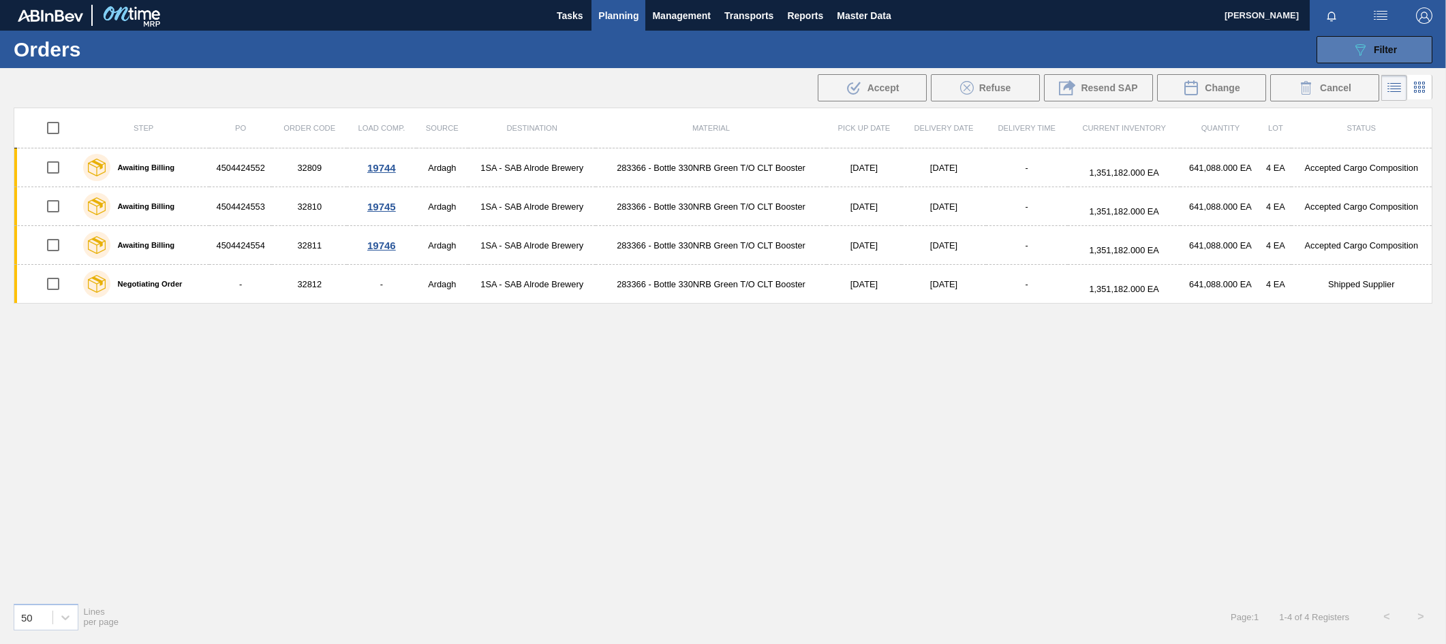
click at [1374, 54] on span "Filter" at bounding box center [1384, 49] width 23 height 11
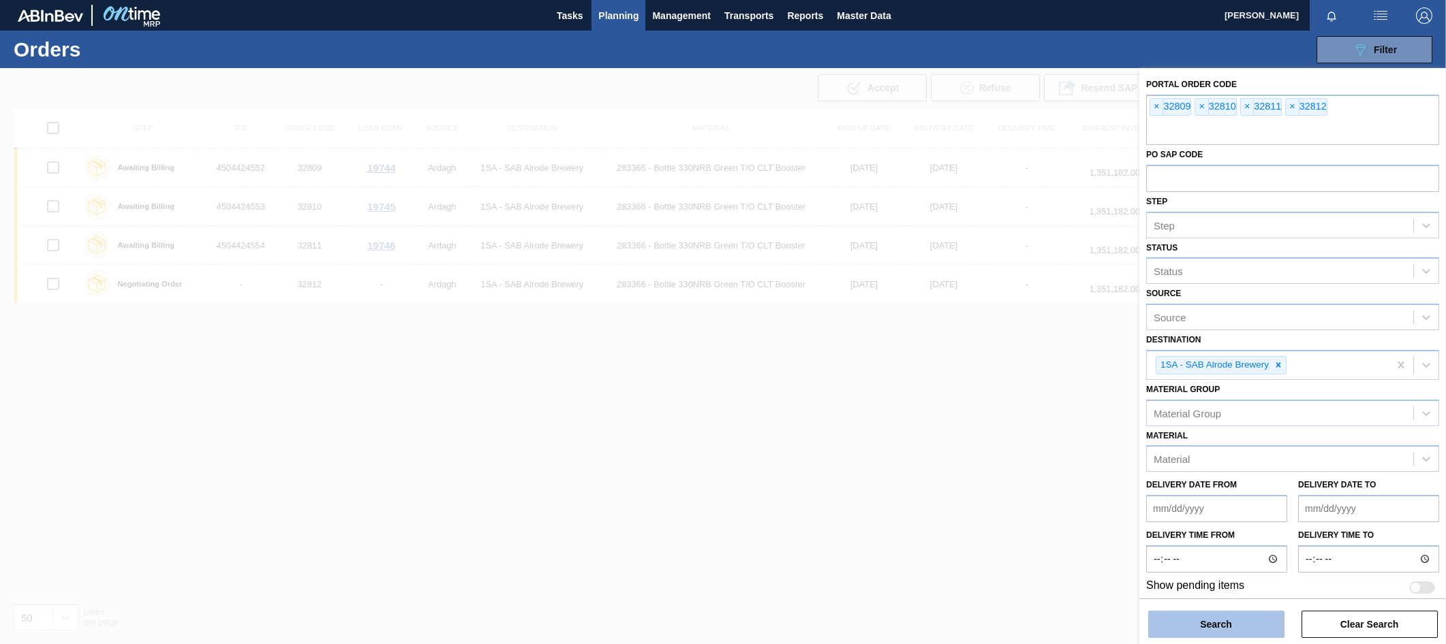
click at [1193, 617] on button "Search" at bounding box center [1216, 624] width 136 height 27
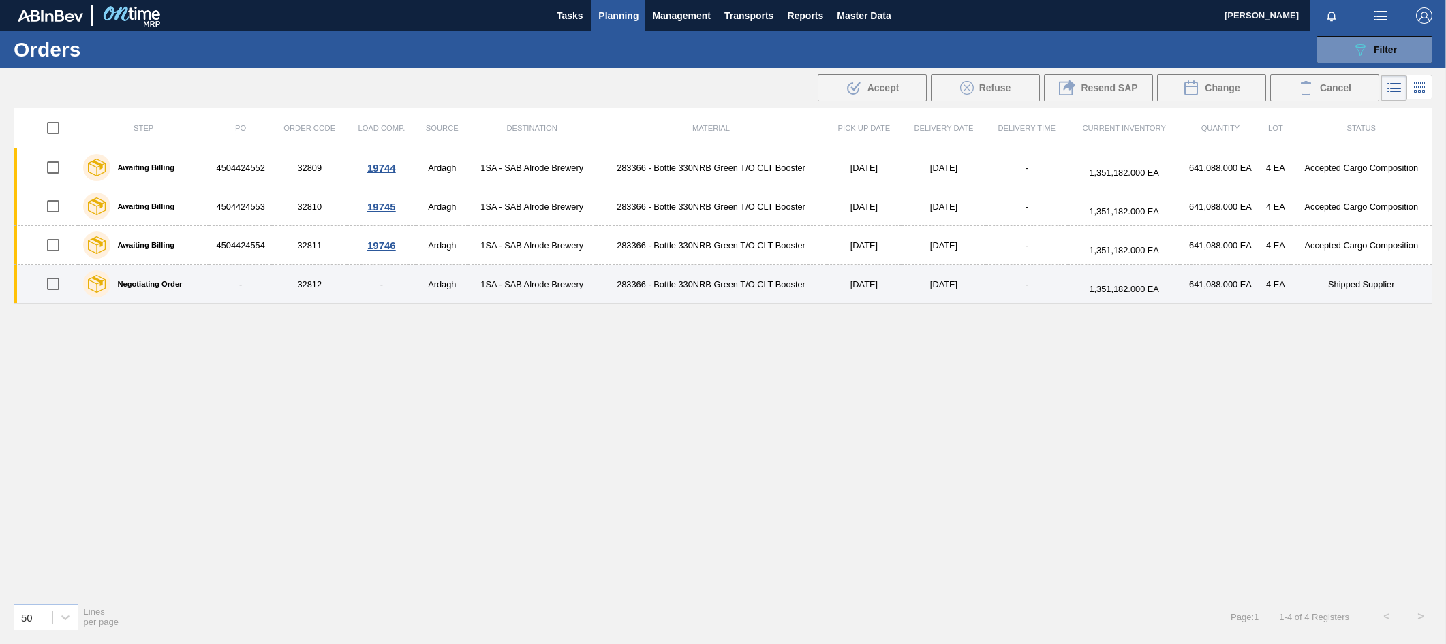
click at [311, 288] on td "32812" at bounding box center [309, 284] width 75 height 39
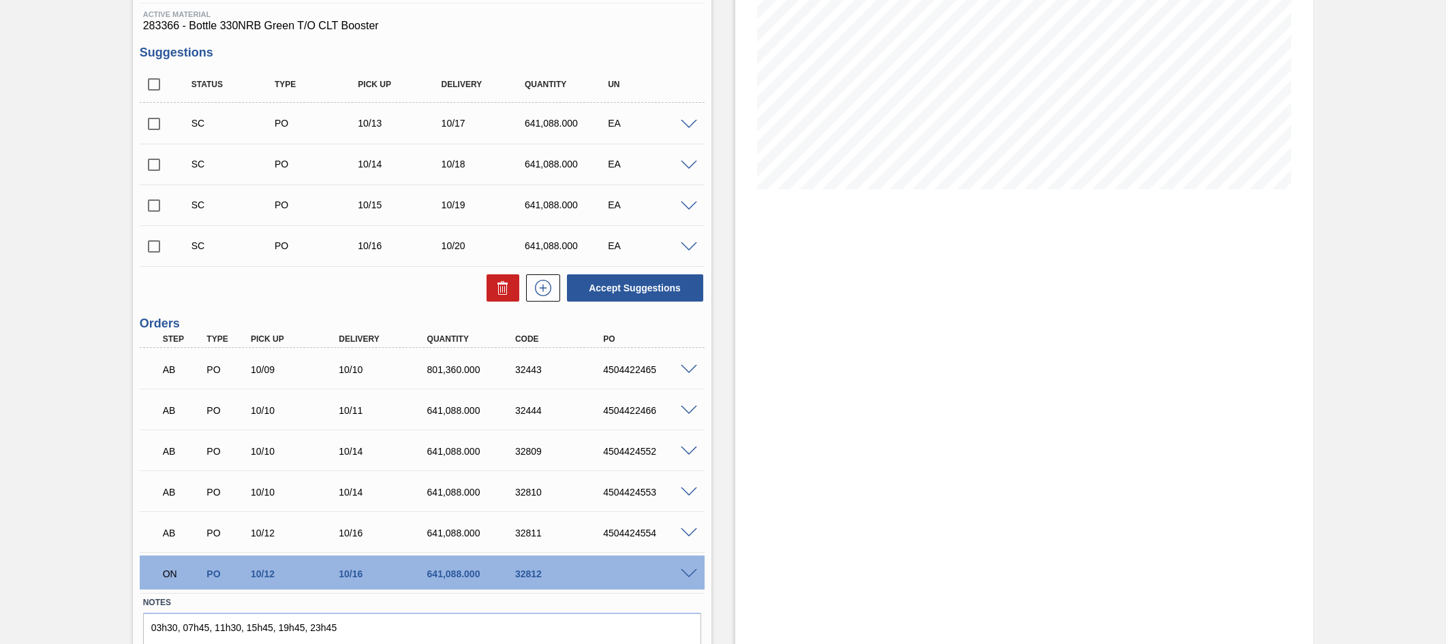
scroll to position [270, 0]
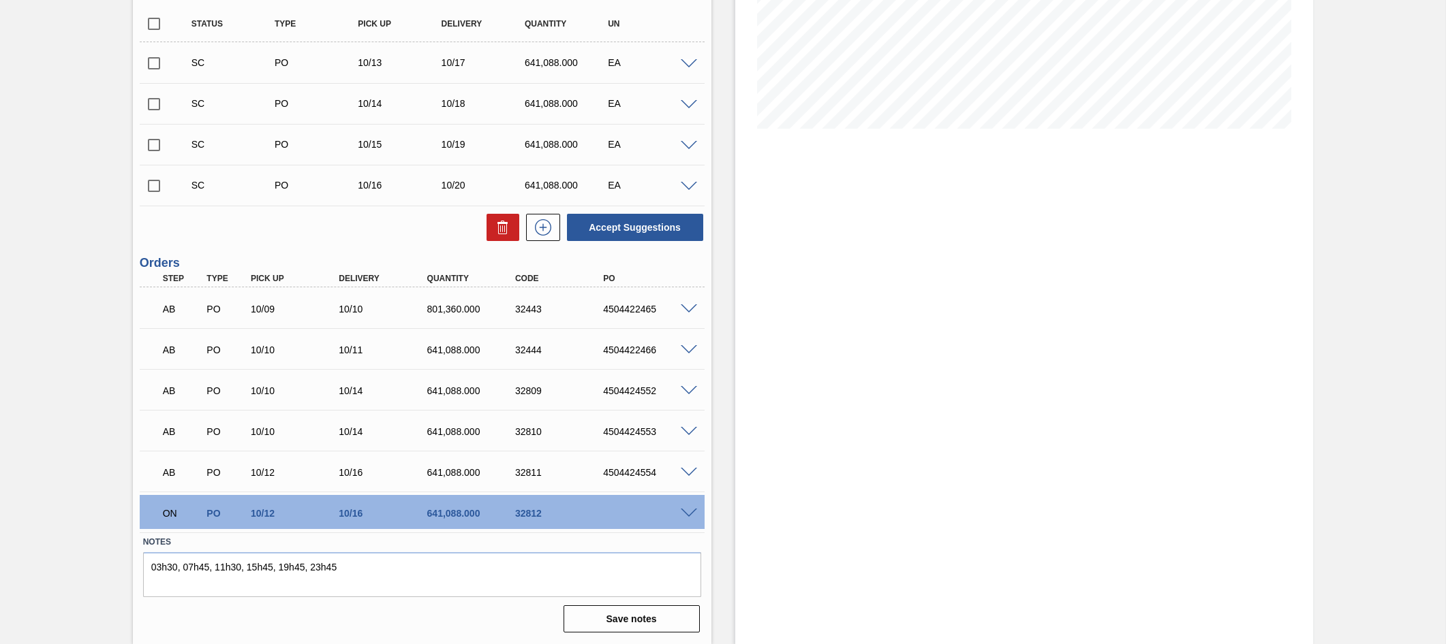
click at [683, 513] on span at bounding box center [689, 514] width 16 height 10
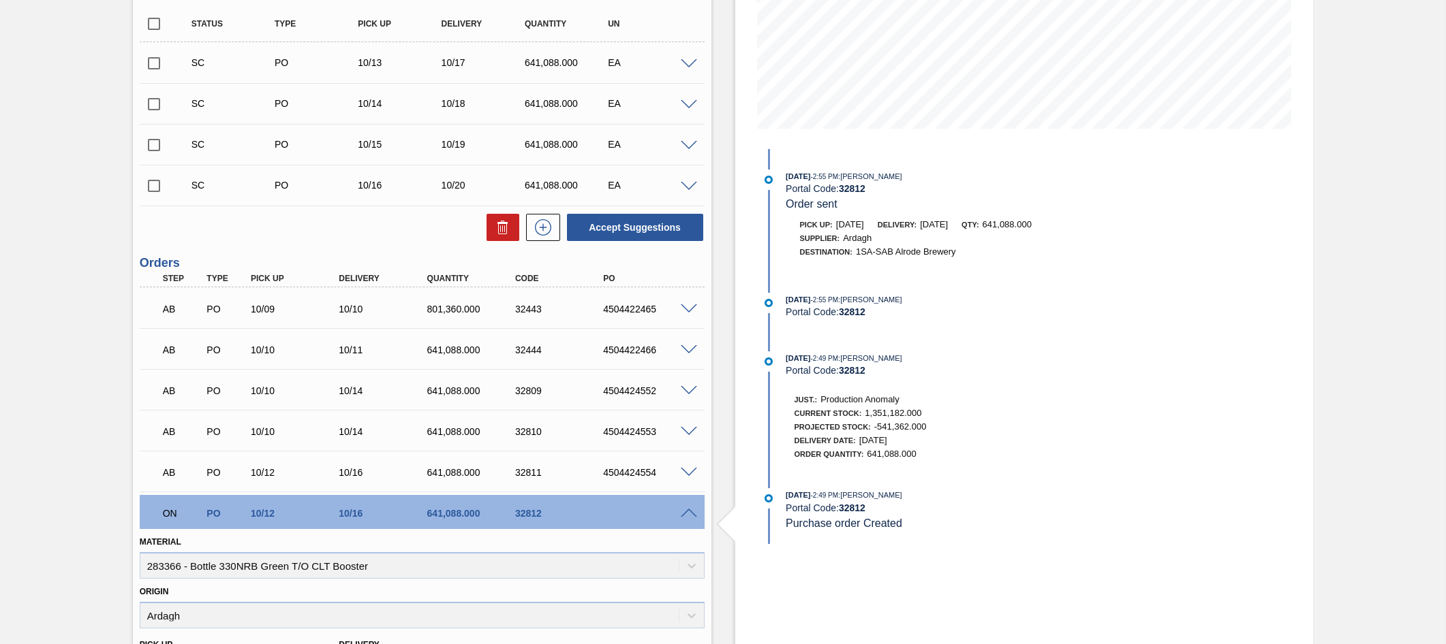
click at [689, 513] on span at bounding box center [689, 514] width 16 height 10
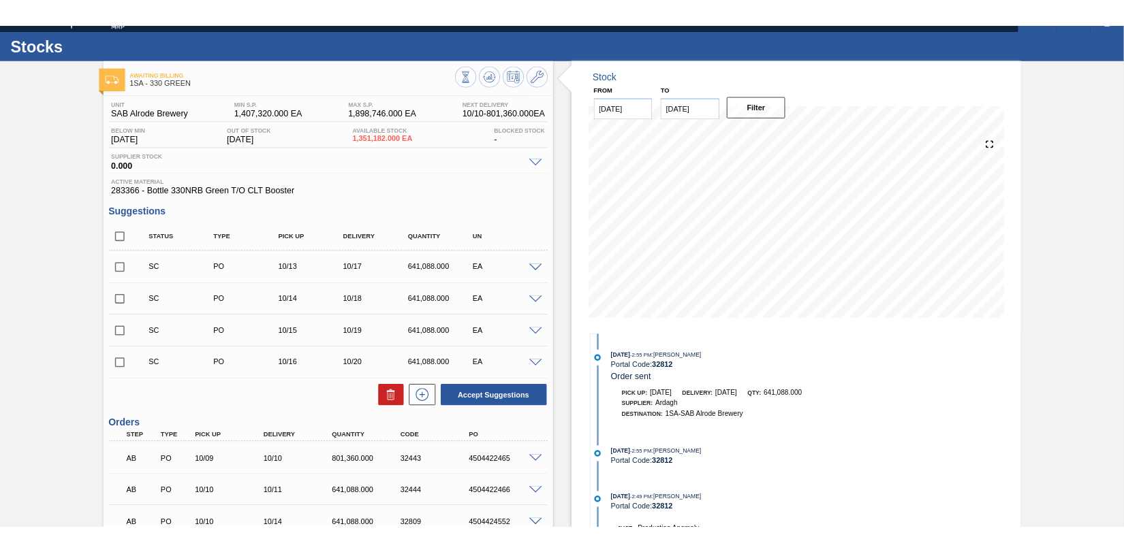
scroll to position [0, 0]
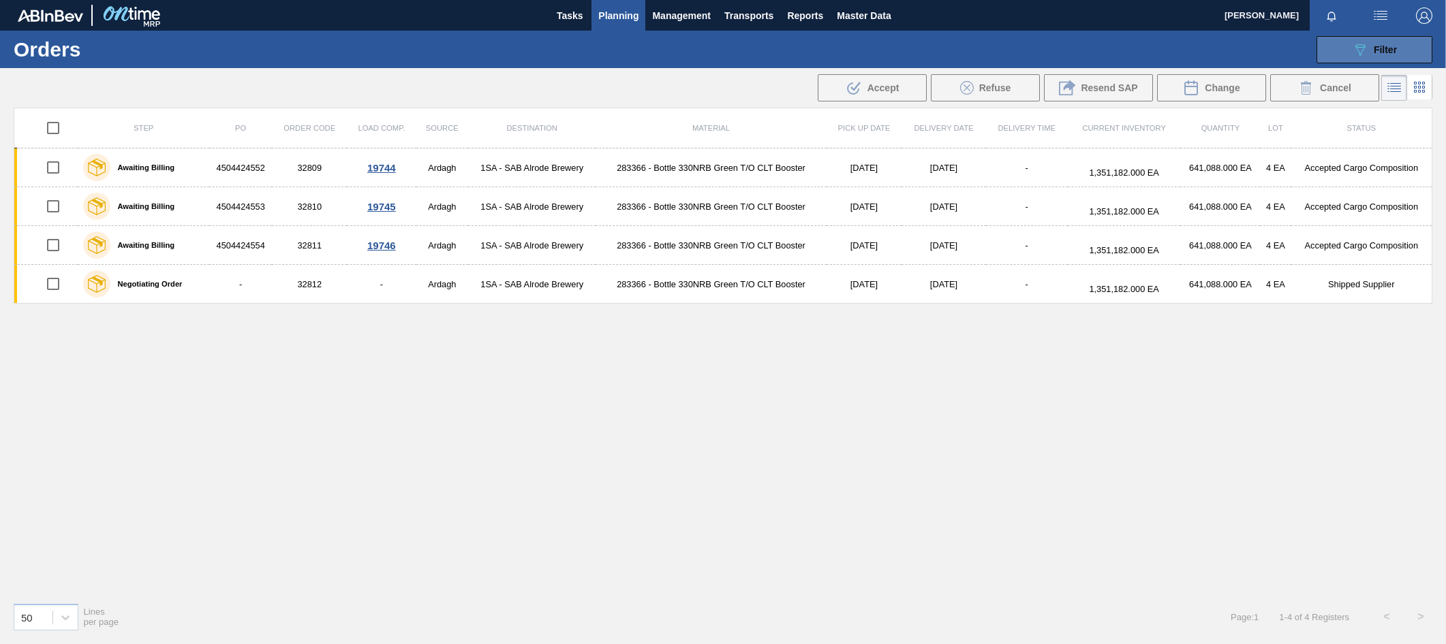
click at [1367, 42] on icon "089F7B8B-B2A5-4AFE-B5C0-19BA573D28AC" at bounding box center [1360, 50] width 16 height 16
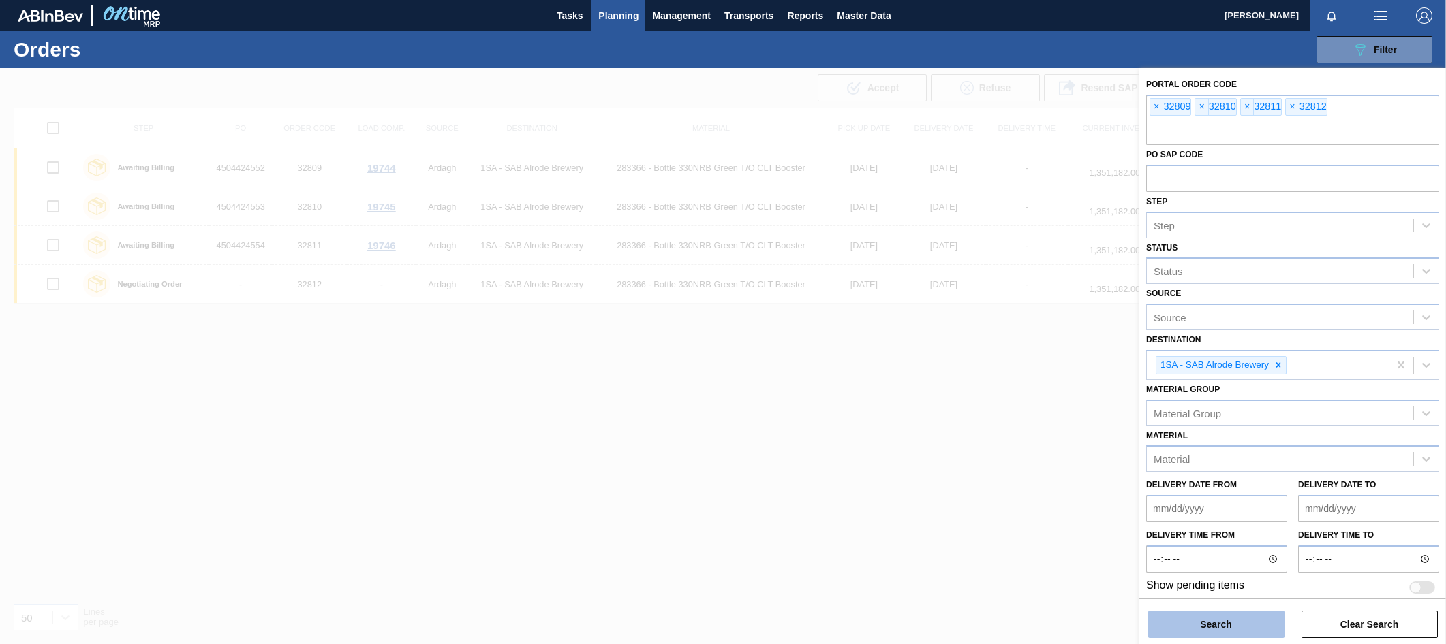
click at [1214, 621] on button "Search" at bounding box center [1216, 624] width 136 height 27
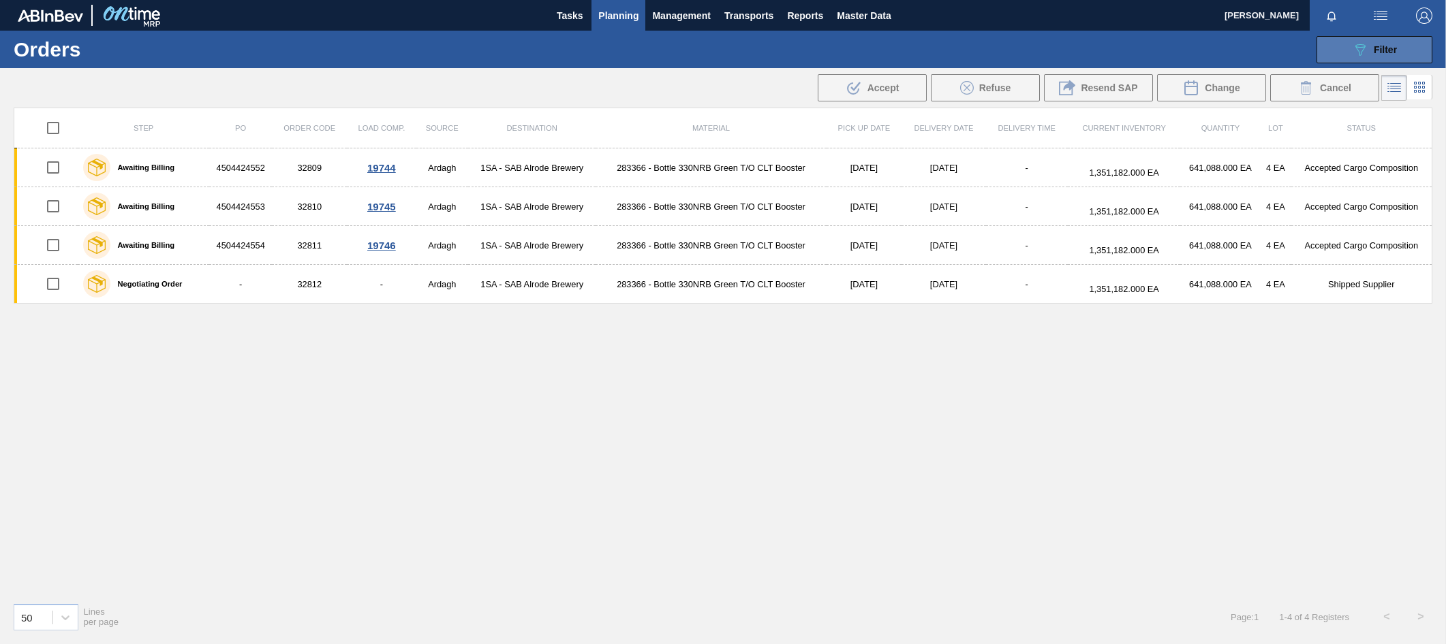
click at [1382, 48] on span "Filter" at bounding box center [1384, 49] width 23 height 11
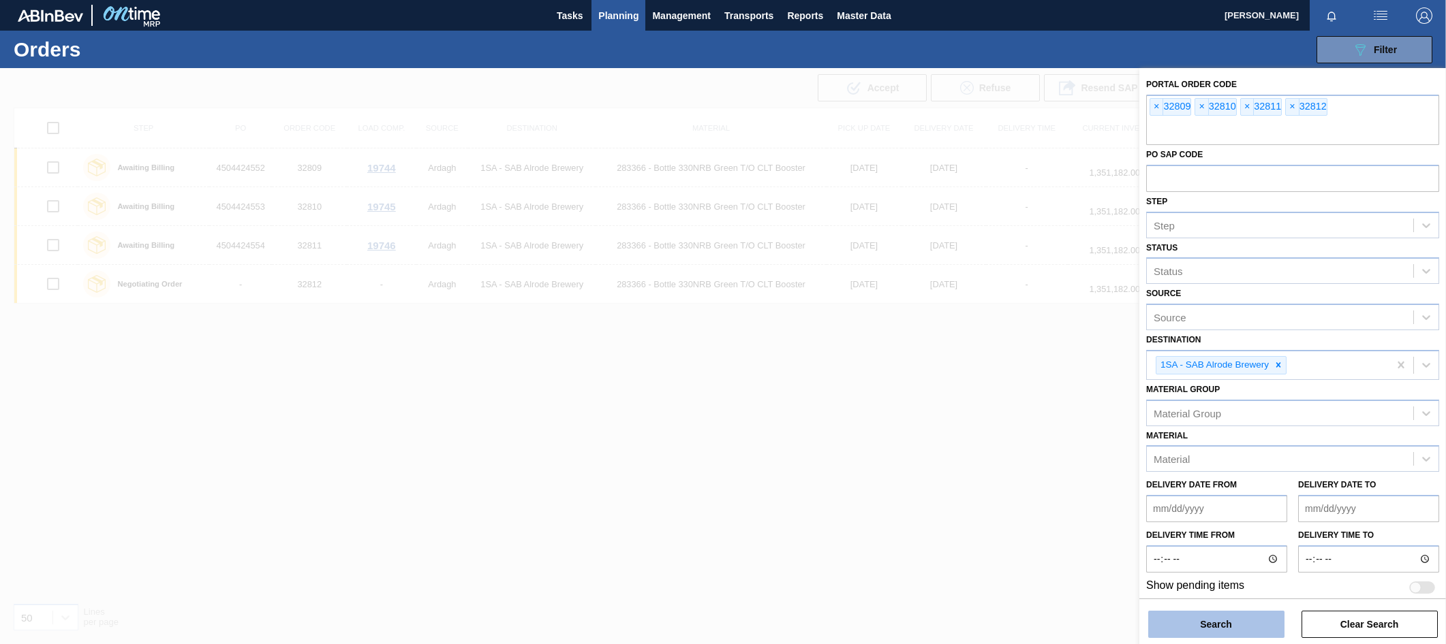
click at [1232, 619] on button "Search" at bounding box center [1216, 624] width 136 height 27
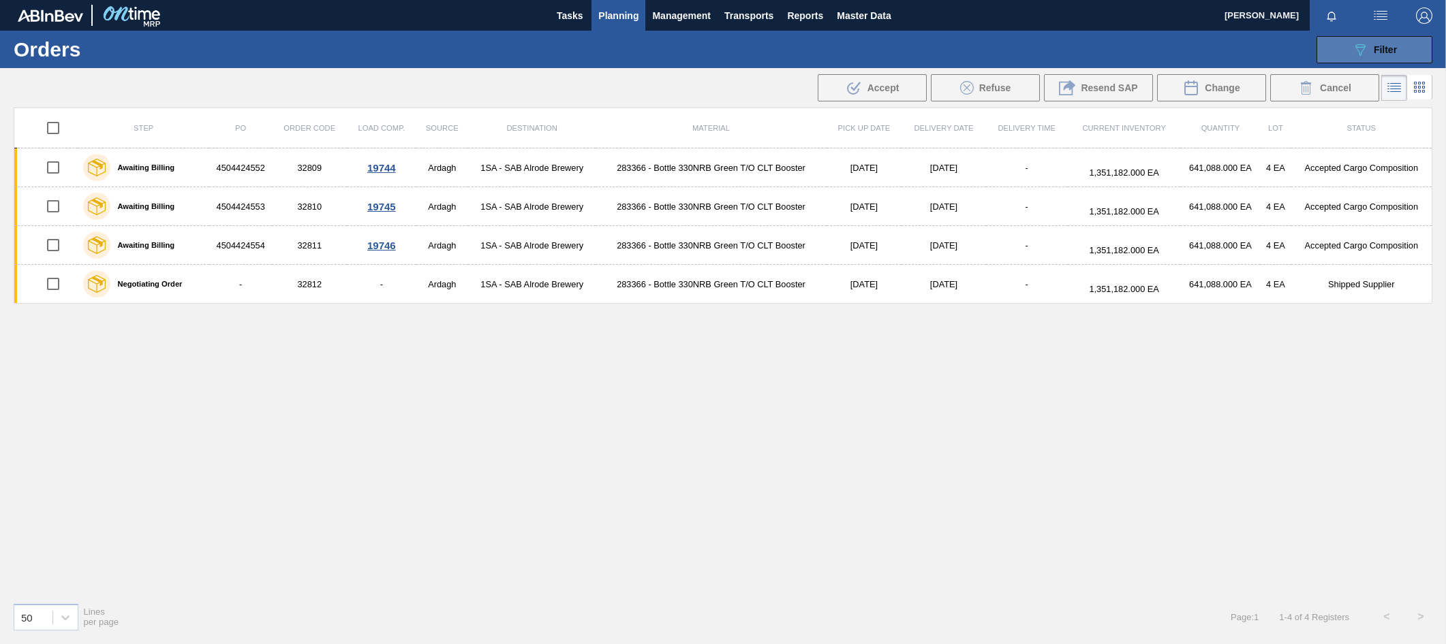
click at [1373, 52] on span "Filter" at bounding box center [1384, 49] width 23 height 11
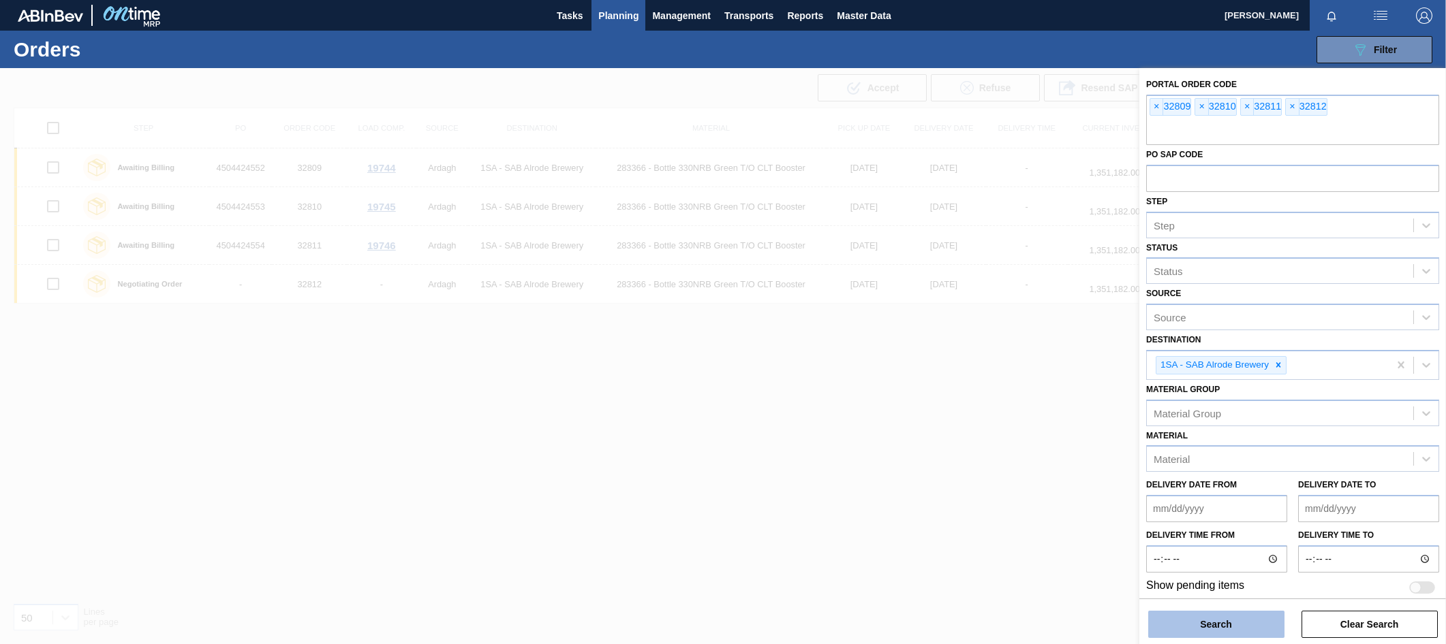
click at [1221, 622] on button "Search" at bounding box center [1216, 624] width 136 height 27
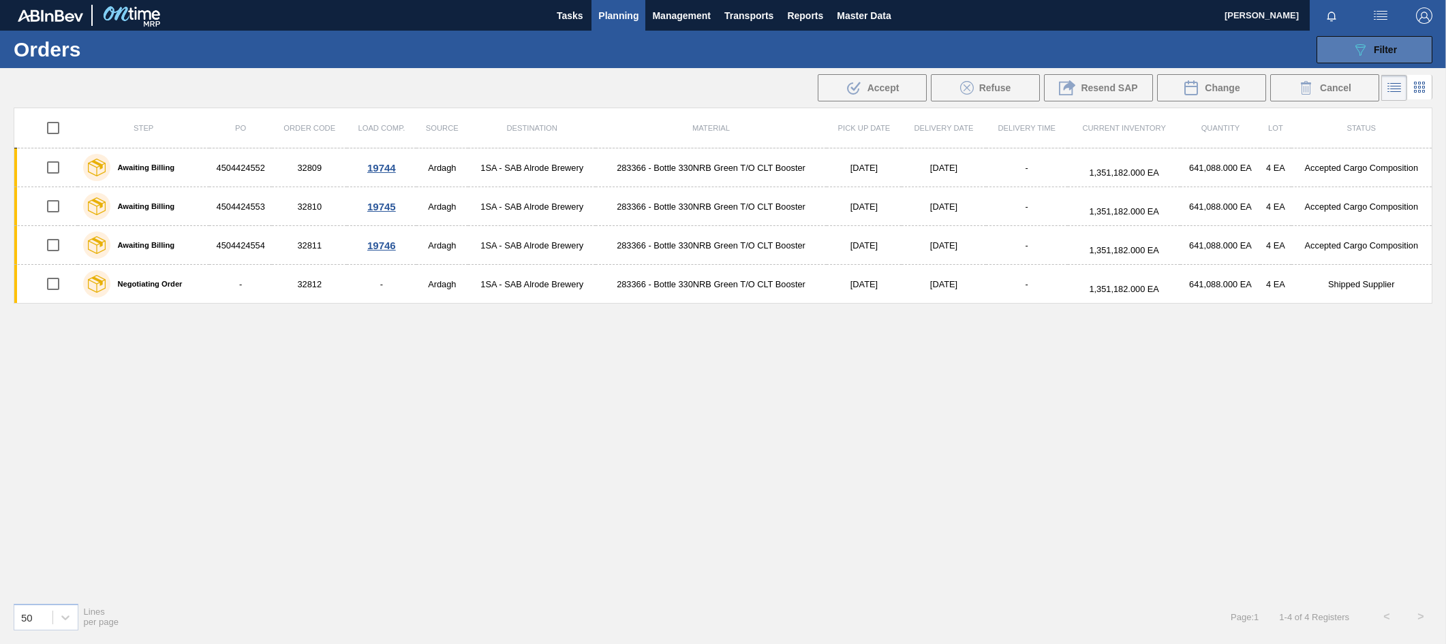
click at [1366, 44] on icon "089F7B8B-B2A5-4AFE-B5C0-19BA573D28AC" at bounding box center [1360, 50] width 16 height 16
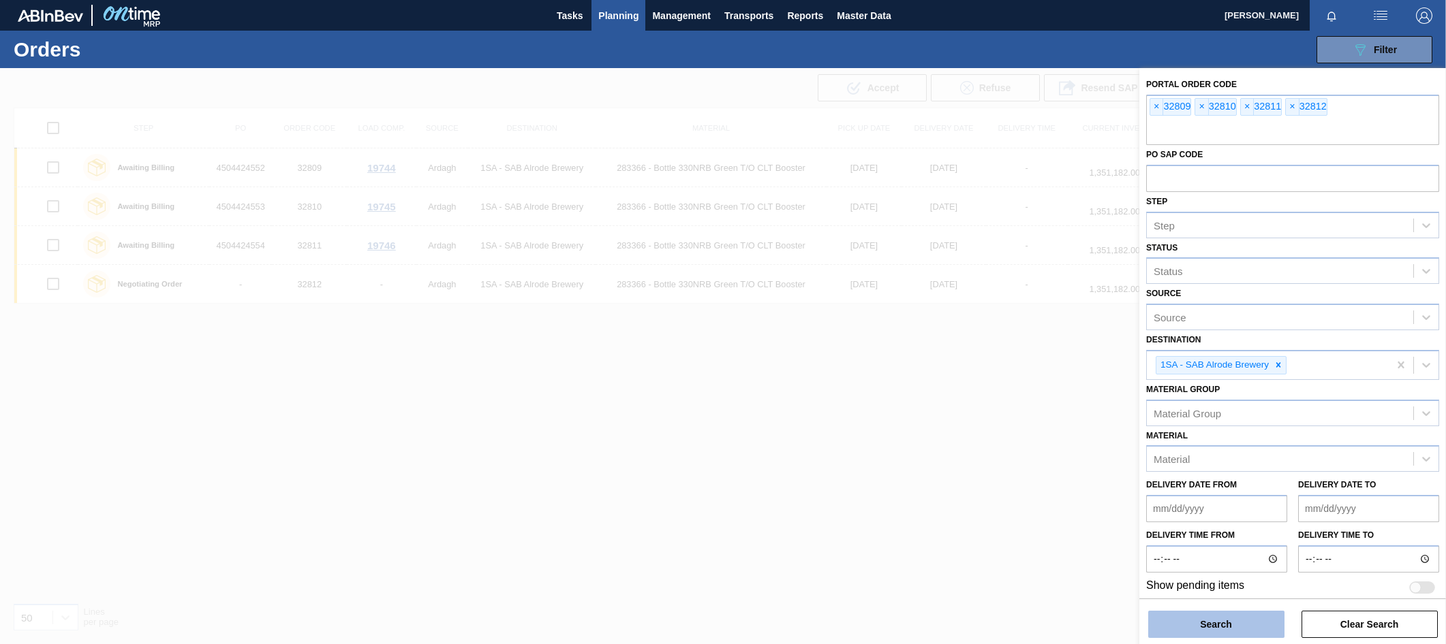
click at [1197, 619] on button "Search" at bounding box center [1216, 624] width 136 height 27
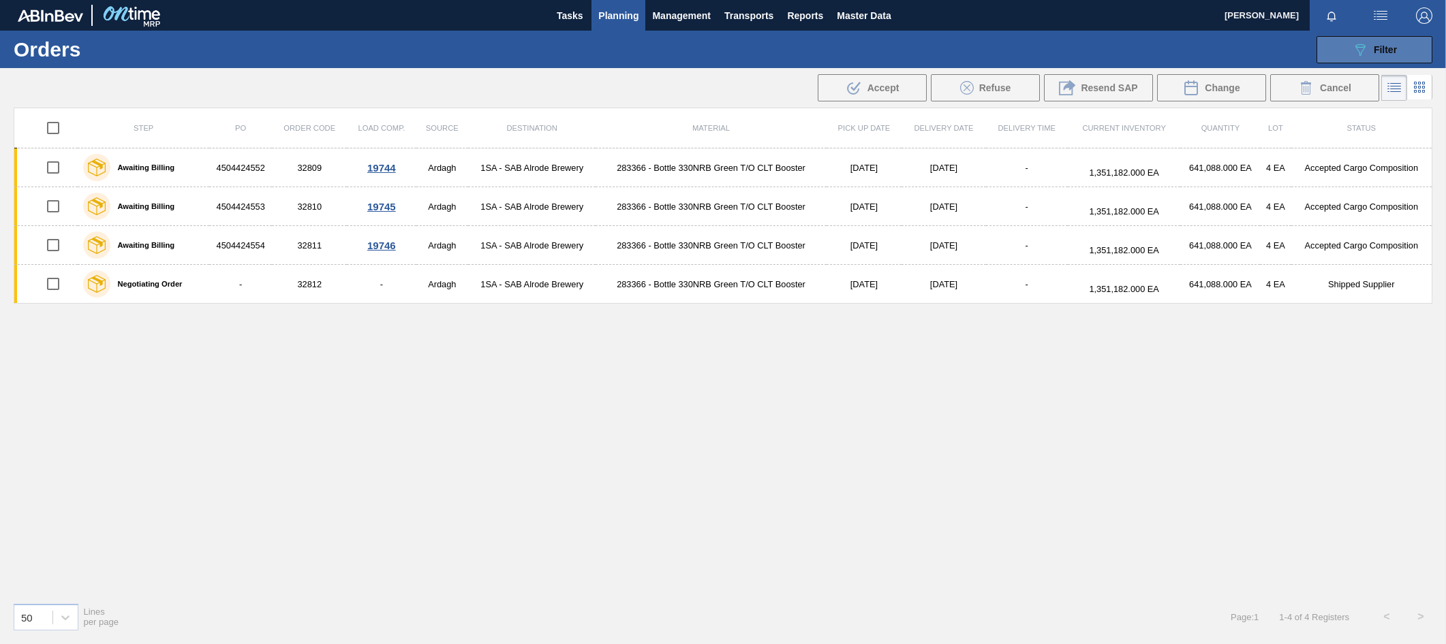
click at [1362, 48] on icon "089F7B8B-B2A5-4AFE-B5C0-19BA573D28AC" at bounding box center [1360, 50] width 16 height 16
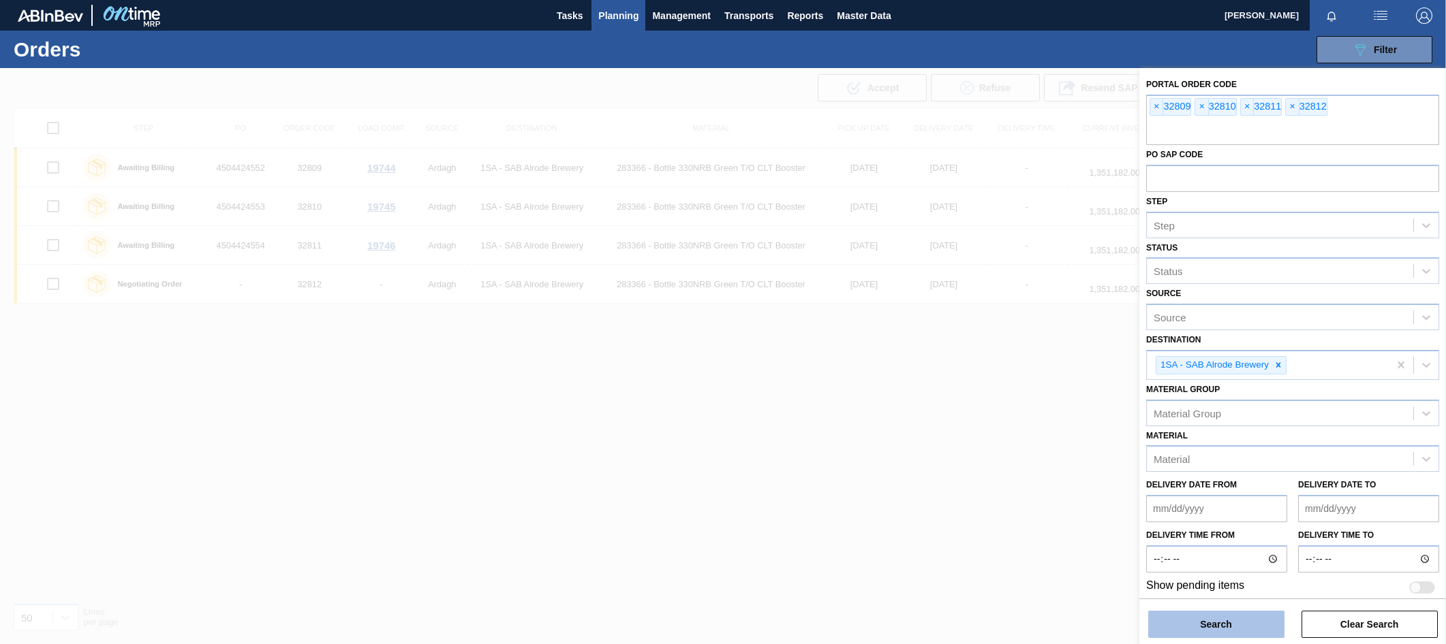
click at [1211, 625] on button "Search" at bounding box center [1216, 624] width 136 height 27
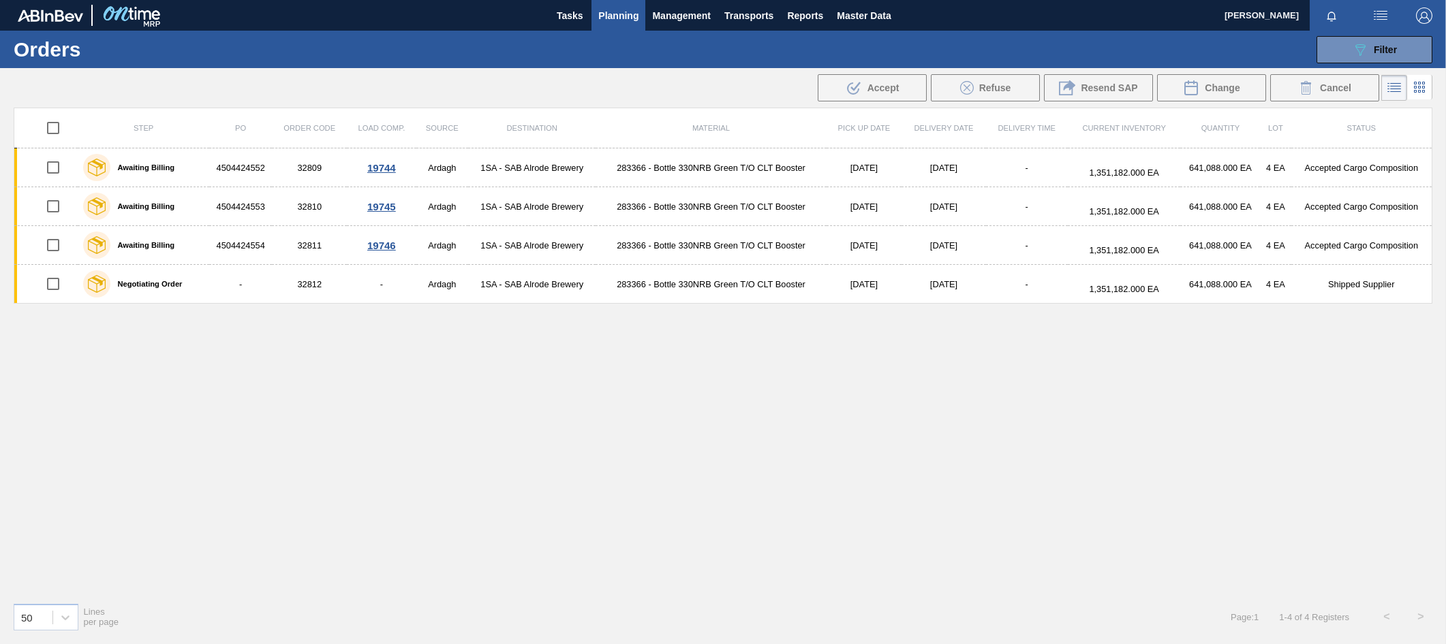
drag, startPoint x: 993, startPoint y: 414, endPoint x: 1067, endPoint y: 324, distance: 117.1
click at [993, 414] on div "Step PO Order Code Load Comp. Source Destination Material Pick up Date Delivery…" at bounding box center [723, 350] width 1418 height 484
click at [1376, 42] on div "089F7B8B-B2A5-4AFE-B5C0-19BA573D28AC Filter" at bounding box center [1374, 50] width 45 height 16
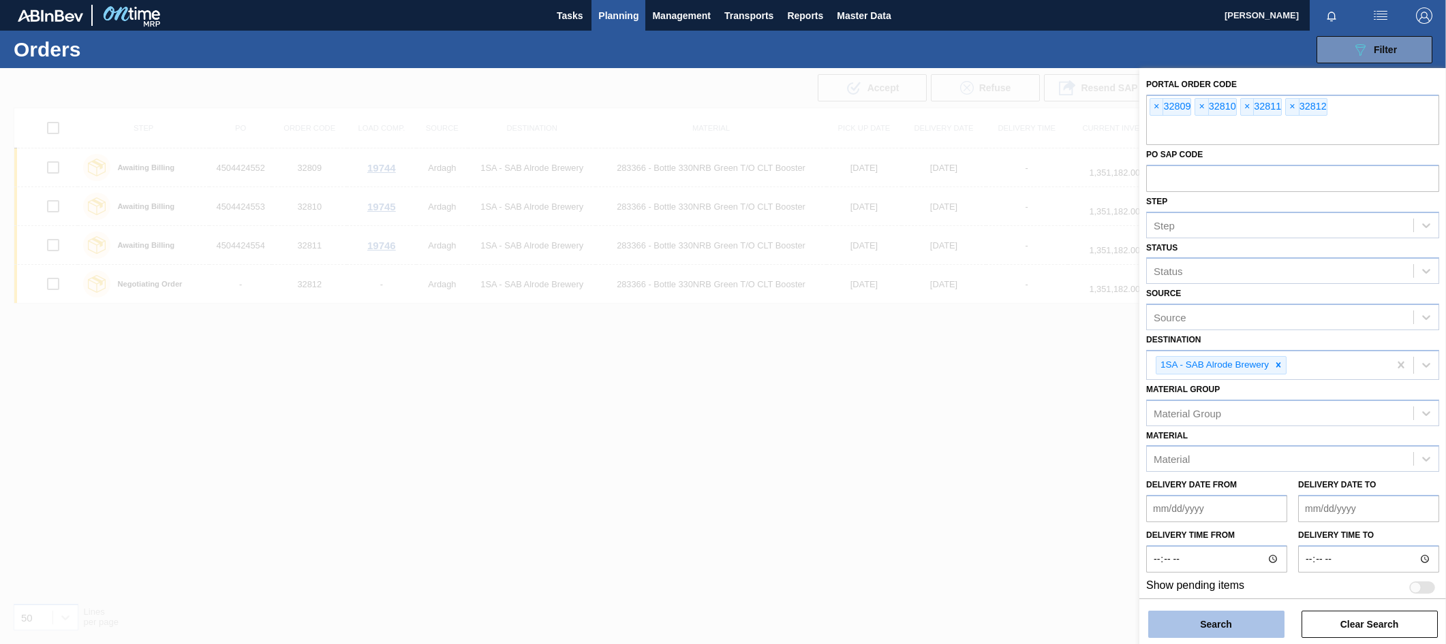
click at [1193, 623] on button "Search" at bounding box center [1216, 624] width 136 height 27
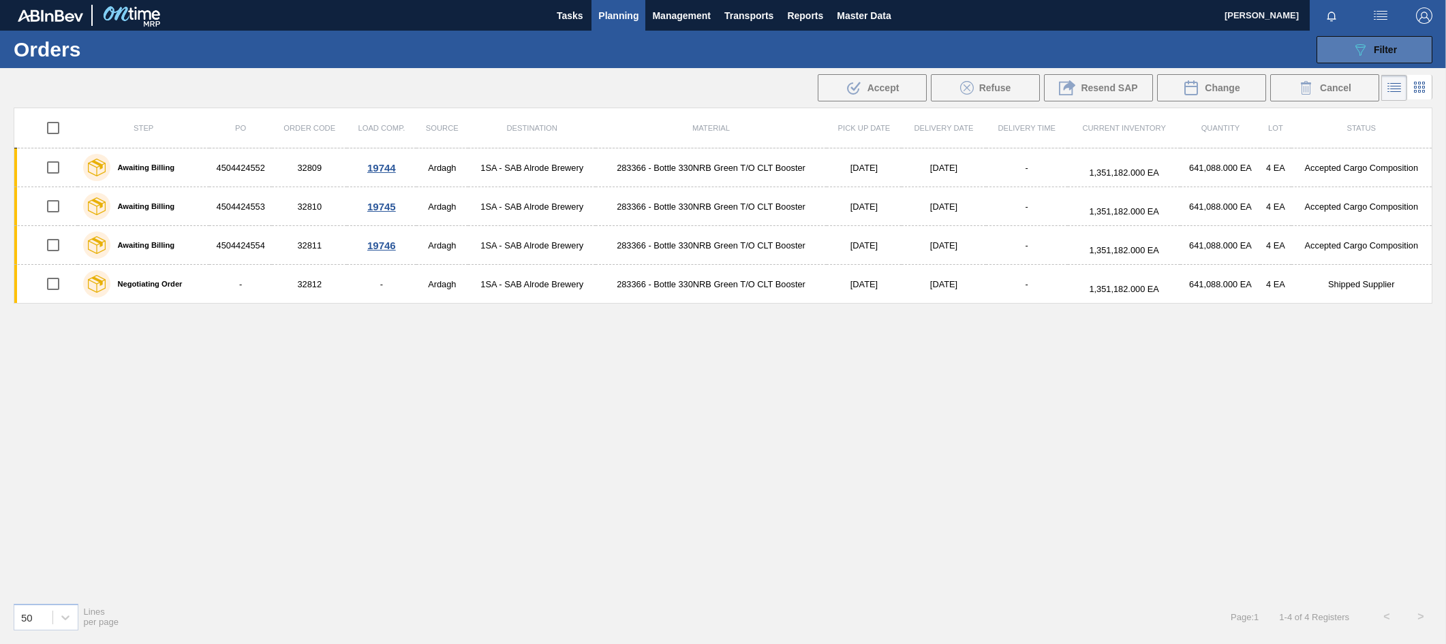
click at [1381, 51] on span "Filter" at bounding box center [1384, 49] width 23 height 11
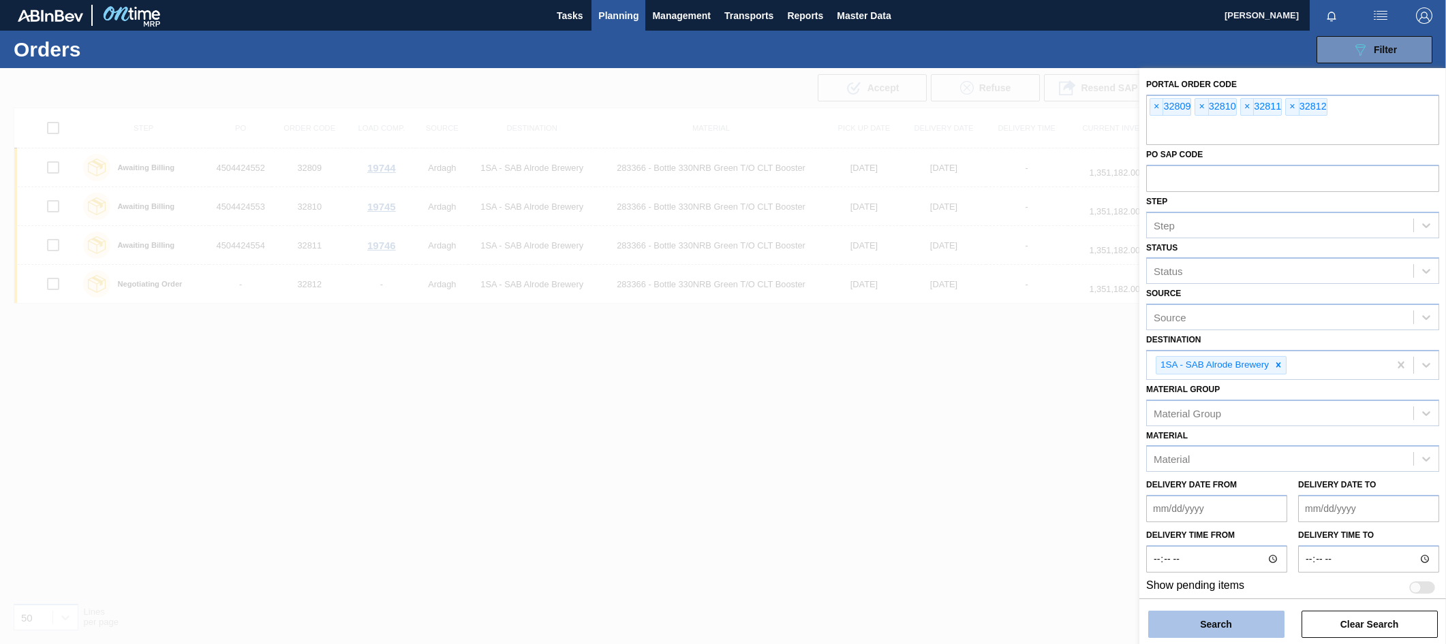
click at [1195, 615] on button "Search" at bounding box center [1216, 624] width 136 height 27
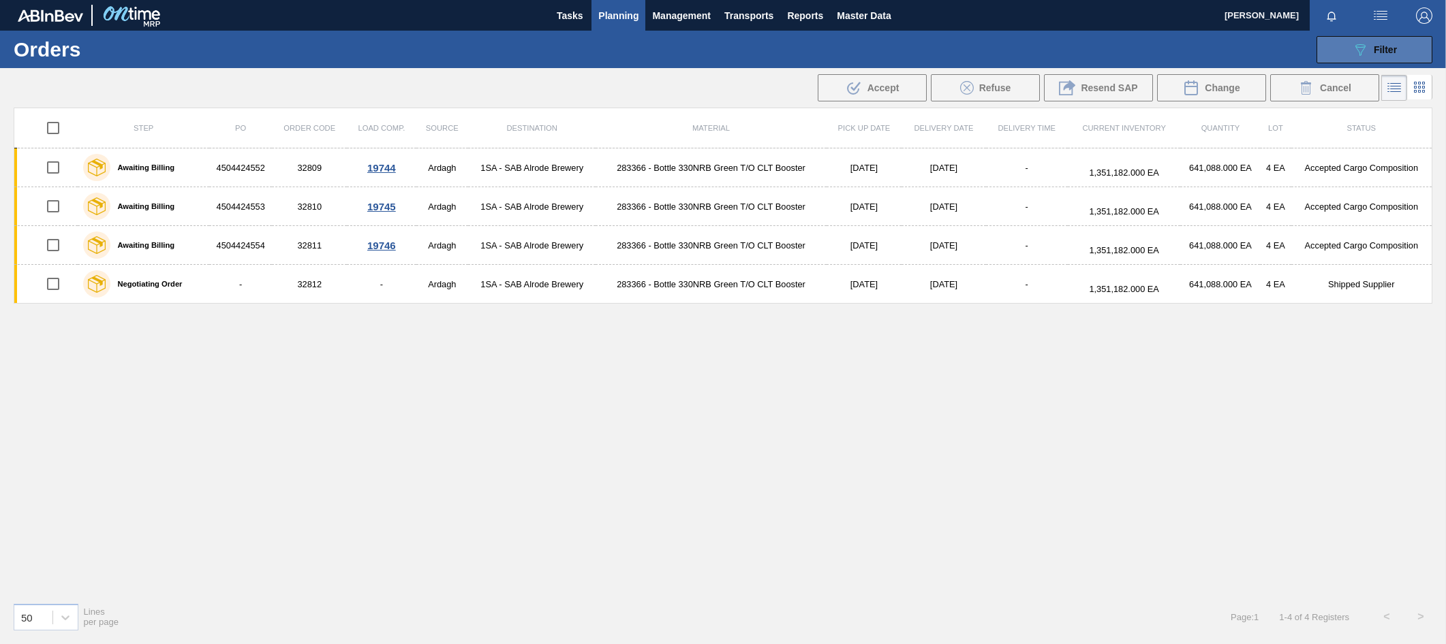
click at [1388, 52] on span "Filter" at bounding box center [1384, 49] width 23 height 11
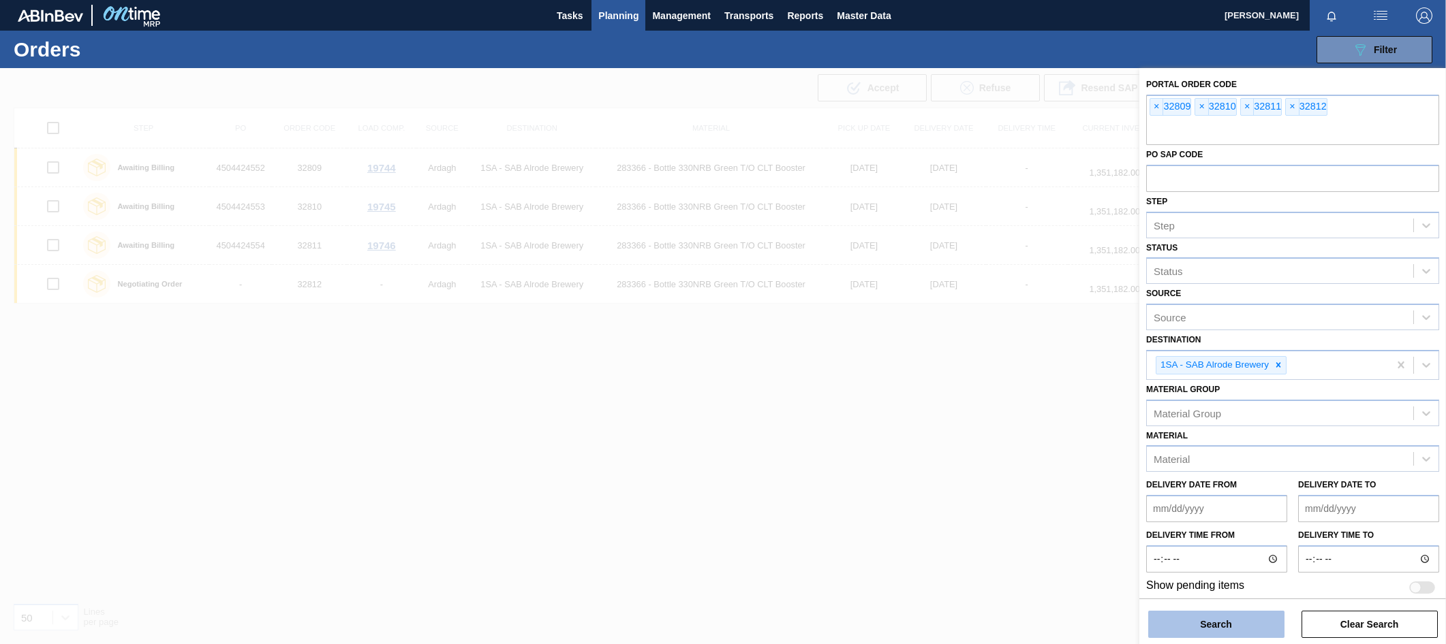
click at [1205, 621] on button "Search" at bounding box center [1216, 624] width 136 height 27
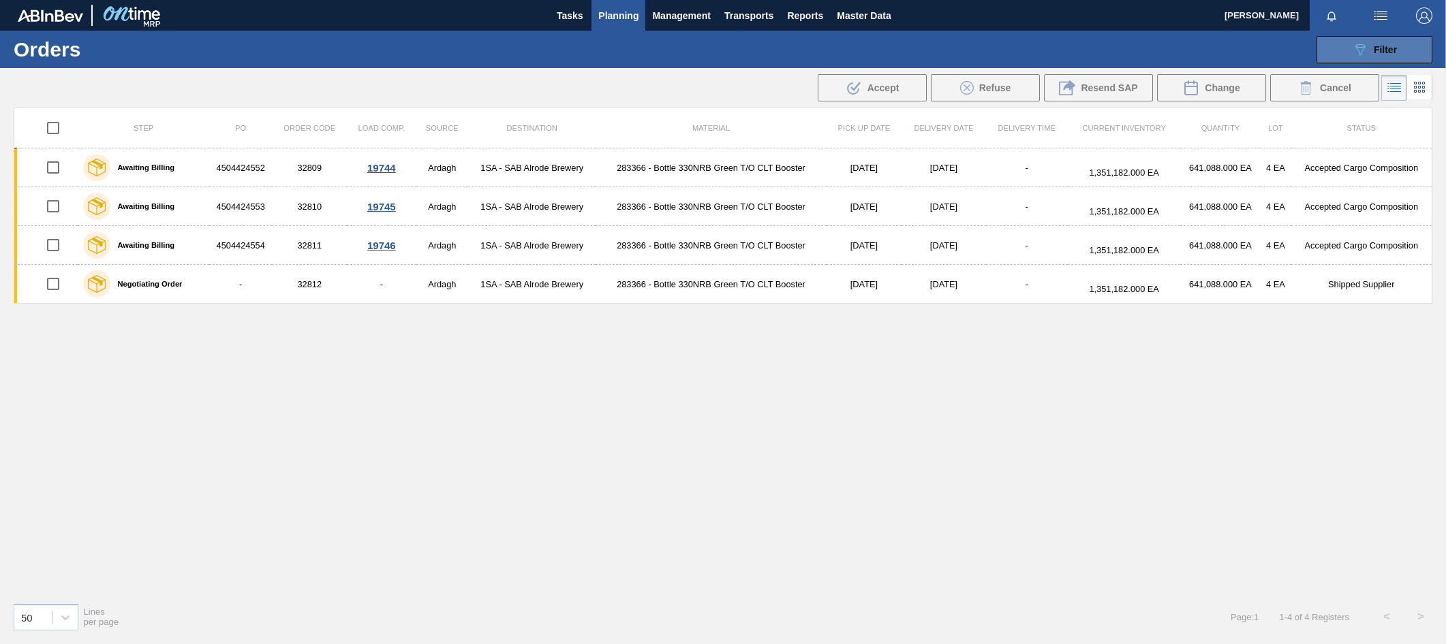
click at [1346, 45] on button "089F7B8B-B2A5-4AFE-B5C0-19BA573D28AC Filter" at bounding box center [1374, 49] width 116 height 27
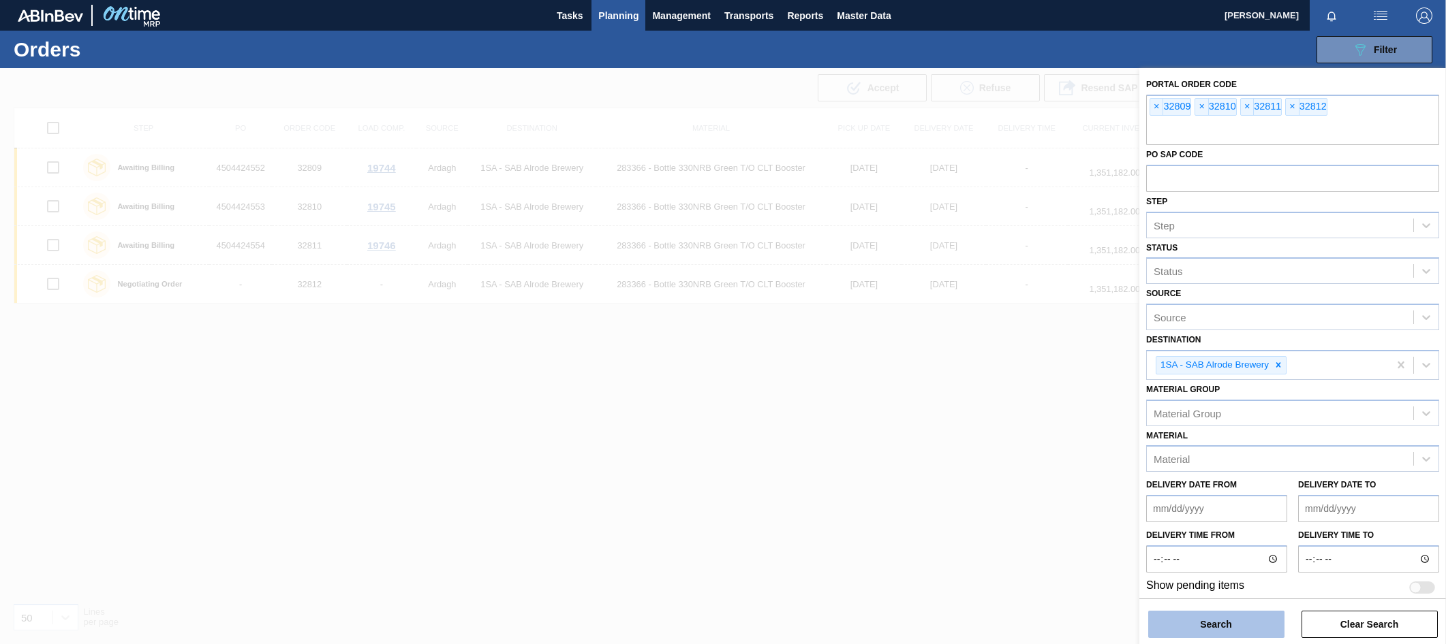
click at [1205, 620] on button "Search" at bounding box center [1216, 624] width 136 height 27
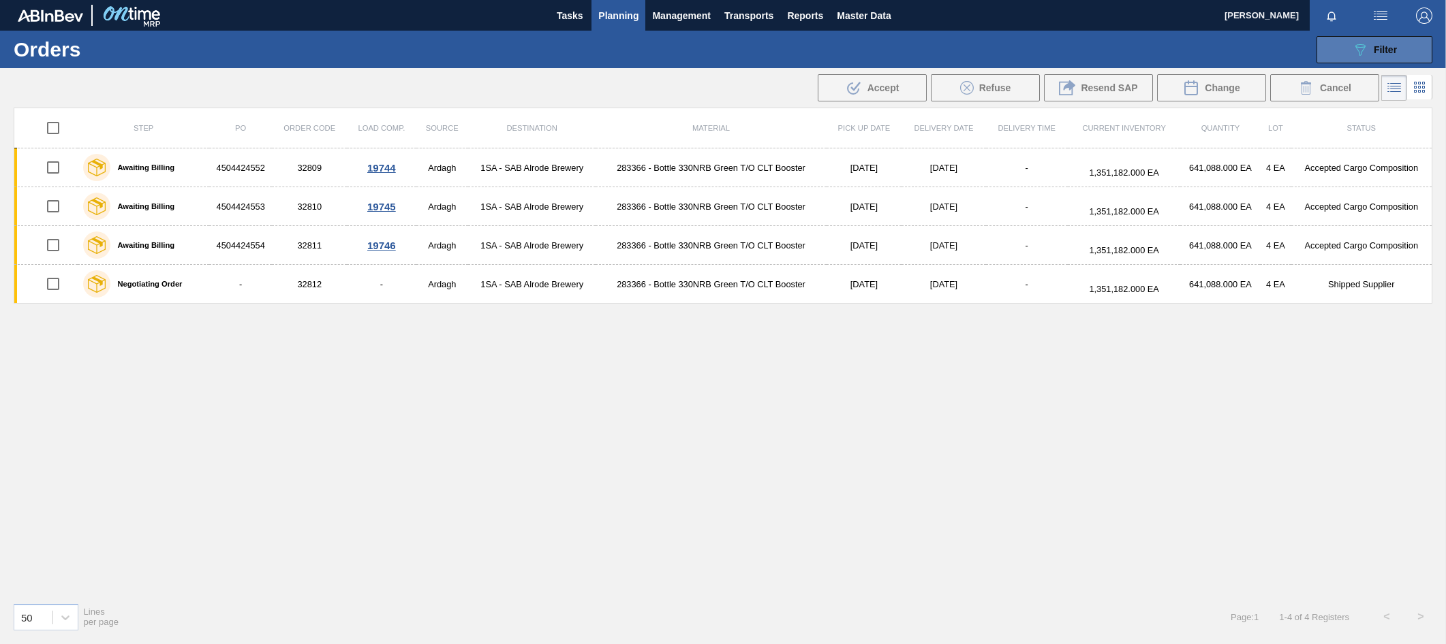
click at [1384, 42] on div "089F7B8B-B2A5-4AFE-B5C0-19BA573D28AC Filter" at bounding box center [1374, 50] width 45 height 16
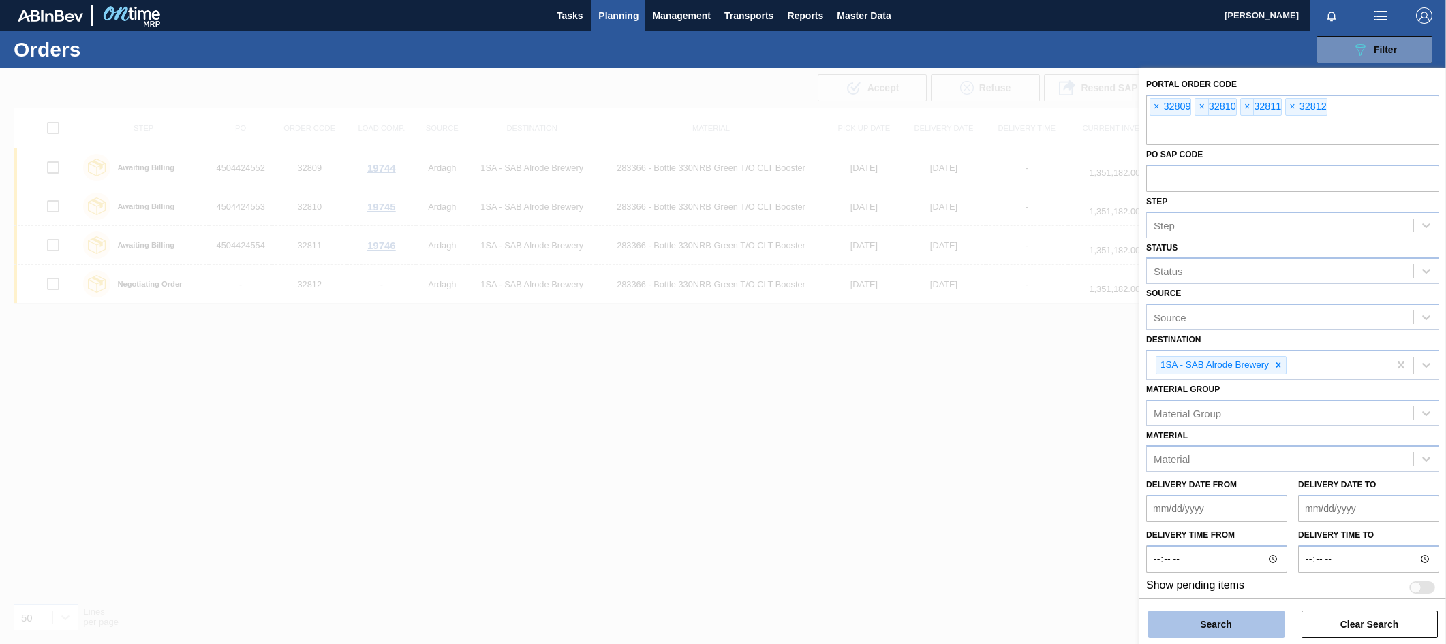
click at [1247, 629] on button "Search" at bounding box center [1216, 624] width 136 height 27
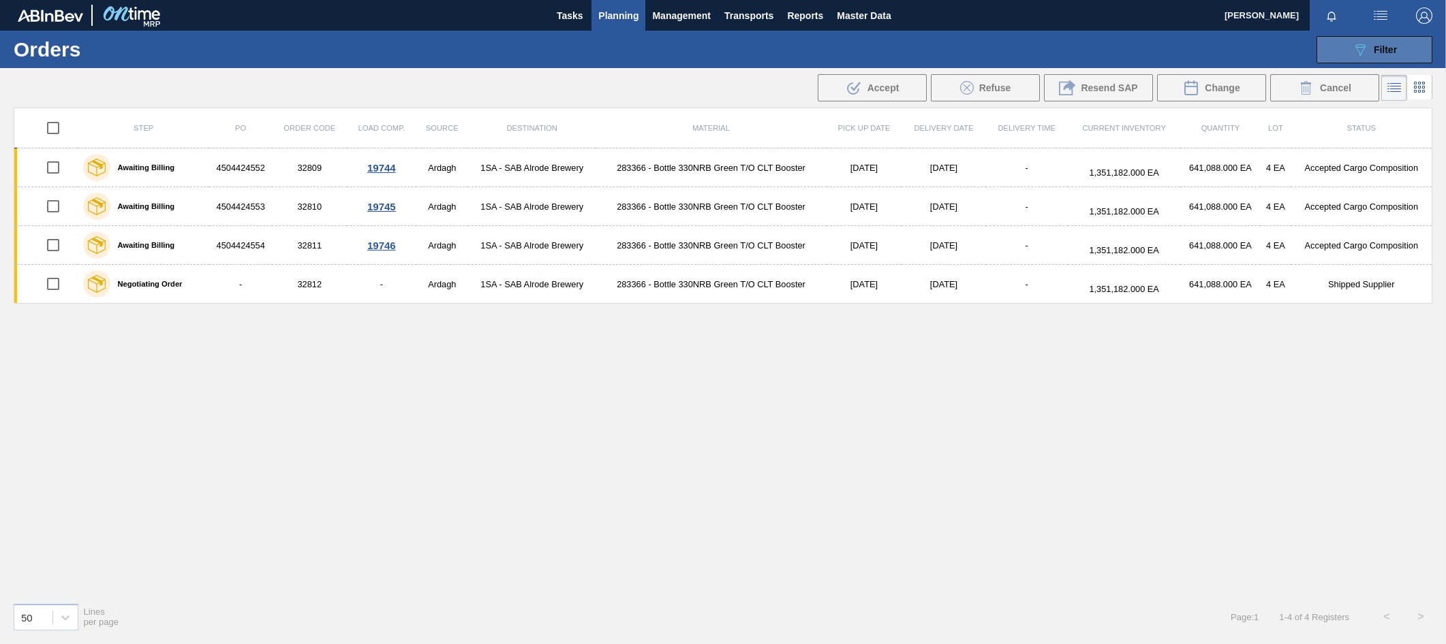
click at [1392, 55] on div "089F7B8B-B2A5-4AFE-B5C0-19BA573D28AC Filter" at bounding box center [1374, 50] width 45 height 16
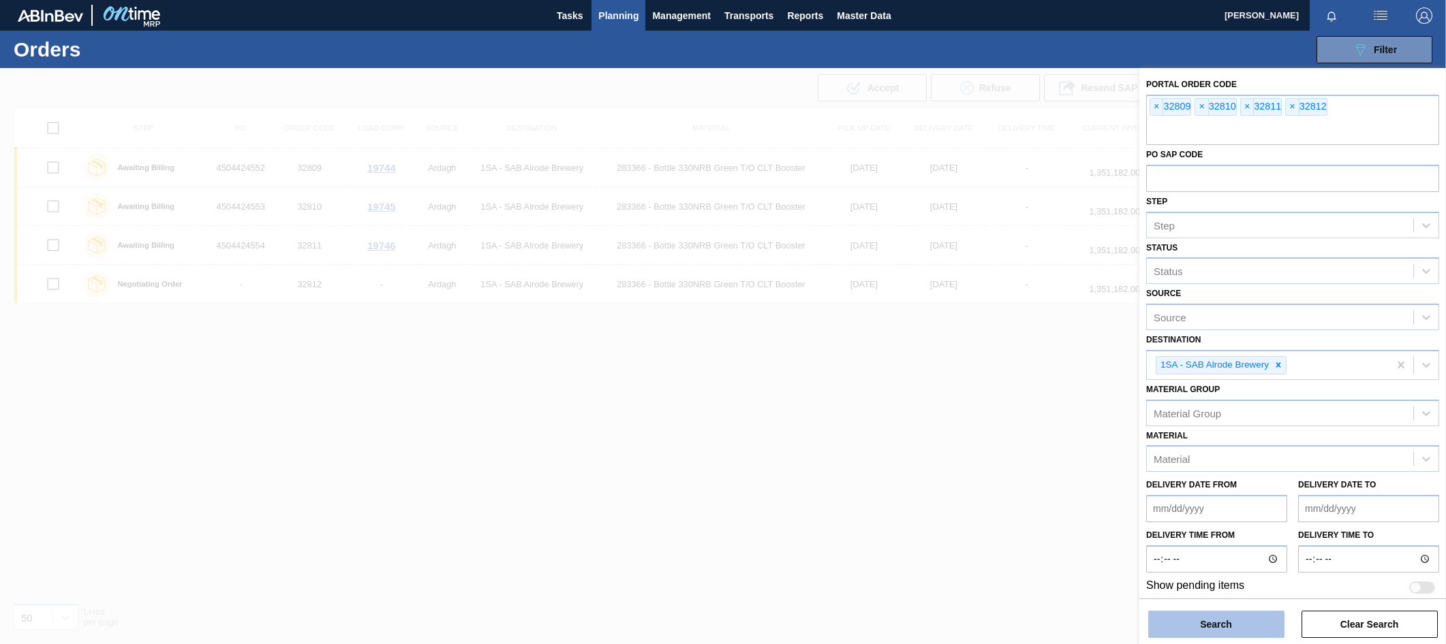
click at [1214, 623] on button "Search" at bounding box center [1216, 624] width 136 height 27
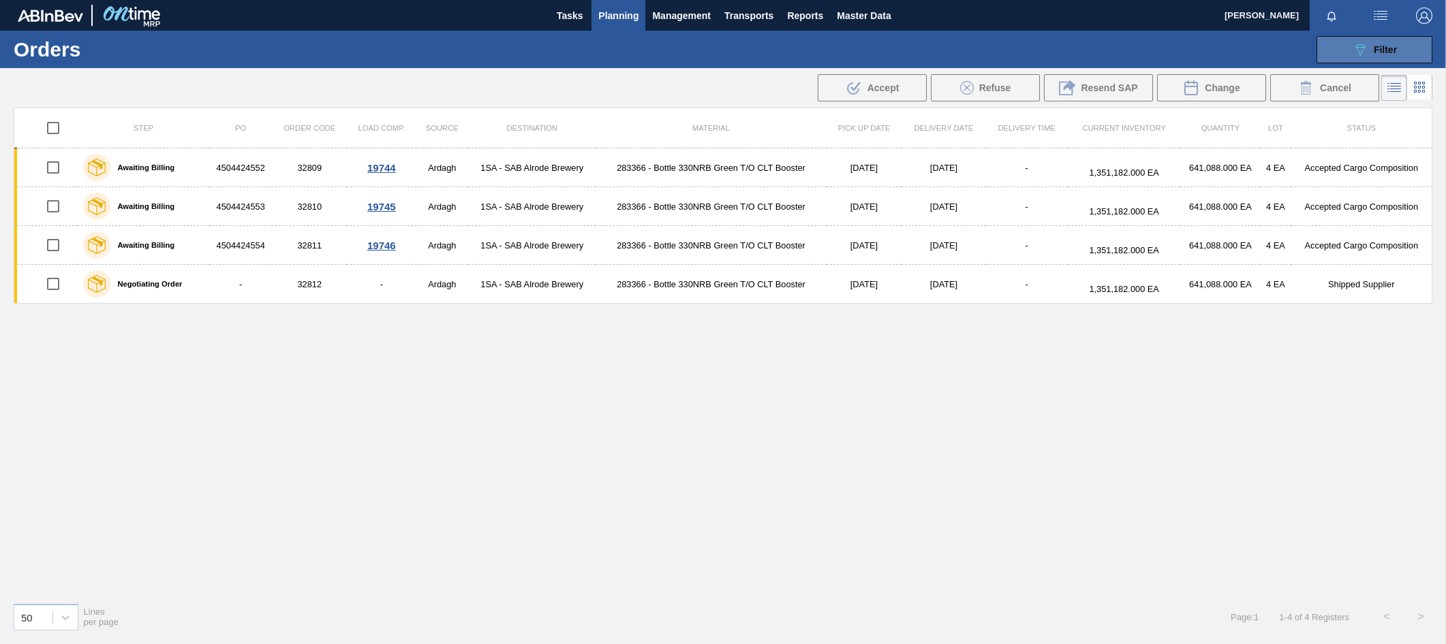
click at [1390, 50] on span "Filter" at bounding box center [1384, 49] width 23 height 11
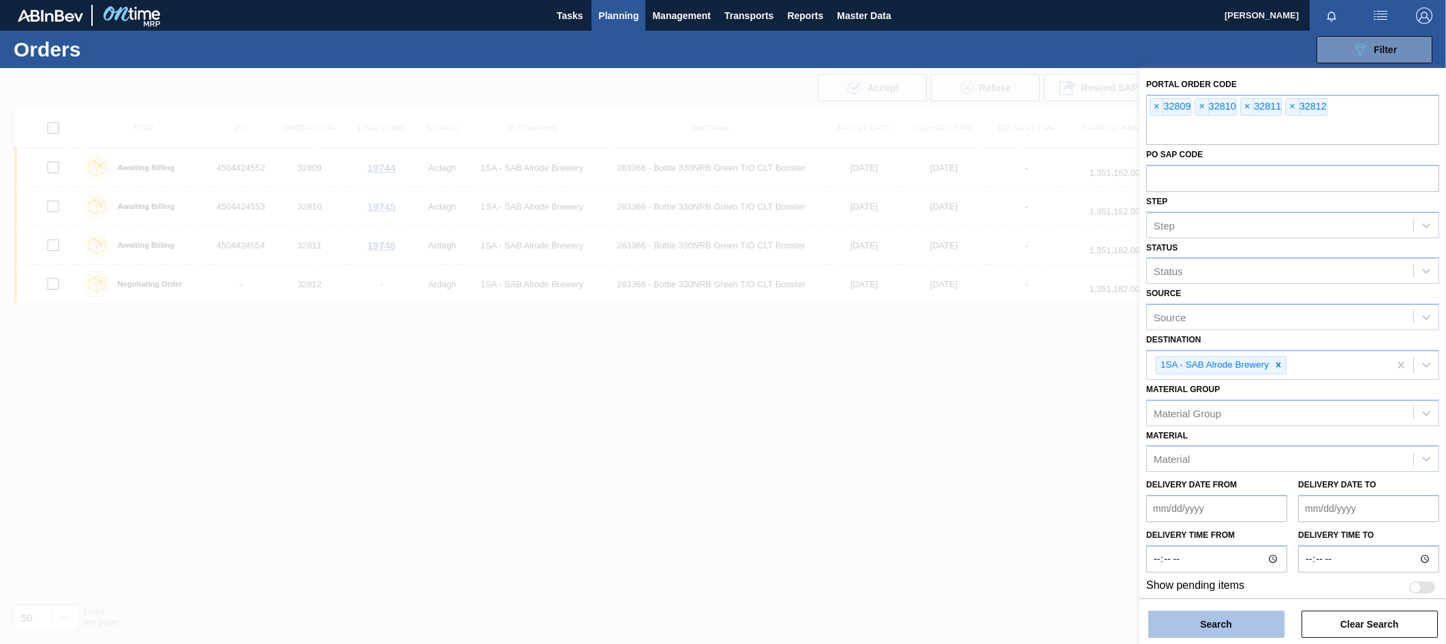
click at [1206, 637] on button "Search" at bounding box center [1216, 624] width 136 height 27
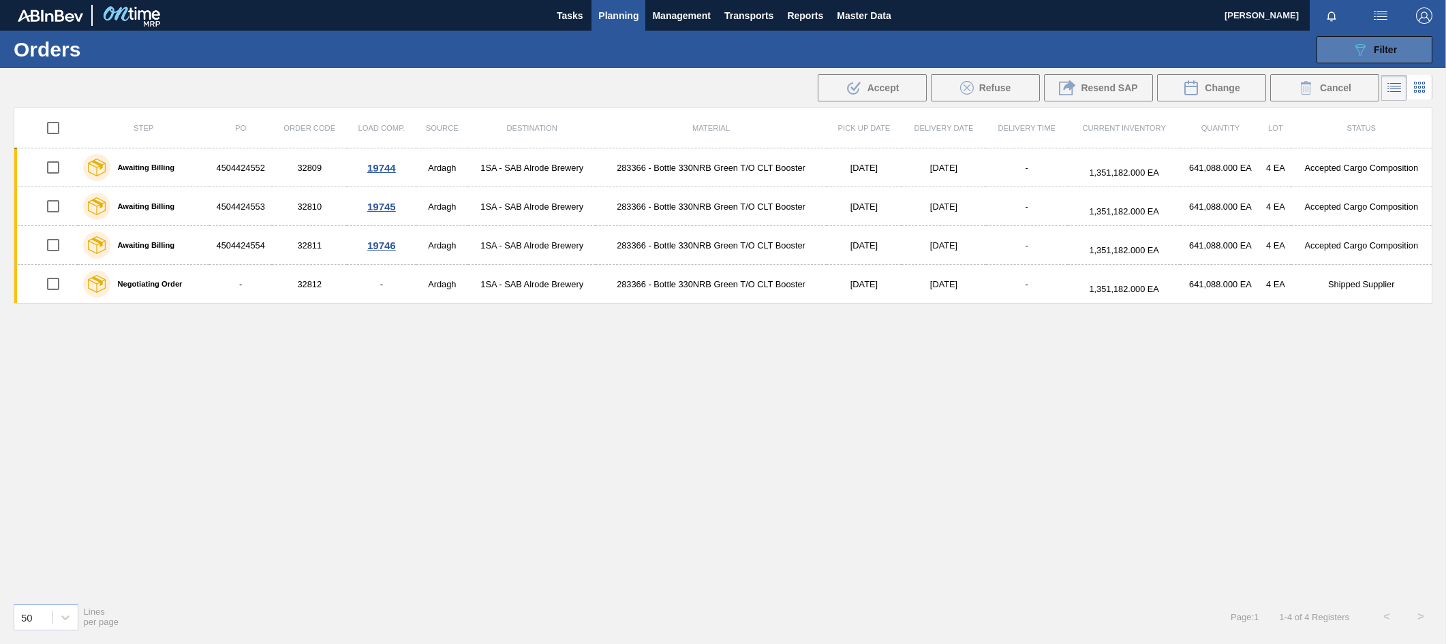
click at [1369, 40] on button "089F7B8B-B2A5-4AFE-B5C0-19BA573D28AC Filter" at bounding box center [1374, 49] width 116 height 27
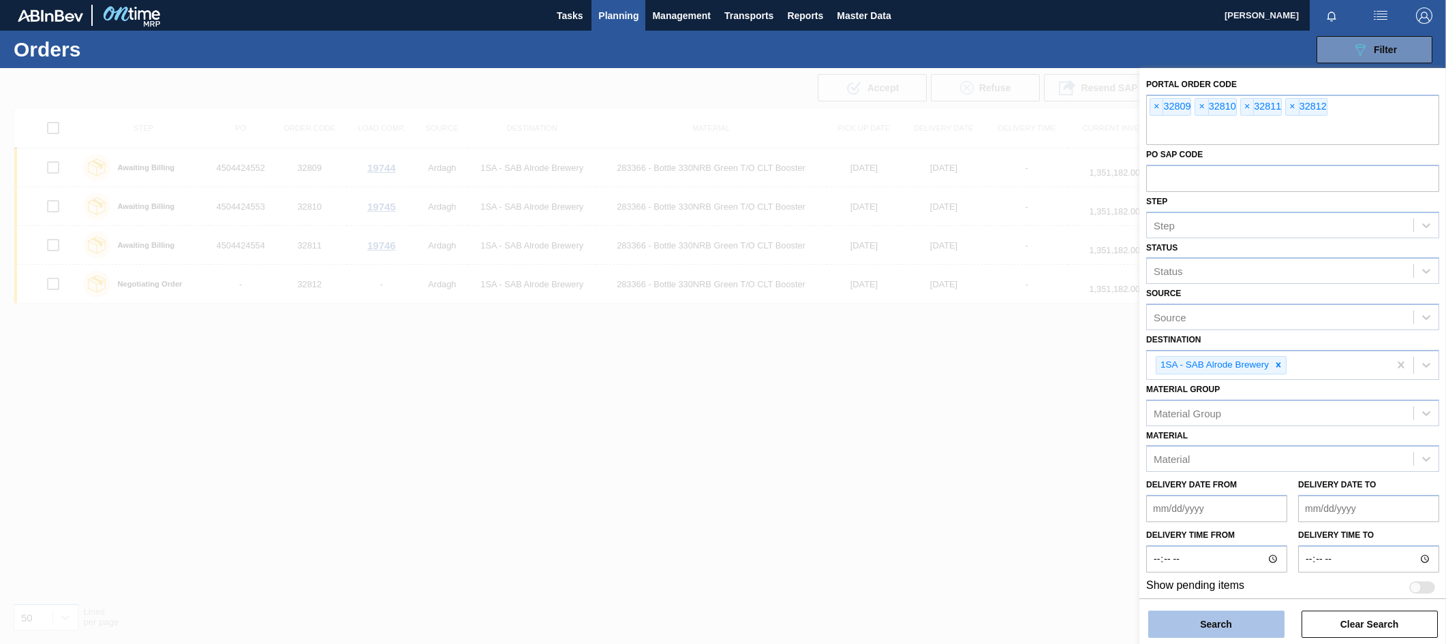
click at [1198, 621] on button "Search" at bounding box center [1216, 624] width 136 height 27
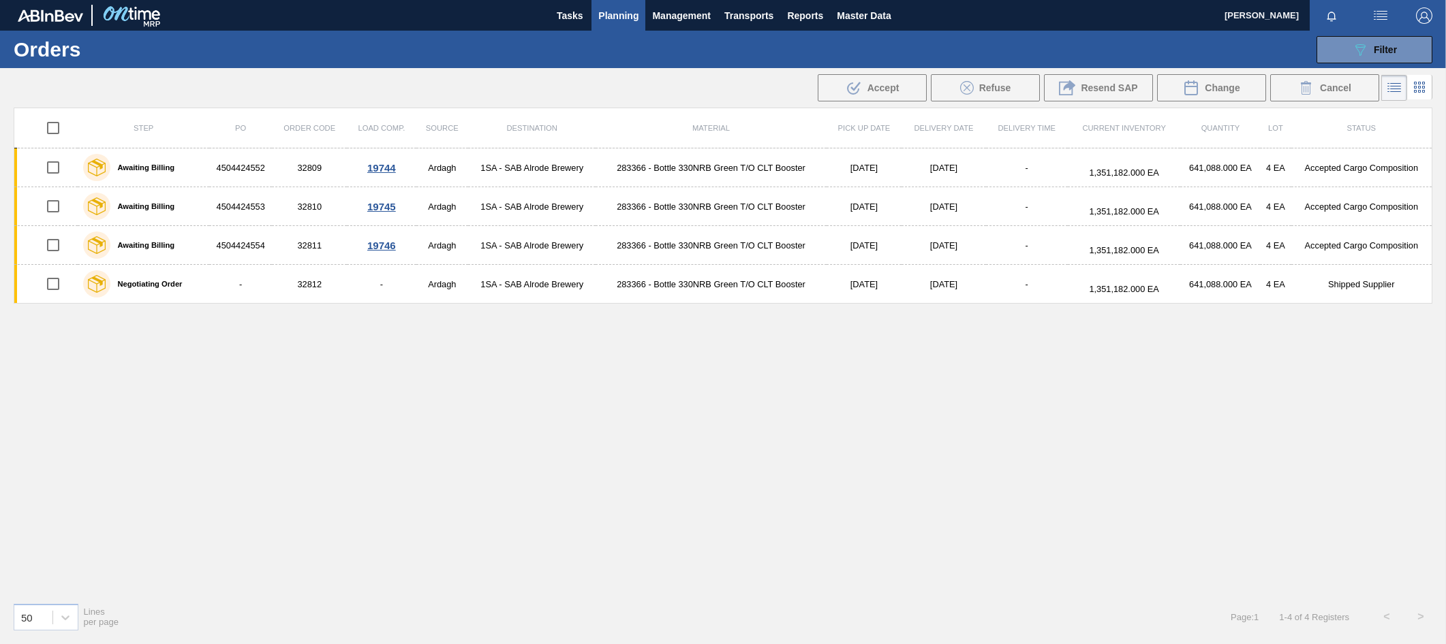
click at [386, 402] on div "Step PO Order Code Load Comp. Source Destination Material Pick up Date Delivery…" at bounding box center [723, 350] width 1418 height 484
click at [1405, 48] on button "089F7B8B-B2A5-4AFE-B5C0-19BA573D28AC Filter" at bounding box center [1374, 49] width 116 height 27
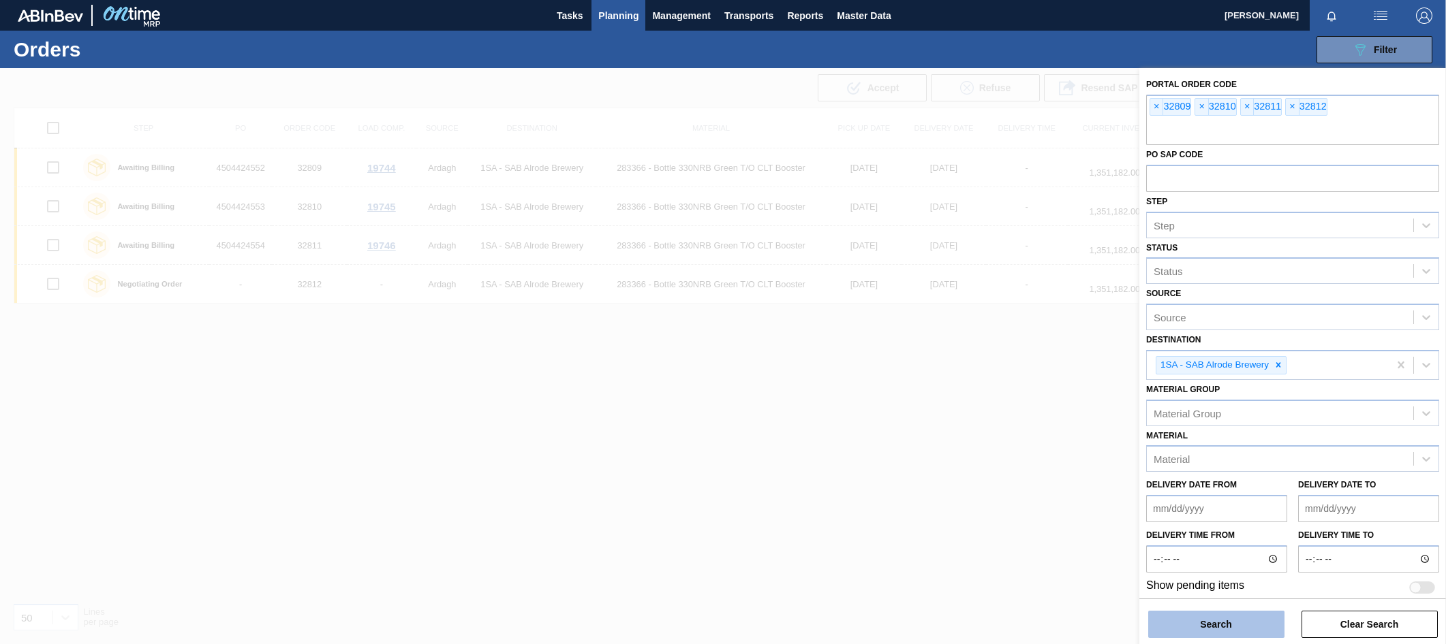
click at [1194, 625] on button "Search" at bounding box center [1216, 624] width 136 height 27
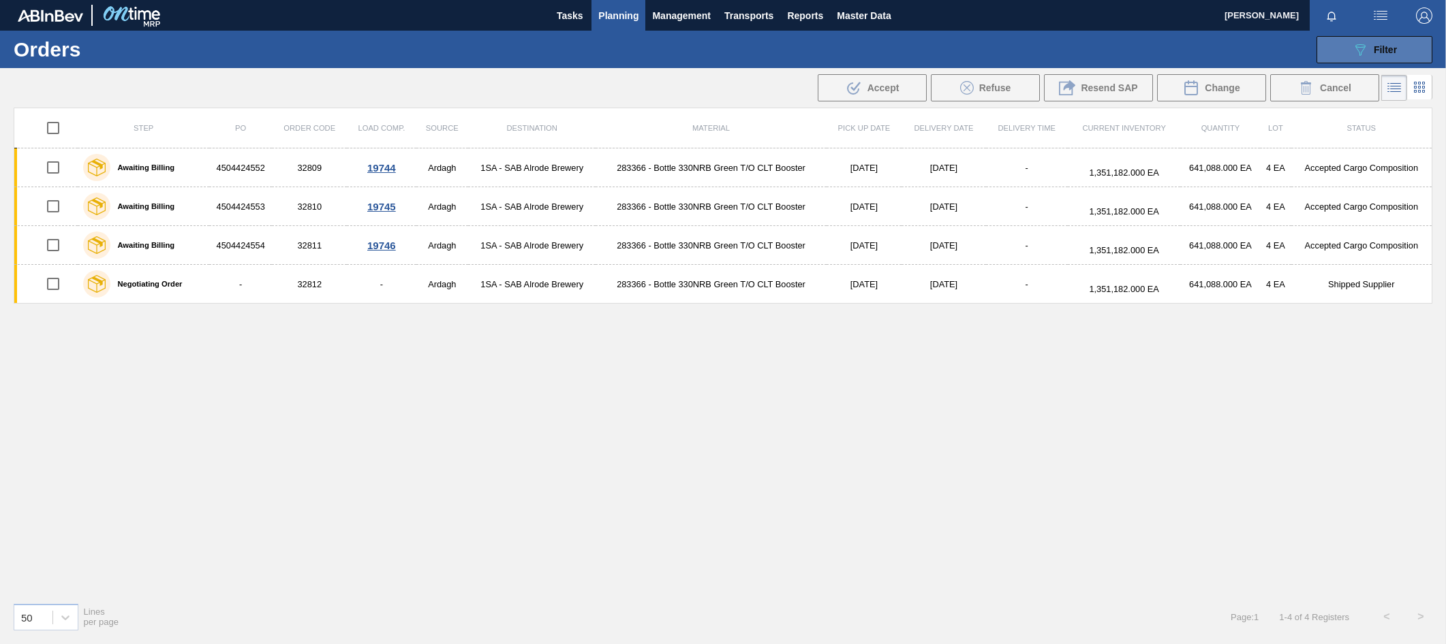
click at [1384, 42] on div "089F7B8B-B2A5-4AFE-B5C0-19BA573D28AC Filter" at bounding box center [1374, 50] width 45 height 16
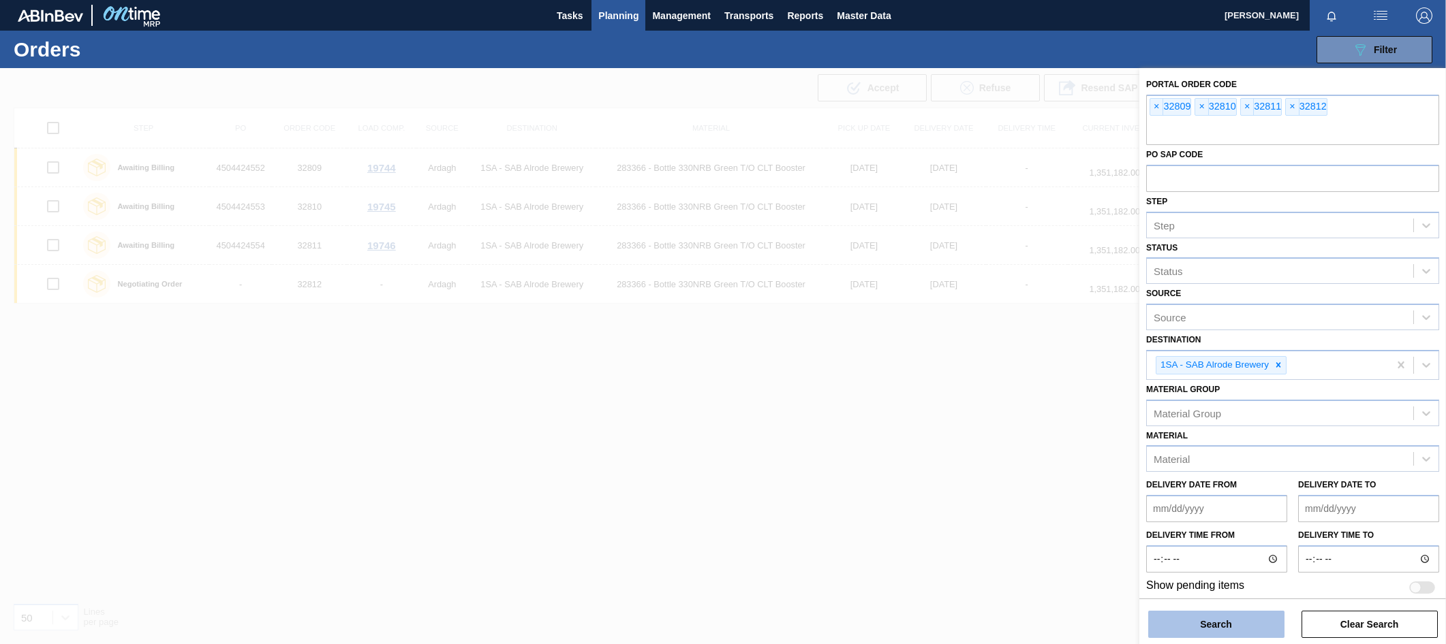
click at [1220, 623] on button "Search" at bounding box center [1216, 624] width 136 height 27
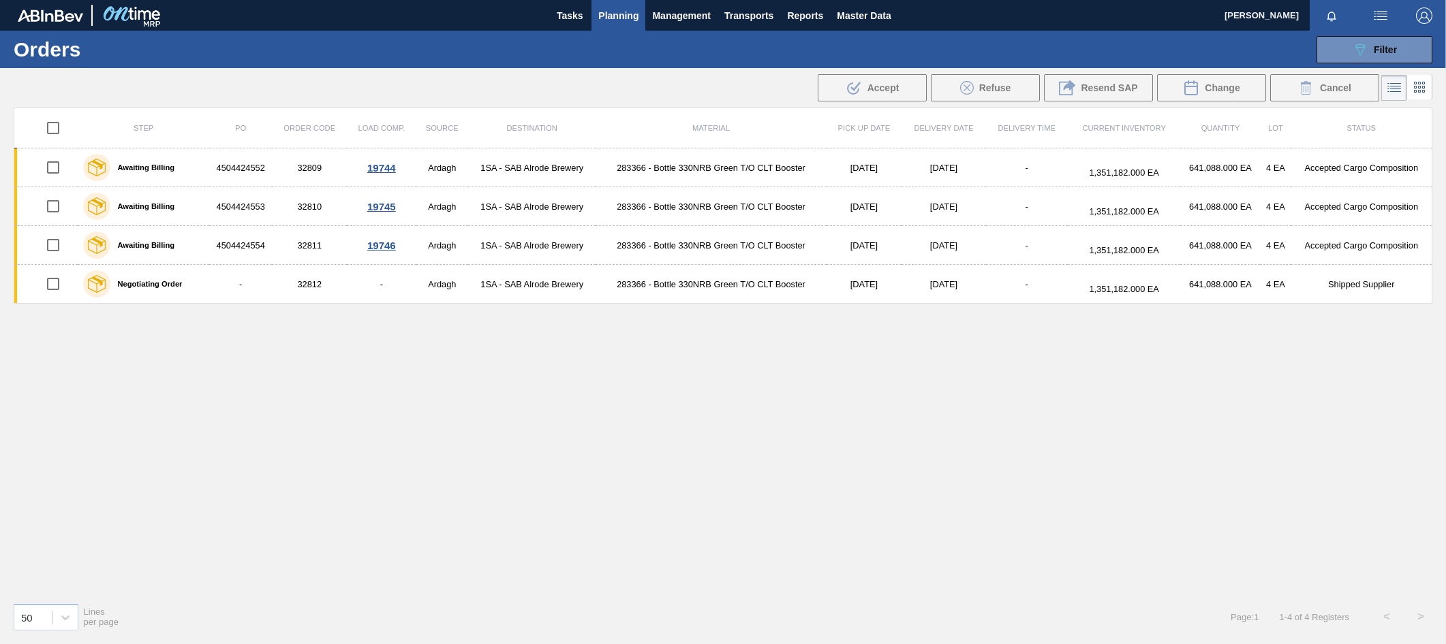
drag, startPoint x: 1073, startPoint y: 431, endPoint x: 1090, endPoint y: 384, distance: 49.4
click at [1073, 431] on div "Step PO Order Code Load Comp. Source Destination Material Pick up Date Delivery…" at bounding box center [723, 350] width 1418 height 484
click at [1387, 43] on div "089F7B8B-B2A5-4AFE-B5C0-19BA573D28AC Filter" at bounding box center [1374, 50] width 45 height 16
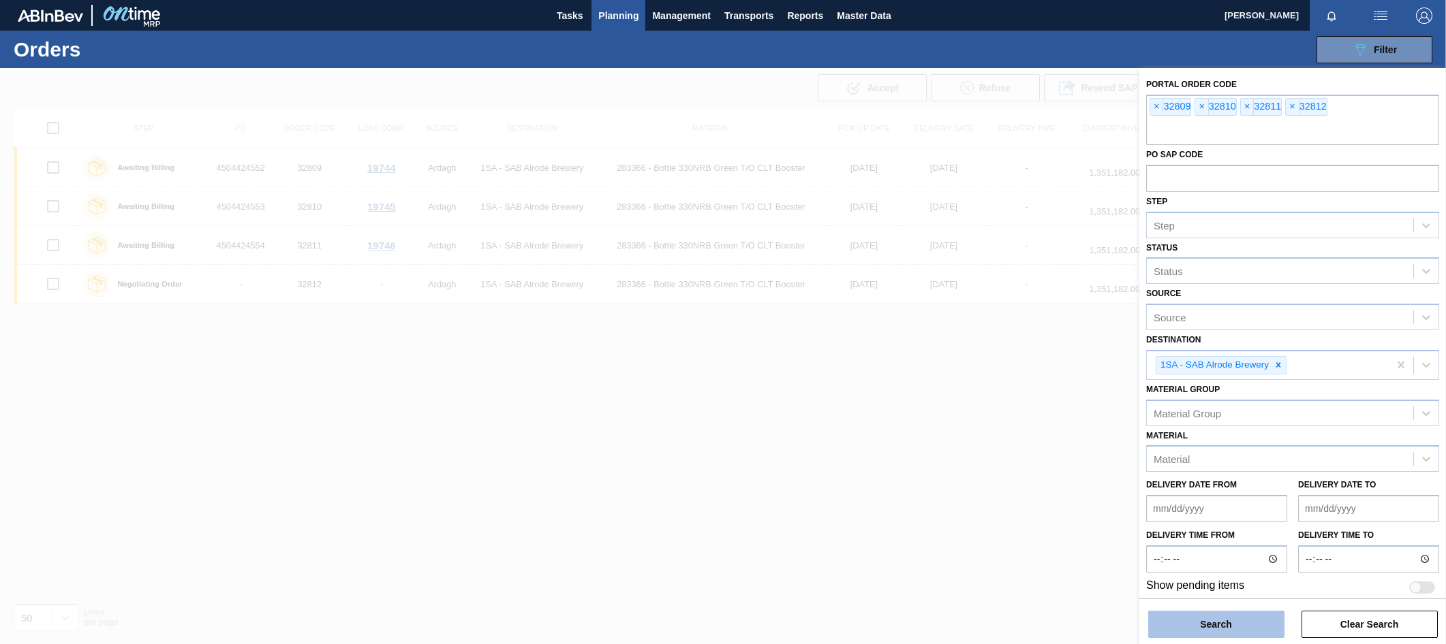
click at [1192, 629] on button "Search" at bounding box center [1216, 624] width 136 height 27
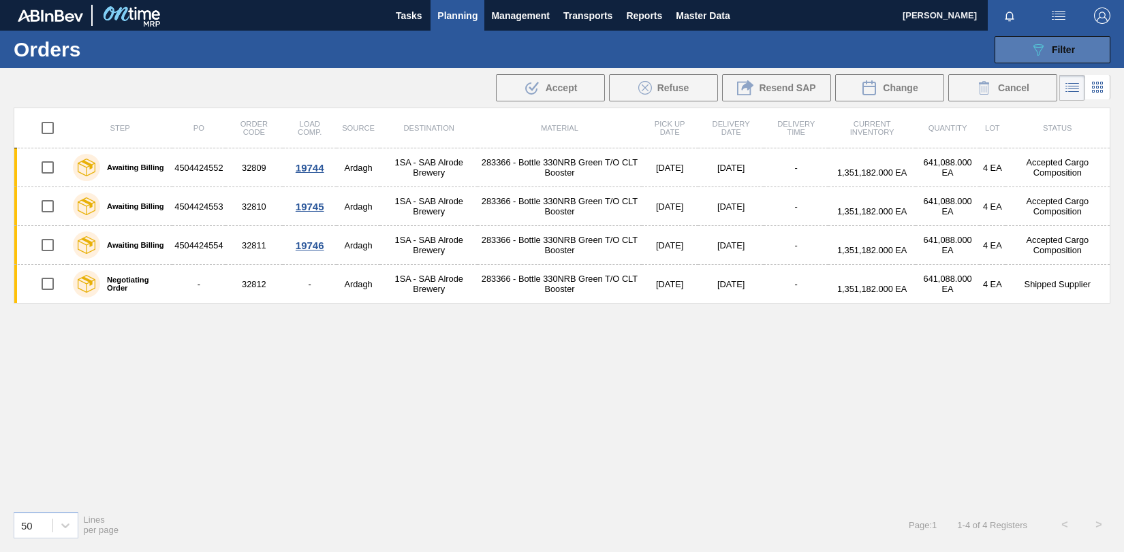
click at [1073, 48] on span "Filter" at bounding box center [1063, 49] width 23 height 11
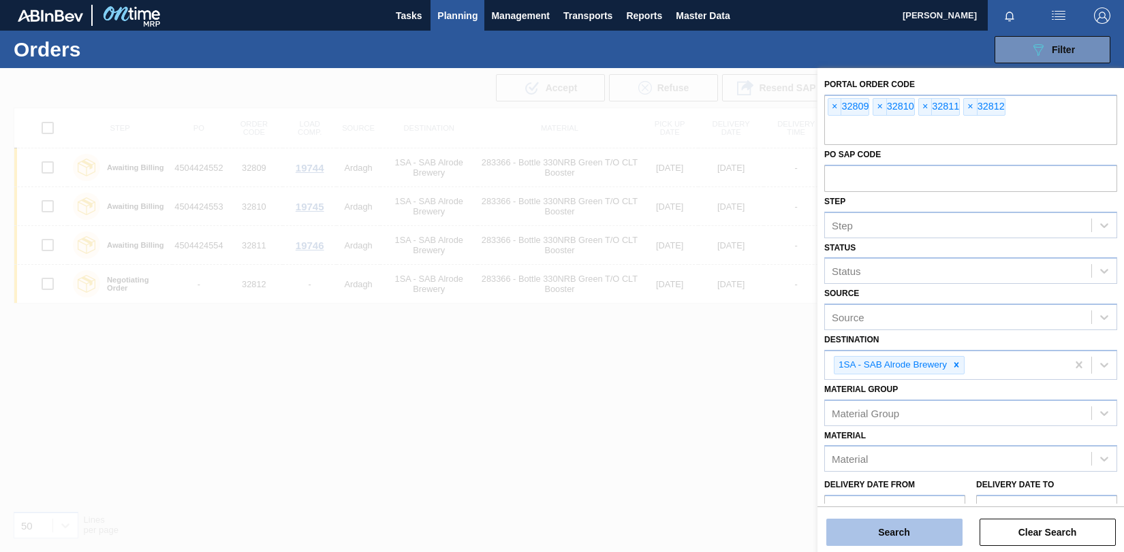
click at [894, 528] on button "Search" at bounding box center [894, 532] width 136 height 27
